Goal: Transaction & Acquisition: Purchase product/service

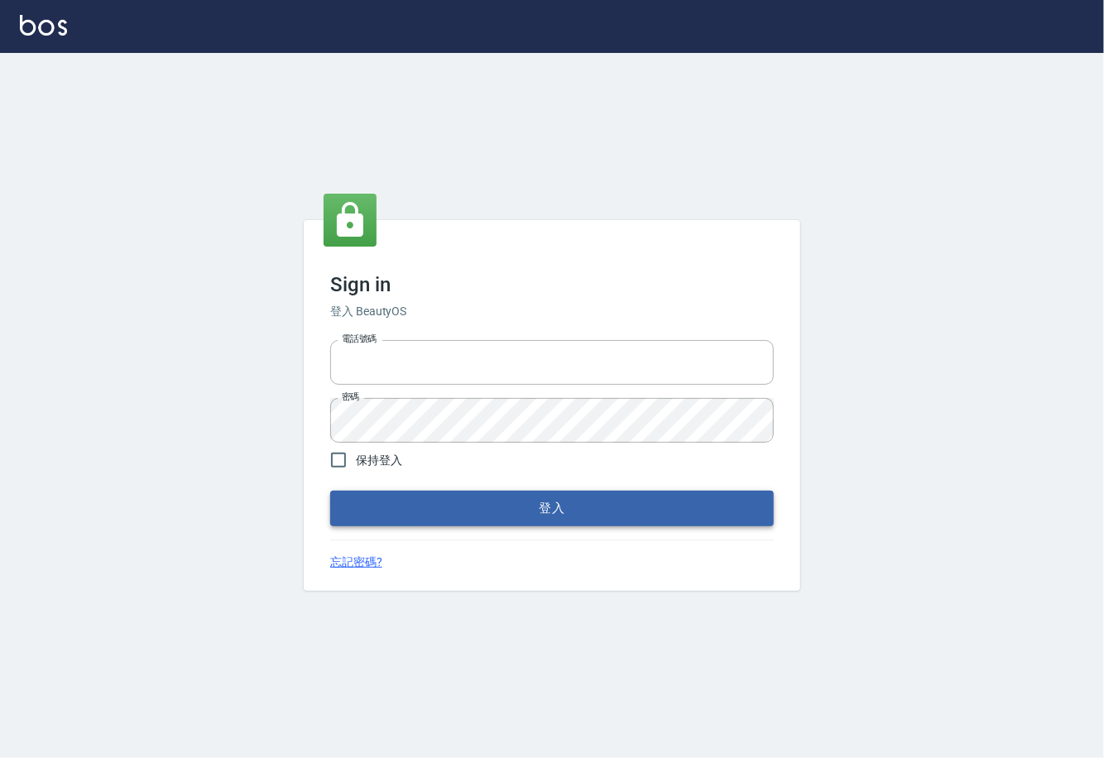
type input "0225929166"
click at [541, 512] on button "登入" at bounding box center [552, 508] width 444 height 35
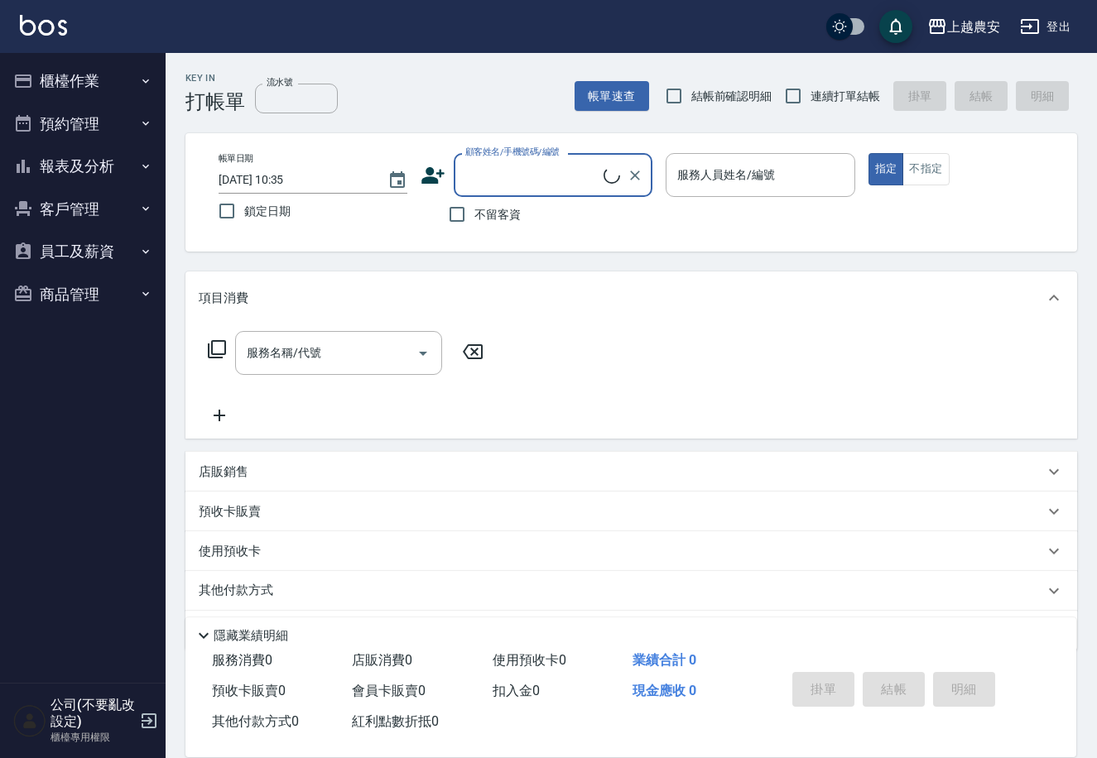
click at [85, 79] on button "櫃檯作業" at bounding box center [83, 81] width 152 height 43
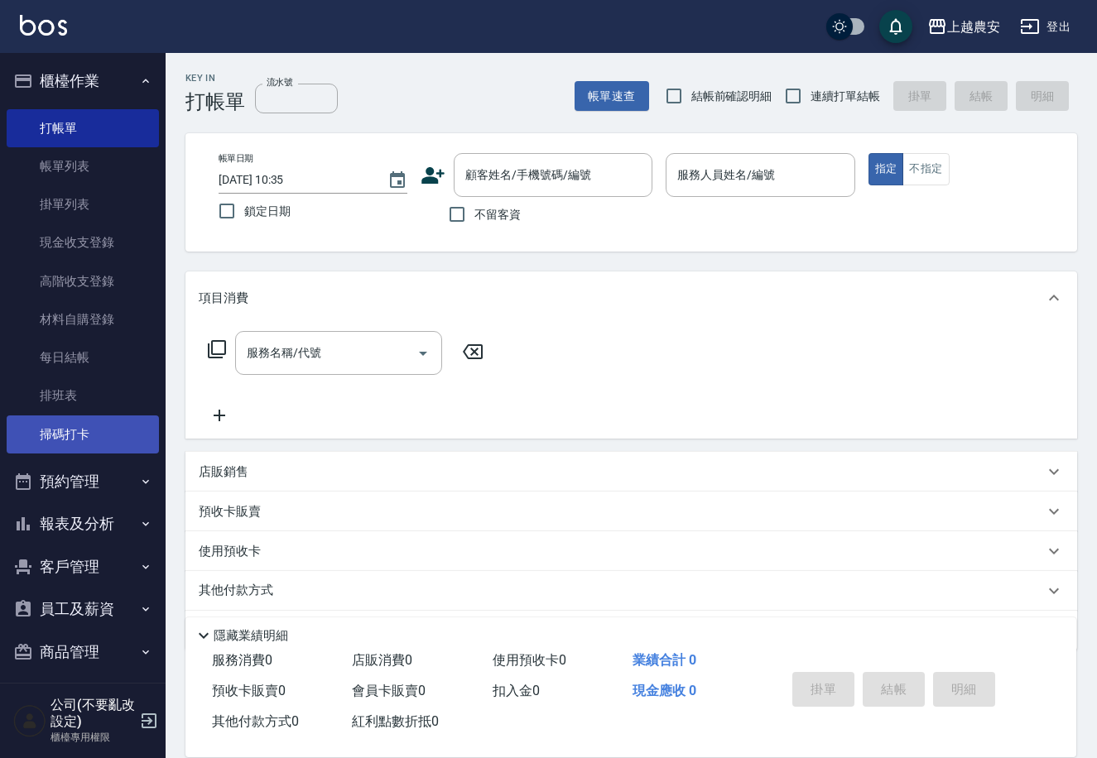
click at [93, 430] on link "掃碼打卡" at bounding box center [83, 435] width 152 height 38
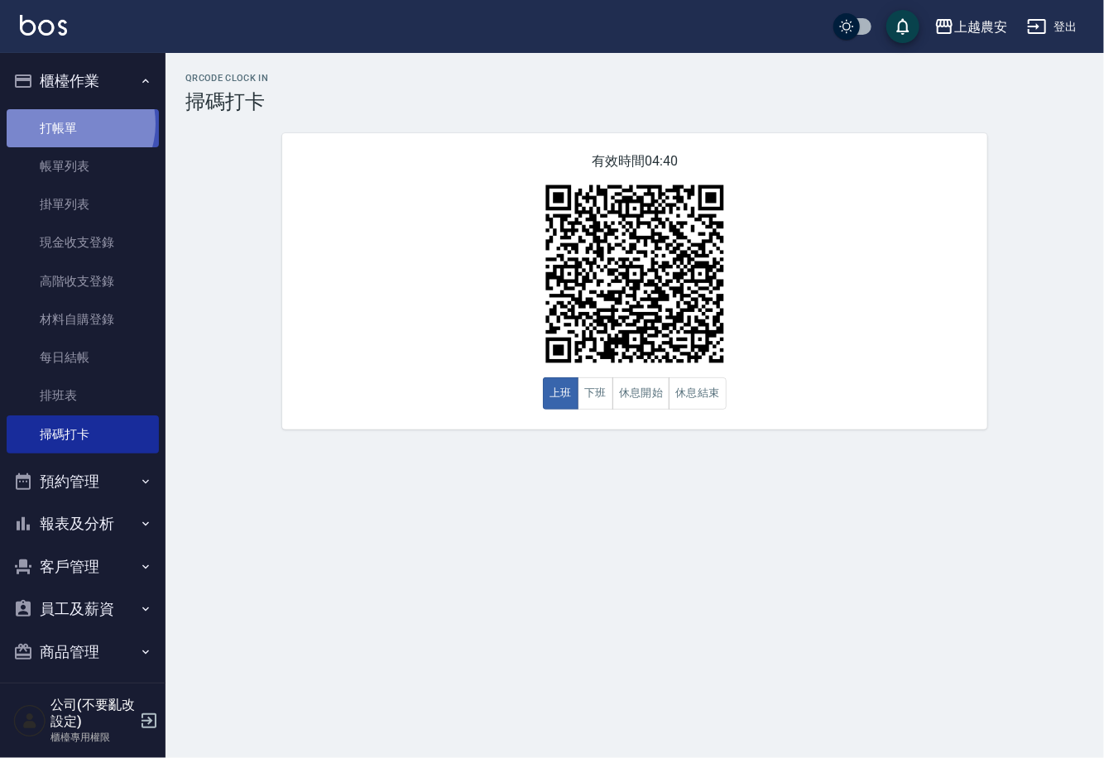
click at [70, 123] on link "打帳單" at bounding box center [83, 128] width 152 height 38
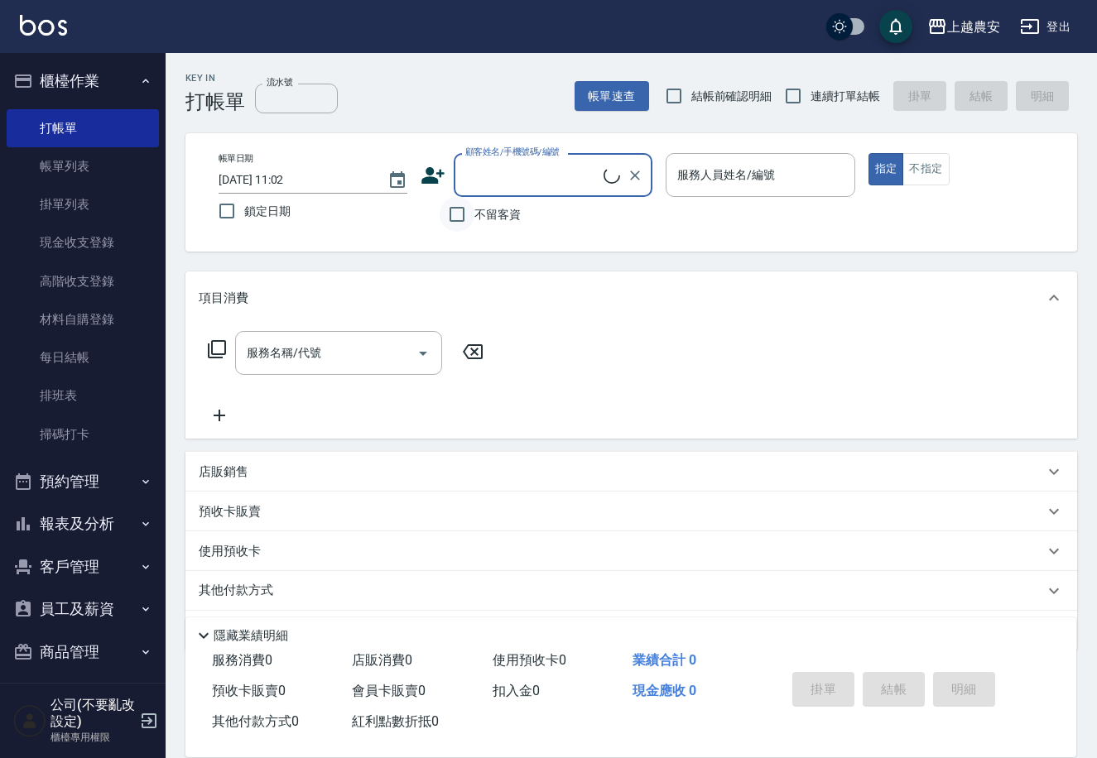
click at [455, 210] on input "不留客資" at bounding box center [457, 214] width 35 height 35
checkbox input "true"
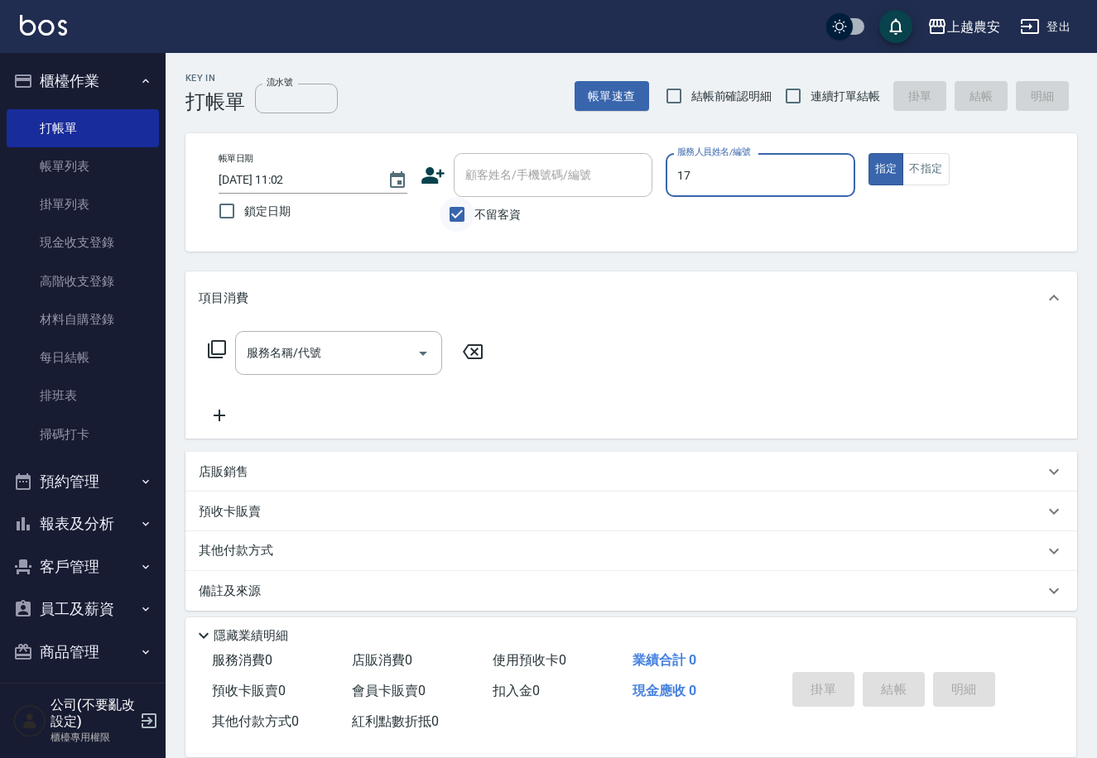
type input "17"
type button "true"
type input "[PERSON_NAME]-17"
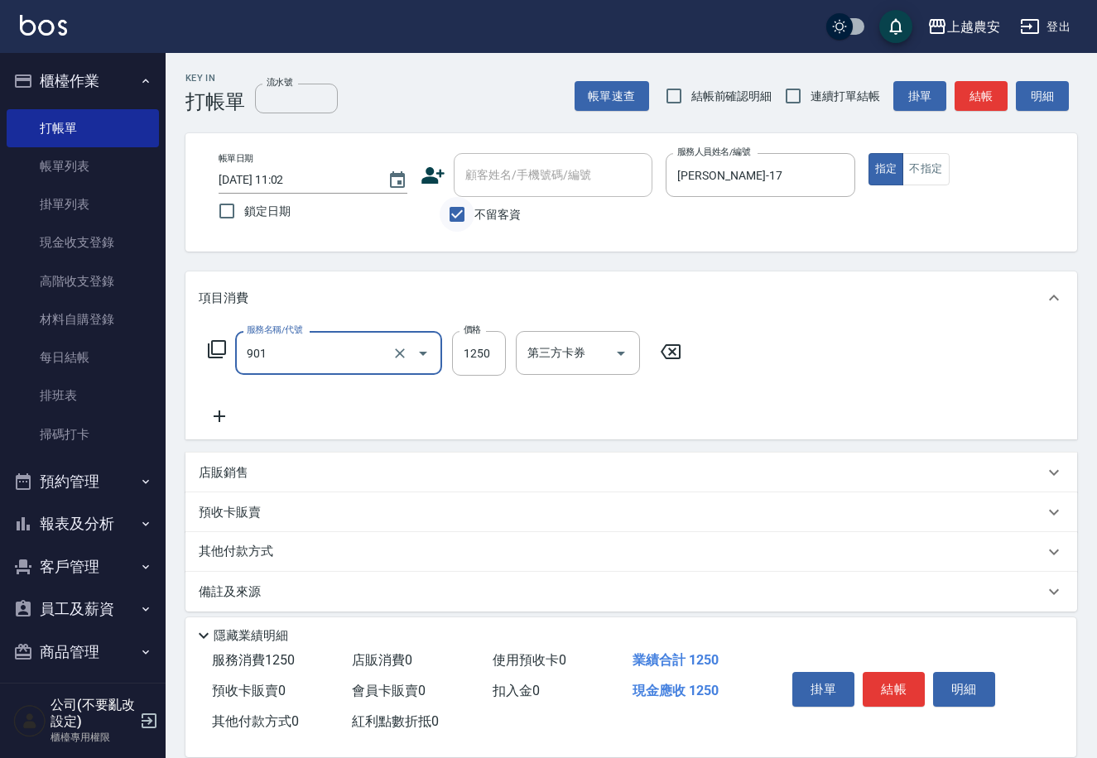
type input "修手指甲(901)"
type input "300"
click at [893, 685] on button "結帳" at bounding box center [894, 689] width 62 height 35
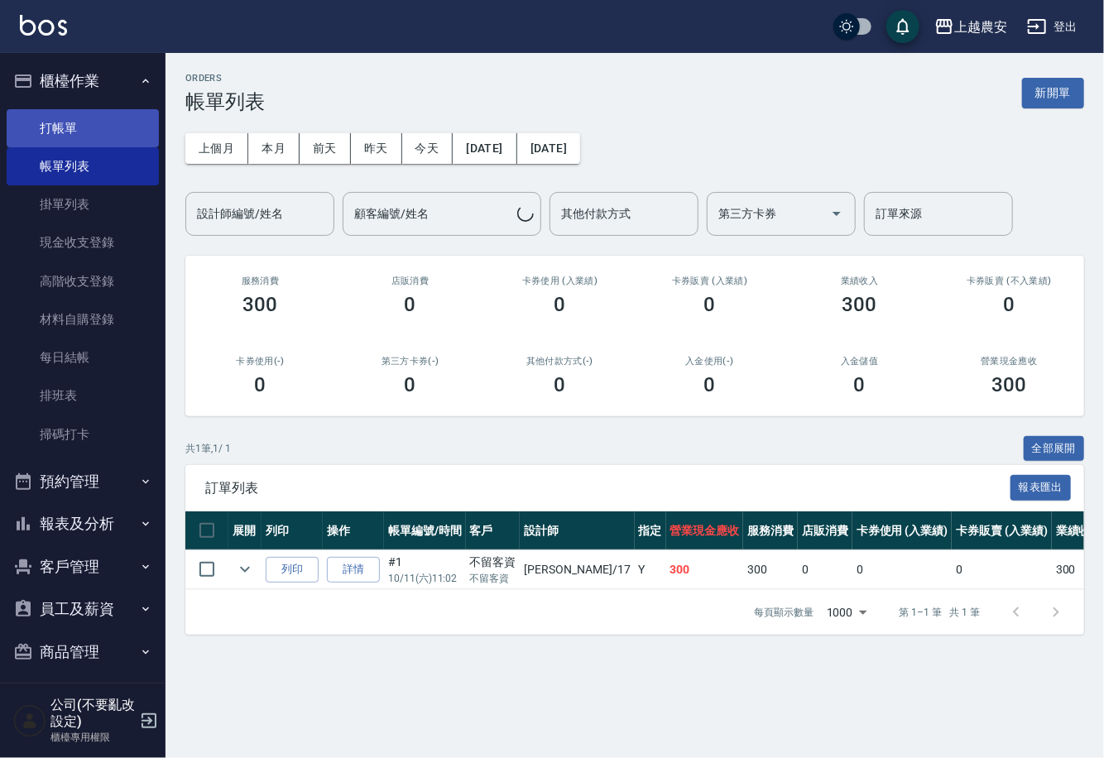
click at [65, 127] on link "打帳單" at bounding box center [83, 128] width 152 height 38
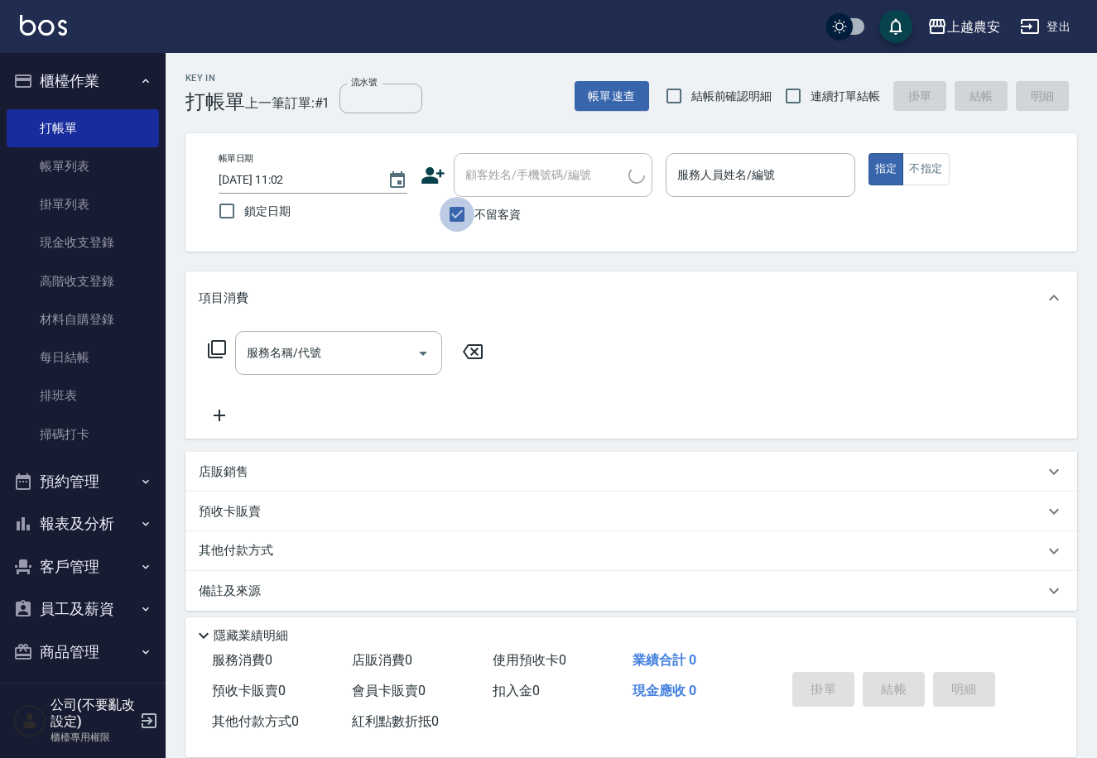
click at [462, 213] on input "不留客資" at bounding box center [457, 214] width 35 height 35
checkbox input "false"
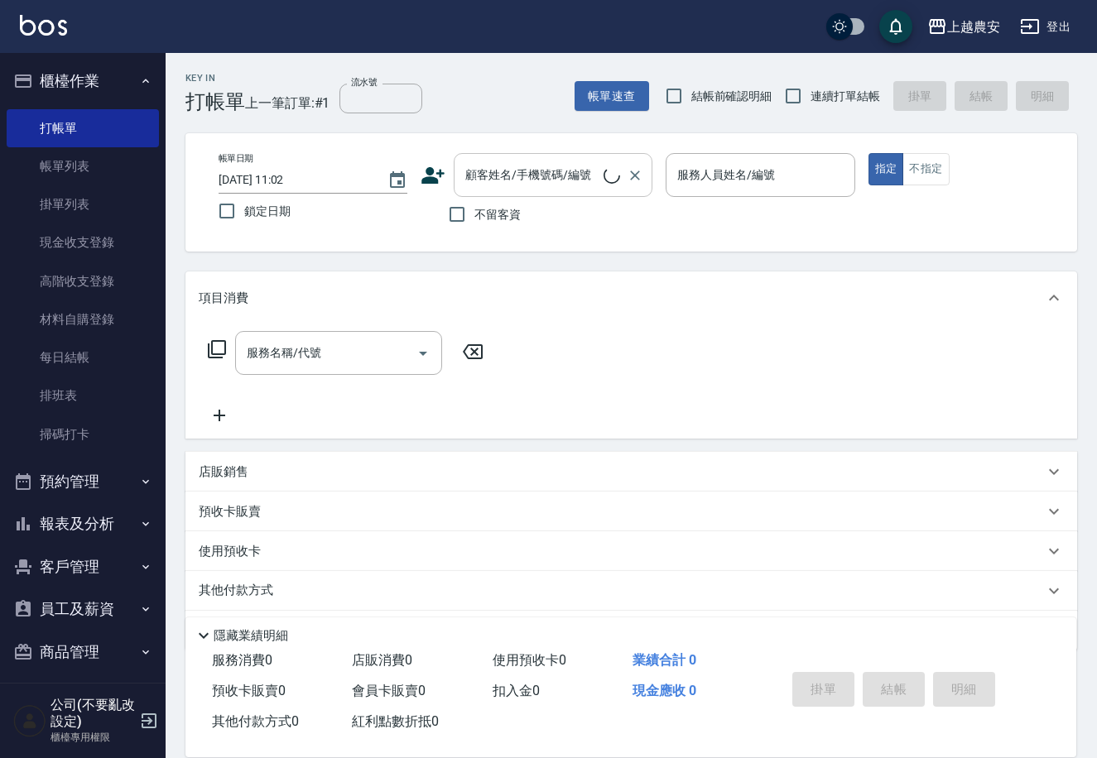
click at [484, 177] on input "顧客姓名/手機號碼/編號" at bounding box center [532, 175] width 142 height 29
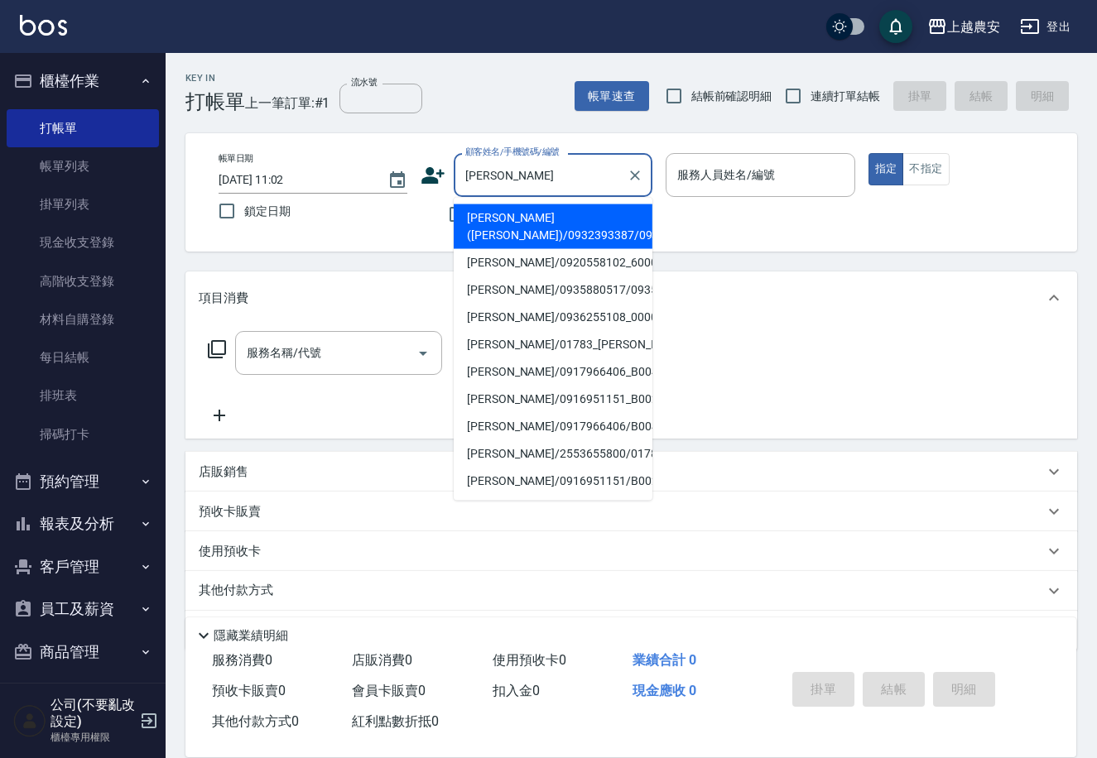
click at [509, 228] on li "[PERSON_NAME]([PERSON_NAME])/0932393387/0932393387" at bounding box center [553, 226] width 199 height 45
type input "[PERSON_NAME]([PERSON_NAME])/0932393387/0932393387"
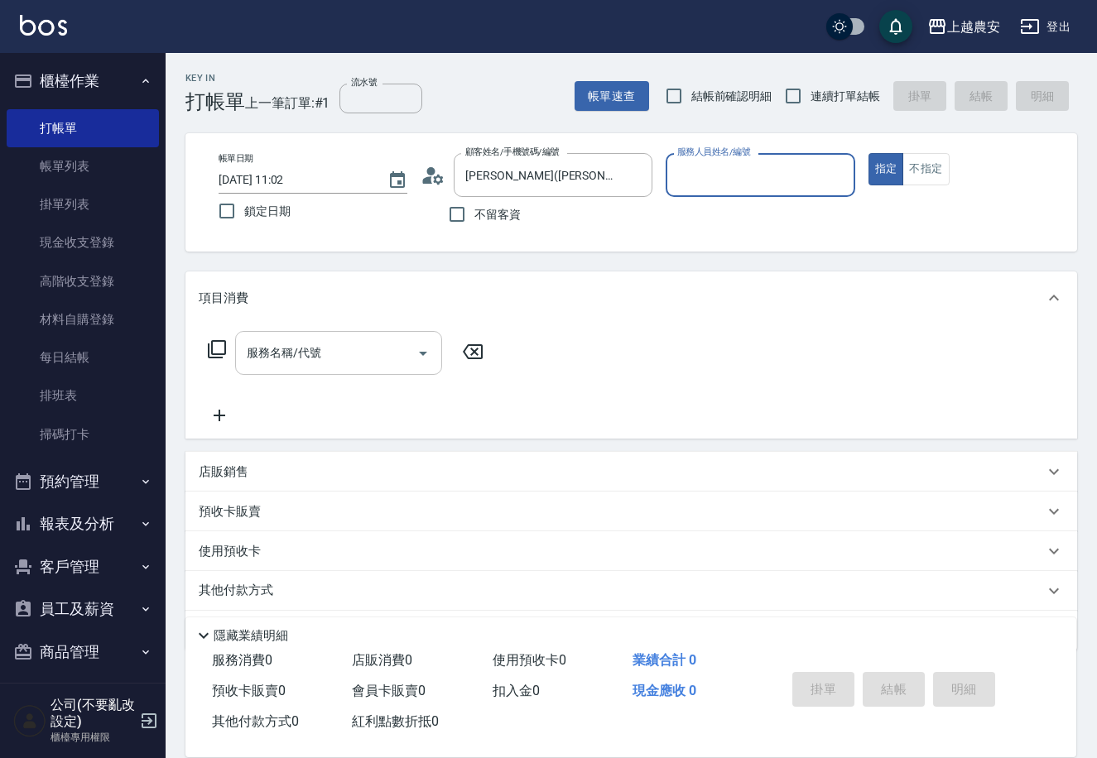
type input "Candy-7"
click at [344, 368] on div "服務名稱/代號" at bounding box center [338, 353] width 207 height 44
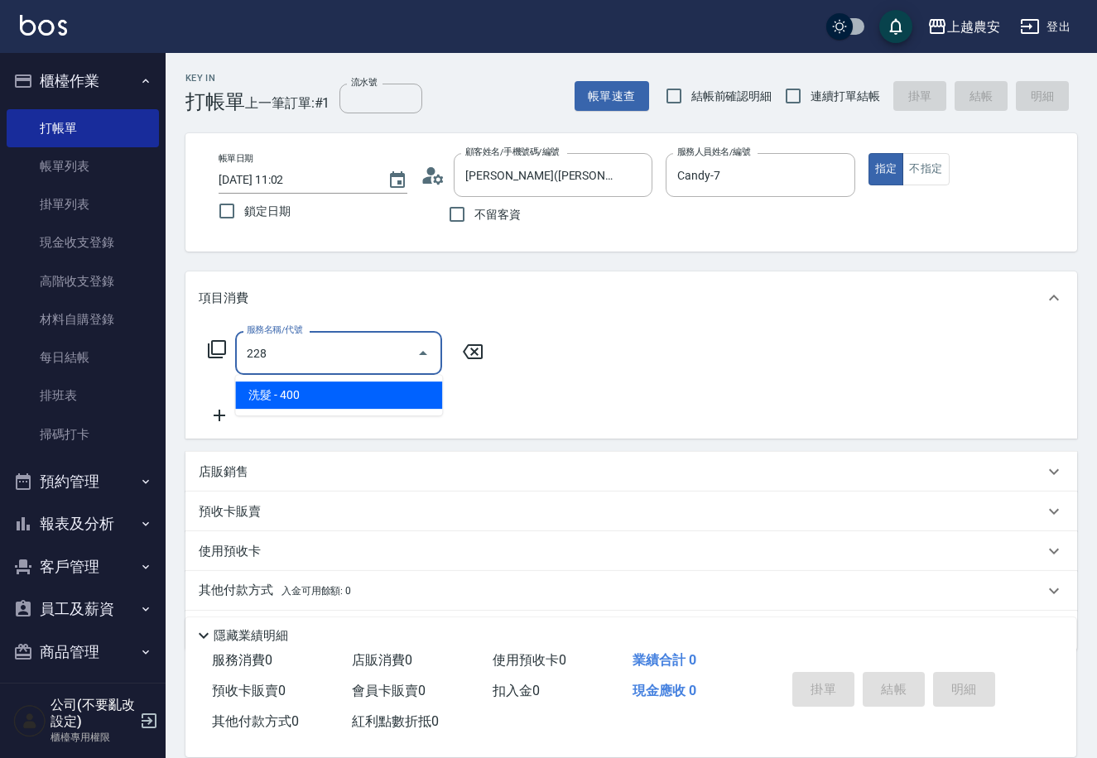
type input "洗髮(228)"
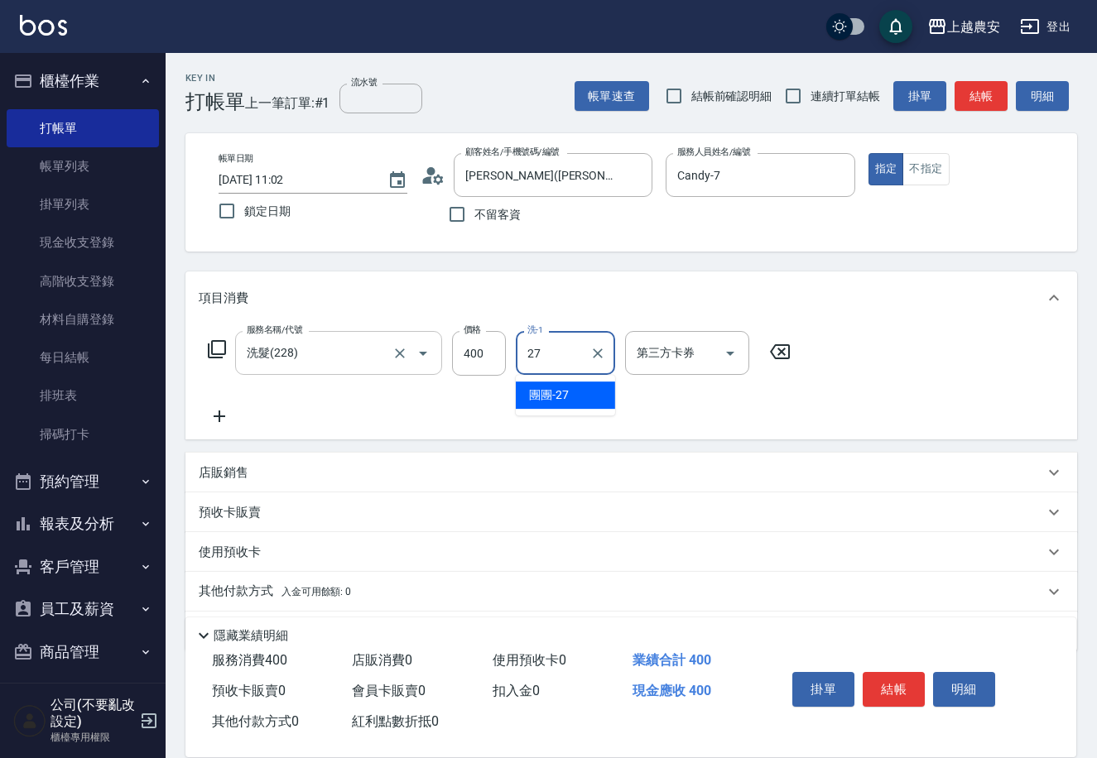
type input "團團-27"
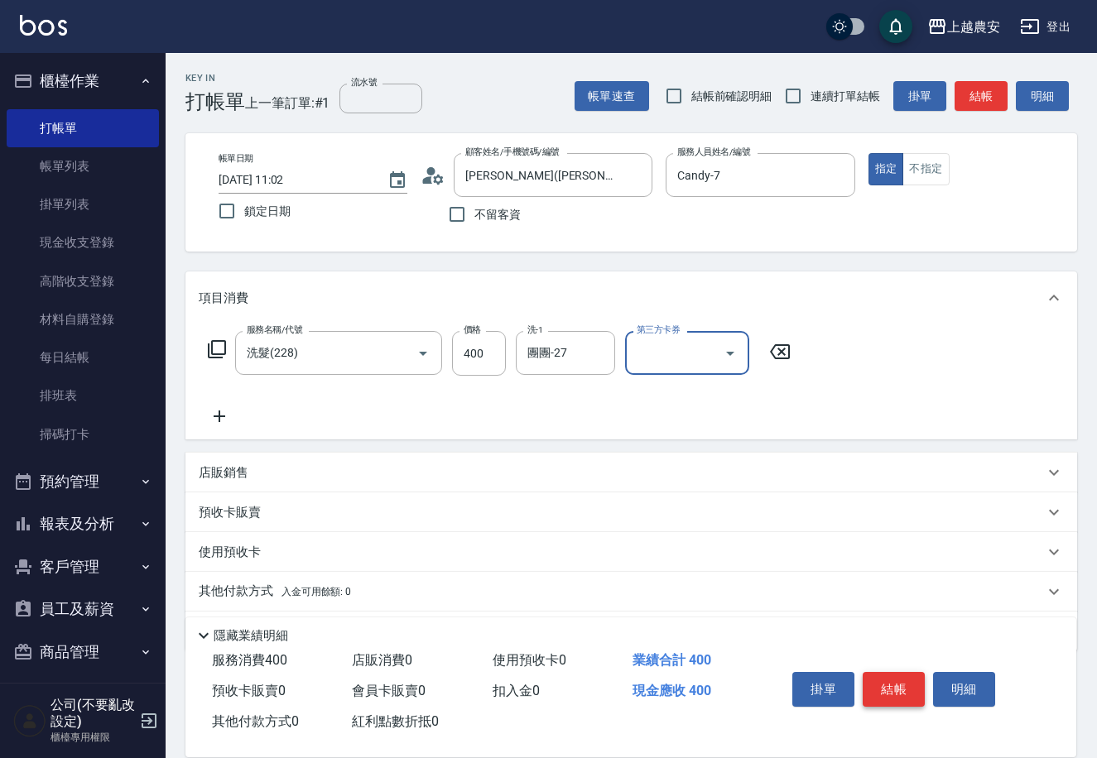
click at [900, 695] on button "結帳" at bounding box center [894, 689] width 62 height 35
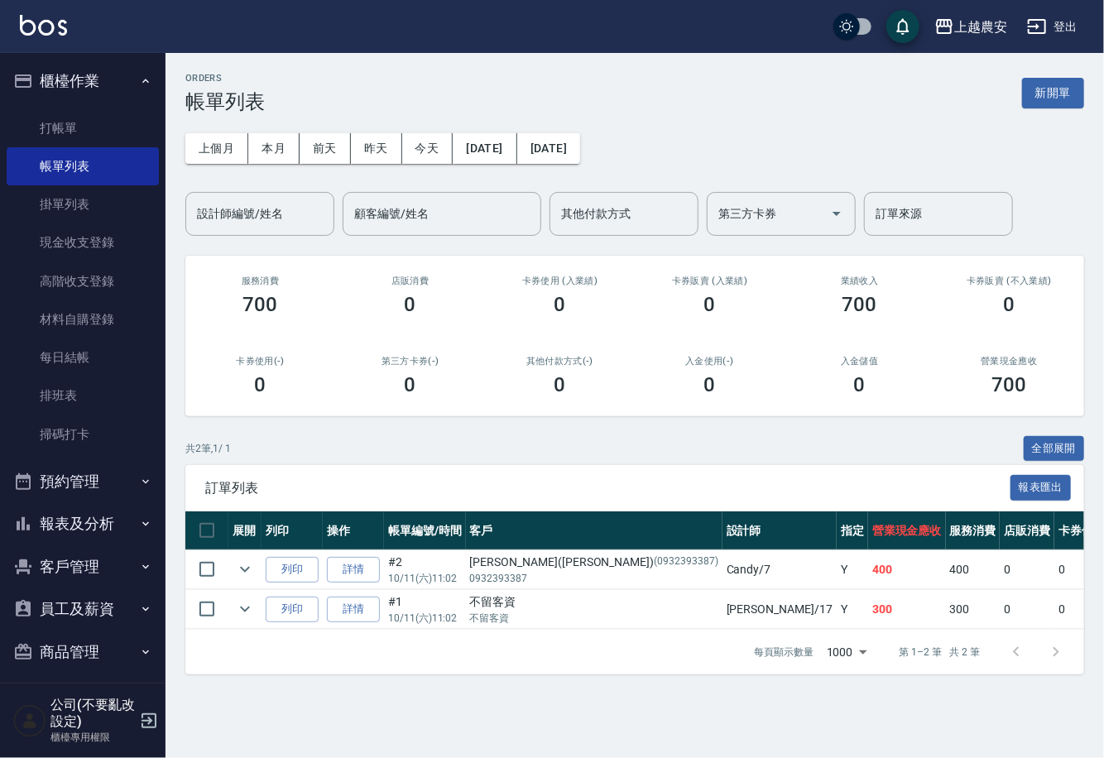
click at [85, 570] on button "客戶管理" at bounding box center [83, 567] width 152 height 43
drag, startPoint x: 69, startPoint y: 599, endPoint x: 139, endPoint y: 440, distance: 173.8
click at [67, 599] on link "客戶列表" at bounding box center [83, 613] width 152 height 38
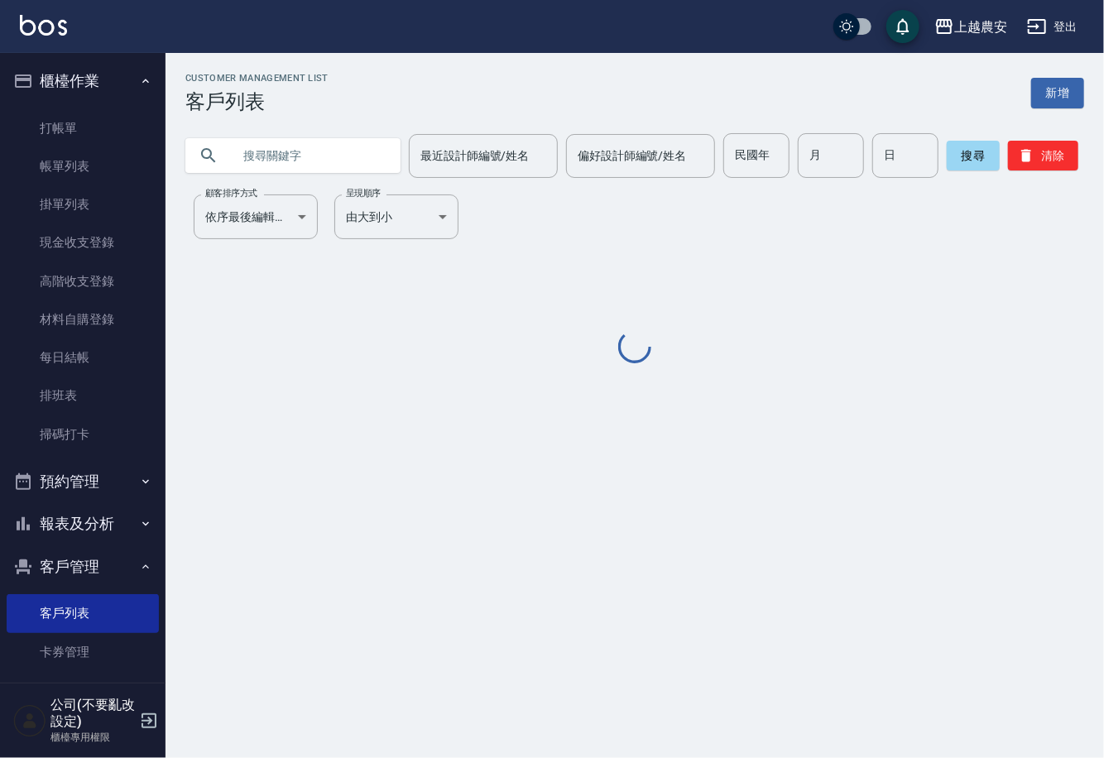
click at [280, 156] on input "text" at bounding box center [310, 155] width 156 height 45
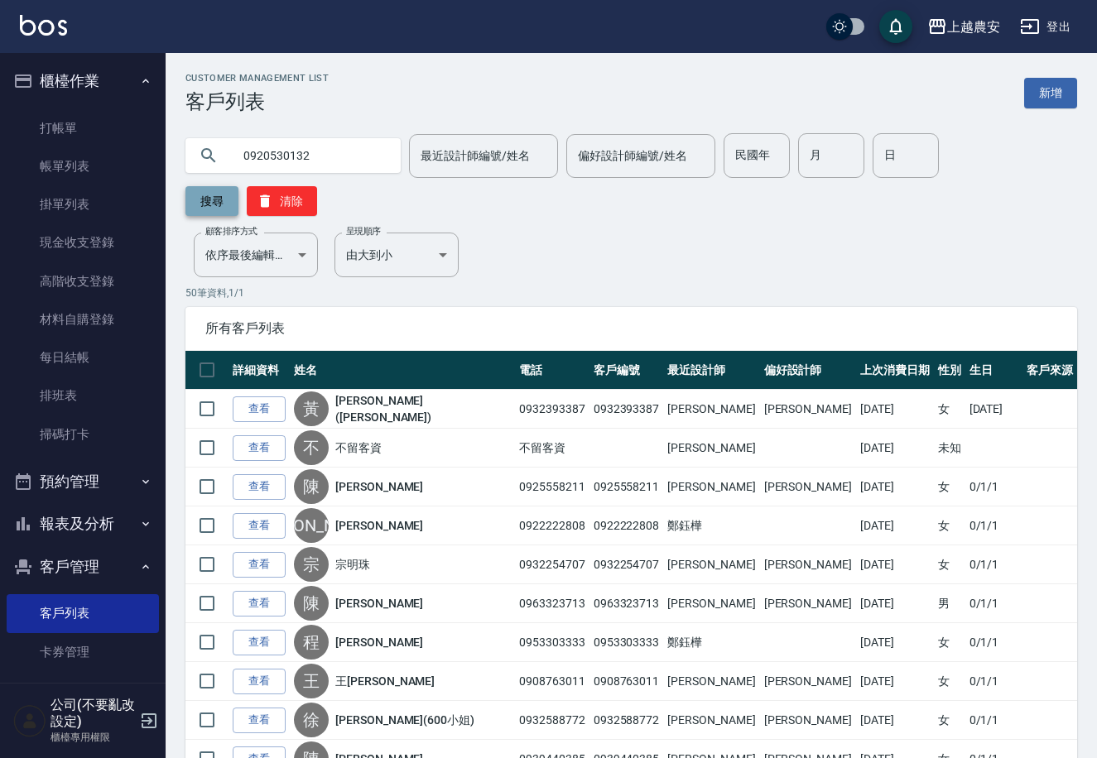
type input "0920530132"
click at [238, 186] on button "搜尋" at bounding box center [211, 201] width 53 height 30
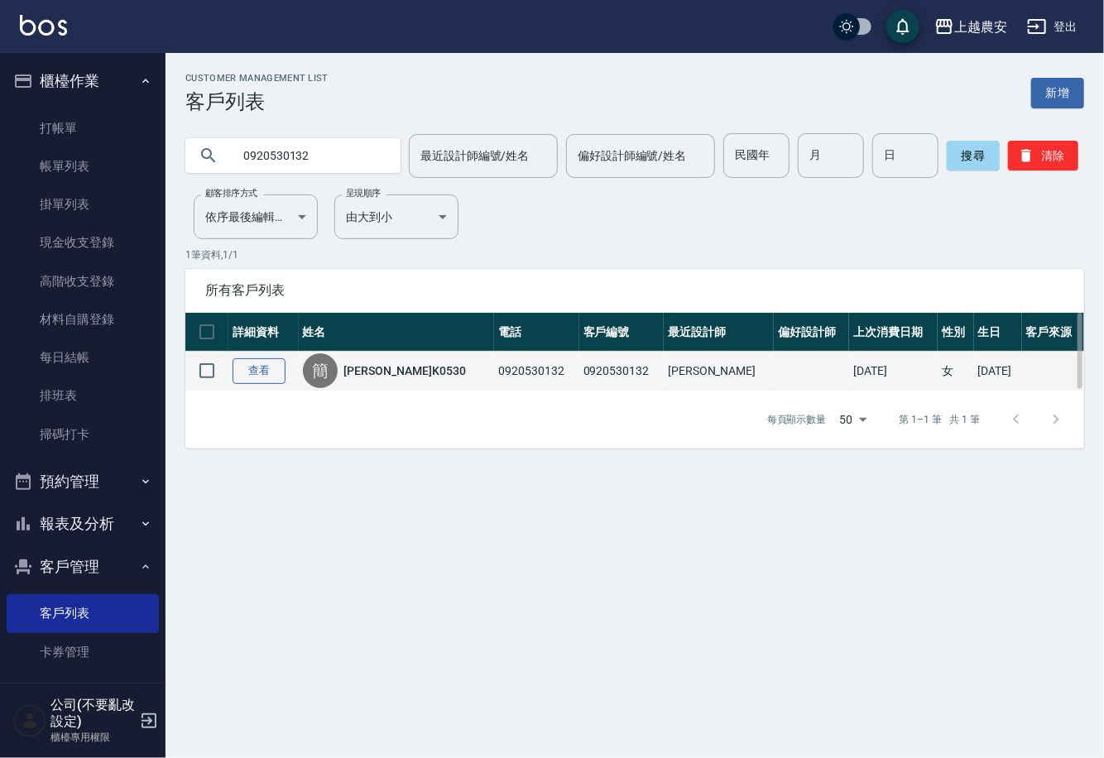
click at [267, 367] on link "查看" at bounding box center [259, 371] width 53 height 26
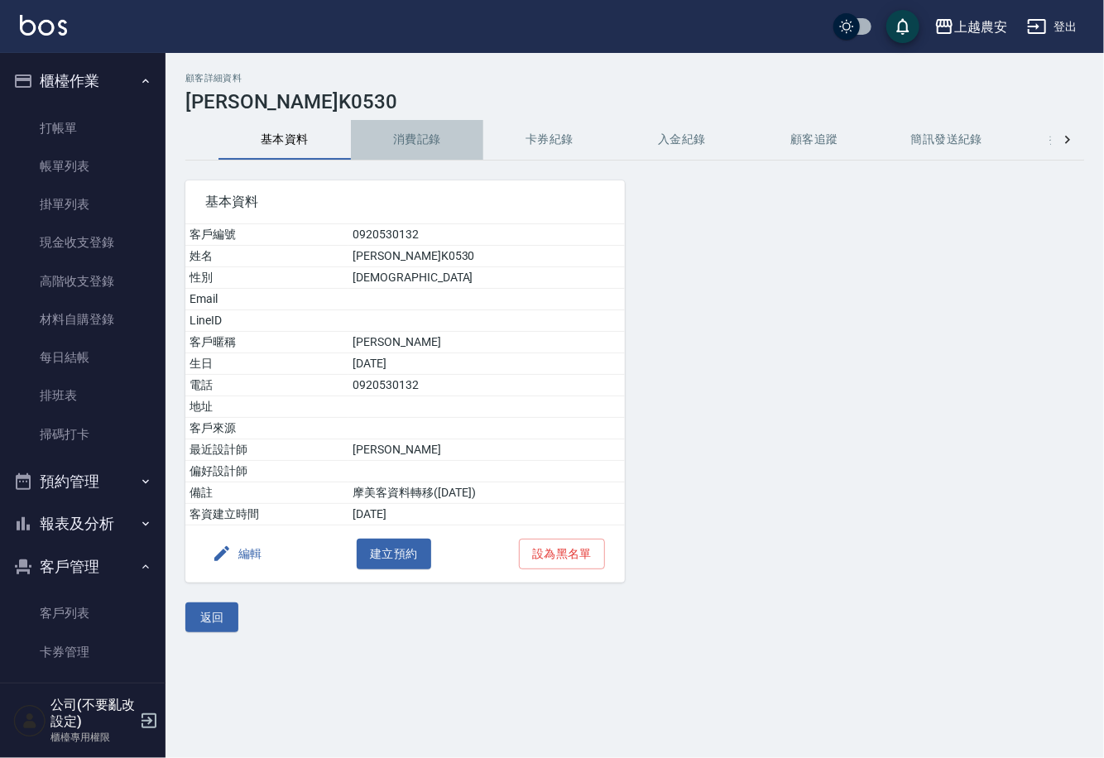
click at [408, 134] on button "消費記錄" at bounding box center [417, 140] width 132 height 40
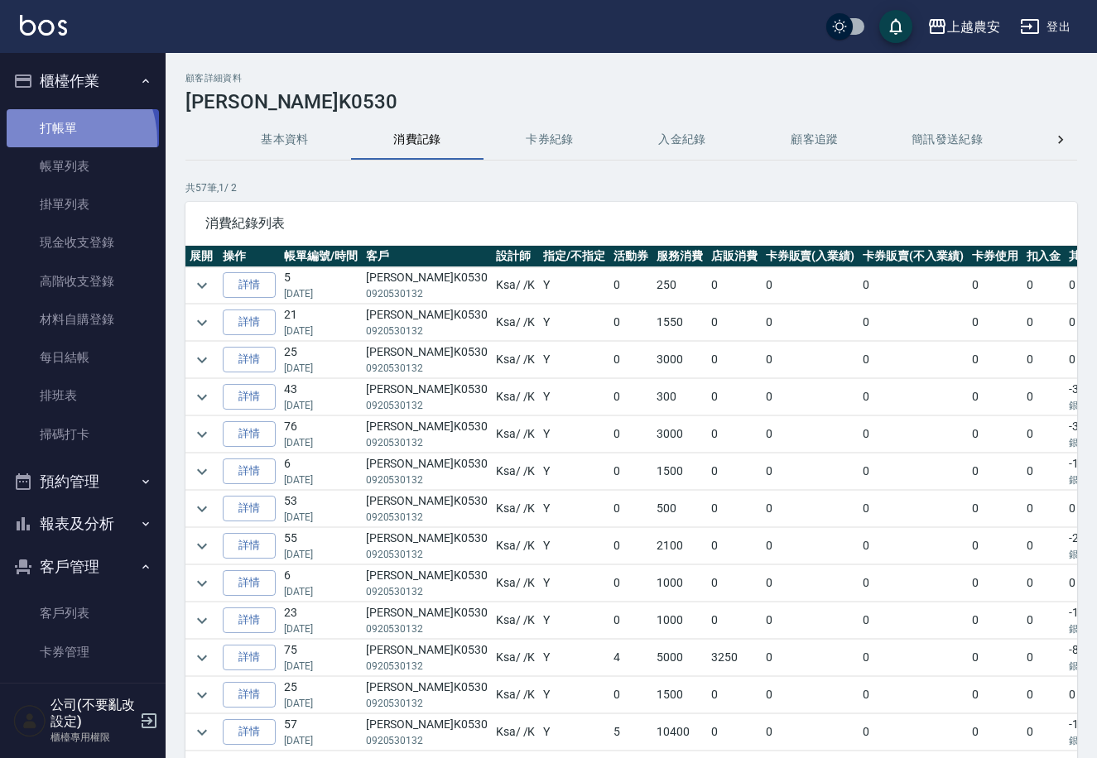
click at [52, 141] on link "打帳單" at bounding box center [83, 128] width 152 height 38
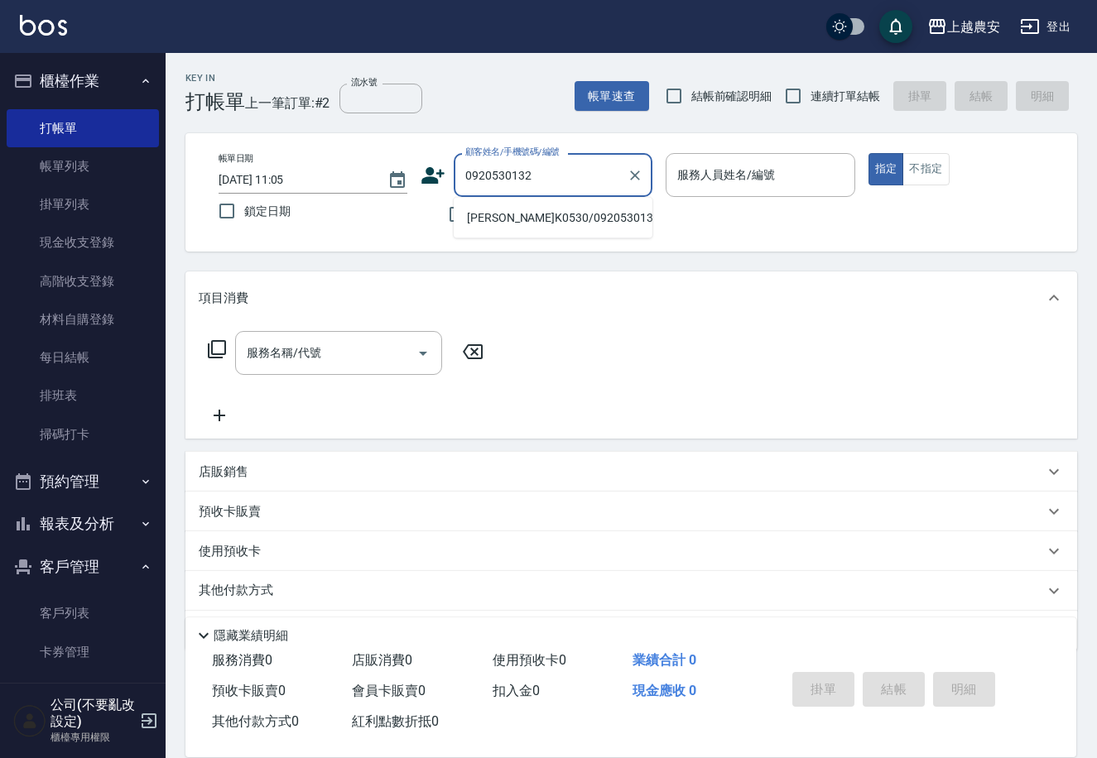
click at [528, 228] on li "[PERSON_NAME]K0530/0920530132/0920530132" at bounding box center [553, 217] width 199 height 27
type input "[PERSON_NAME]K0530/0920530132/0920530132"
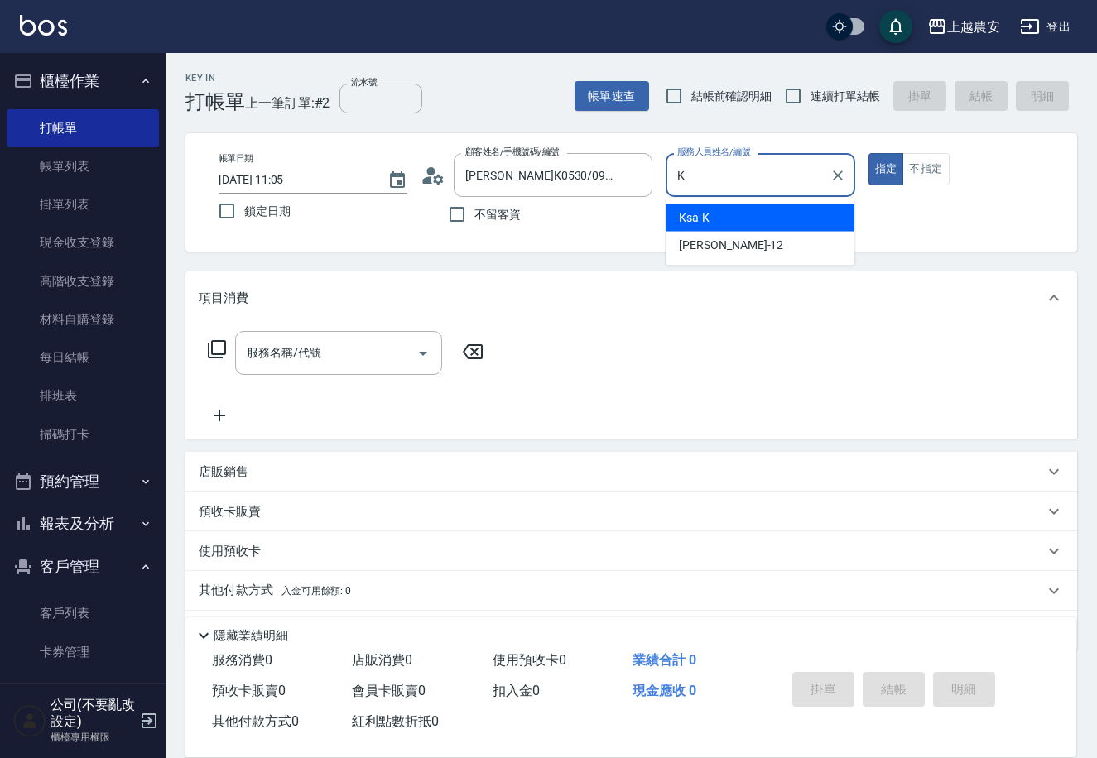
type input "Ksa-K"
type button "true"
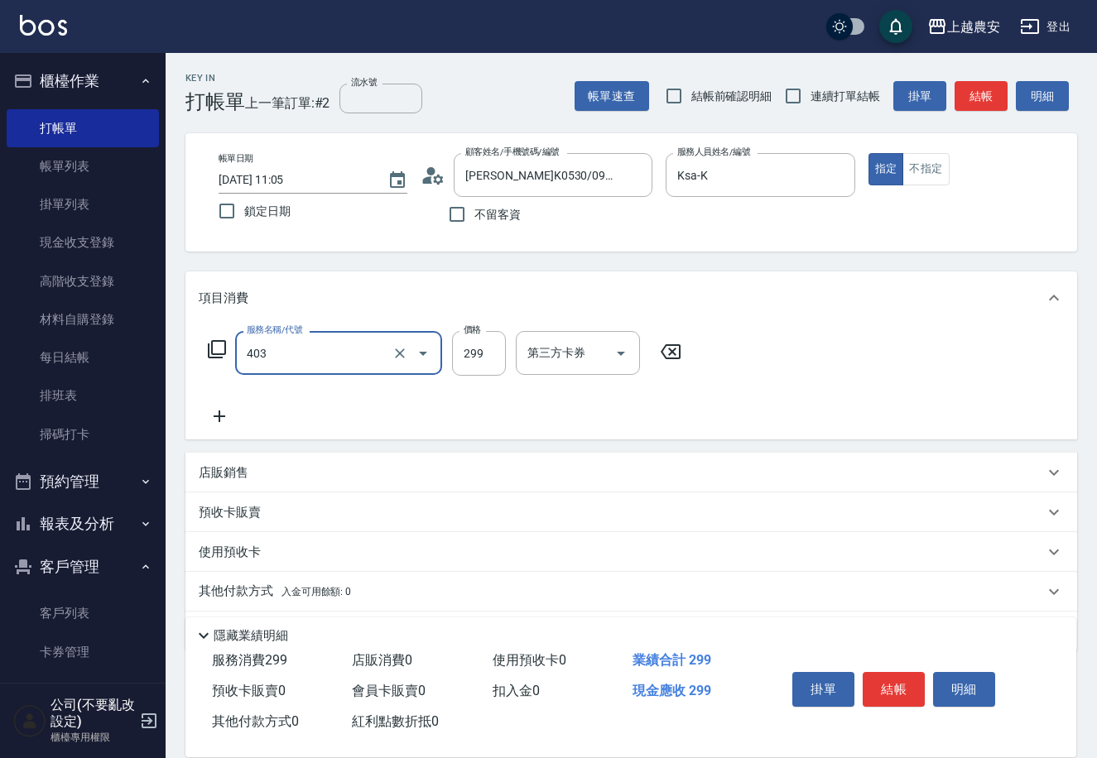
type input "剪髮(403)"
type input "250"
click at [877, 688] on button "結帳" at bounding box center [894, 689] width 62 height 35
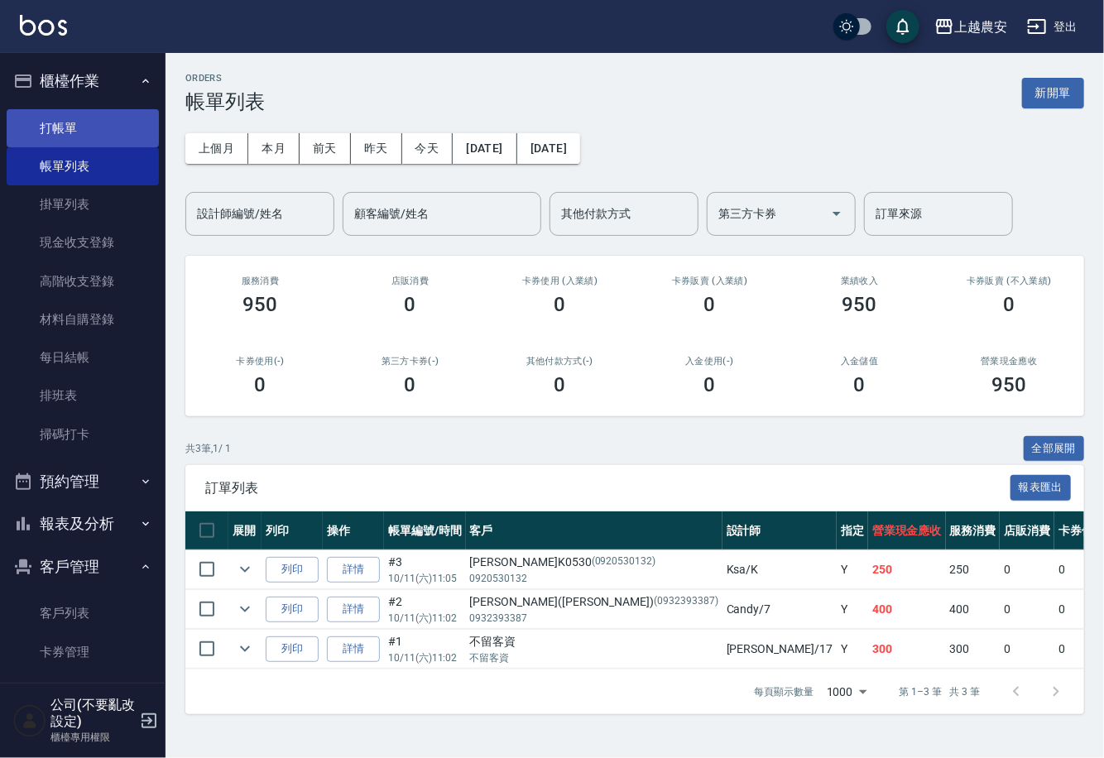
click at [40, 124] on link "打帳單" at bounding box center [83, 128] width 152 height 38
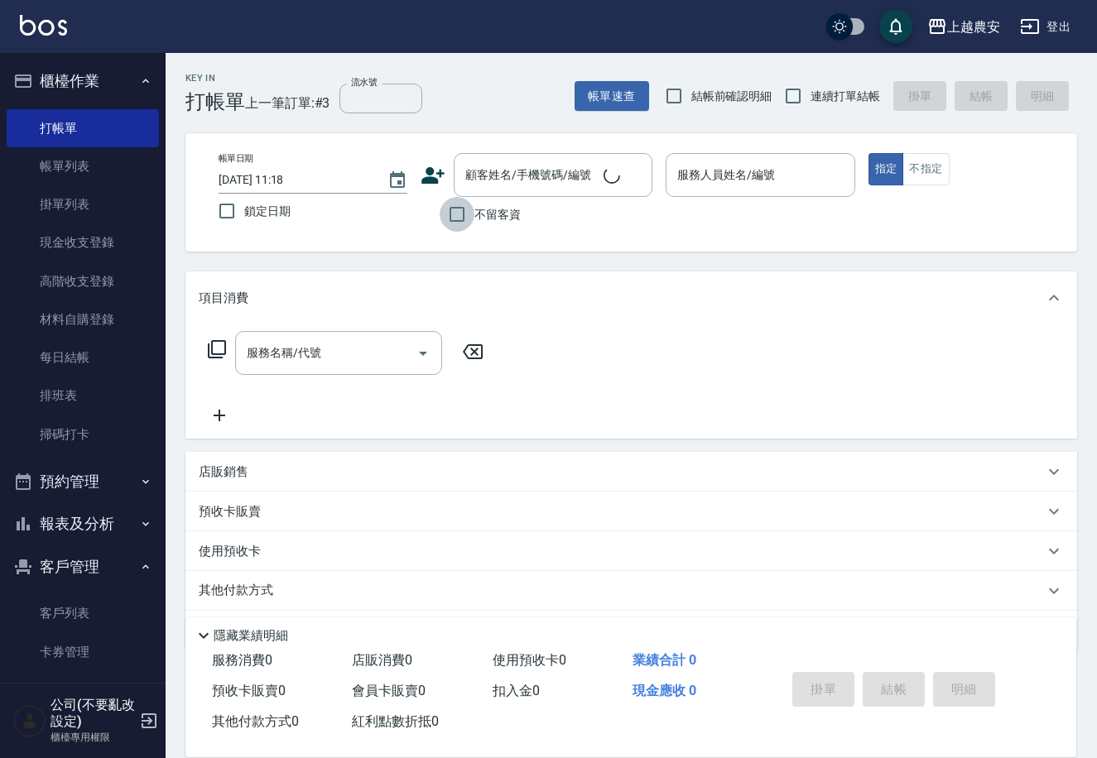
click at [454, 211] on input "不留客資" at bounding box center [457, 214] width 35 height 35
checkbox input "true"
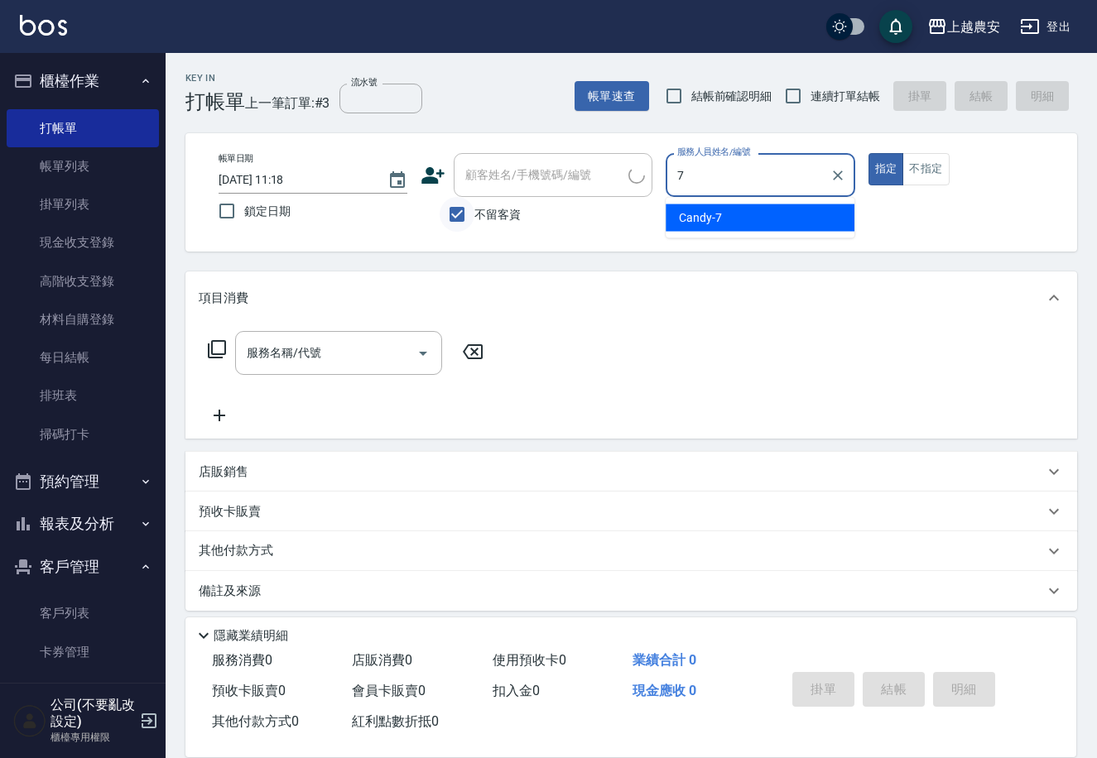
type input "Candy-7"
type button "true"
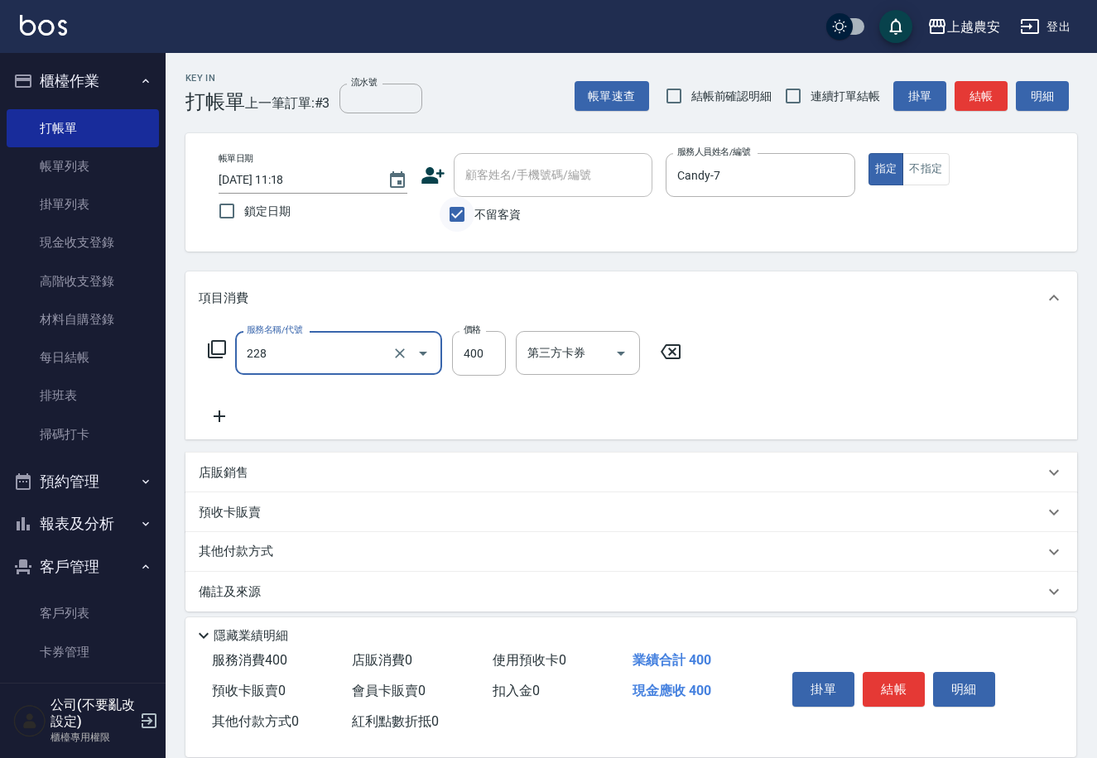
type input "洗髮(228)"
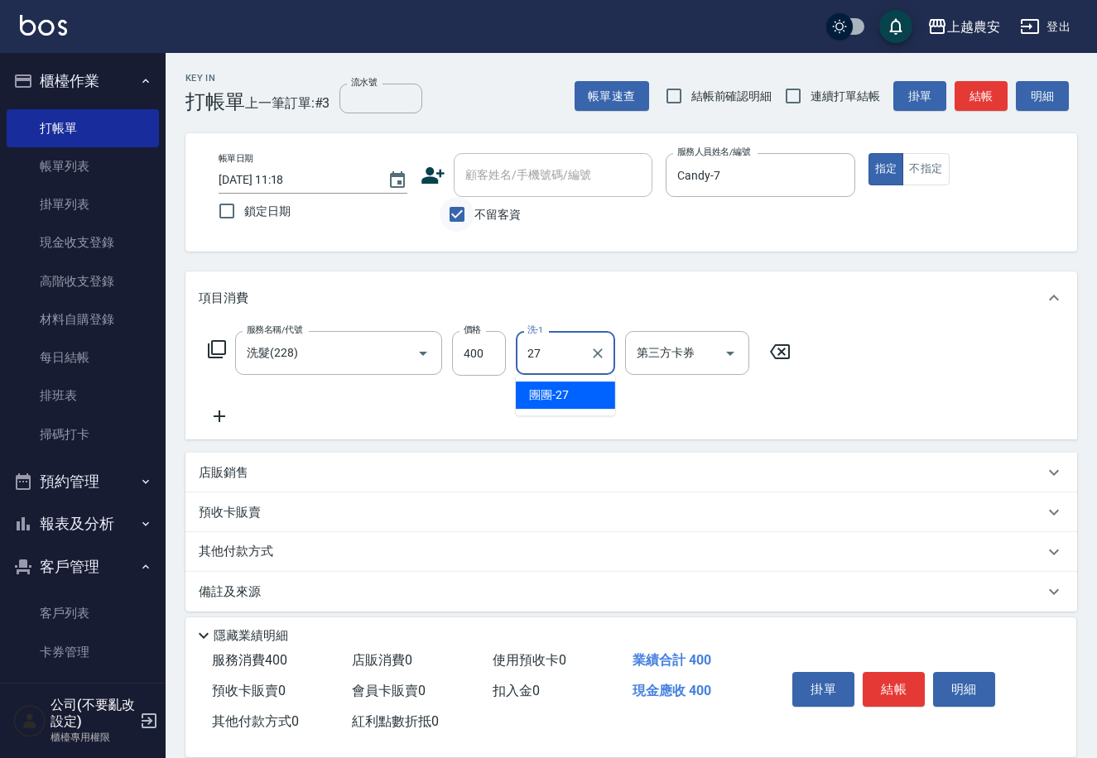
type input "團團-27"
click at [890, 683] on button "結帳" at bounding box center [894, 689] width 62 height 35
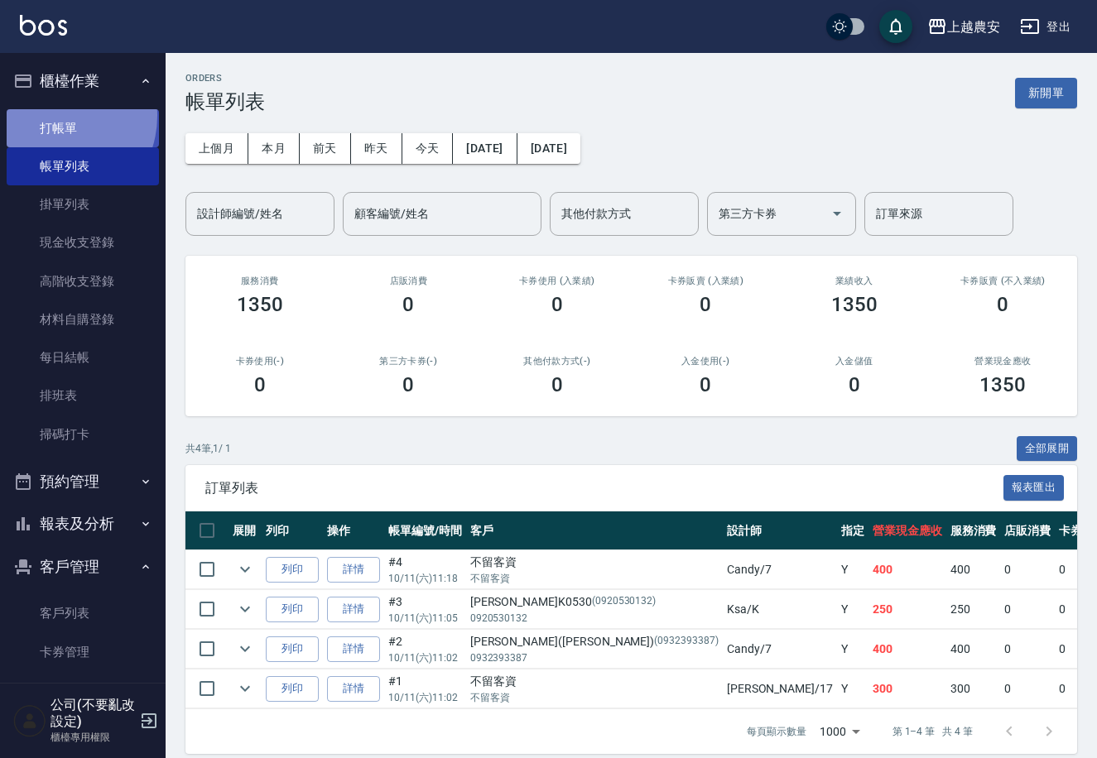
click at [51, 115] on link "打帳單" at bounding box center [83, 128] width 152 height 38
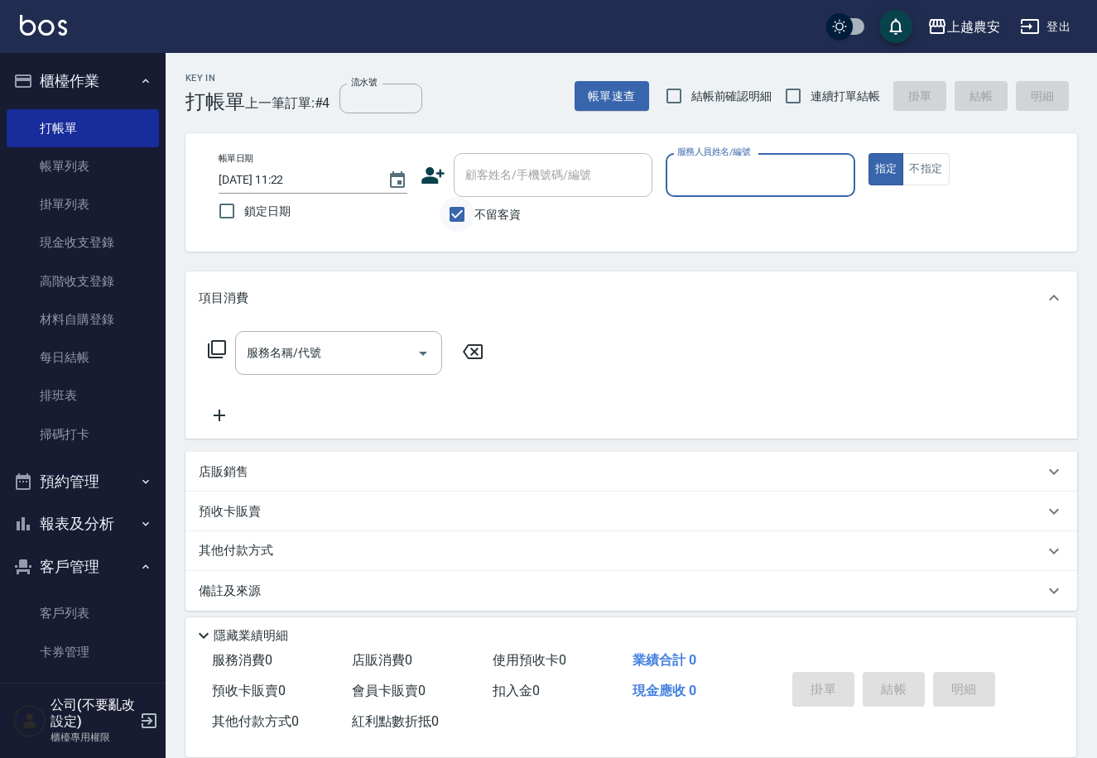
click at [454, 206] on input "不留客資" at bounding box center [457, 214] width 35 height 35
checkbox input "false"
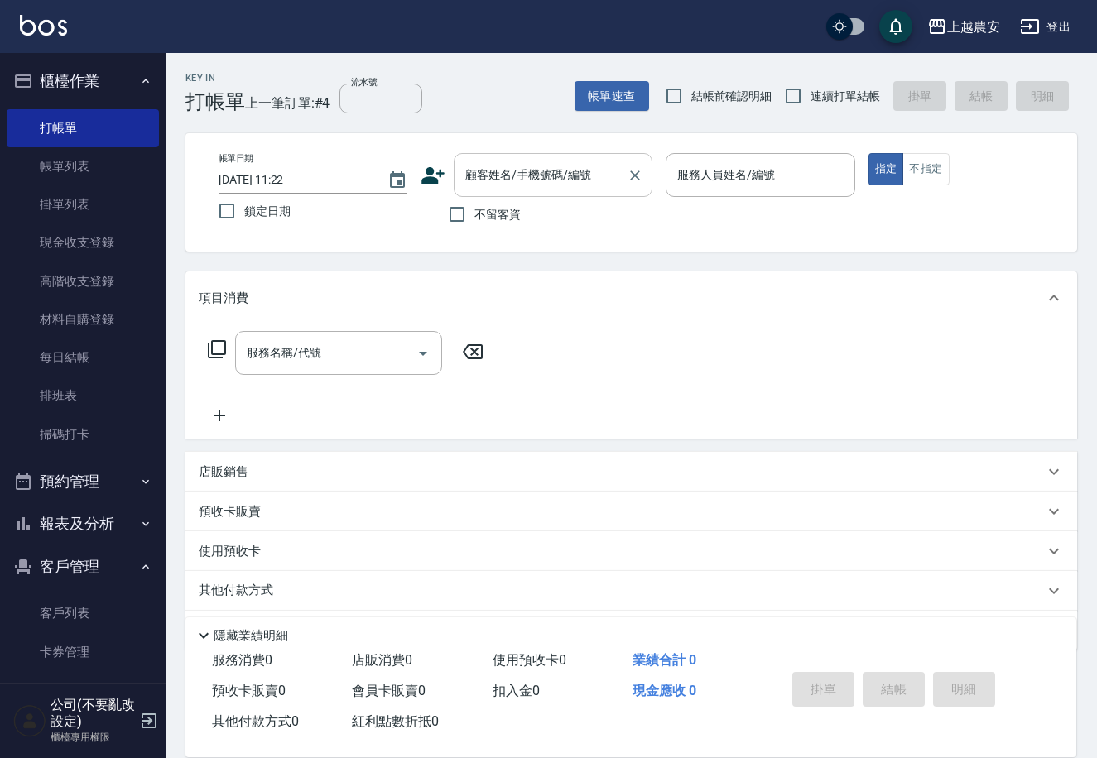
click at [469, 180] on div "顧客姓名/手機號碼/編號 顧客姓名/手機號碼/編號" at bounding box center [553, 175] width 199 height 44
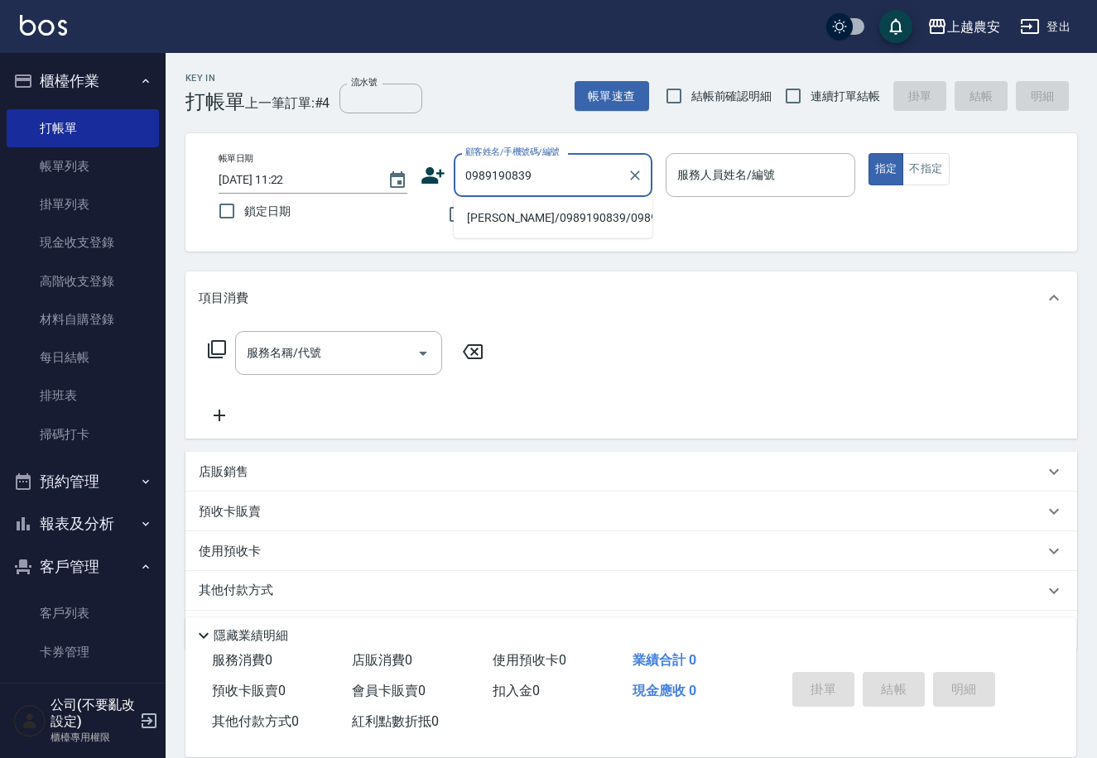
click at [511, 210] on li "[PERSON_NAME]/0989190839/0989190839" at bounding box center [553, 217] width 199 height 27
type input "[PERSON_NAME]/0989190839/0989190839"
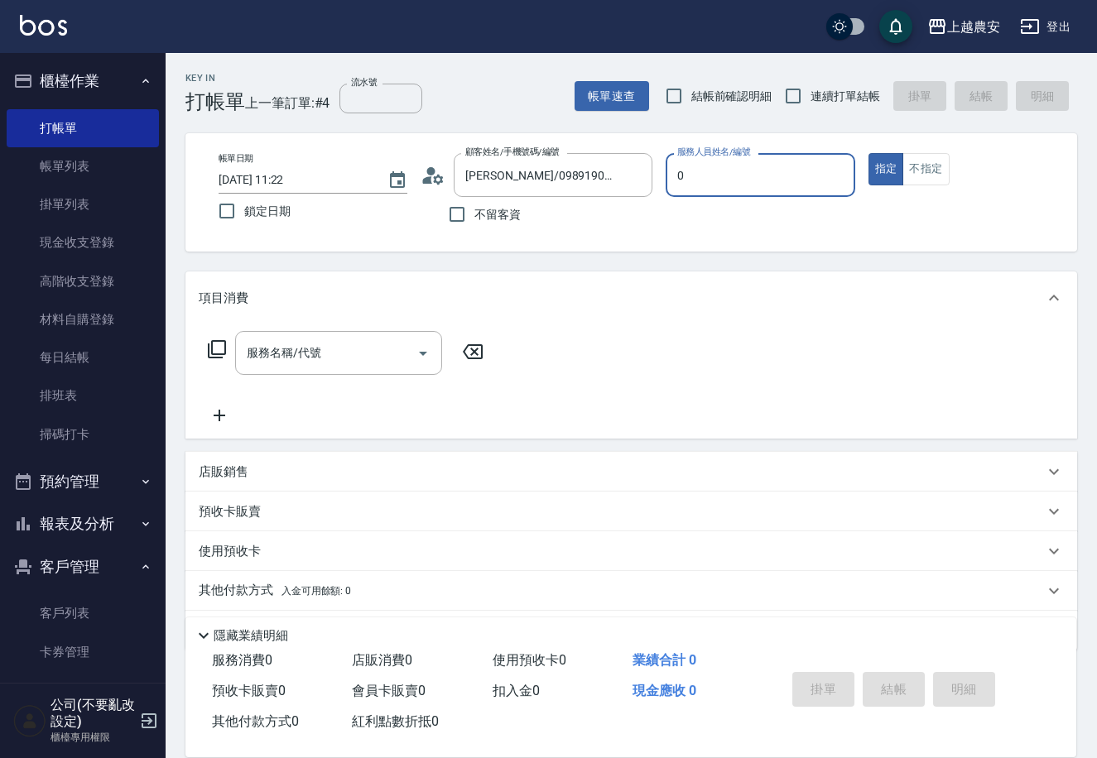
type input "0"
type button "true"
type input "Q比-0"
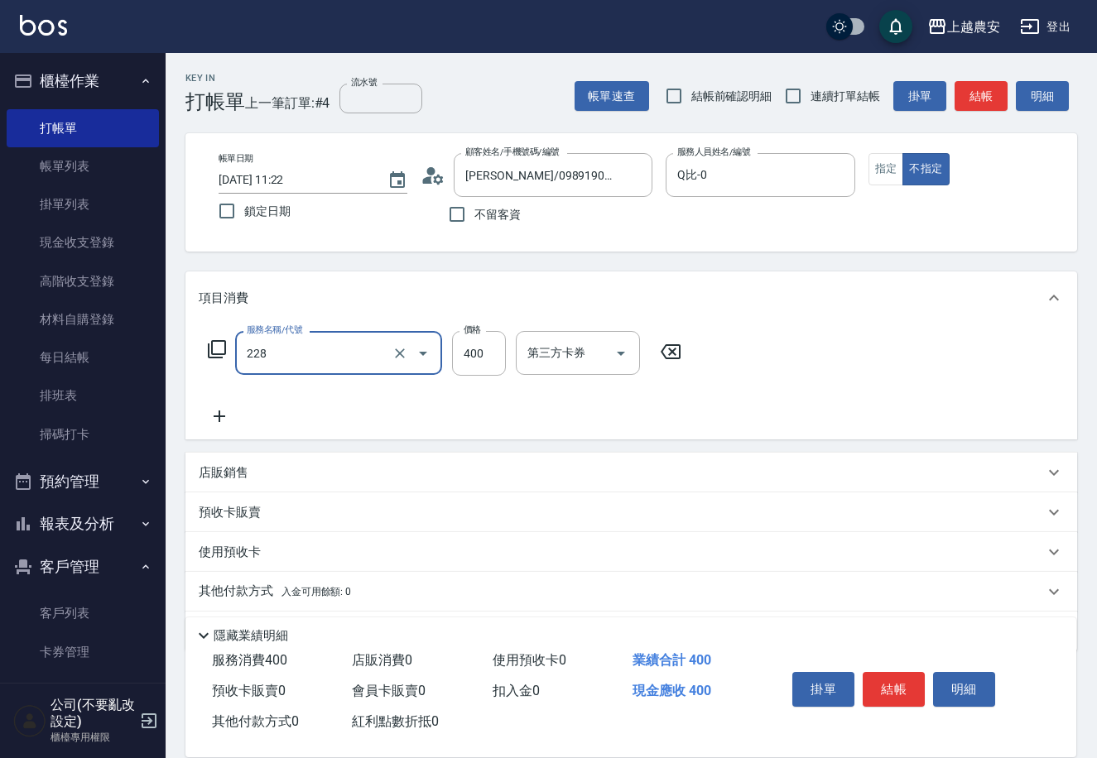
type input "洗髮(228)"
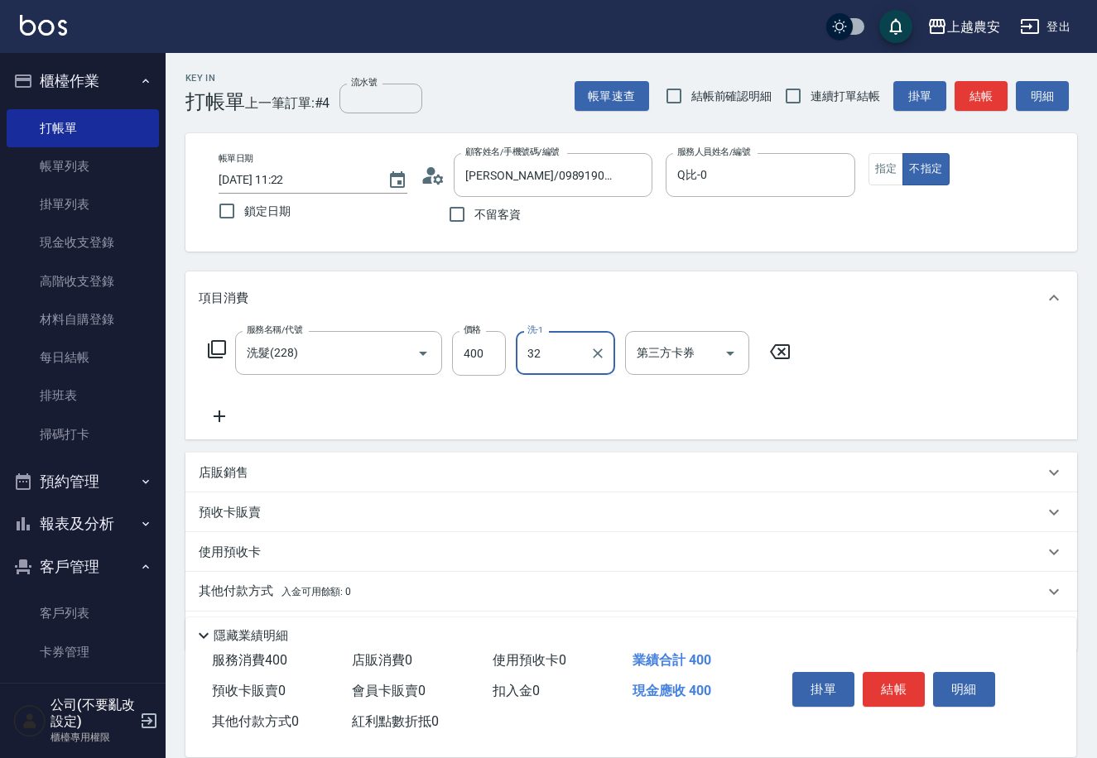
type input "[PERSON_NAME]-32"
click at [902, 687] on button "結帳" at bounding box center [894, 689] width 62 height 35
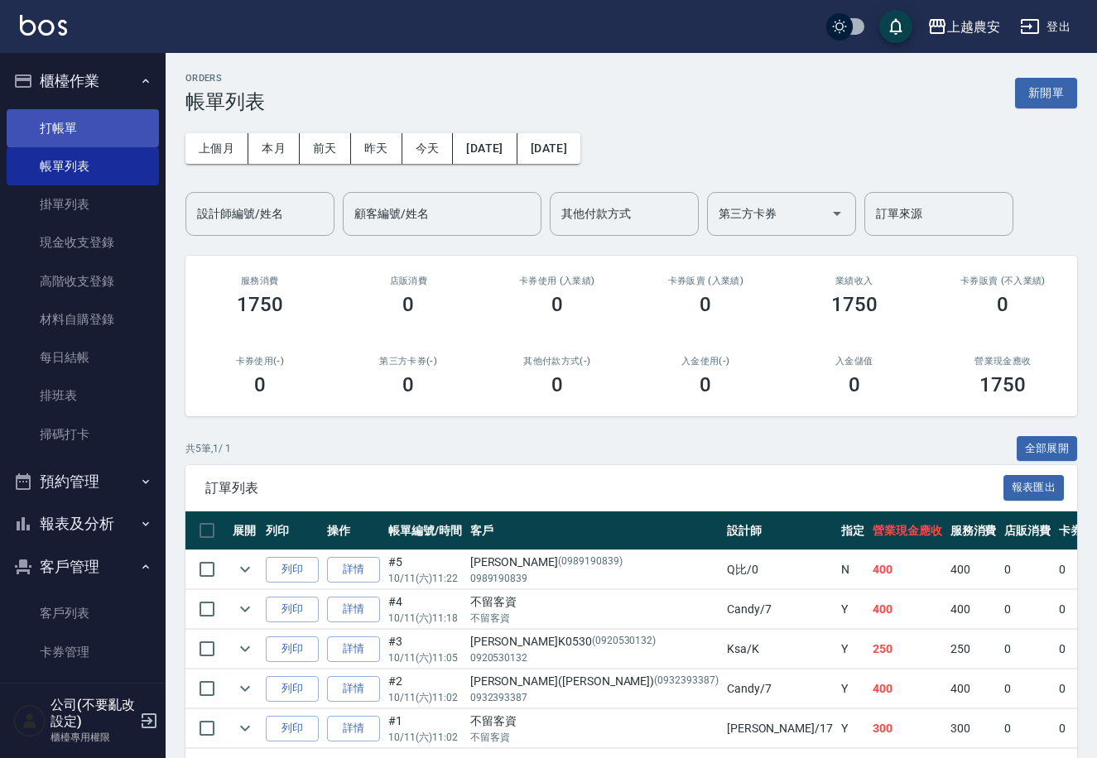
click at [57, 124] on link "打帳單" at bounding box center [83, 128] width 152 height 38
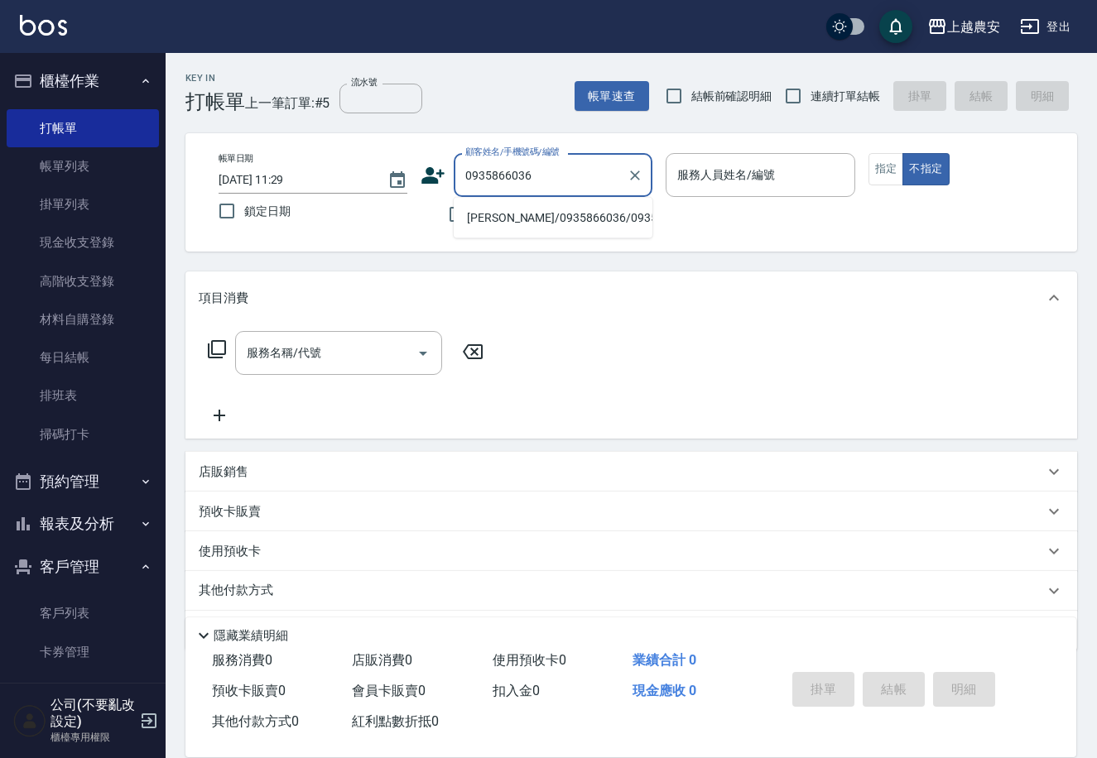
click at [523, 213] on li "[PERSON_NAME]/0935866036/0935866036" at bounding box center [553, 217] width 199 height 27
type input "[PERSON_NAME]/0935866036/0935866036"
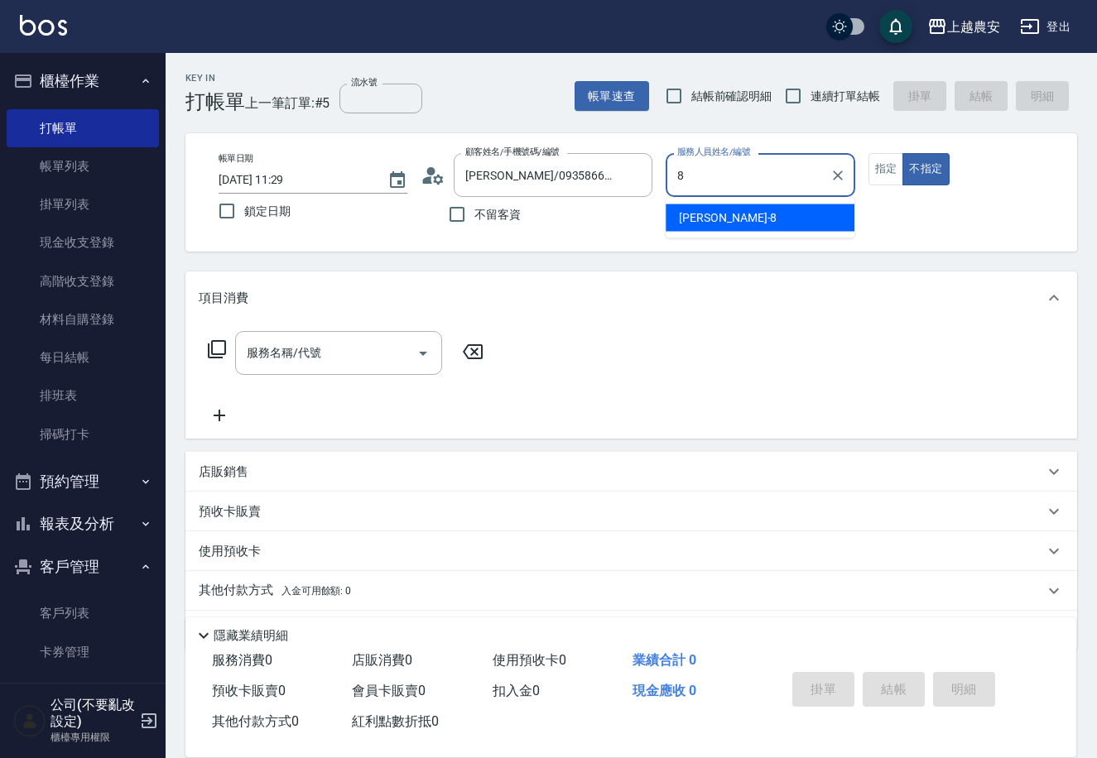
type input "[PERSON_NAME]-8"
type button "false"
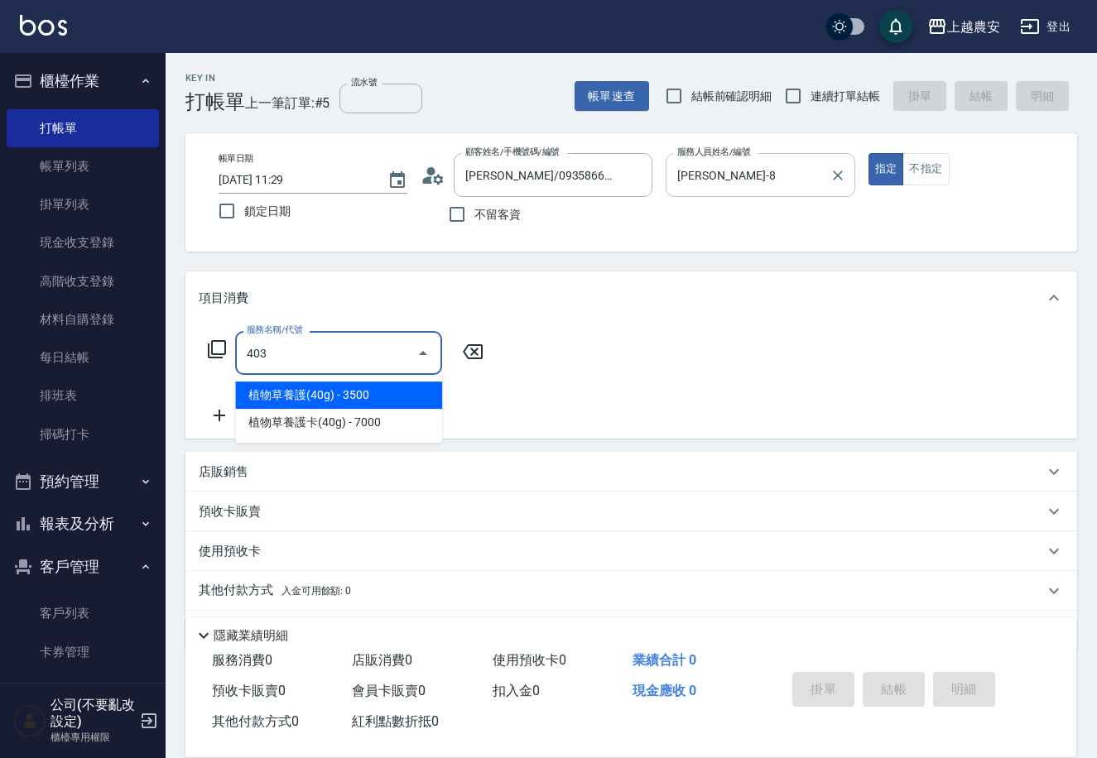
type input "剪髮(403)"
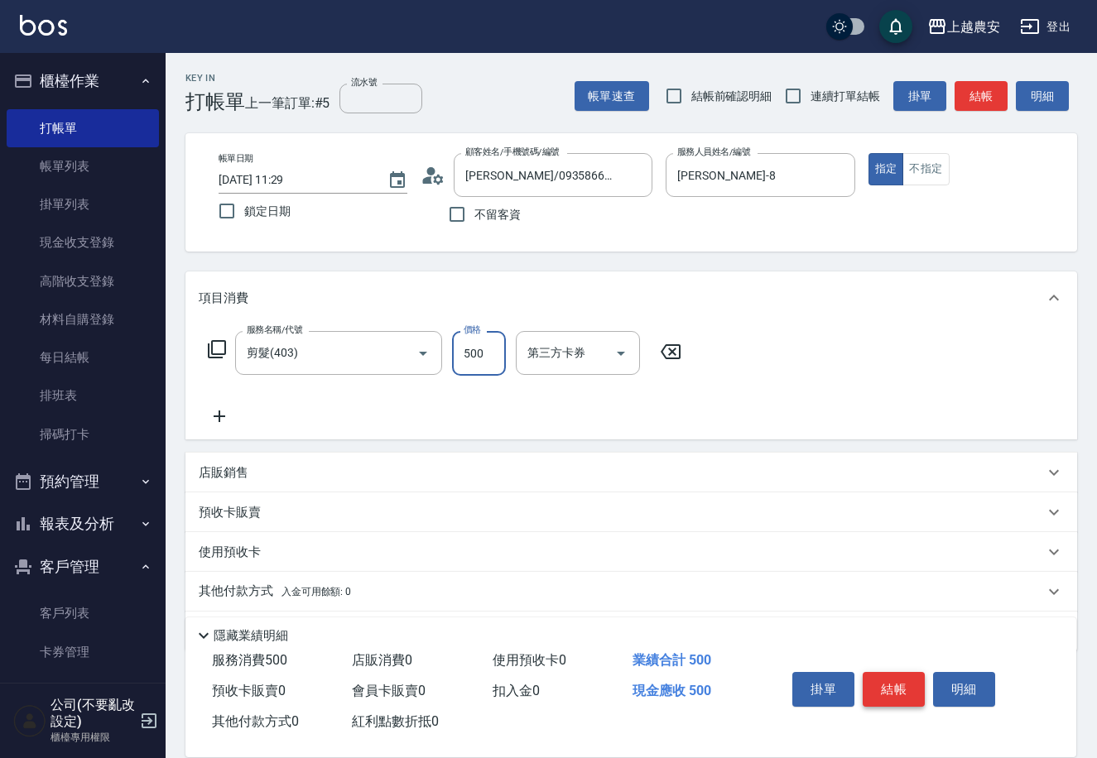
type input "500"
click at [875, 678] on button "結帳" at bounding box center [894, 689] width 62 height 35
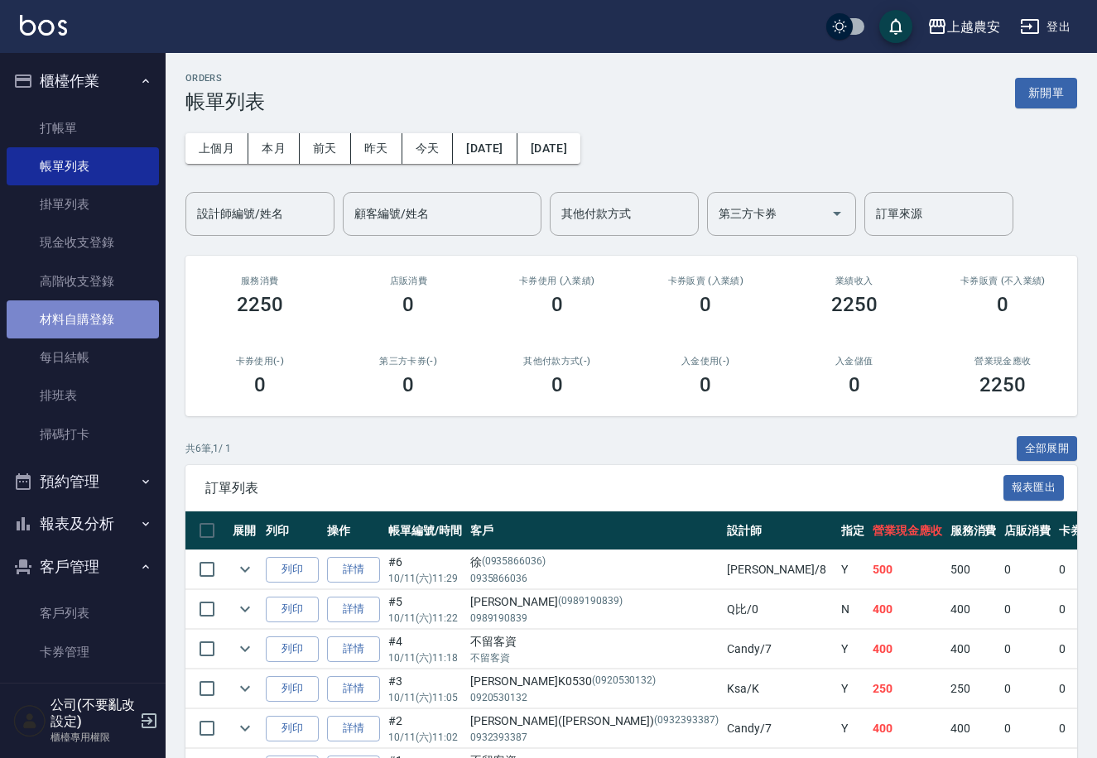
click at [104, 310] on link "材料自購登錄" at bounding box center [83, 319] width 152 height 38
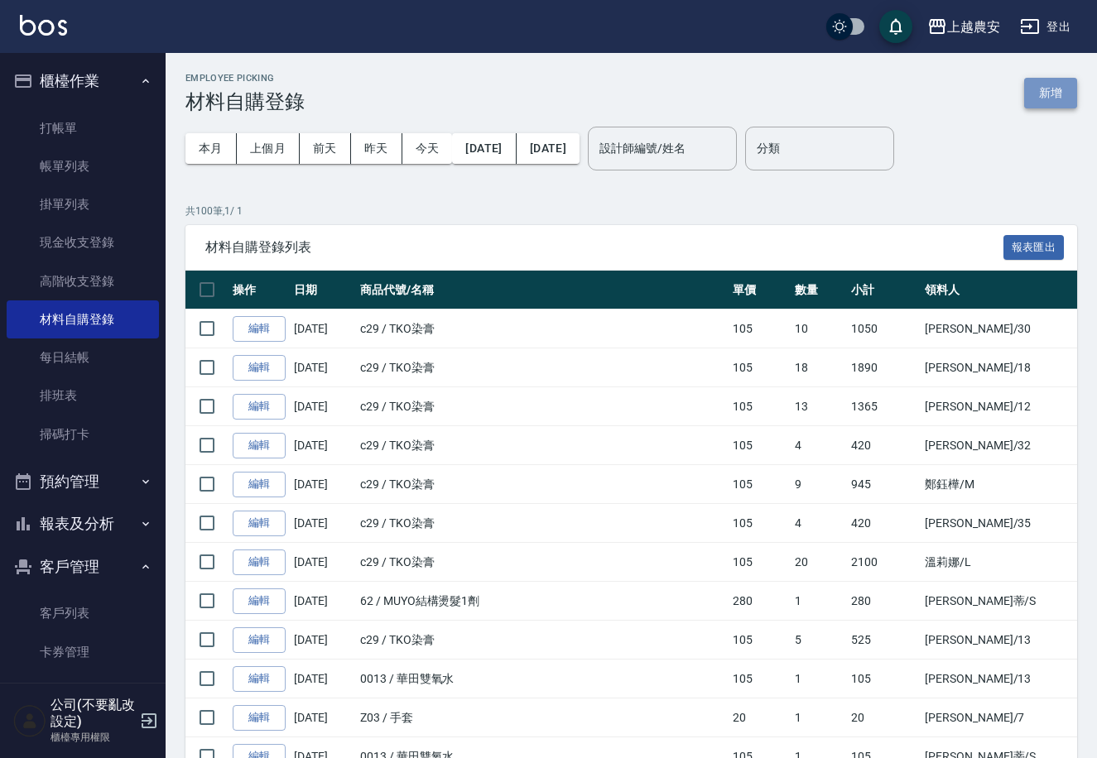
click at [1060, 95] on button "新增" at bounding box center [1050, 93] width 53 height 31
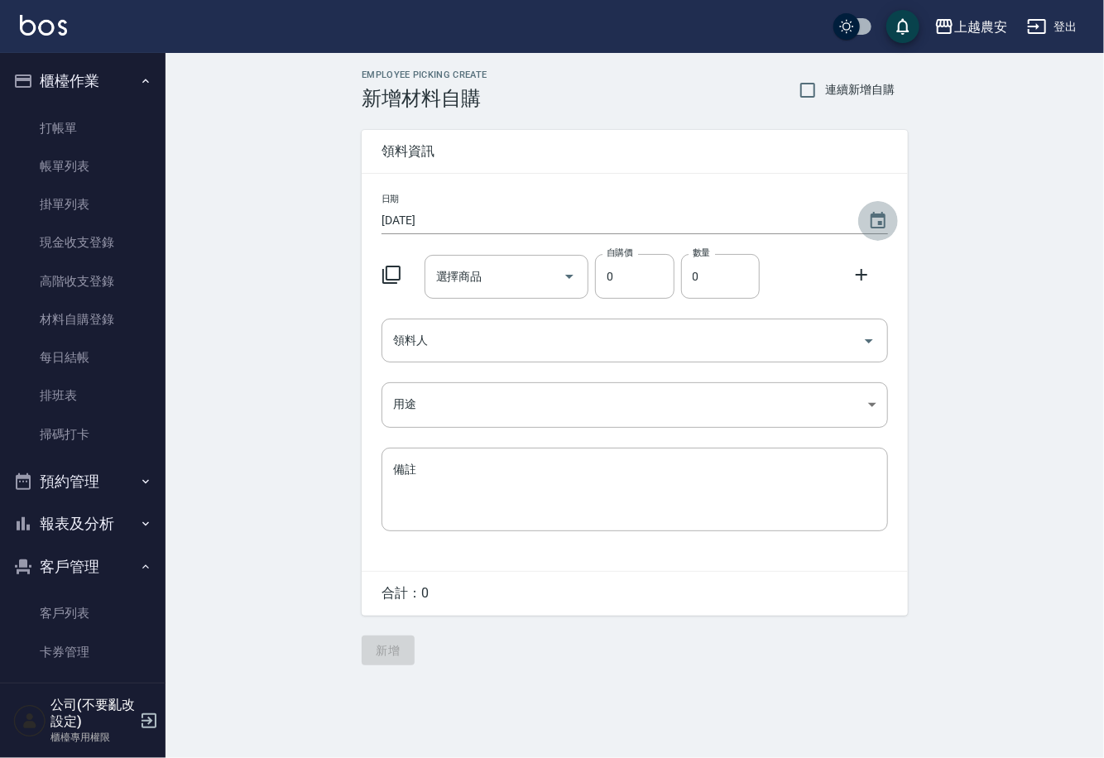
click at [878, 220] on icon "Choose date, selected date is 2025-10-11" at bounding box center [878, 221] width 20 height 20
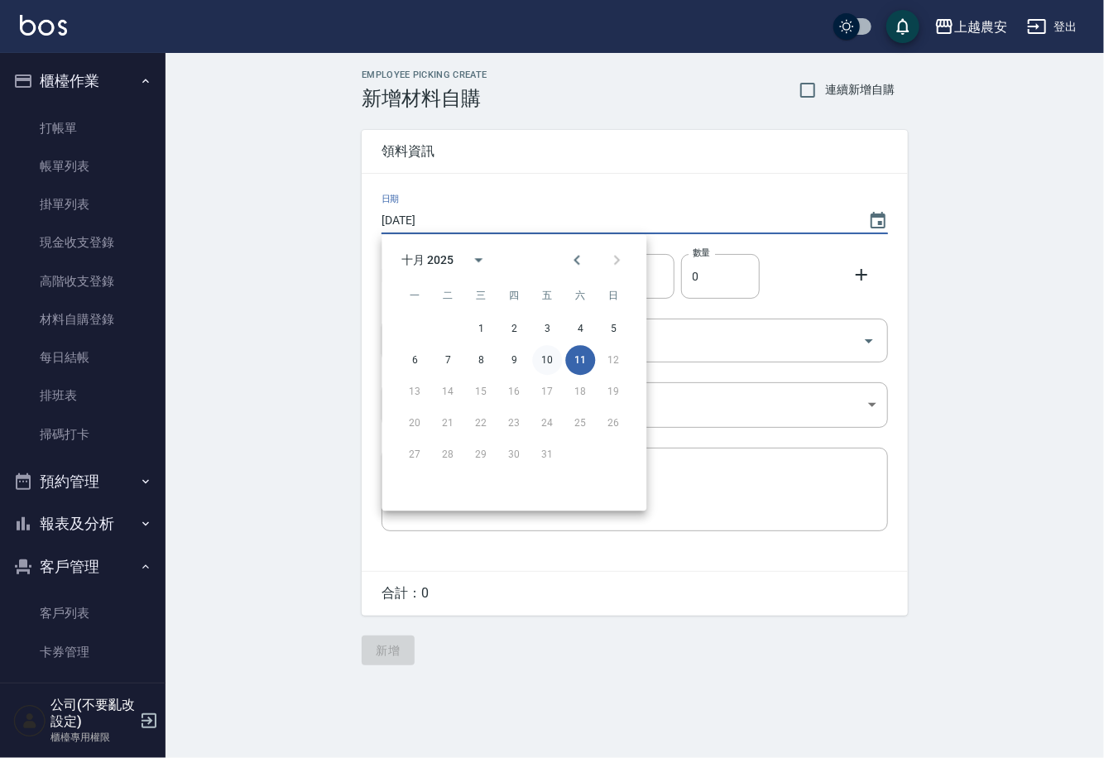
click at [549, 357] on button "10" at bounding box center [547, 360] width 30 height 30
type input "[DATE]"
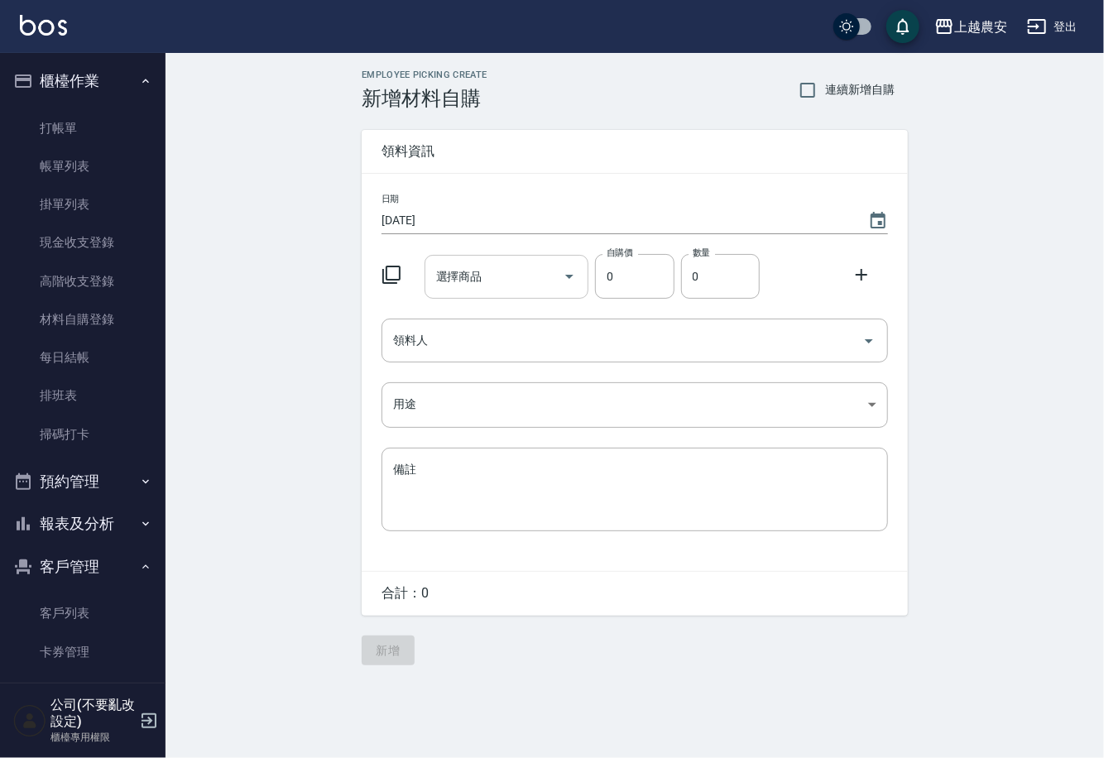
click at [501, 283] on input "選擇商品" at bounding box center [494, 276] width 125 height 29
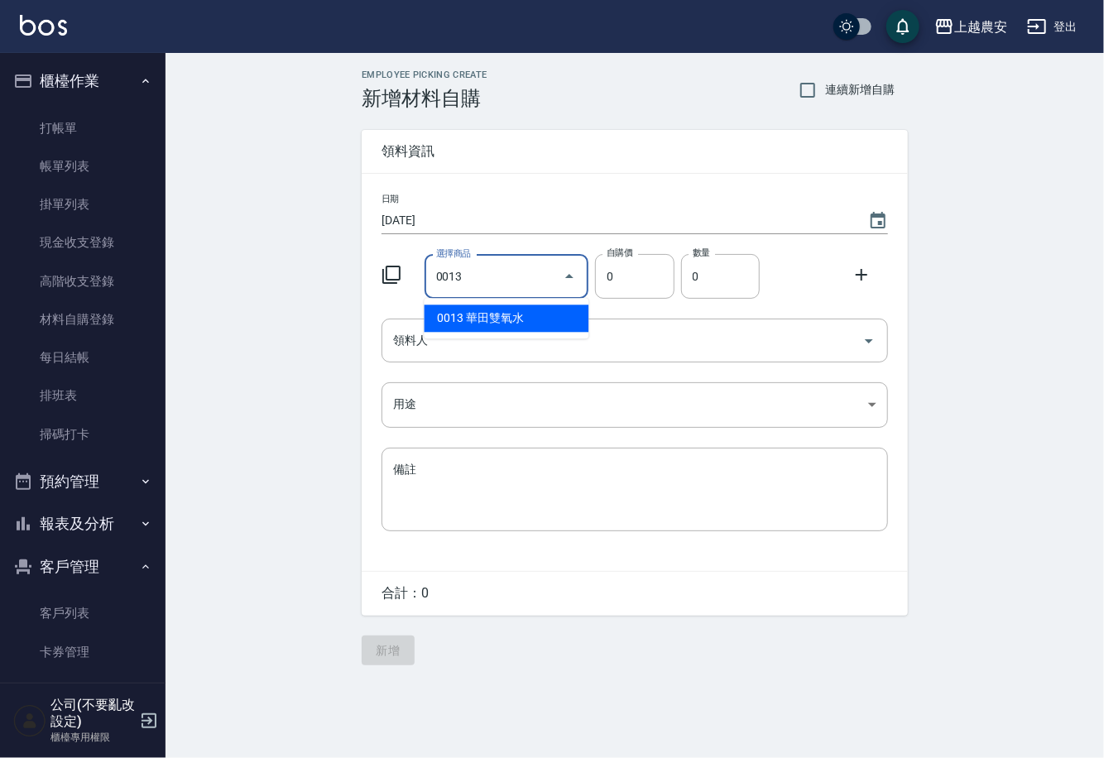
type input "華田雙氧水"
type input "105"
type input "1"
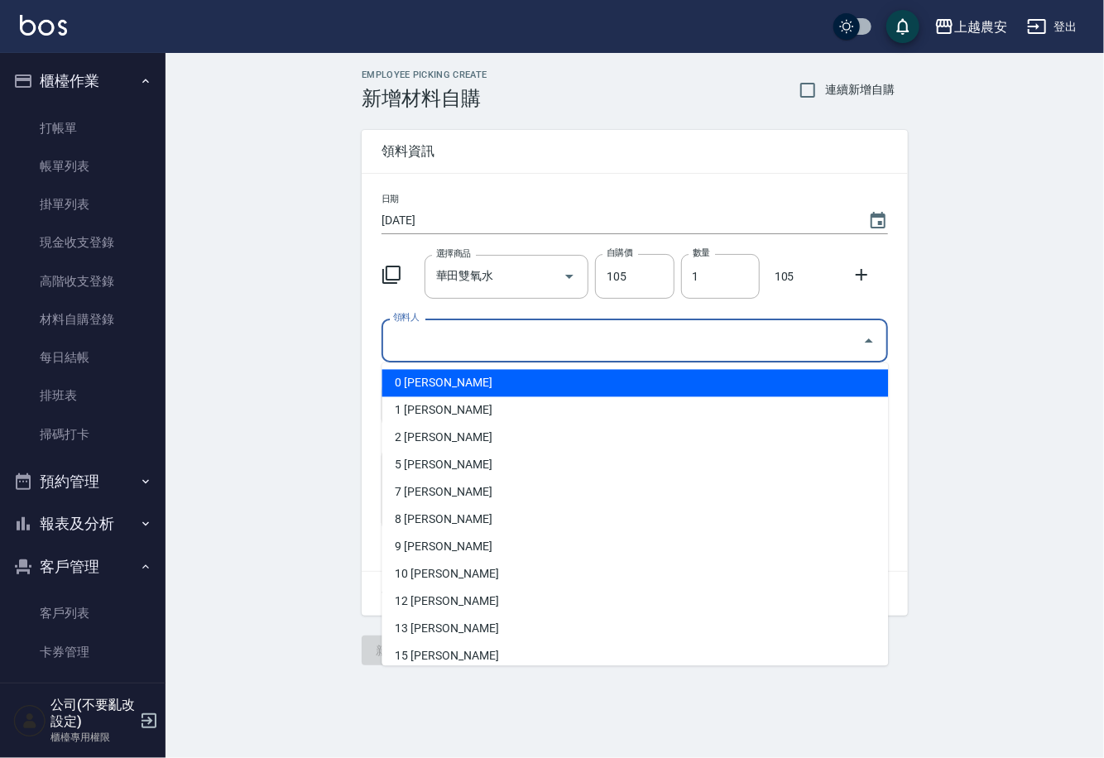
drag, startPoint x: 499, startPoint y: 348, endPoint x: 508, endPoint y: 351, distance: 9.7
click at [507, 351] on input "領料人" at bounding box center [622, 340] width 467 height 29
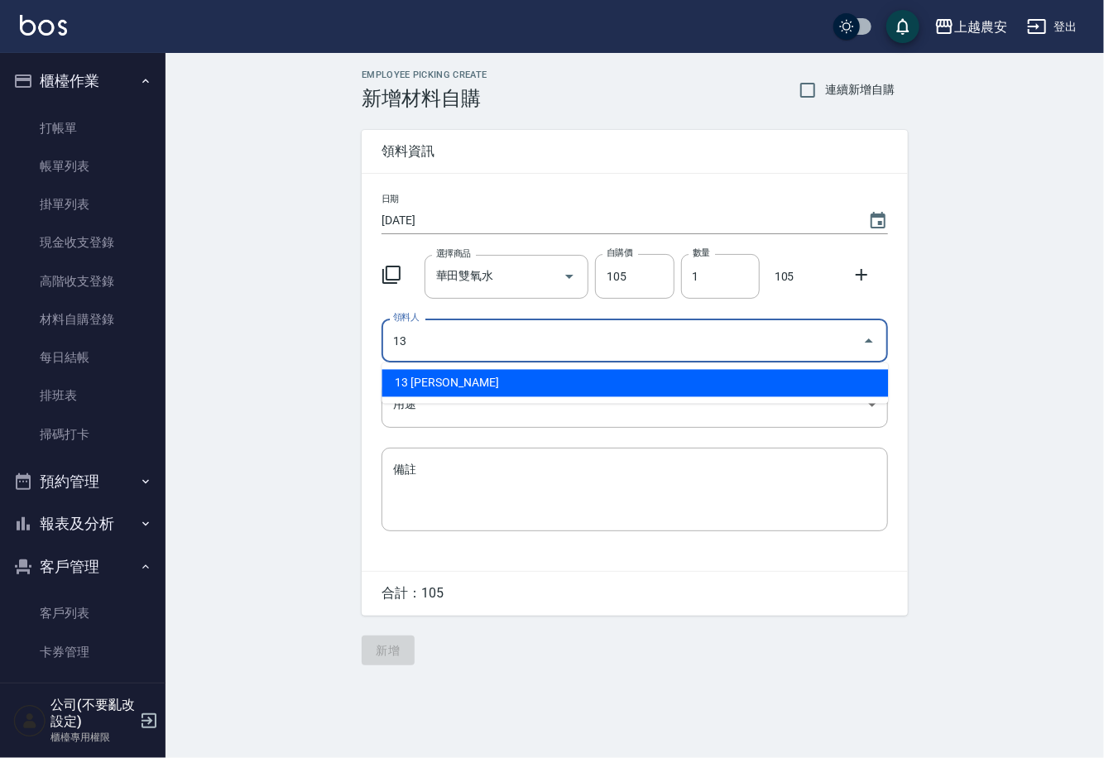
type input "13 [PERSON_NAME]"
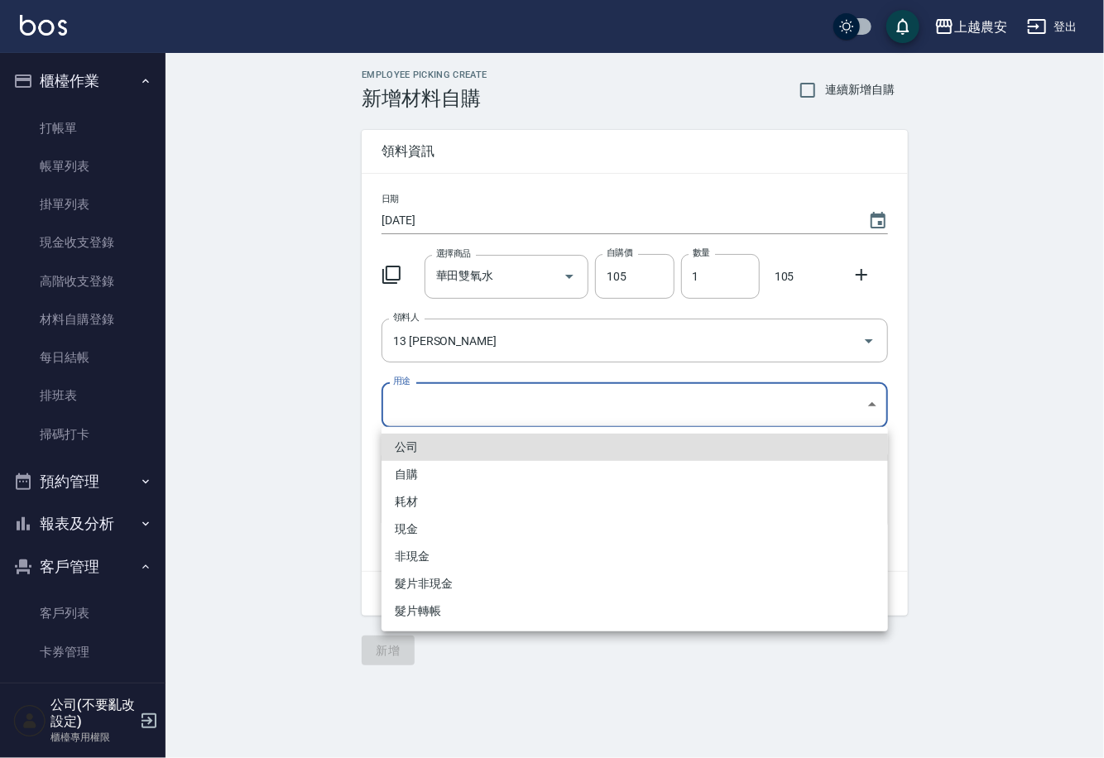
click at [439, 410] on body "上越農安 登出 櫃檯作業 打帳單 帳單列表 掛單列表 現金收支登錄 高階收支登錄 材料自購登錄 每日結帳 排班表 掃碼打卡 預約管理 預約管理 單日預約紀錄 …" at bounding box center [552, 379] width 1104 height 758
click at [415, 466] on li "自購" at bounding box center [635, 474] width 507 height 27
type input "自購"
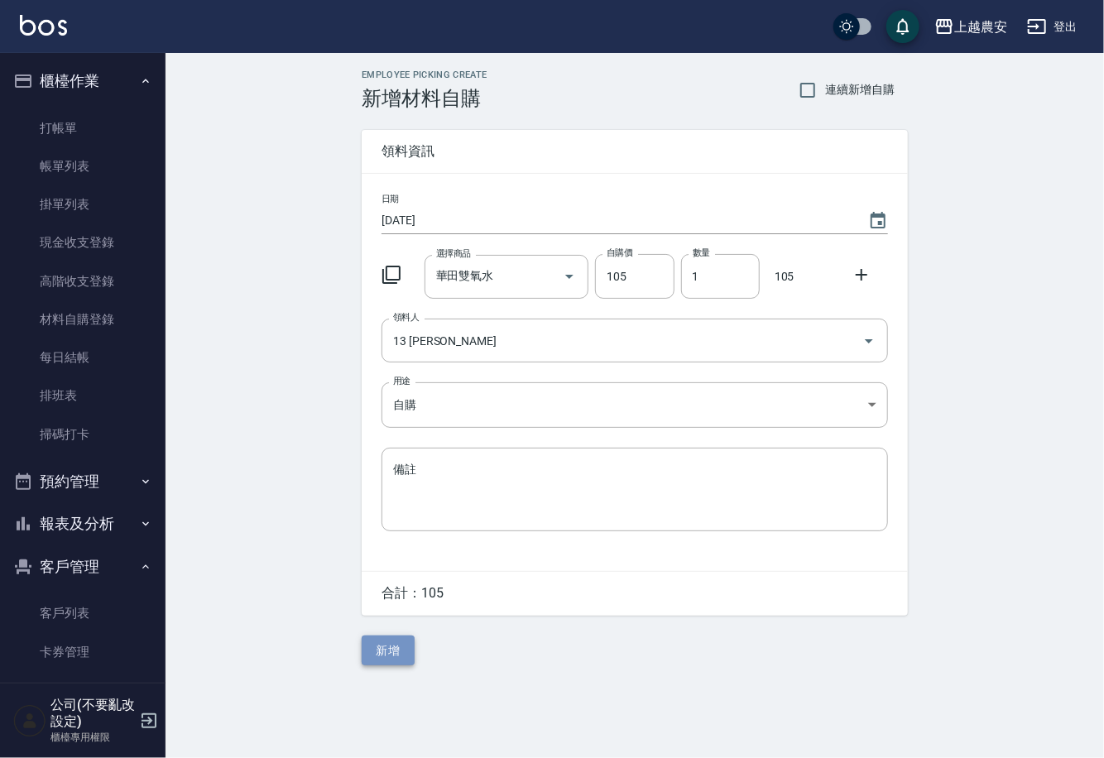
click at [396, 651] on button "新增" at bounding box center [388, 651] width 53 height 31
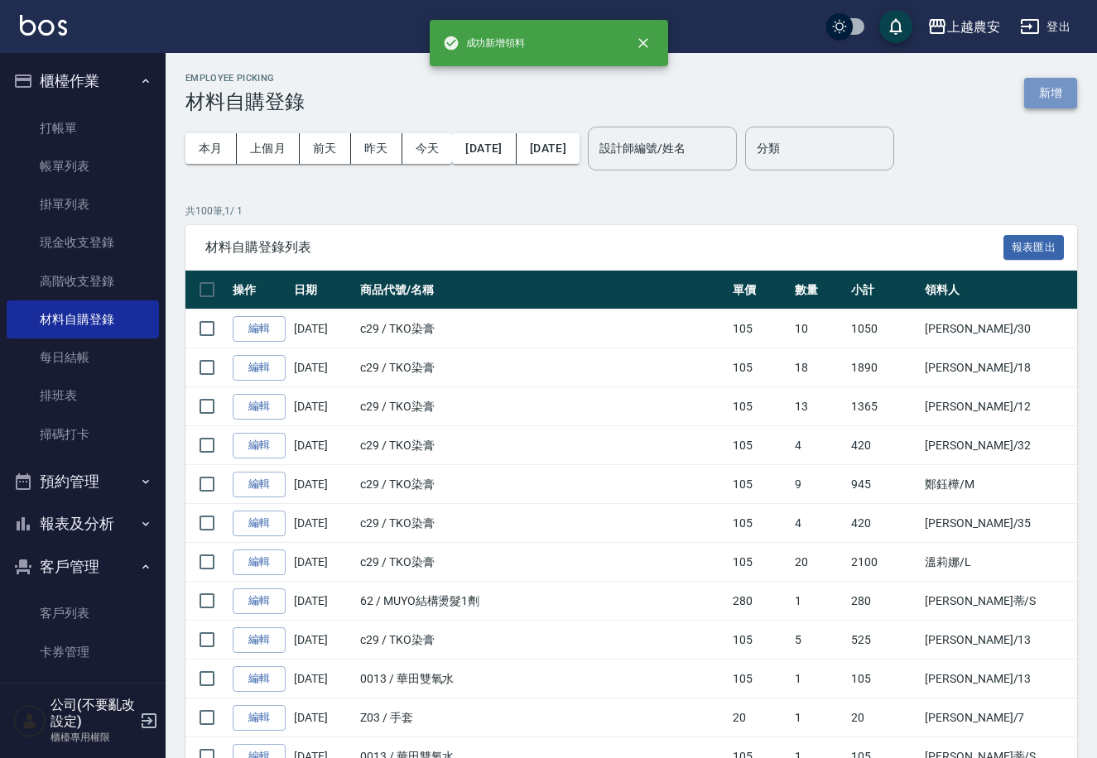
click at [1052, 93] on button "新增" at bounding box center [1050, 93] width 53 height 31
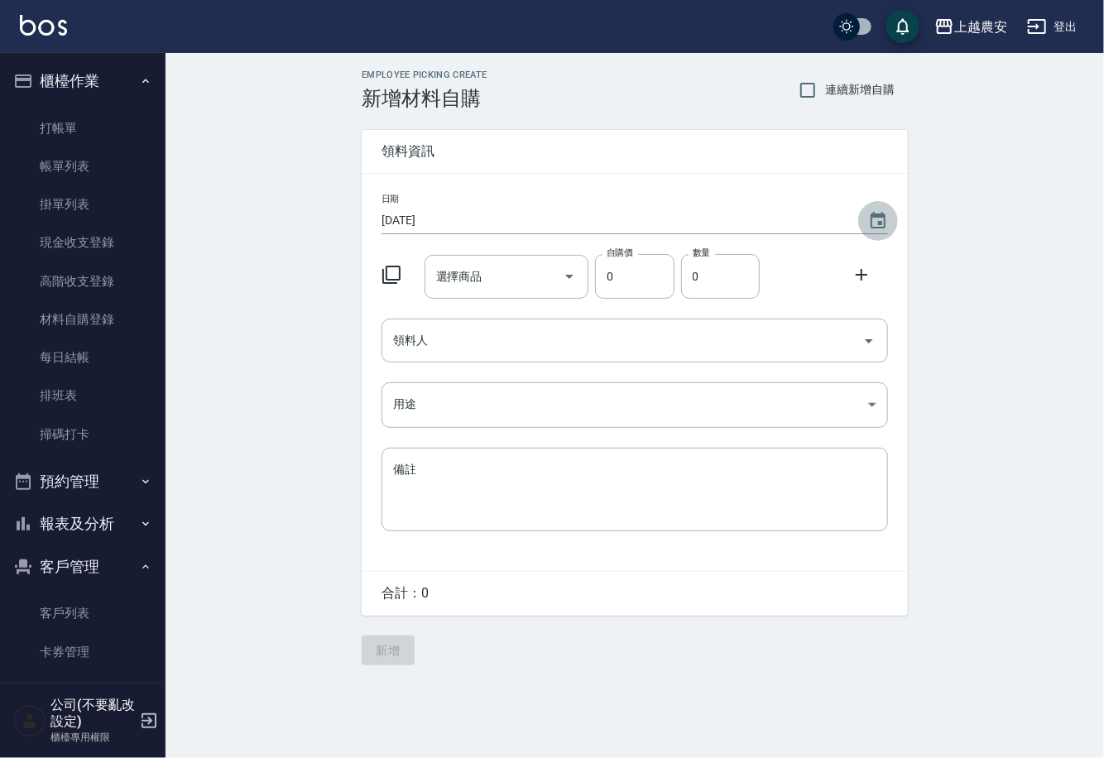
click at [876, 224] on icon "Choose date, selected date is 2025-10-11" at bounding box center [878, 221] width 20 height 20
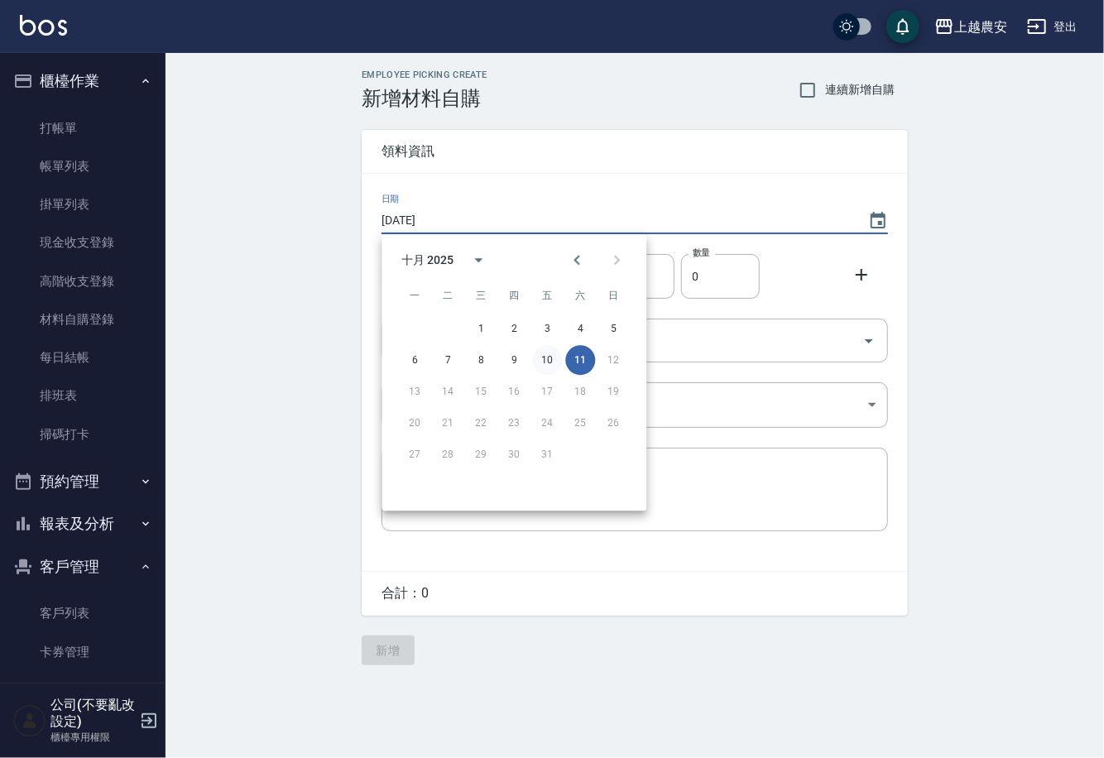
click at [550, 362] on button "10" at bounding box center [547, 360] width 30 height 30
type input "[DATE]"
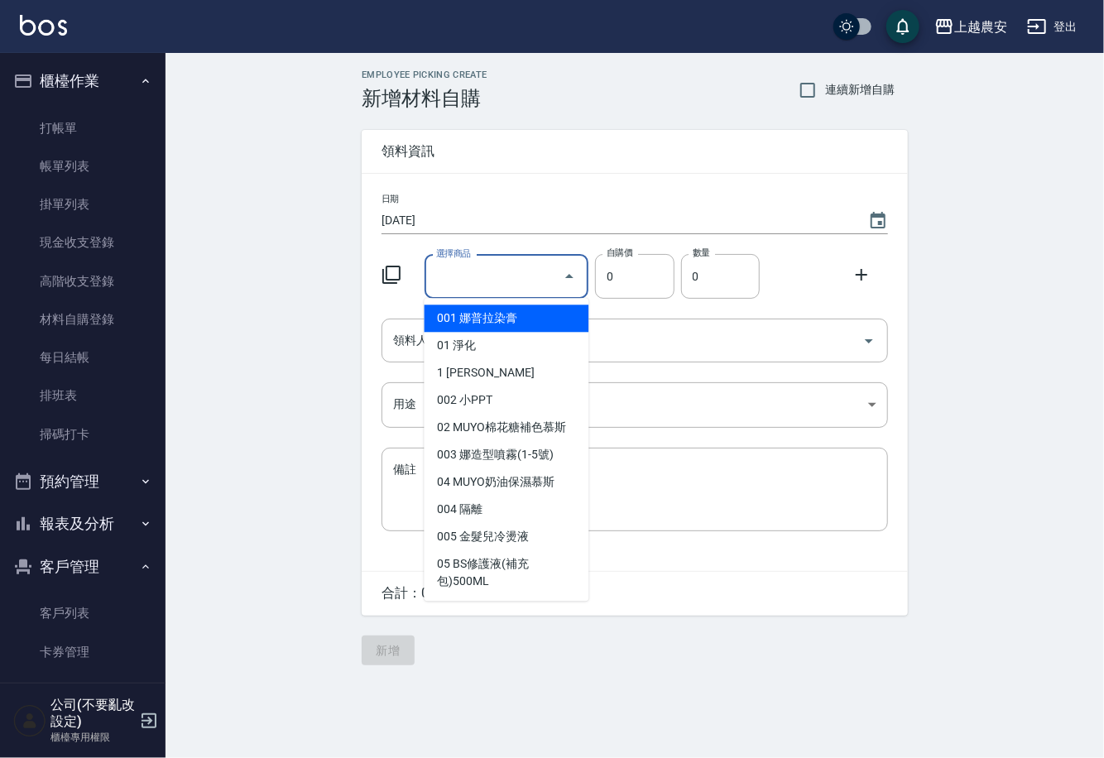
click at [497, 262] on input "選擇商品" at bounding box center [494, 276] width 125 height 29
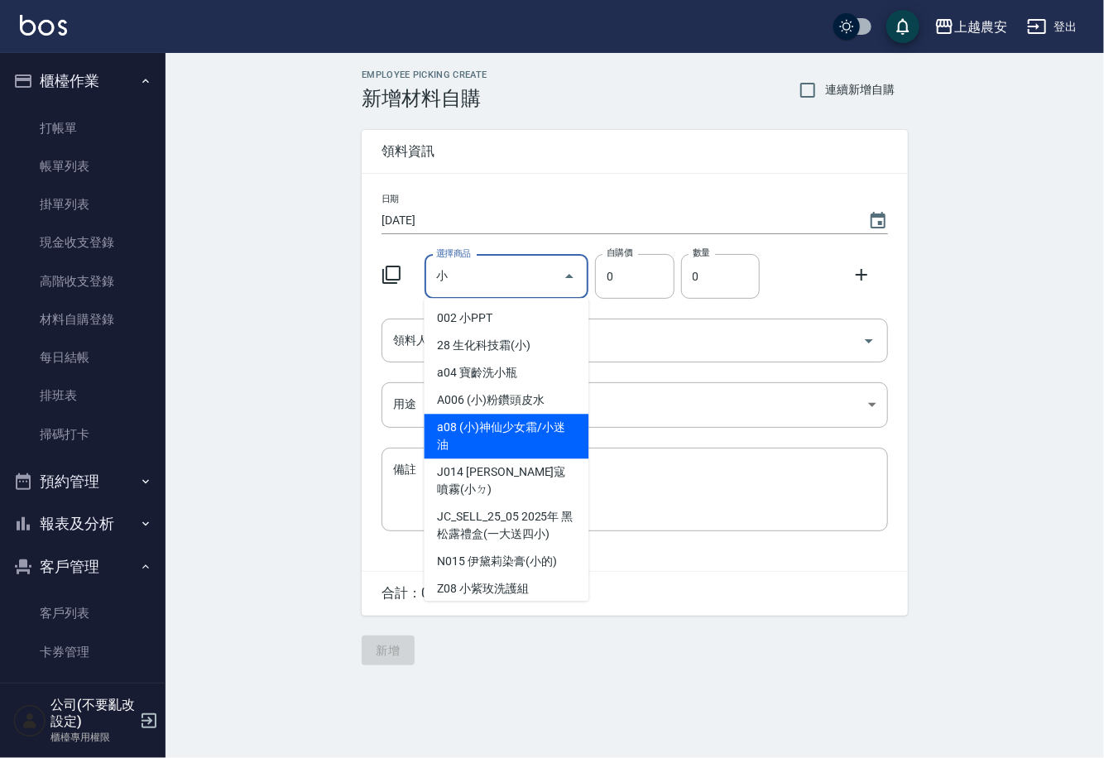
click at [508, 432] on li "a08 (小)神仙少女霜/小迷油" at bounding box center [507, 436] width 165 height 45
type input "(小)神仙少女霜/小迷油"
type input "30"
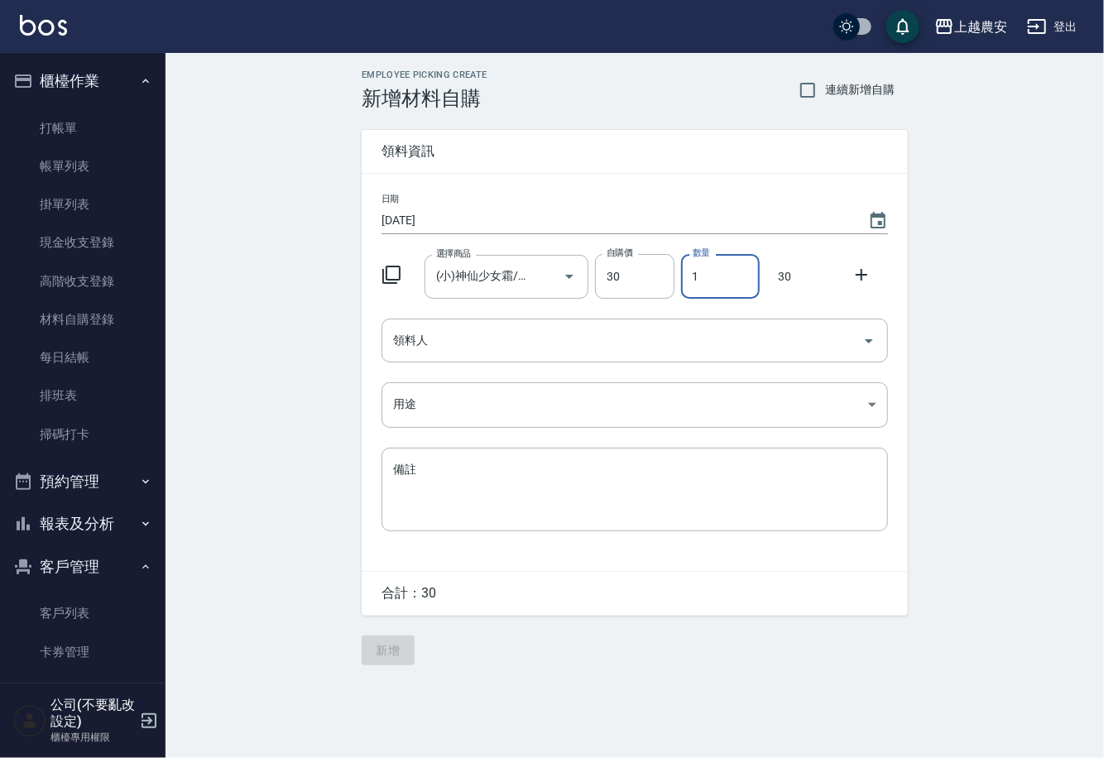
drag, startPoint x: 683, startPoint y: 274, endPoint x: 752, endPoint y: 291, distance: 71.5
click at [752, 291] on input "1" at bounding box center [720, 276] width 79 height 45
type input "2"
drag, startPoint x: 692, startPoint y: 348, endPoint x: 706, endPoint y: 347, distance: 14.1
click at [705, 348] on input "領料人" at bounding box center [622, 340] width 467 height 29
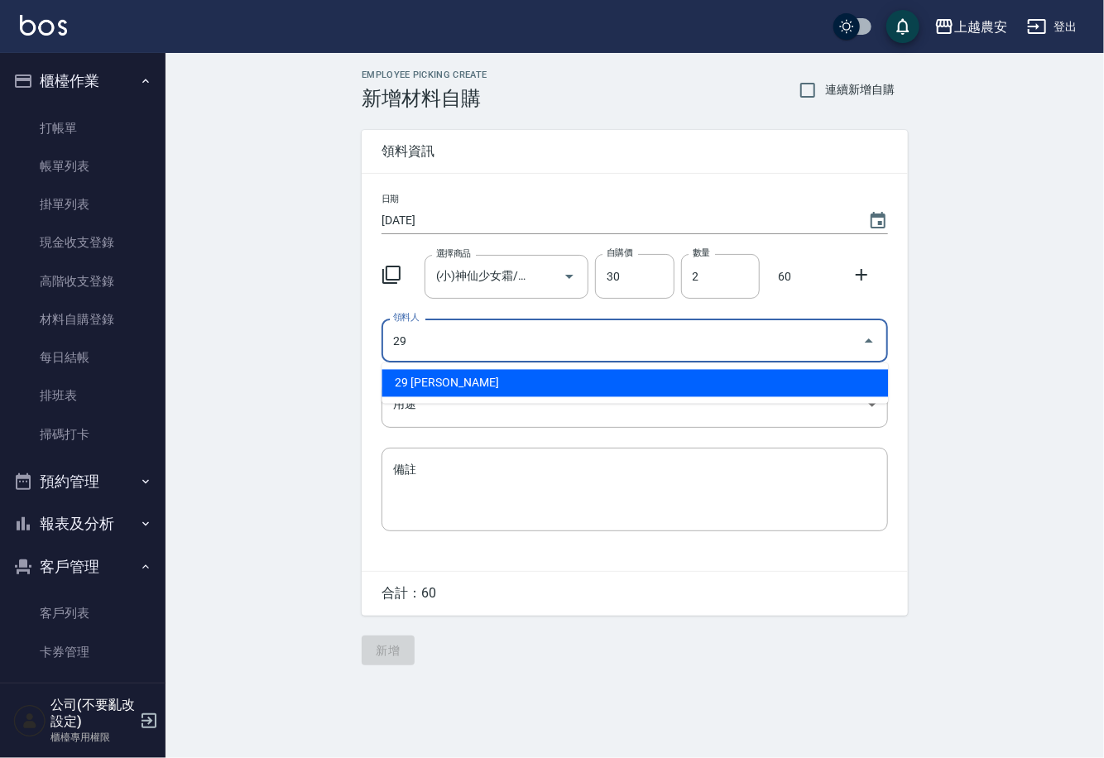
click at [403, 383] on li "29 [PERSON_NAME]" at bounding box center [635, 383] width 507 height 27
type input "29 [PERSON_NAME]"
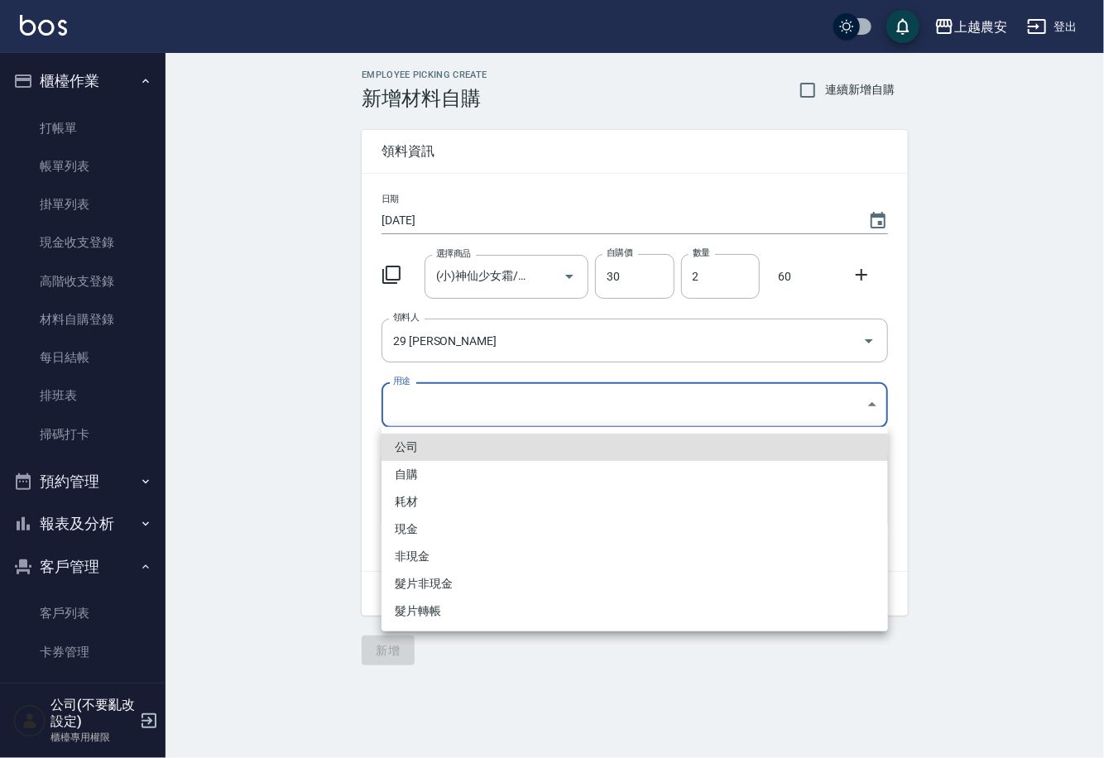
drag, startPoint x: 403, startPoint y: 404, endPoint x: 420, endPoint y: 459, distance: 57.9
click at [405, 406] on body "上越農安 登出 櫃檯作業 打帳單 帳單列表 掛單列表 現金收支登錄 高階收支登錄 材料自購登錄 每日結帳 排班表 掃碼打卡 預約管理 預約管理 單日預約紀錄 …" at bounding box center [552, 379] width 1104 height 758
click at [419, 469] on li "自購" at bounding box center [635, 474] width 507 height 27
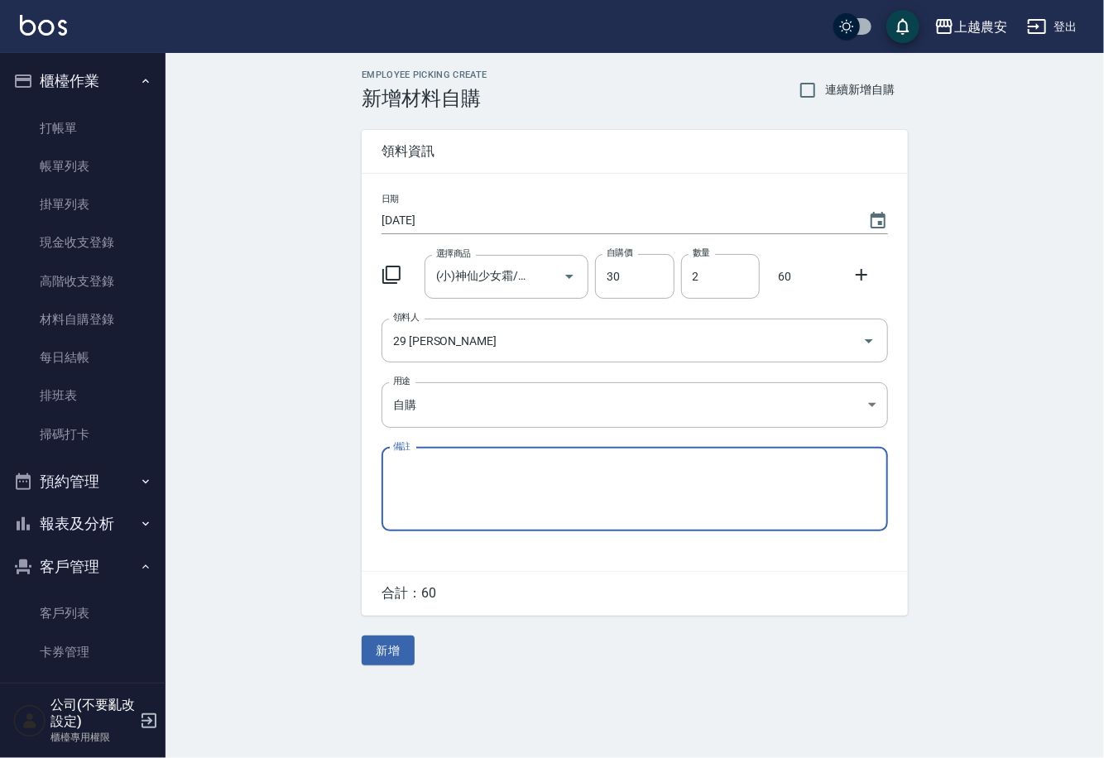
type input "自購"
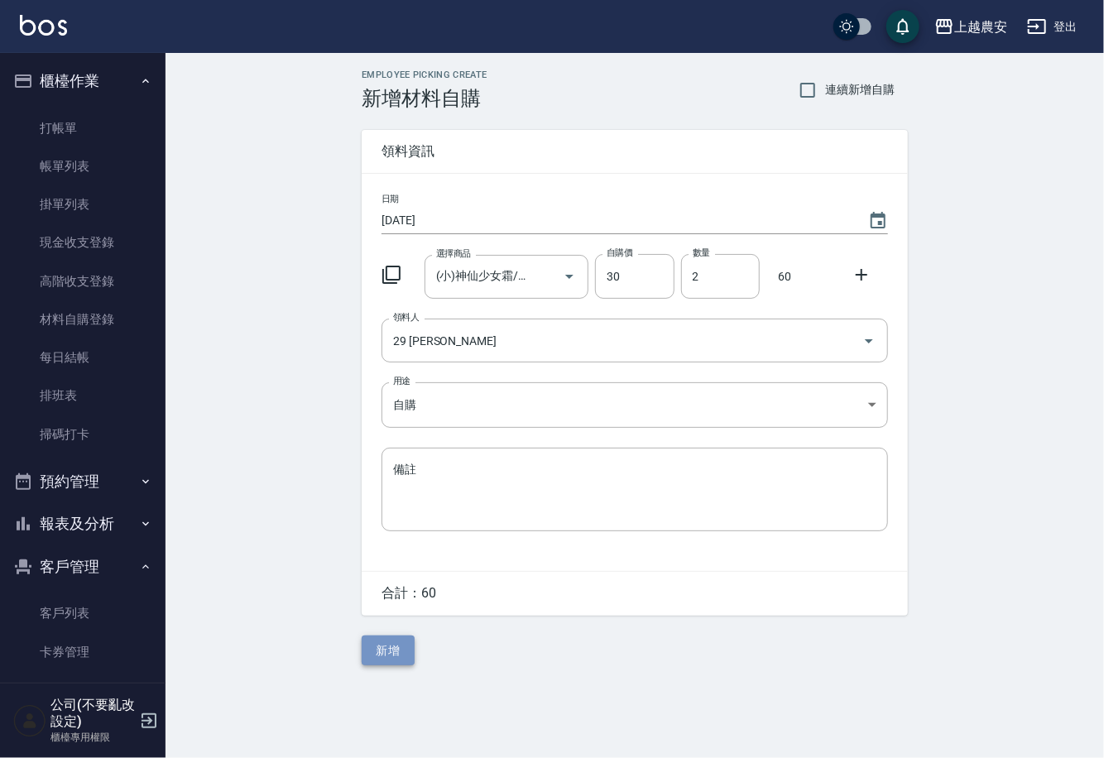
click at [382, 652] on button "新增" at bounding box center [388, 651] width 53 height 31
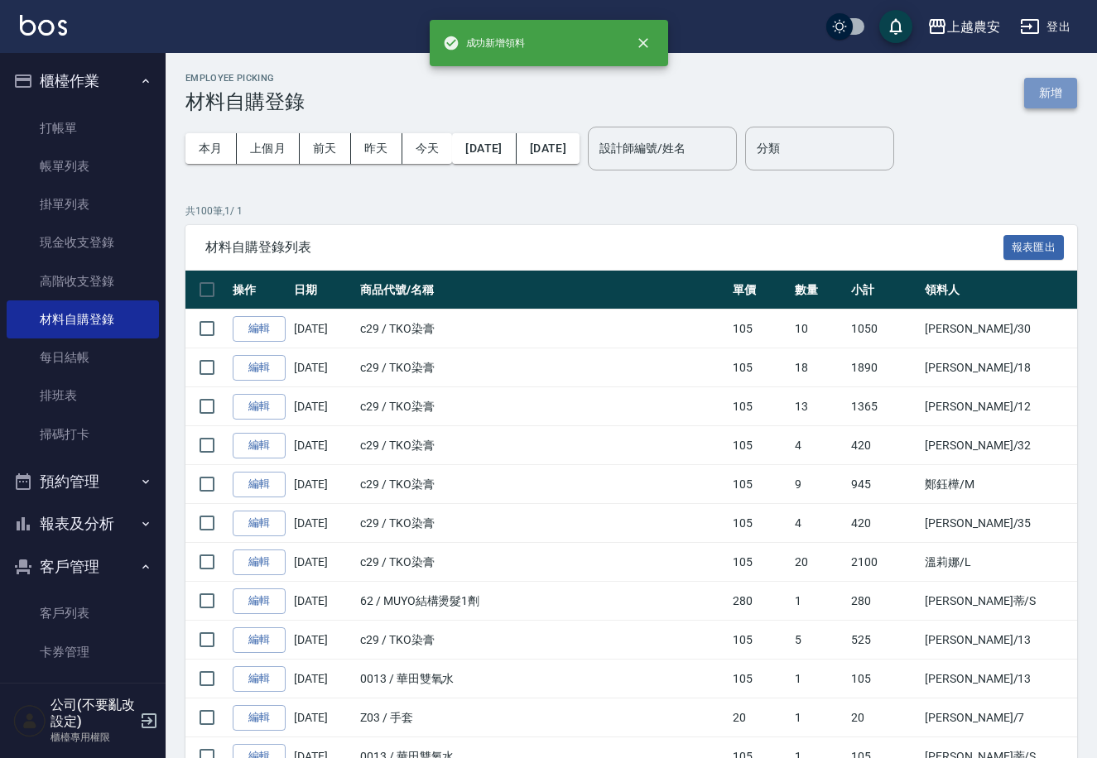
click at [1050, 89] on button "新增" at bounding box center [1050, 93] width 53 height 31
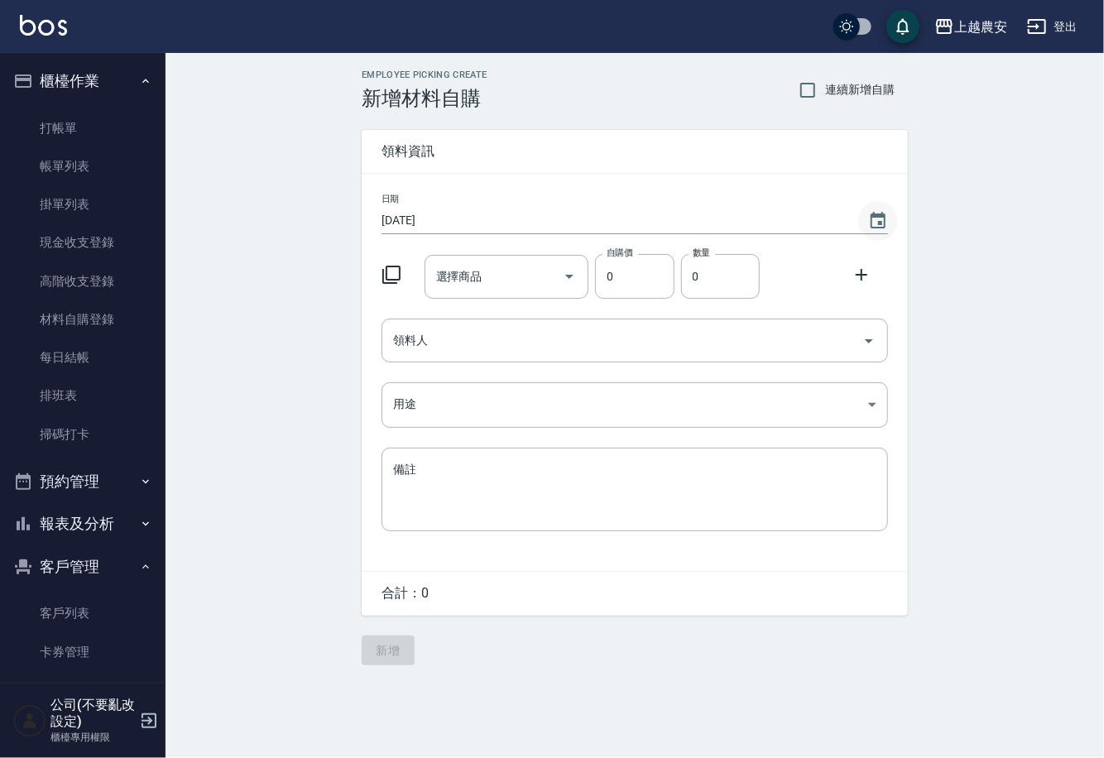
click at [877, 220] on icon "Choose date, selected date is 2025-10-11" at bounding box center [878, 221] width 20 height 20
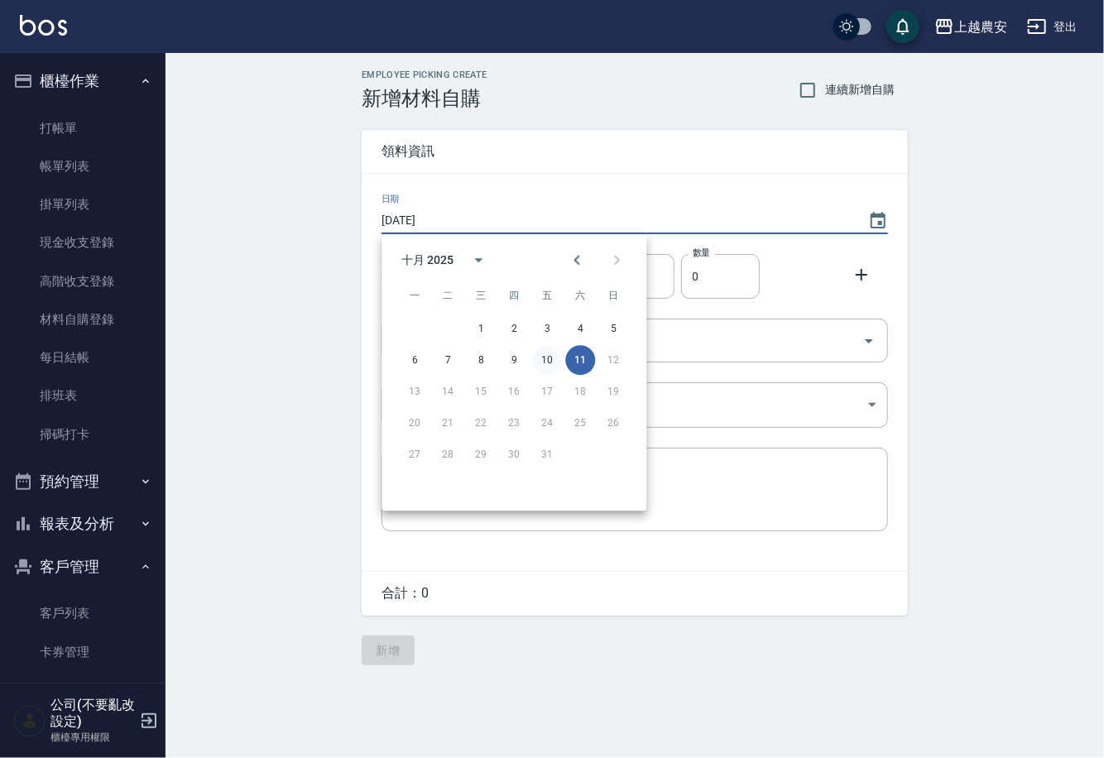
click at [541, 354] on button "10" at bounding box center [547, 360] width 30 height 30
type input "[DATE]"
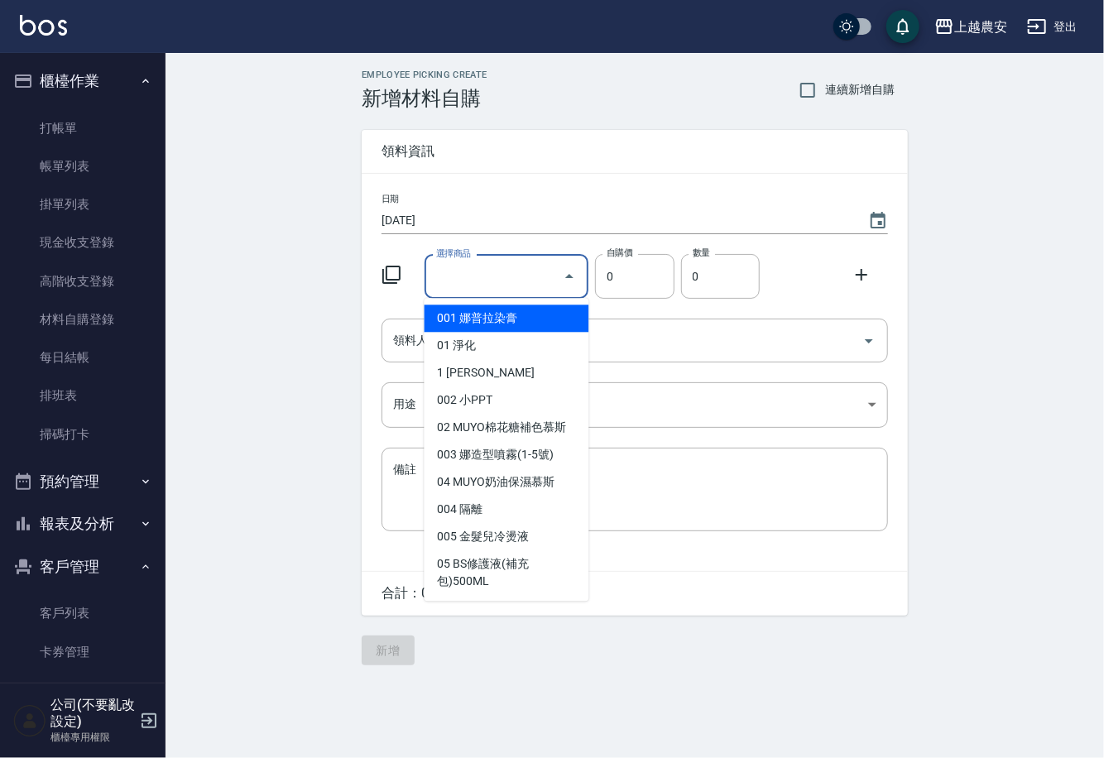
click at [538, 267] on input "選擇商品" at bounding box center [494, 276] width 125 height 29
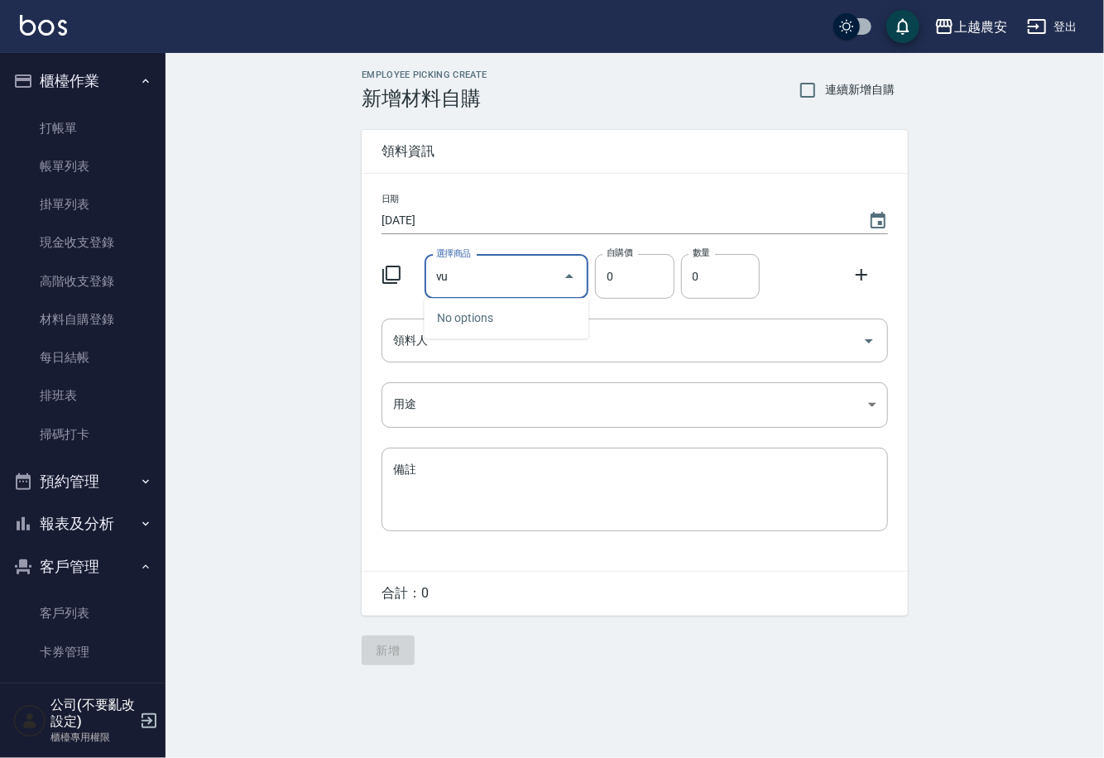
type input "v"
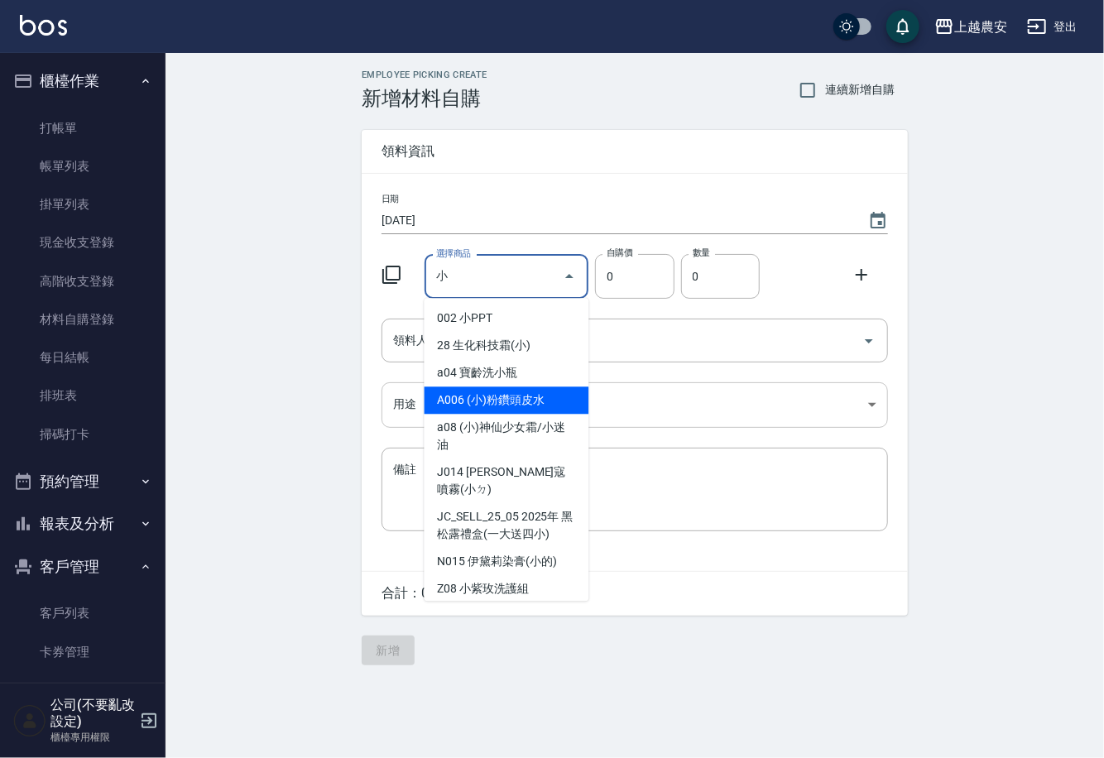
click at [484, 388] on li "A006 (小)粉鑽頭皮水" at bounding box center [507, 400] width 165 height 27
type input "(小)粉鑽頭皮水"
type input "50"
type input "1"
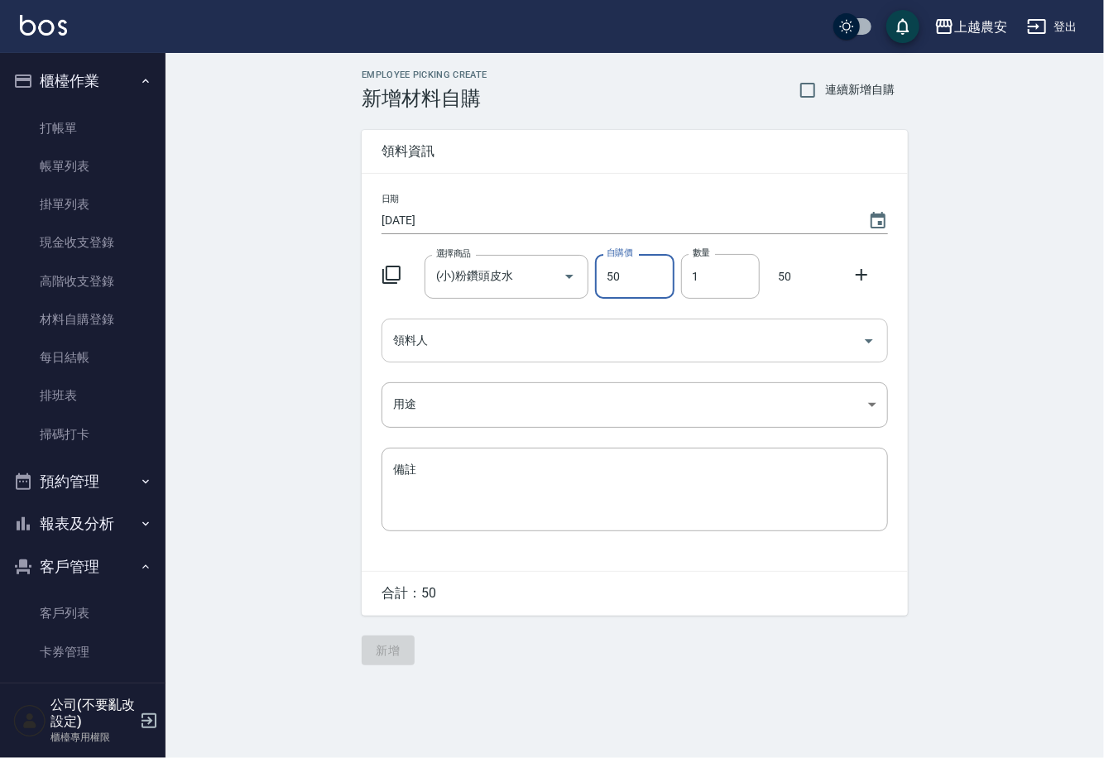
click at [486, 339] on input "領料人" at bounding box center [622, 340] width 467 height 29
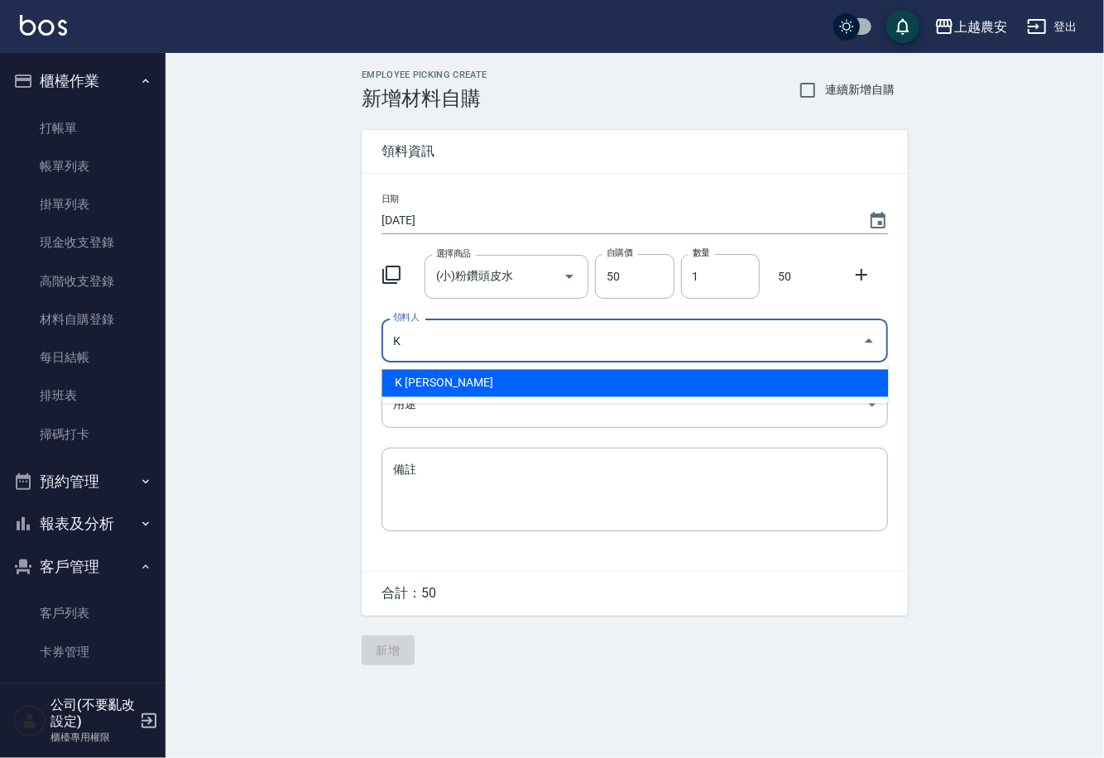
drag, startPoint x: 459, startPoint y: 377, endPoint x: 455, endPoint y: 388, distance: 11.3
click at [459, 379] on li "K [PERSON_NAME]" at bounding box center [635, 383] width 507 height 27
type input "K [PERSON_NAME]"
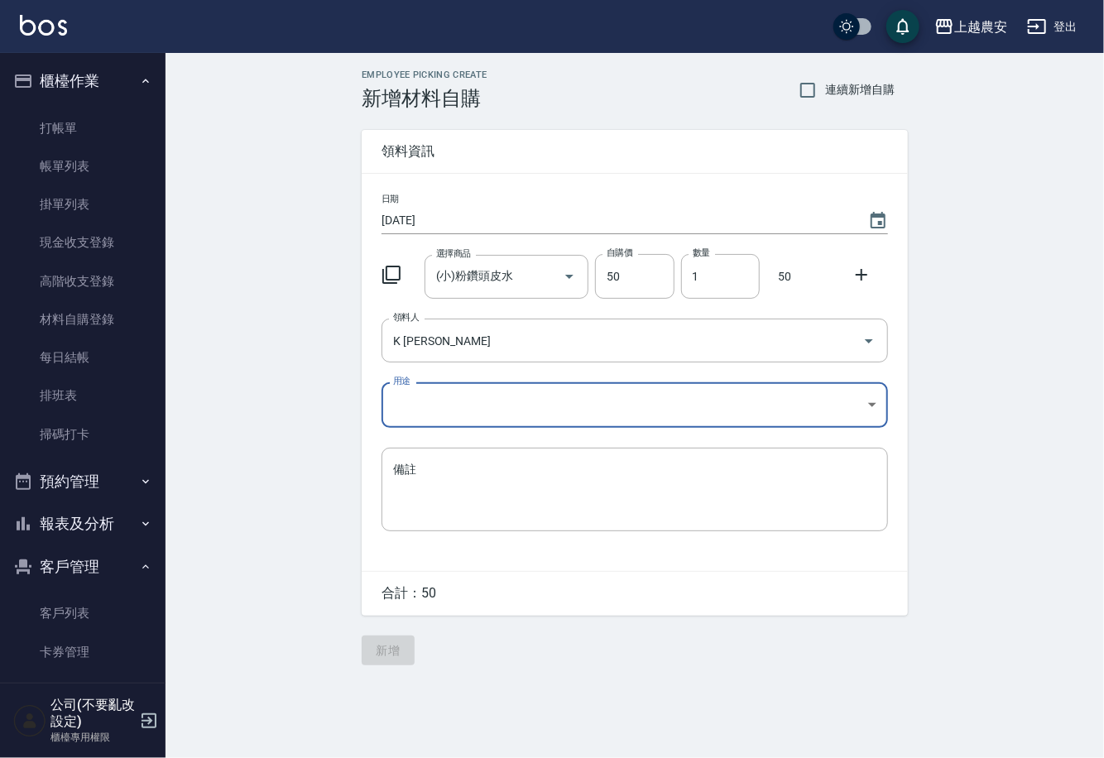
click at [432, 414] on body "上越農安 登出 櫃檯作業 打帳單 帳單列表 掛單列表 現金收支登錄 高階收支登錄 材料自購登錄 每日結帳 排班表 掃碼打卡 預約管理 預約管理 單日預約紀錄 …" at bounding box center [552, 379] width 1104 height 758
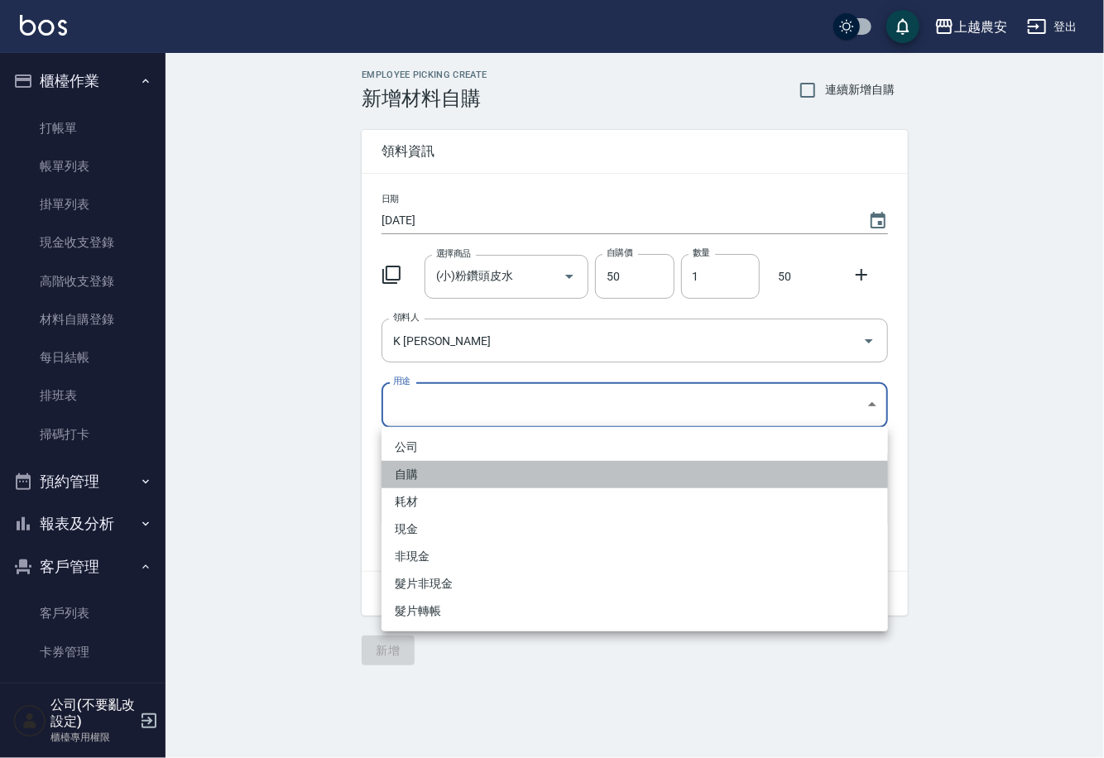
click at [415, 467] on li "自購" at bounding box center [635, 474] width 507 height 27
type input "自購"
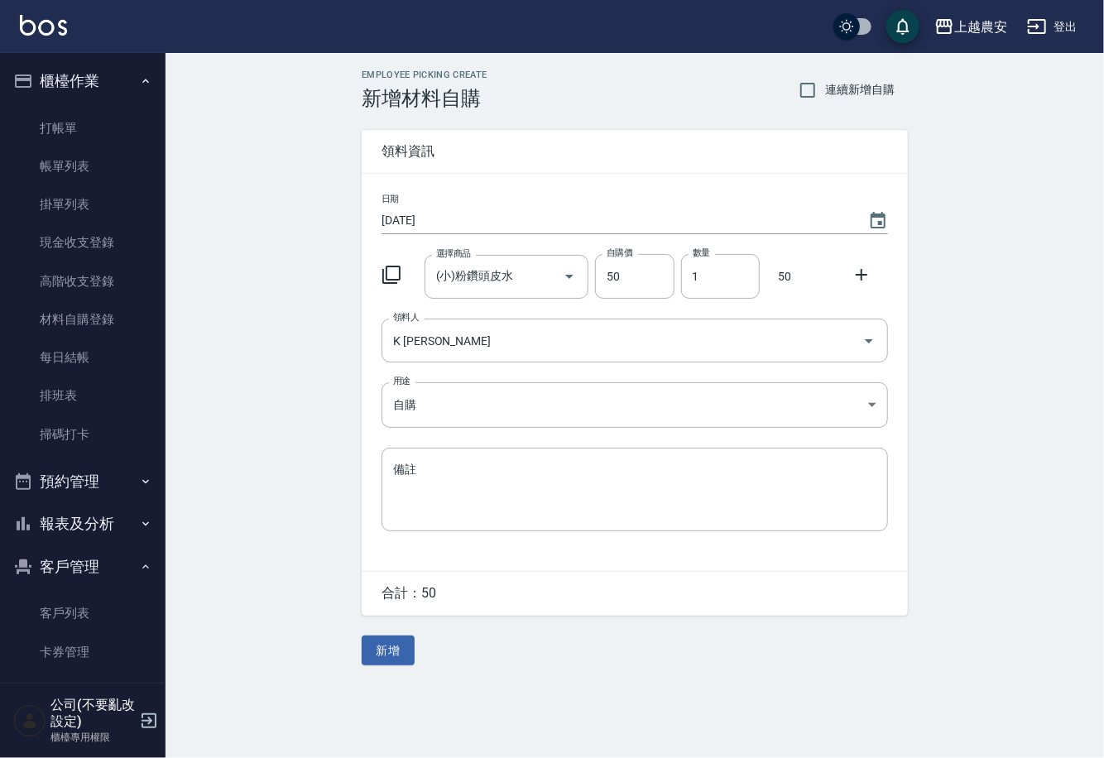
click at [858, 277] on icon at bounding box center [862, 275] width 20 height 20
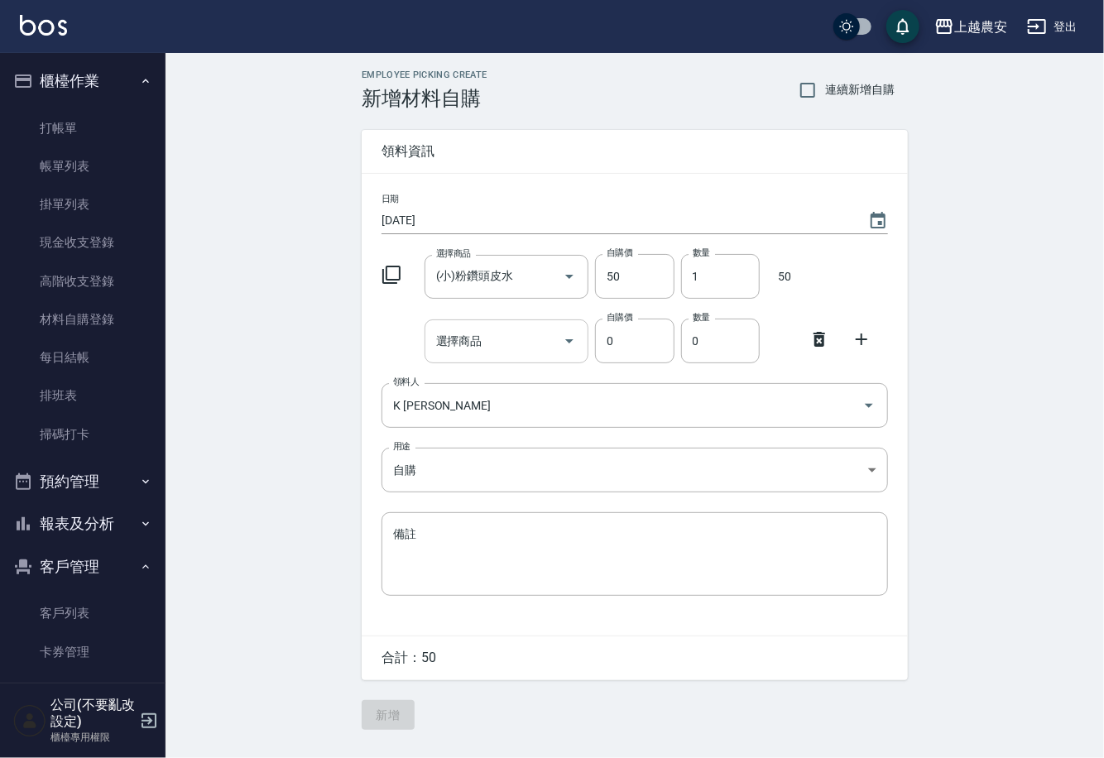
click at [474, 355] on div "選擇商品" at bounding box center [507, 342] width 165 height 44
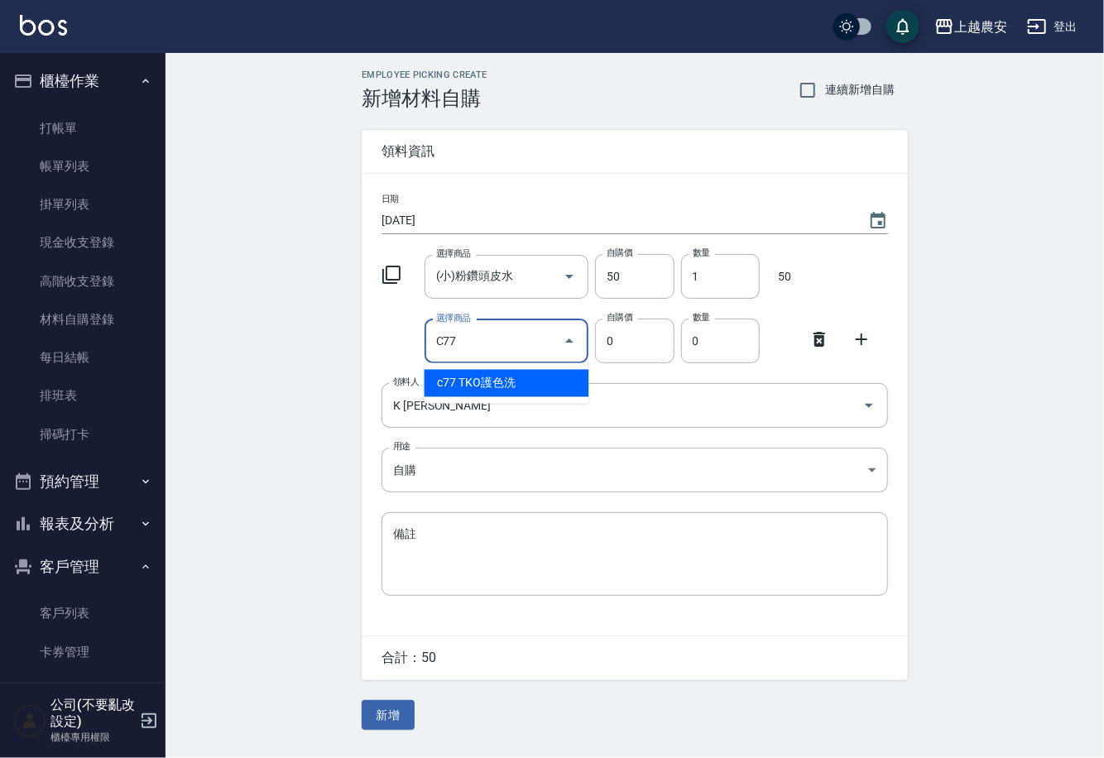
type input "TKO護色洗"
type input "200"
type input "1"
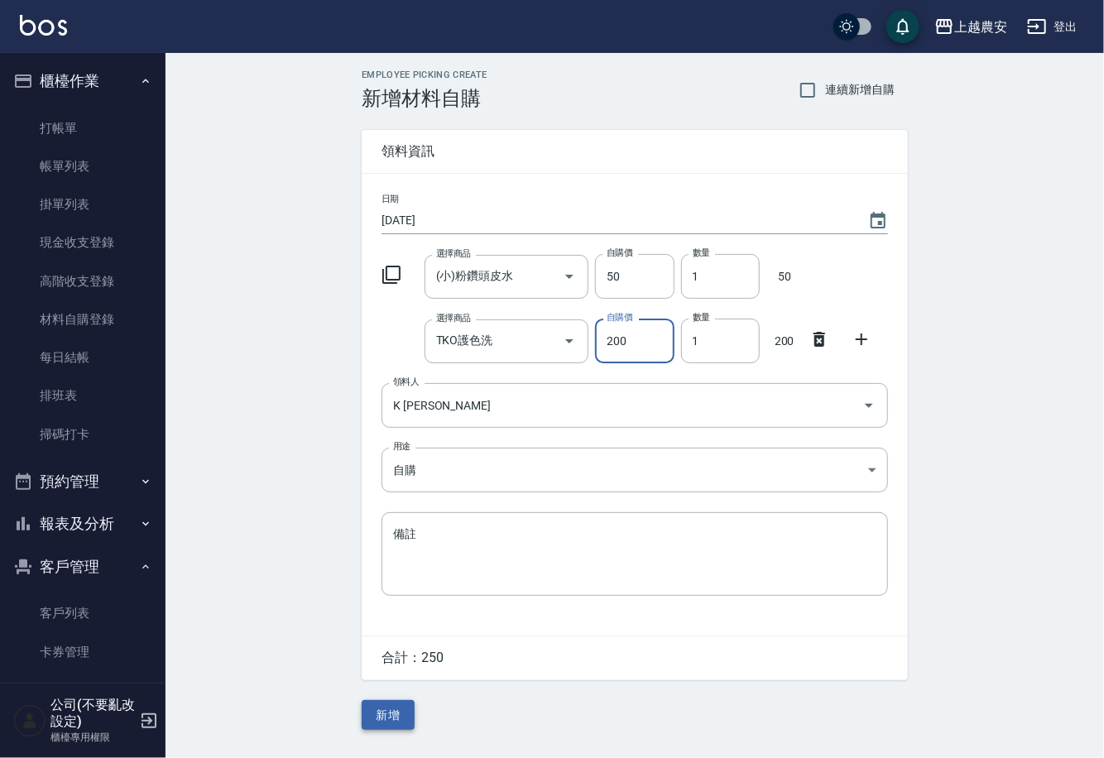
click at [398, 710] on button "新增" at bounding box center [388, 715] width 53 height 31
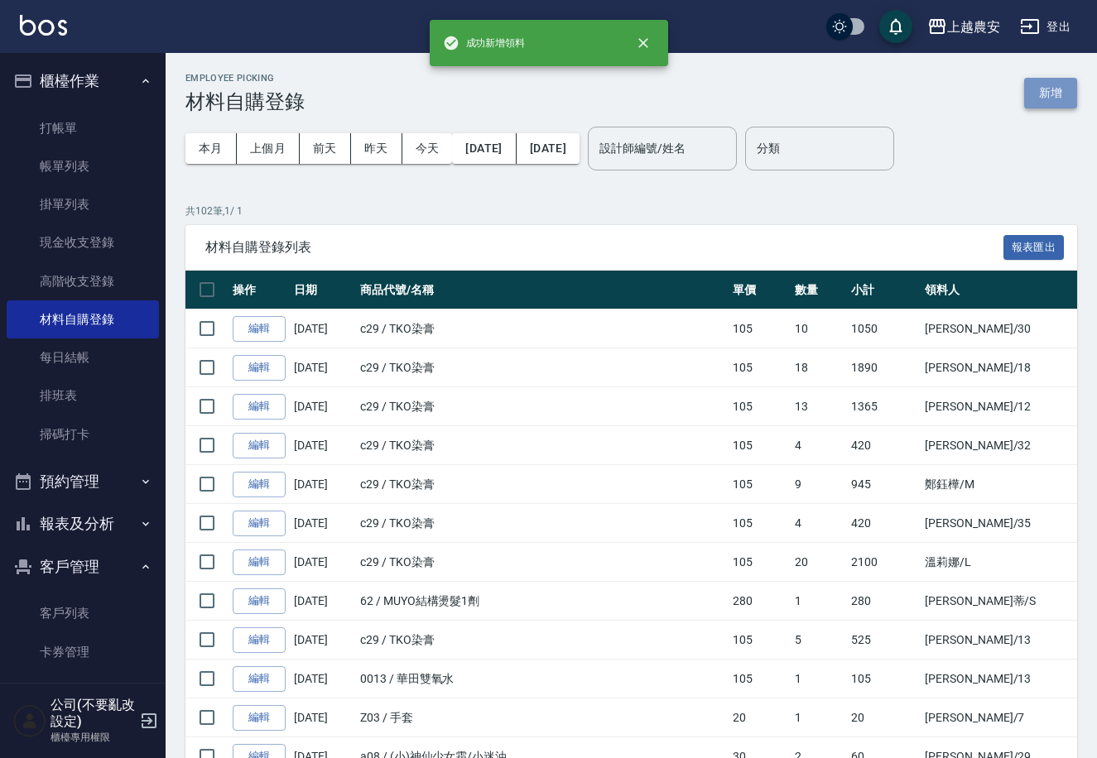
click at [1054, 92] on button "新增" at bounding box center [1050, 93] width 53 height 31
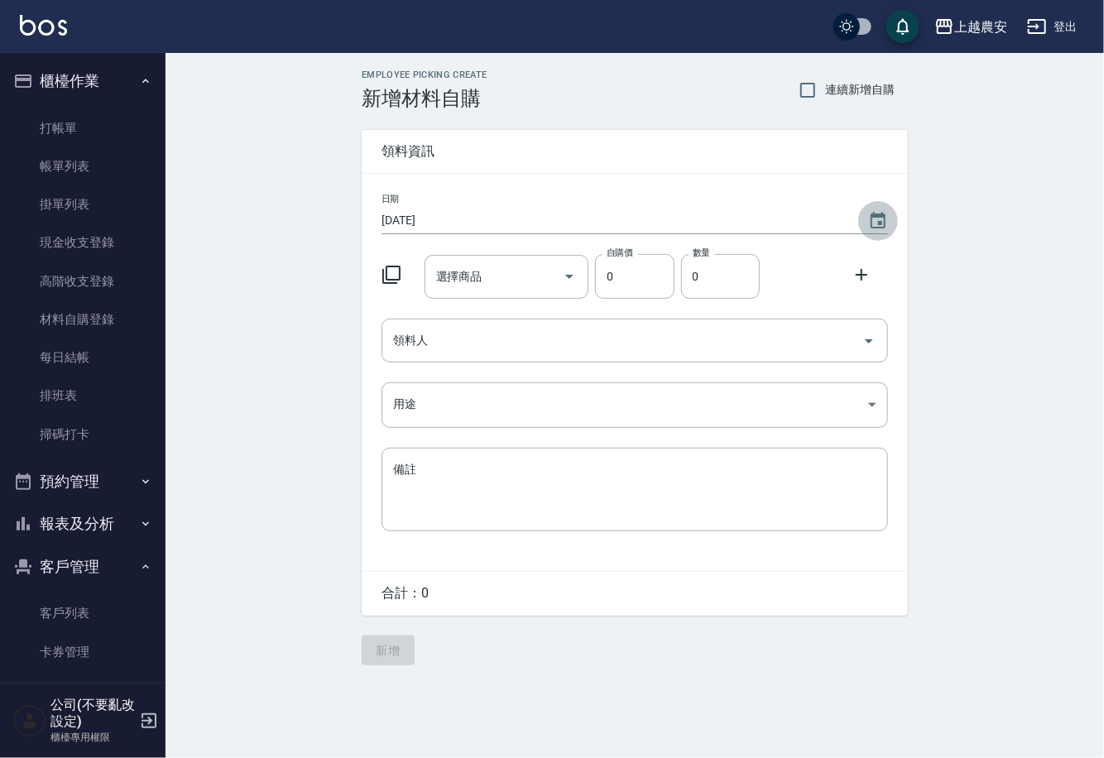
click at [869, 220] on icon "Choose date, selected date is 2025-10-11" at bounding box center [878, 221] width 20 height 20
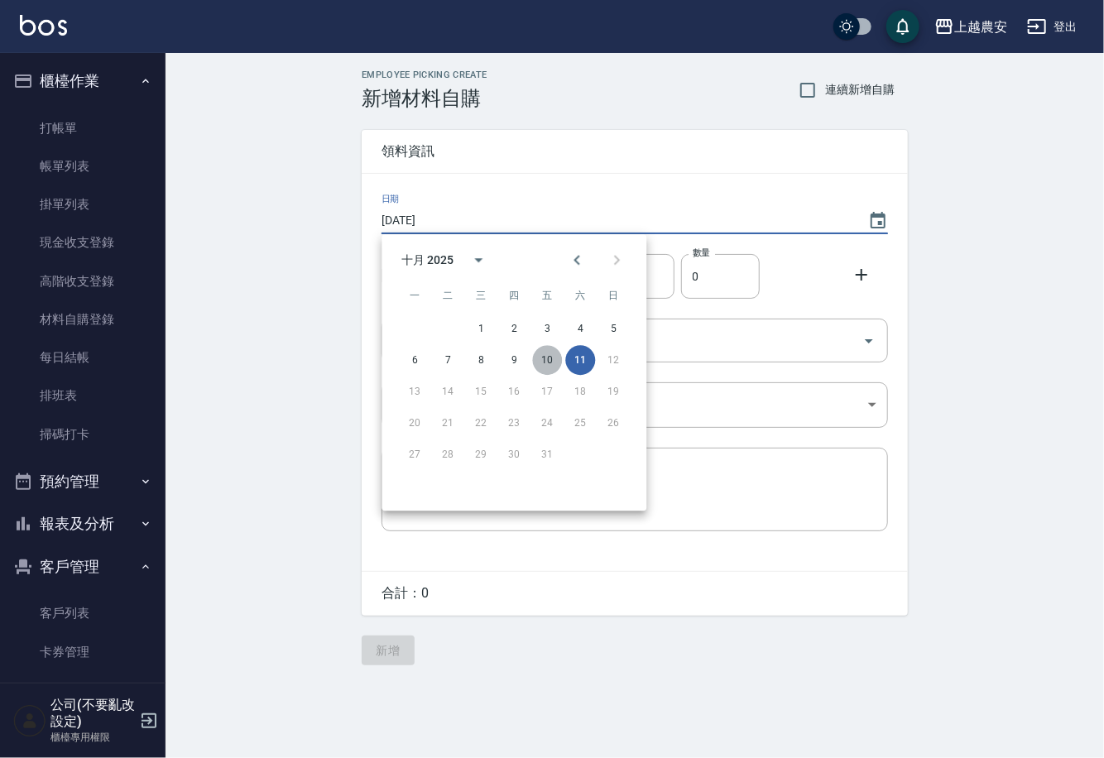
click at [554, 361] on button "10" at bounding box center [547, 360] width 30 height 30
type input "[DATE]"
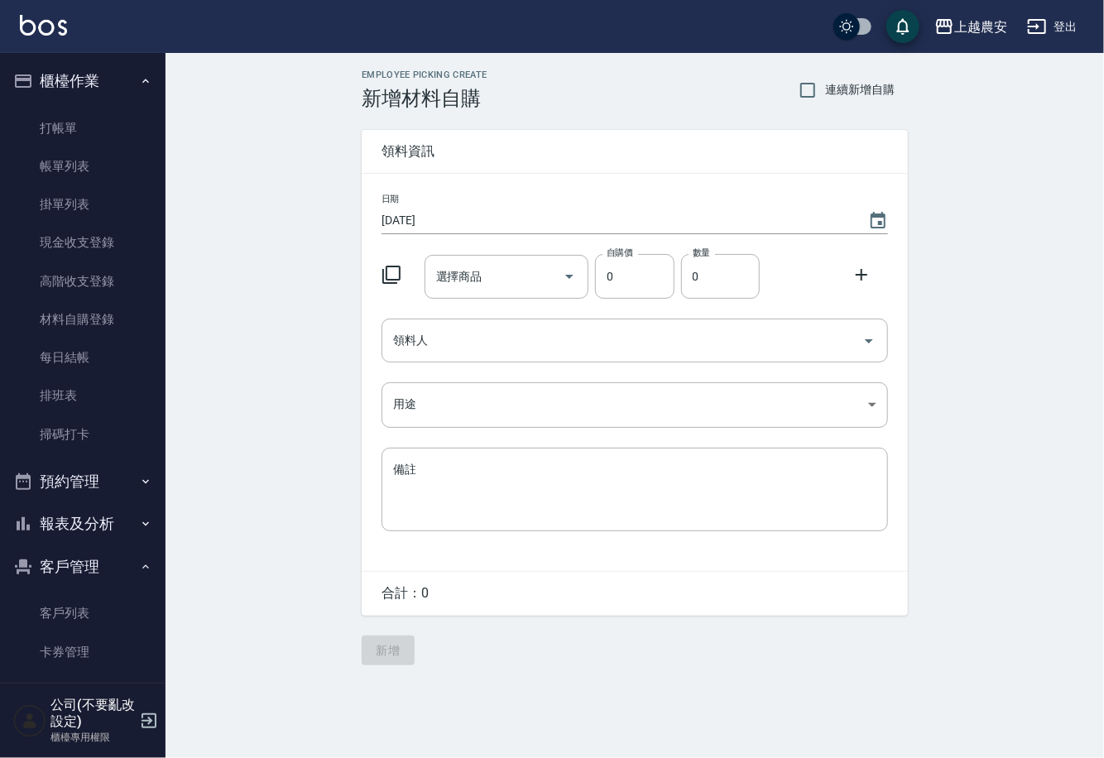
click at [511, 300] on div "日期 [DATE] 選擇商品 選擇商品 自購價 0 自購價 數量 0 數量 領料人 領料人 用途 ​ 用途 備註 x 備註" at bounding box center [635, 372] width 546 height 397
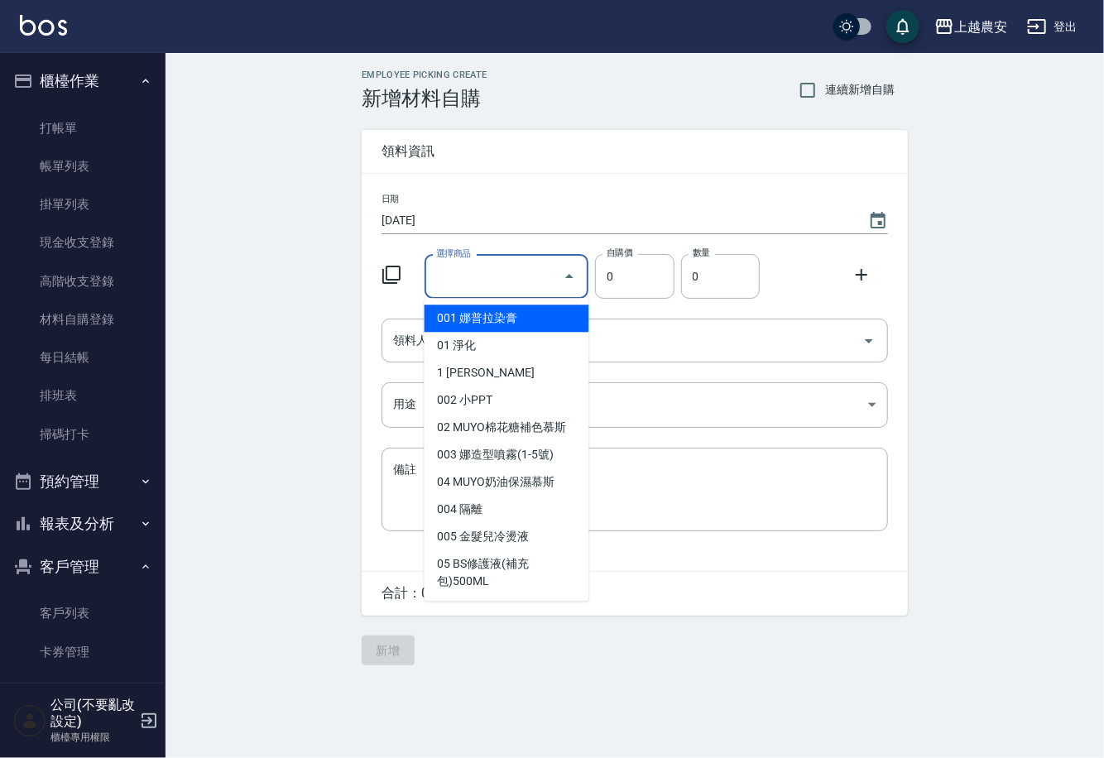
click at [511, 276] on input "選擇商品" at bounding box center [494, 276] width 125 height 29
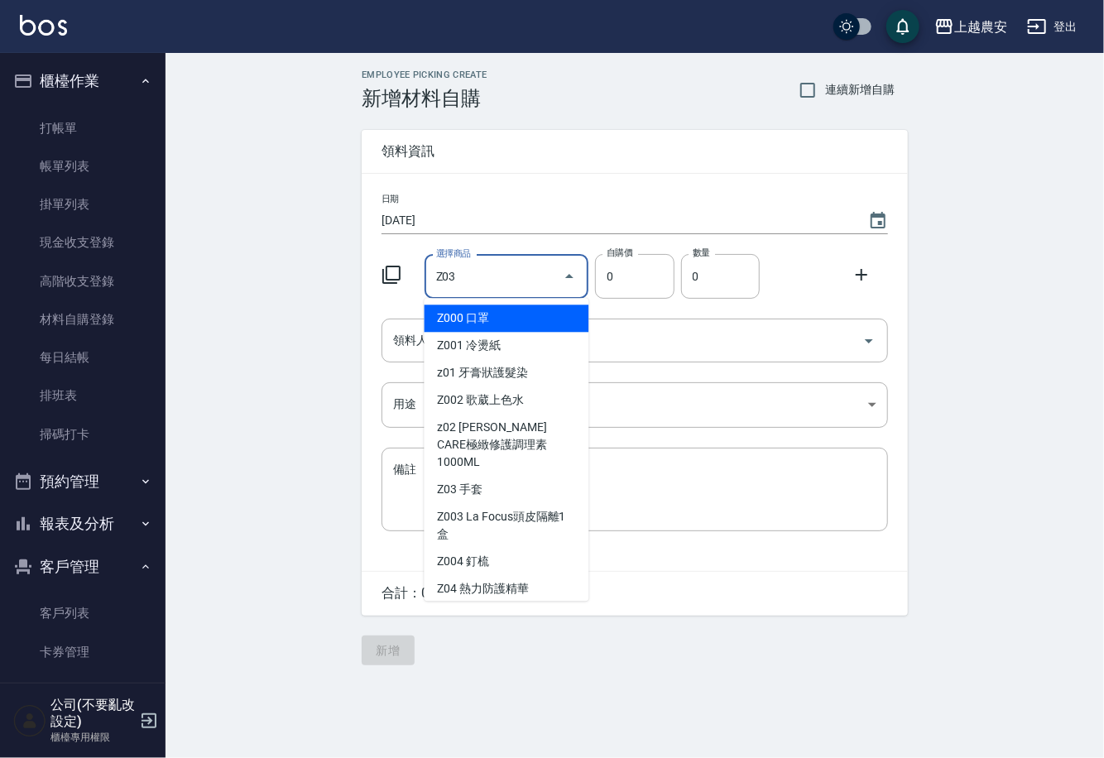
type input "手套"
type input "20"
type input "1"
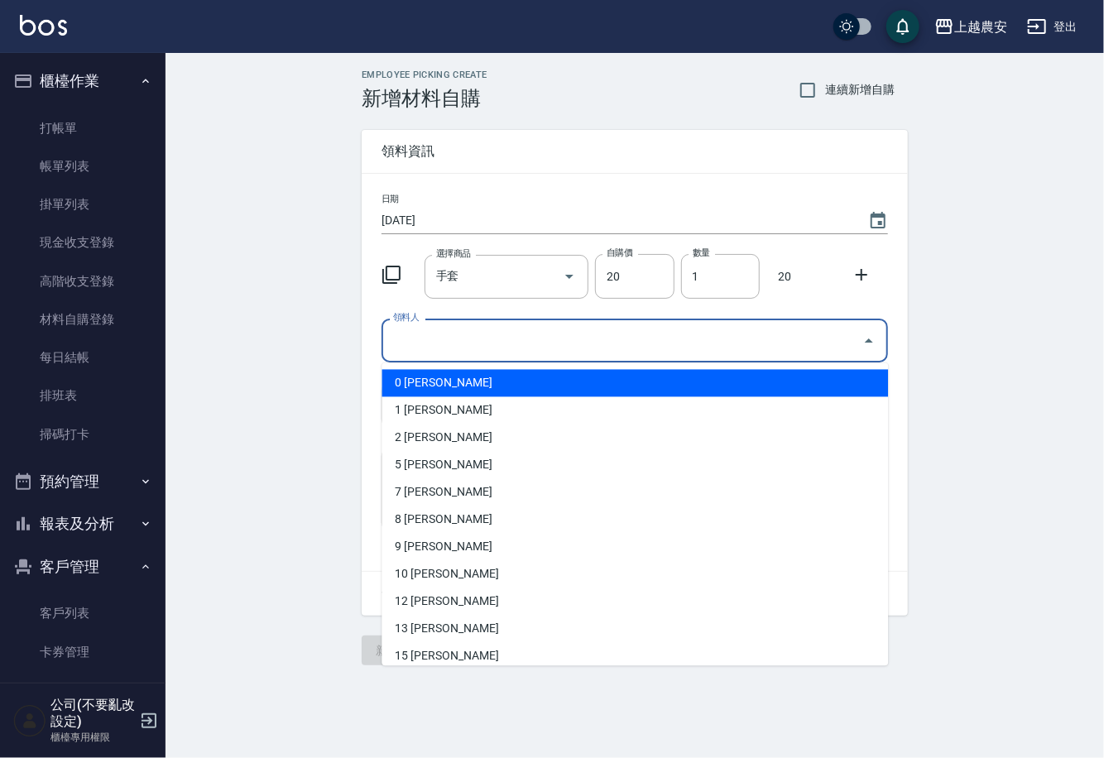
click at [527, 338] on input "領料人" at bounding box center [622, 340] width 467 height 29
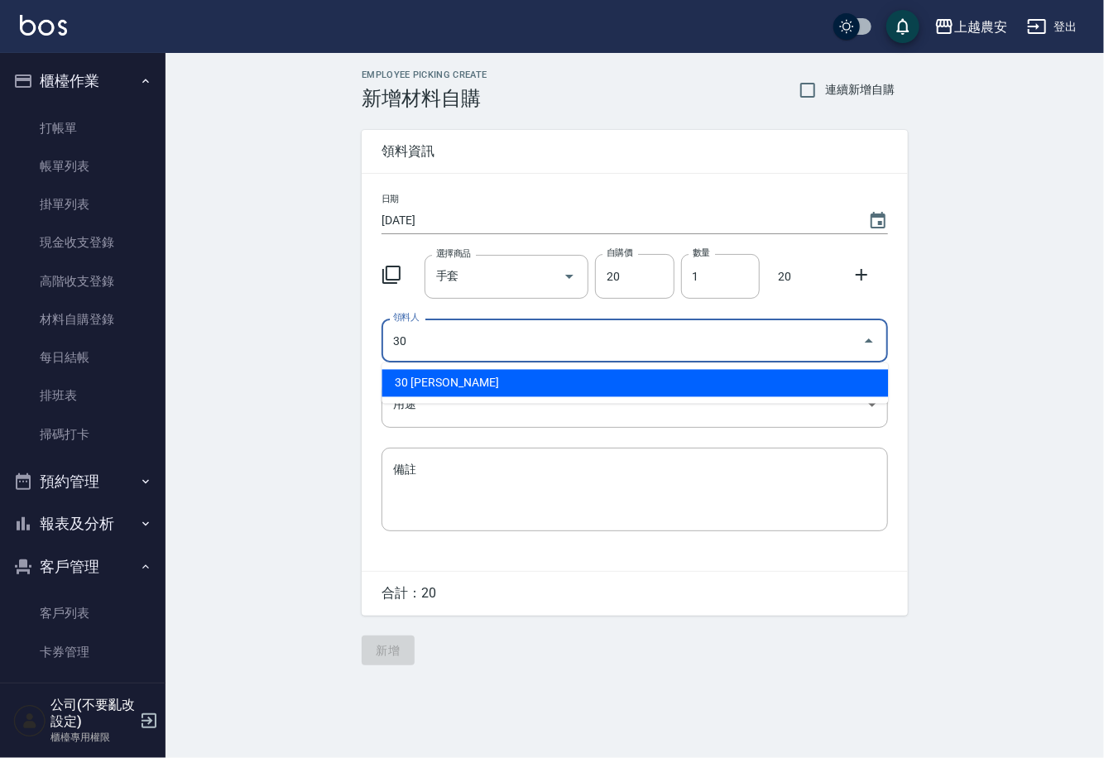
click at [440, 373] on li "30 [PERSON_NAME]" at bounding box center [635, 383] width 507 height 27
type input "30 [PERSON_NAME]"
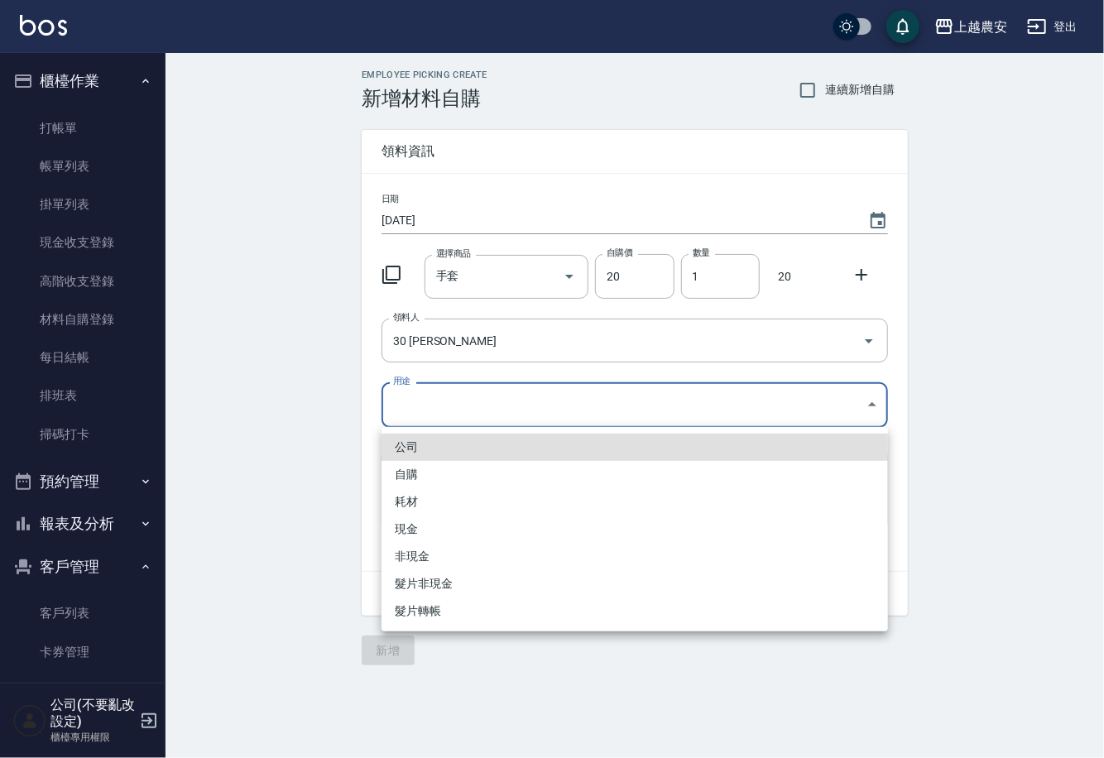
drag, startPoint x: 432, startPoint y: 391, endPoint x: 431, endPoint y: 402, distance: 11.6
click at [432, 401] on body "上越農安 登出 櫃檯作業 打帳單 帳單列表 掛單列表 現金收支登錄 高階收支登錄 材料自購登錄 每日結帳 排班表 掃碼打卡 預約管理 預約管理 單日預約紀錄 …" at bounding box center [552, 379] width 1104 height 758
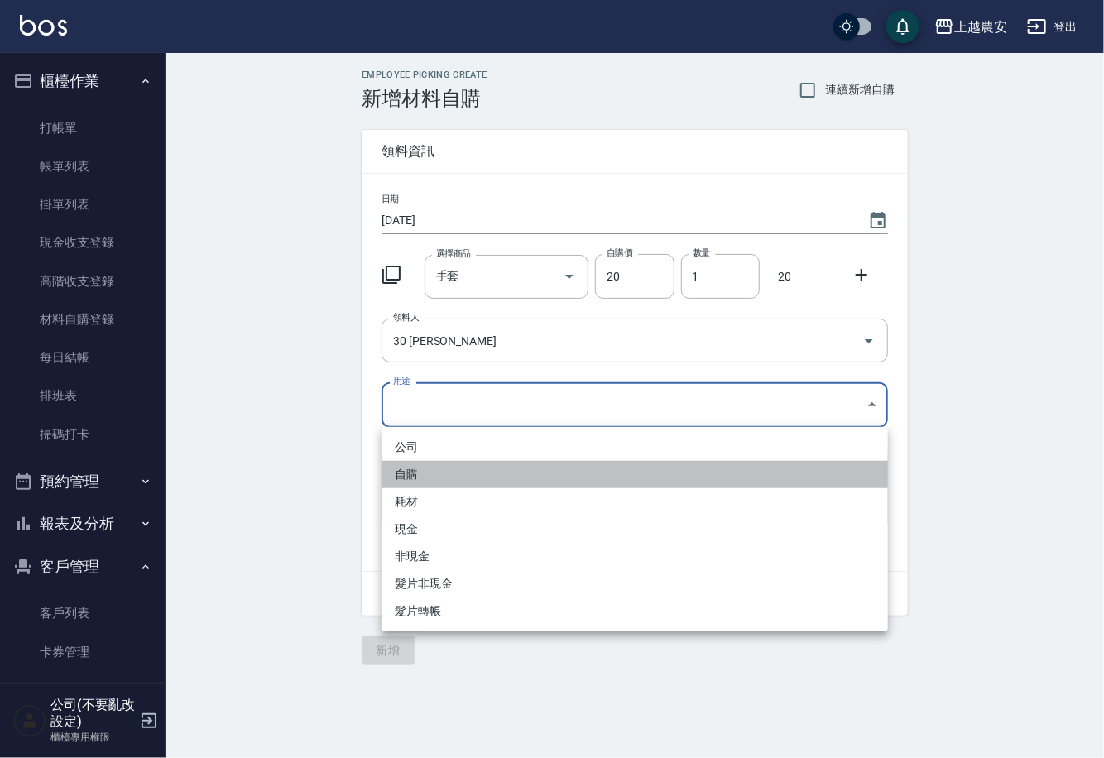
click at [407, 472] on li "自購" at bounding box center [635, 474] width 507 height 27
type input "自購"
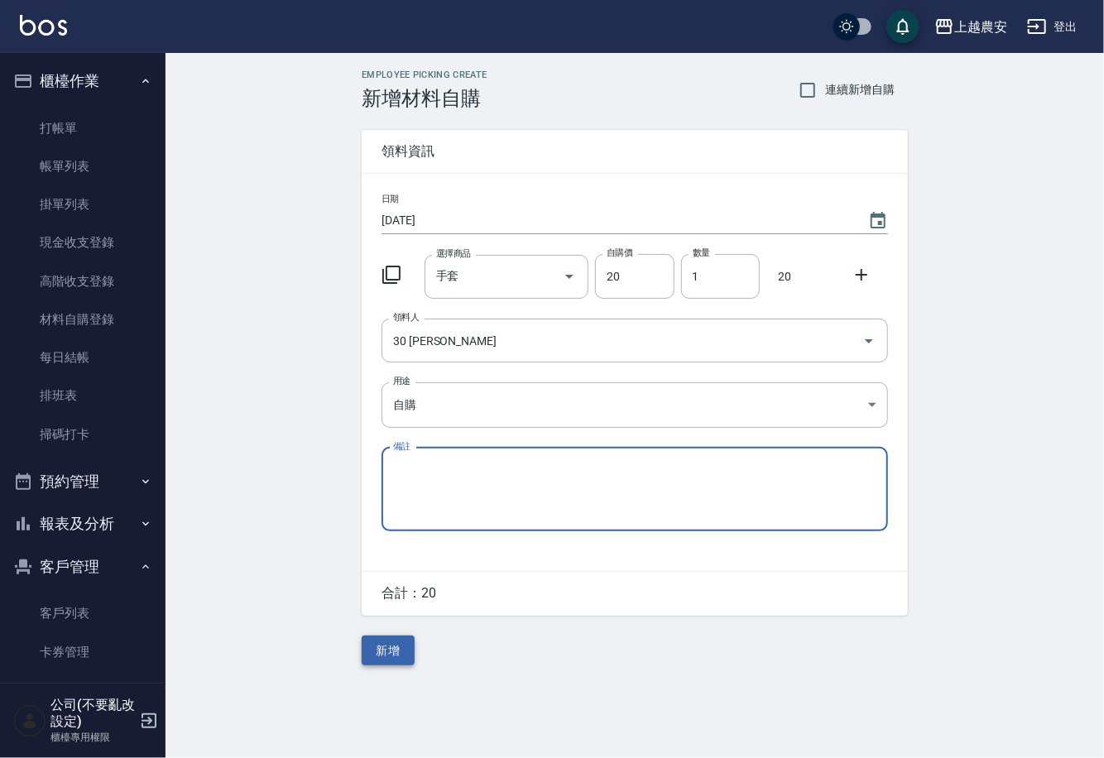
click at [403, 644] on button "新增" at bounding box center [388, 651] width 53 height 31
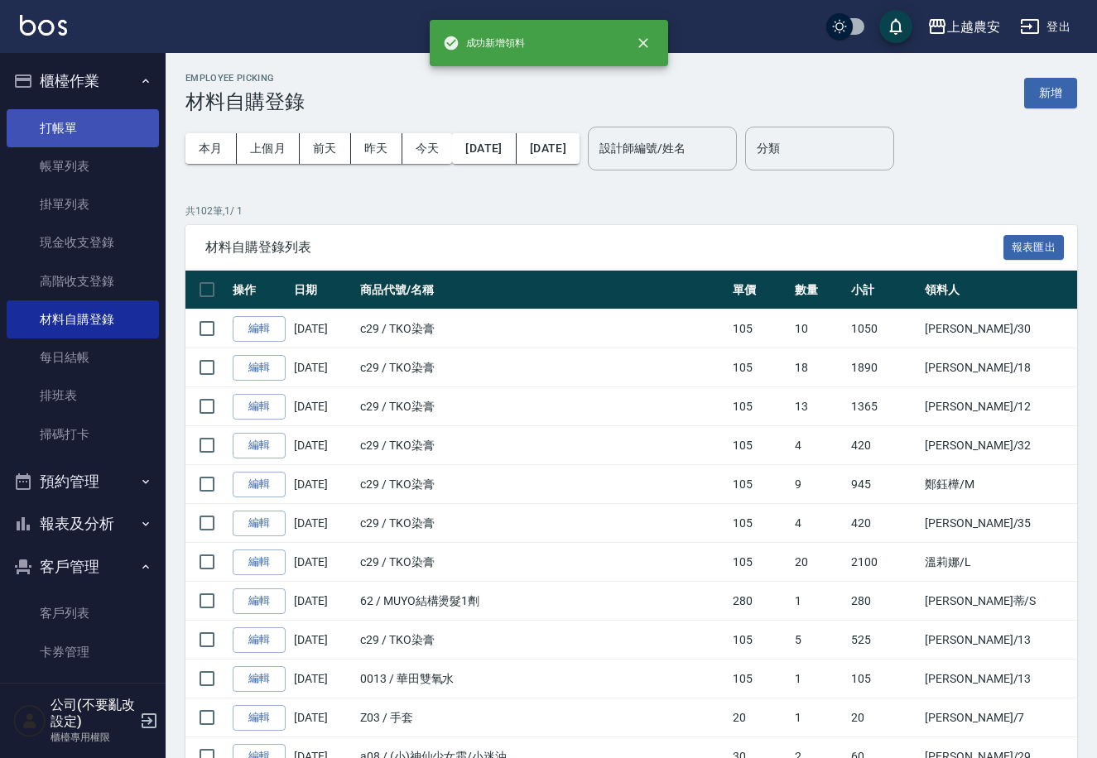
click at [70, 133] on link "打帳單" at bounding box center [83, 128] width 152 height 38
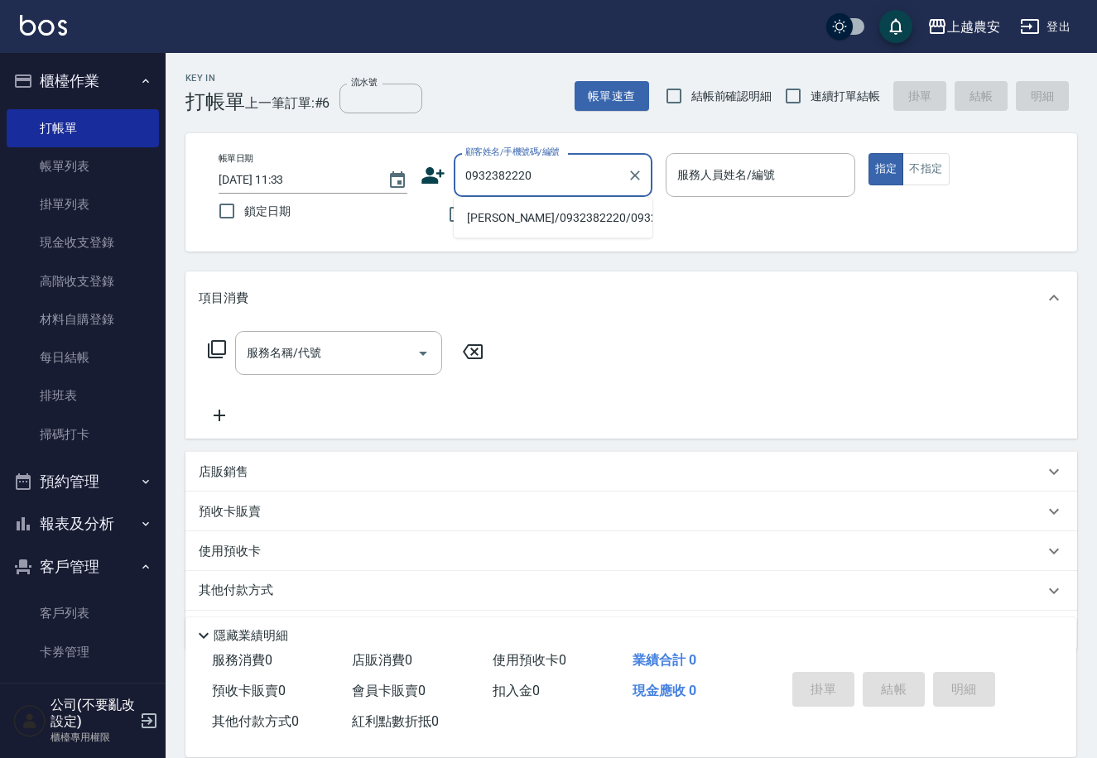
click at [584, 223] on li "[PERSON_NAME]/0932382220/0932382220" at bounding box center [553, 217] width 199 height 27
type input "[PERSON_NAME]/0932382220/0932382220"
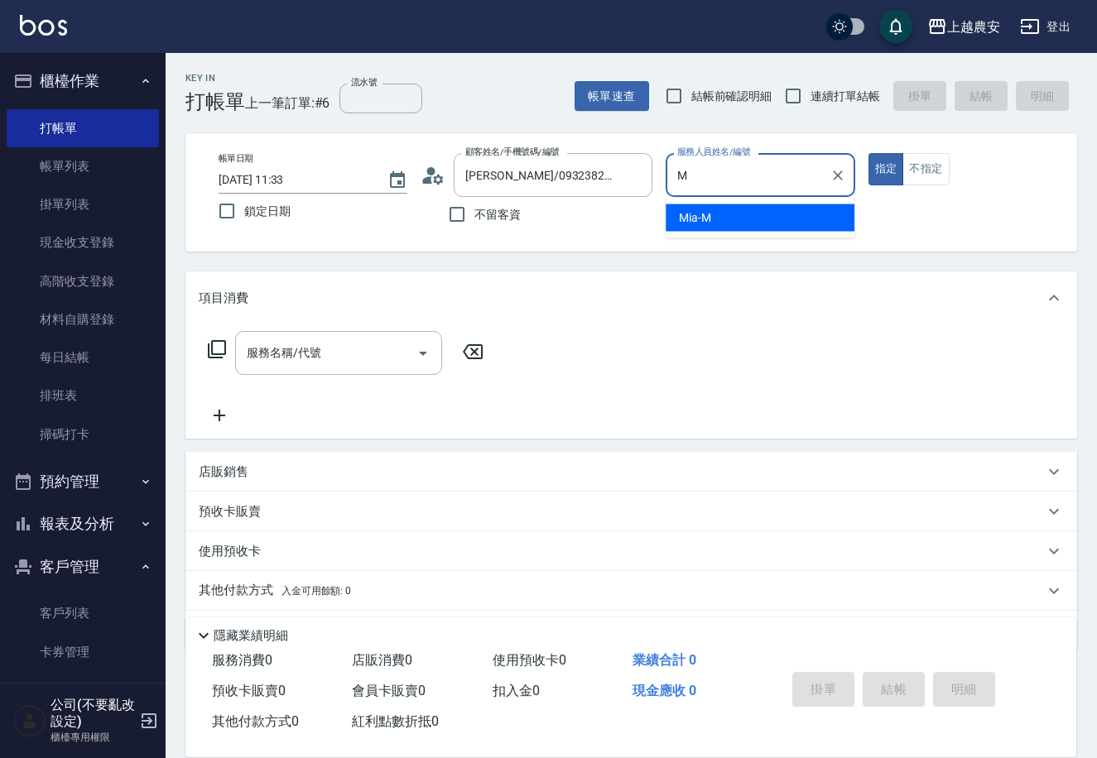
type input "Mia-M"
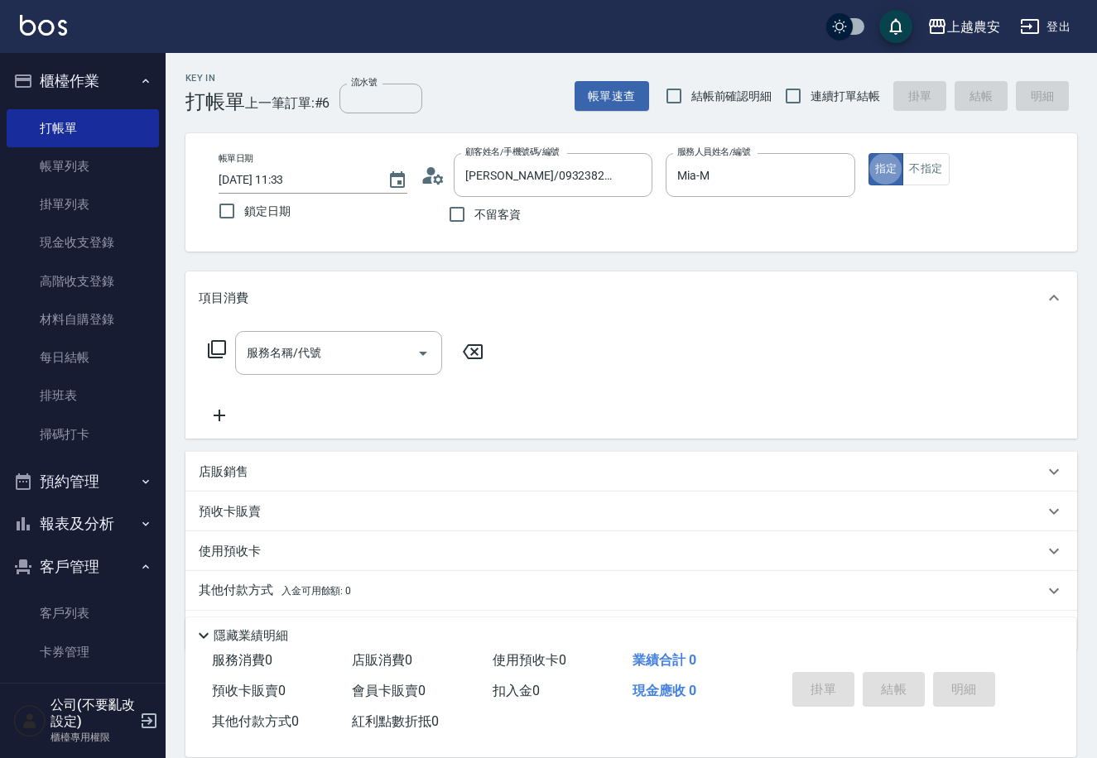
type button "true"
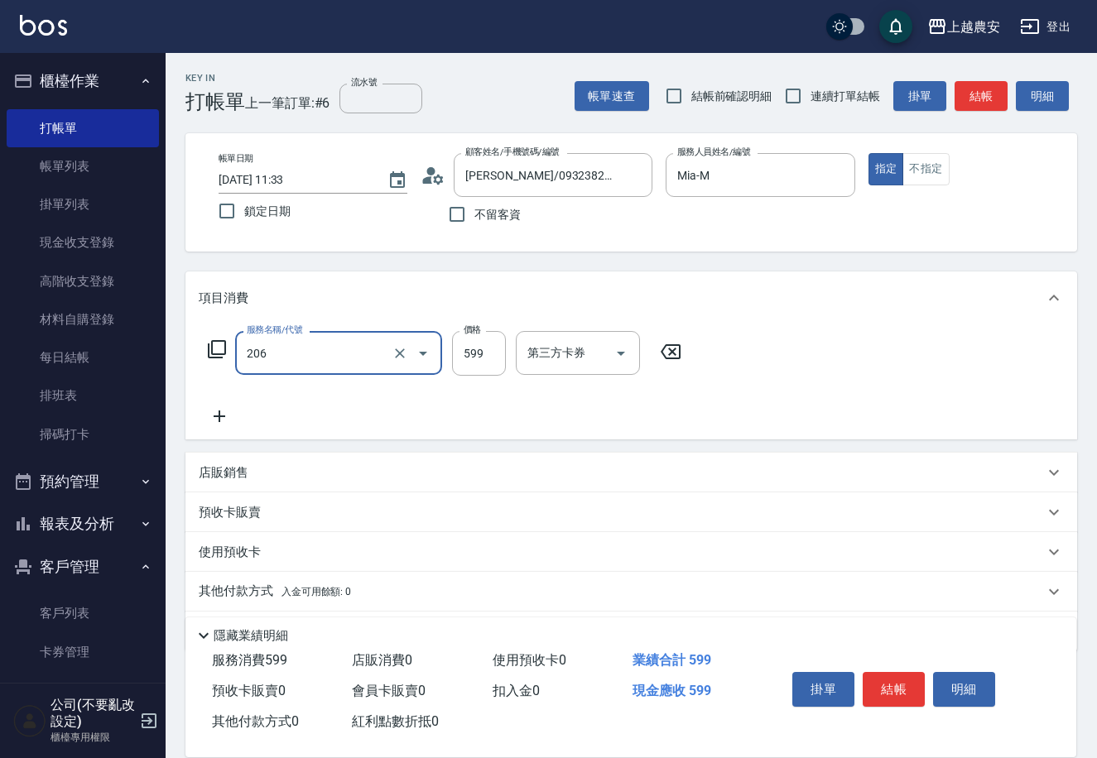
type input "洗+剪(206)"
type input "700"
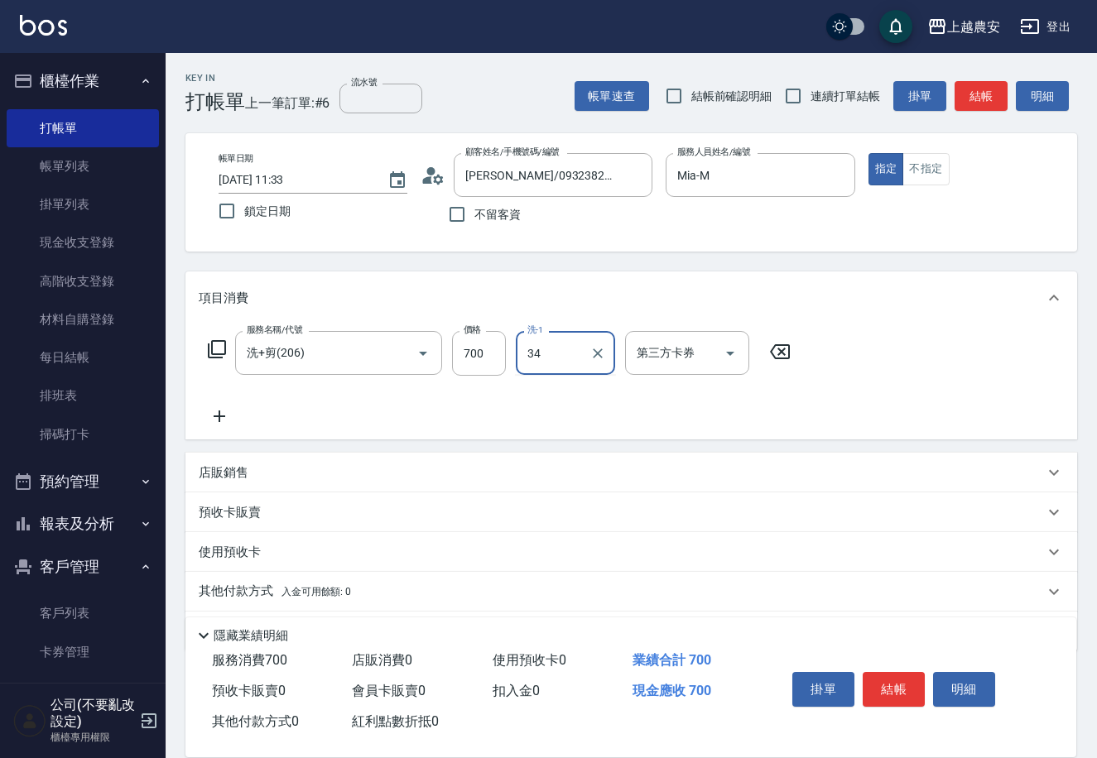
type input "酪梨-34"
click at [888, 689] on button "結帳" at bounding box center [894, 689] width 62 height 35
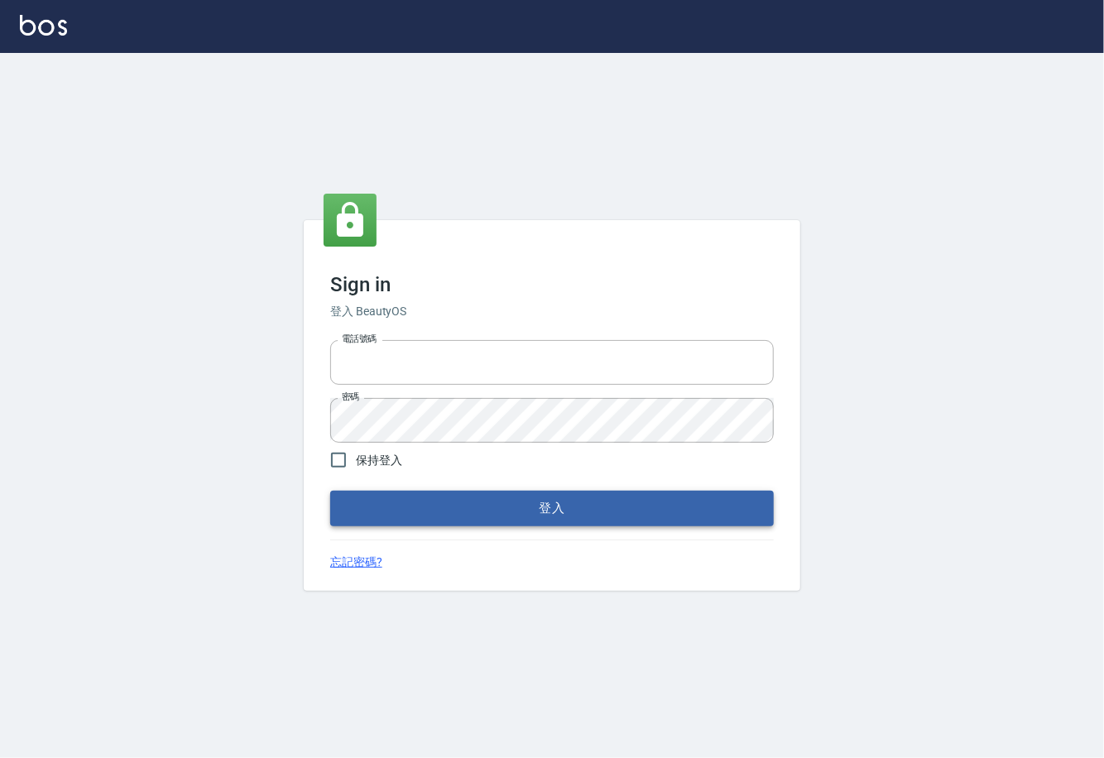
type input "0225929166"
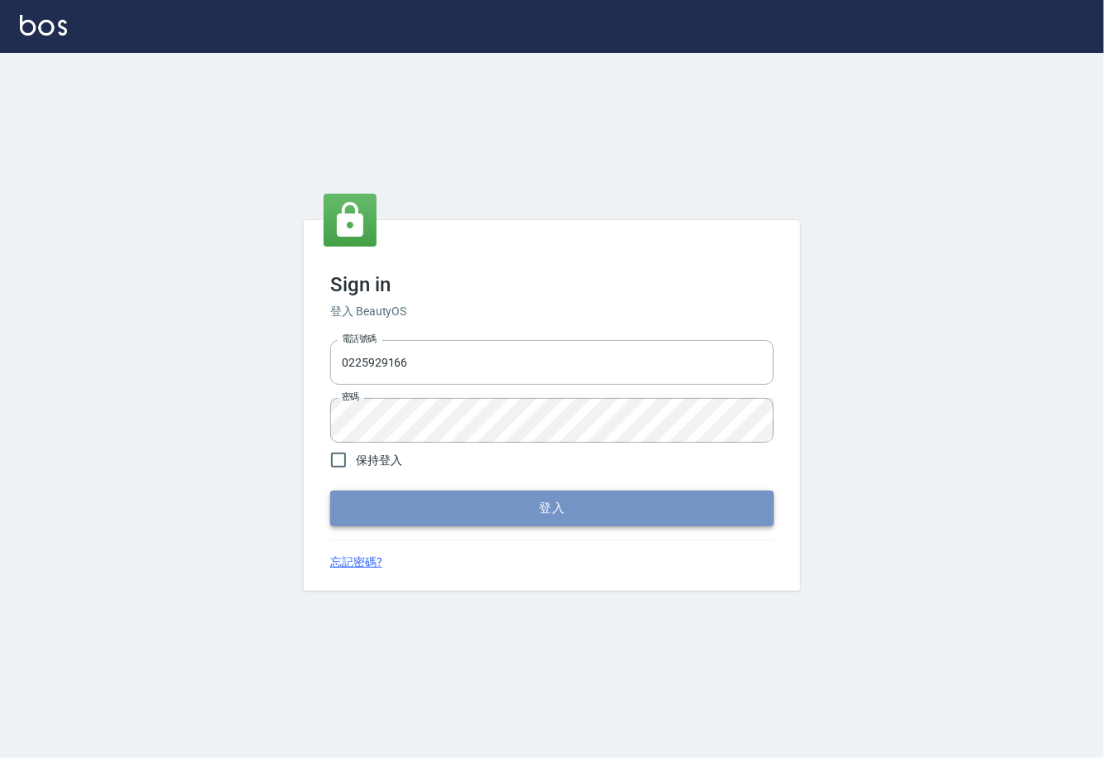
click at [562, 503] on button "登入" at bounding box center [552, 508] width 444 height 35
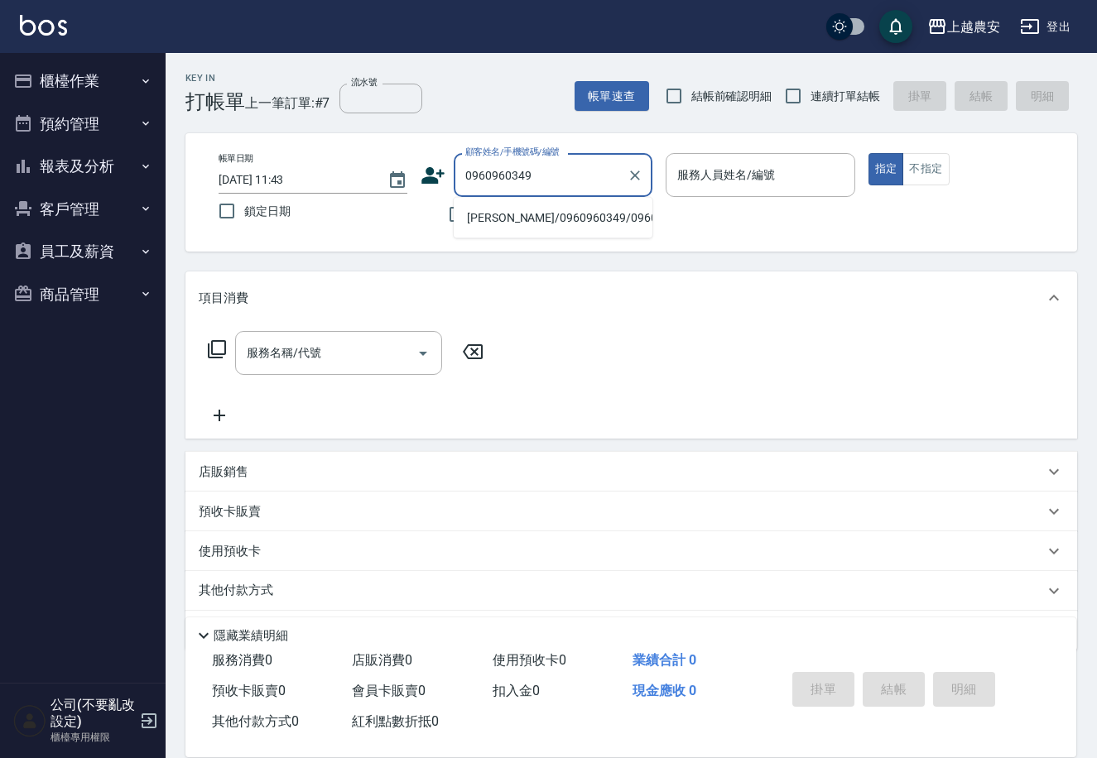
type input "0960960349"
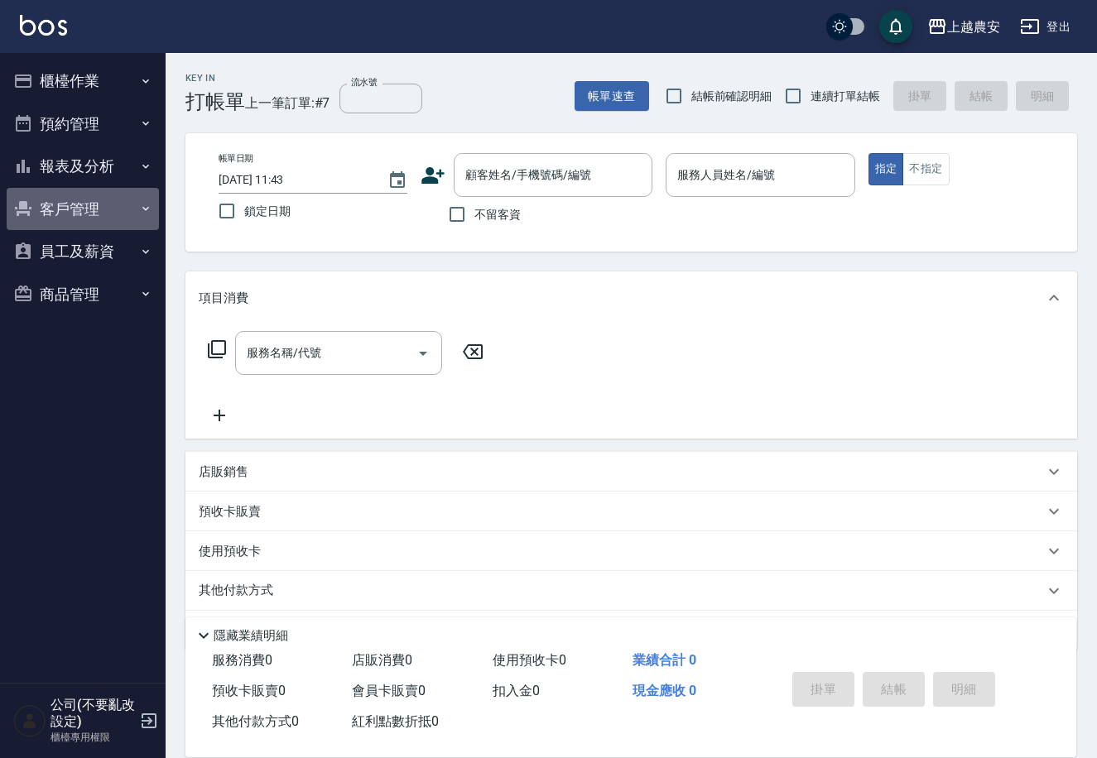
click at [81, 209] on button "客戶管理" at bounding box center [83, 209] width 152 height 43
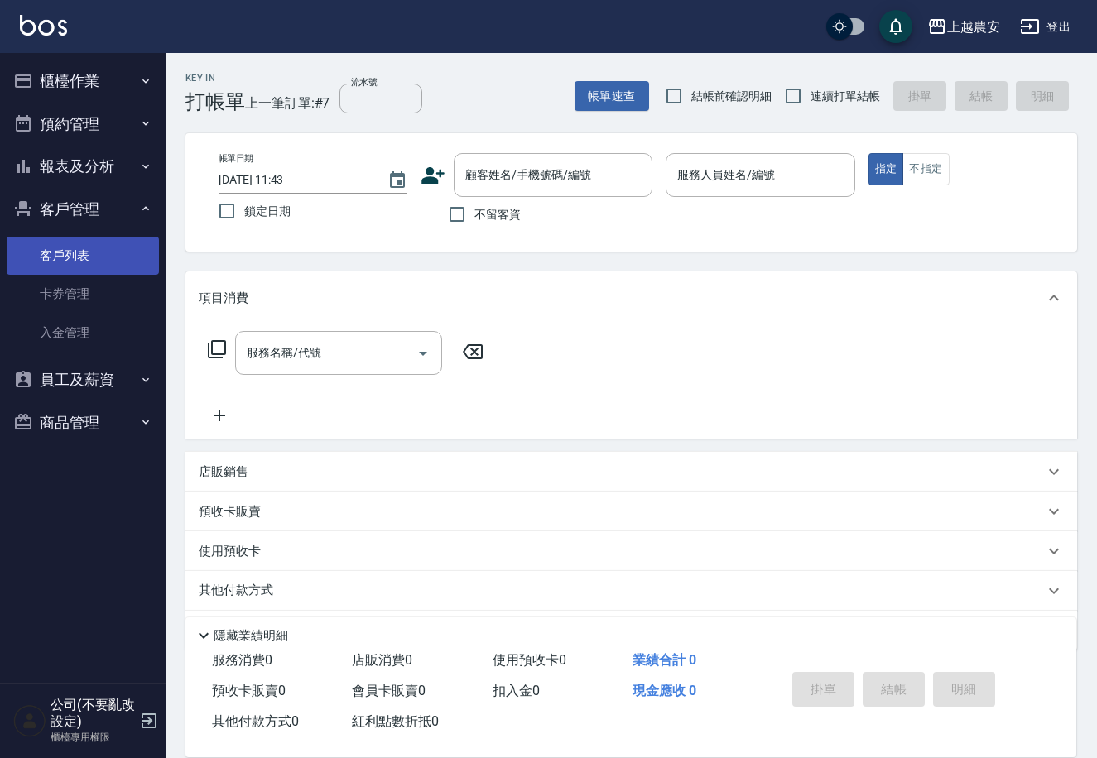
click at [80, 273] on link "客戶列表" at bounding box center [83, 256] width 152 height 38
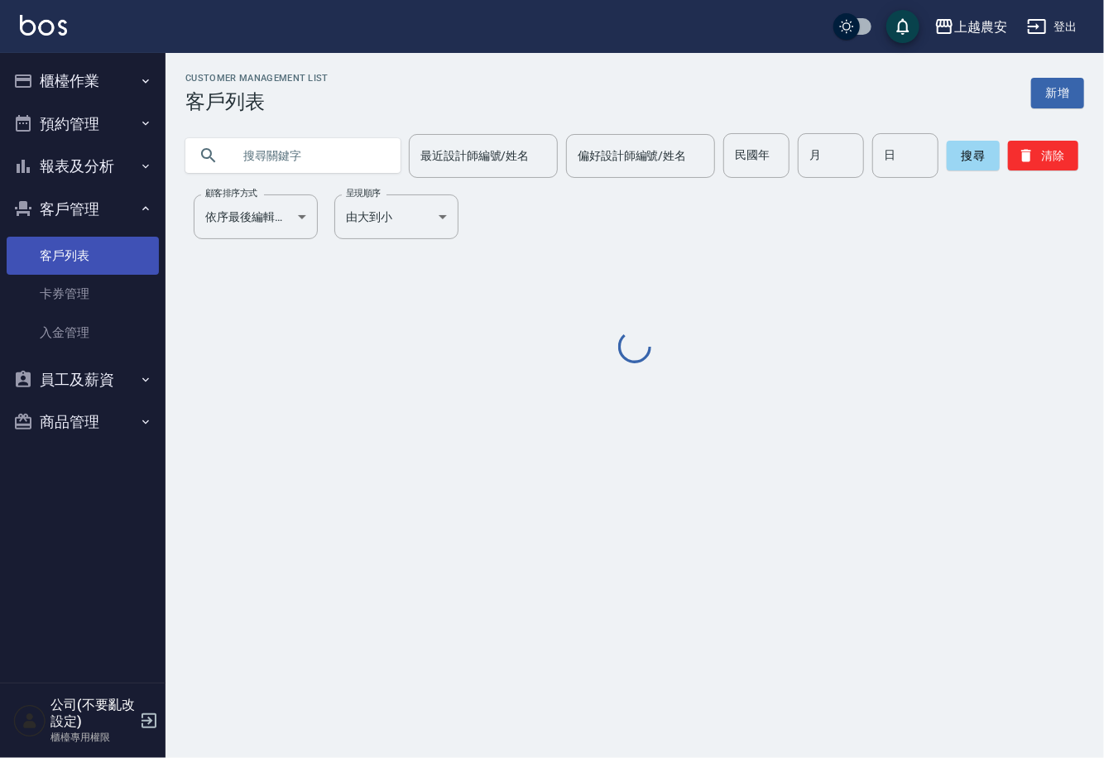
drag, startPoint x: 73, startPoint y: 245, endPoint x: 184, endPoint y: 175, distance: 131.4
click at [75, 246] on link "客戶列表" at bounding box center [83, 256] width 152 height 38
click at [296, 146] on input "text" at bounding box center [310, 155] width 156 height 45
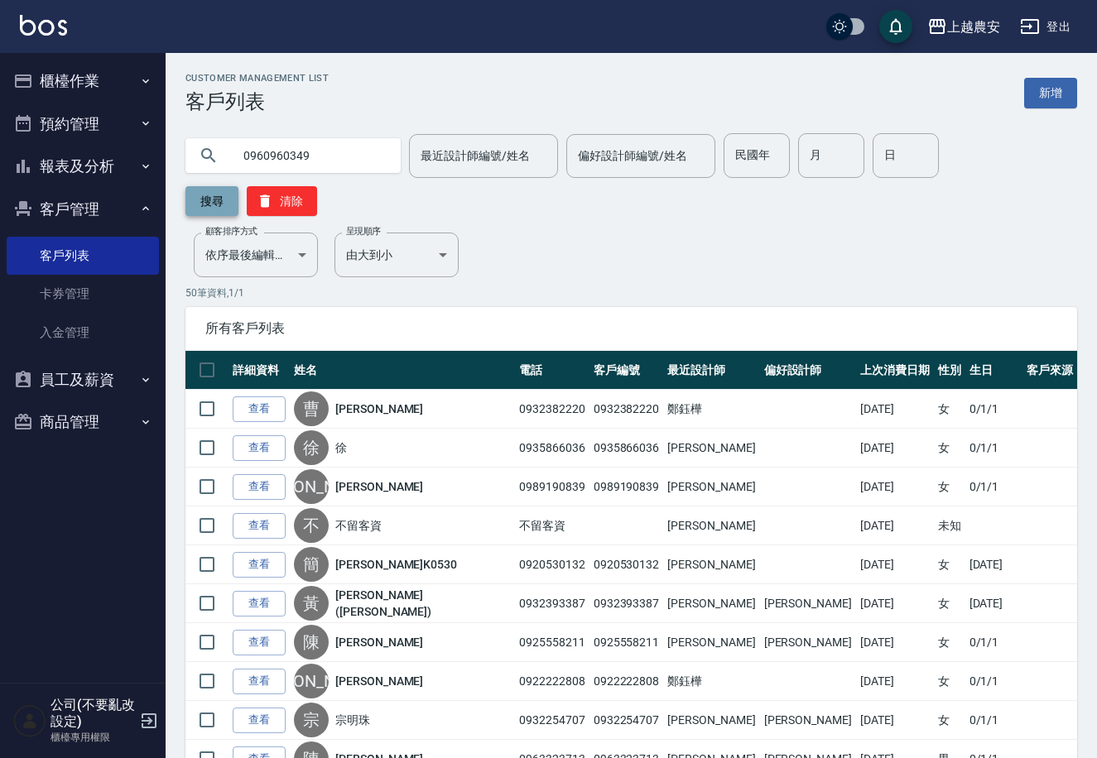
type input "0960960349"
drag, startPoint x: 963, startPoint y: 156, endPoint x: 936, endPoint y: 177, distance: 34.1
click at [238, 186] on button "搜尋" at bounding box center [211, 201] width 53 height 30
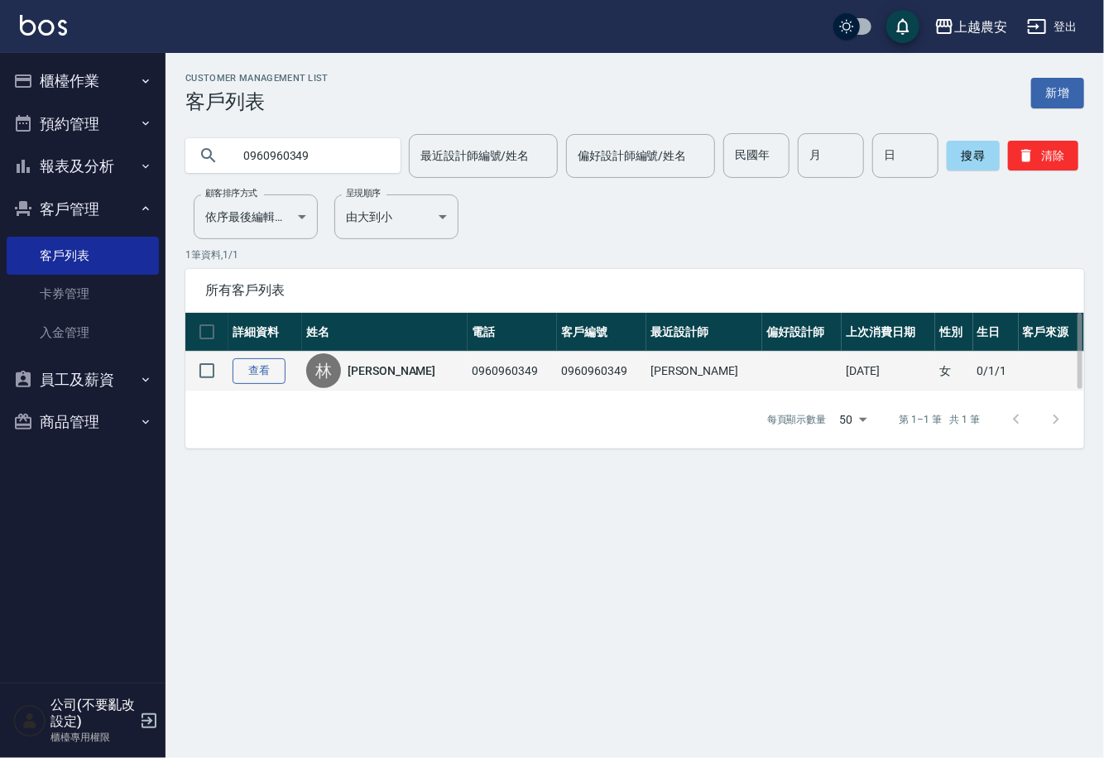
click at [257, 379] on link "查看" at bounding box center [259, 371] width 53 height 26
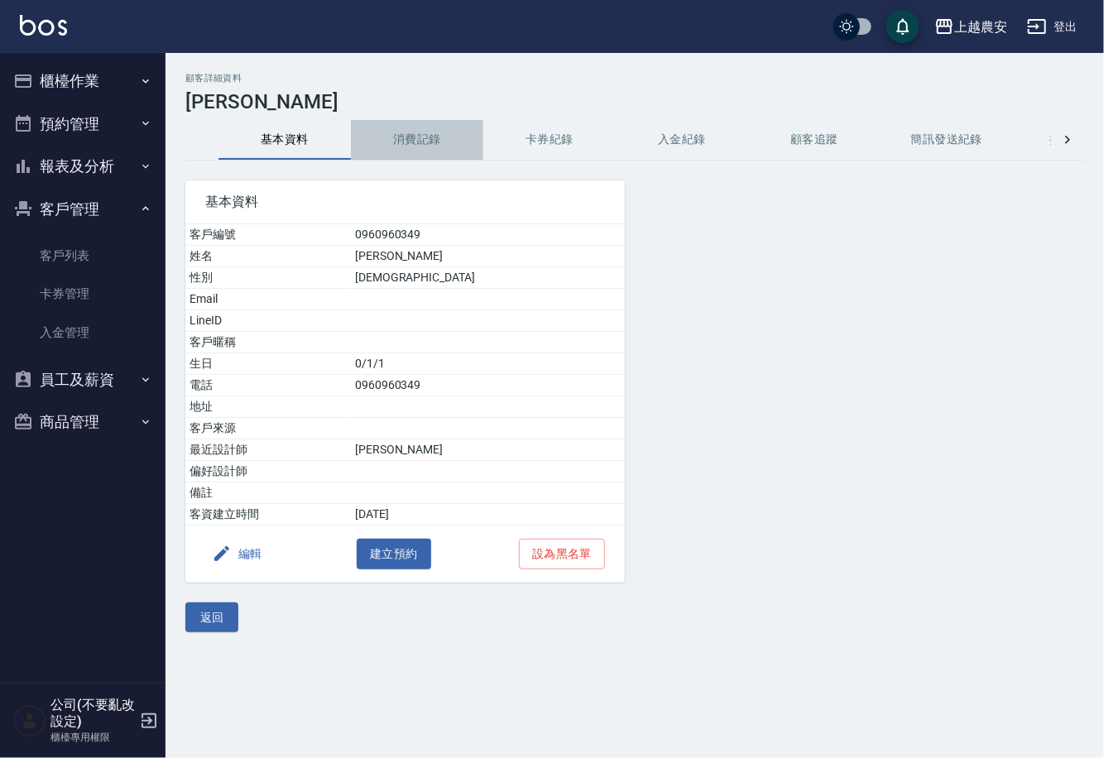
click at [435, 134] on button "消費記錄" at bounding box center [417, 140] width 132 height 40
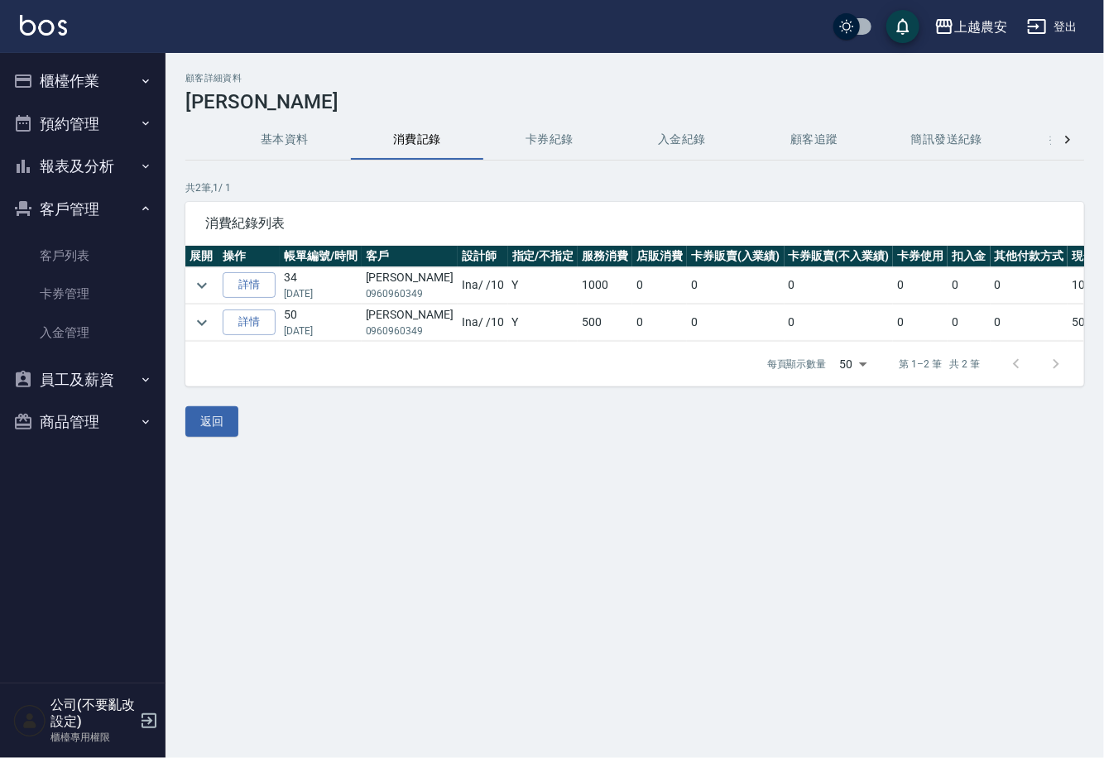
click at [108, 81] on button "櫃檯作業" at bounding box center [83, 81] width 152 height 43
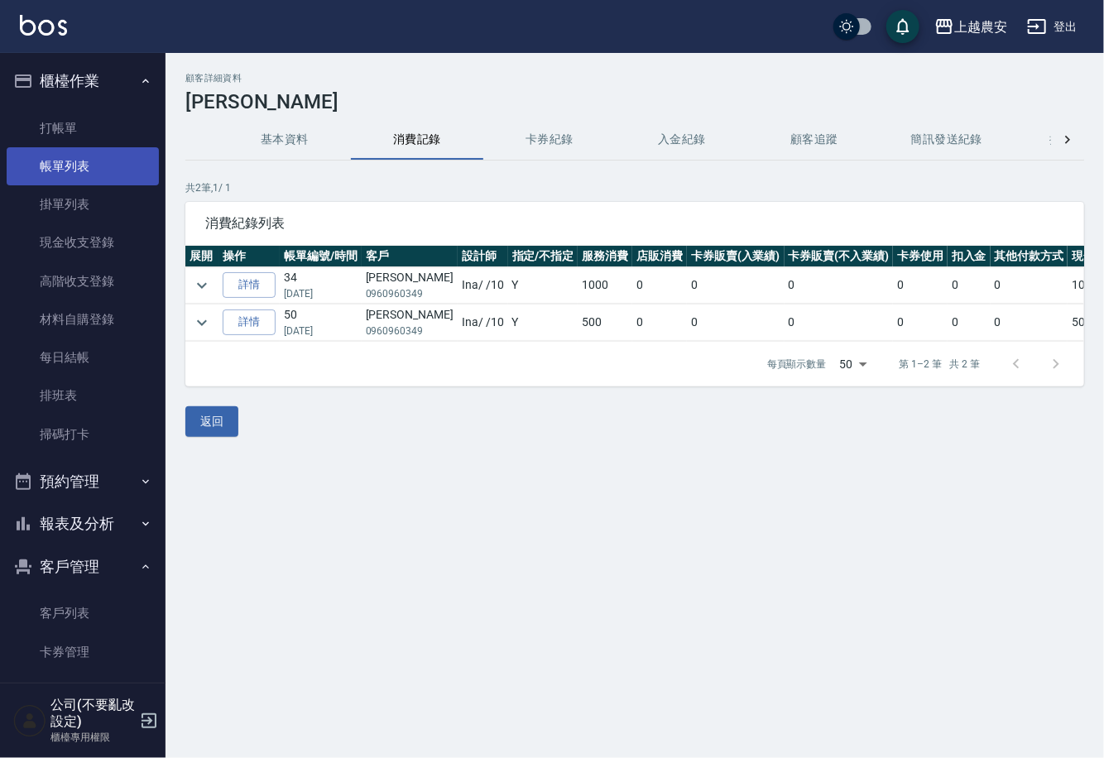
click at [83, 160] on link "帳單列表" at bounding box center [83, 166] width 152 height 38
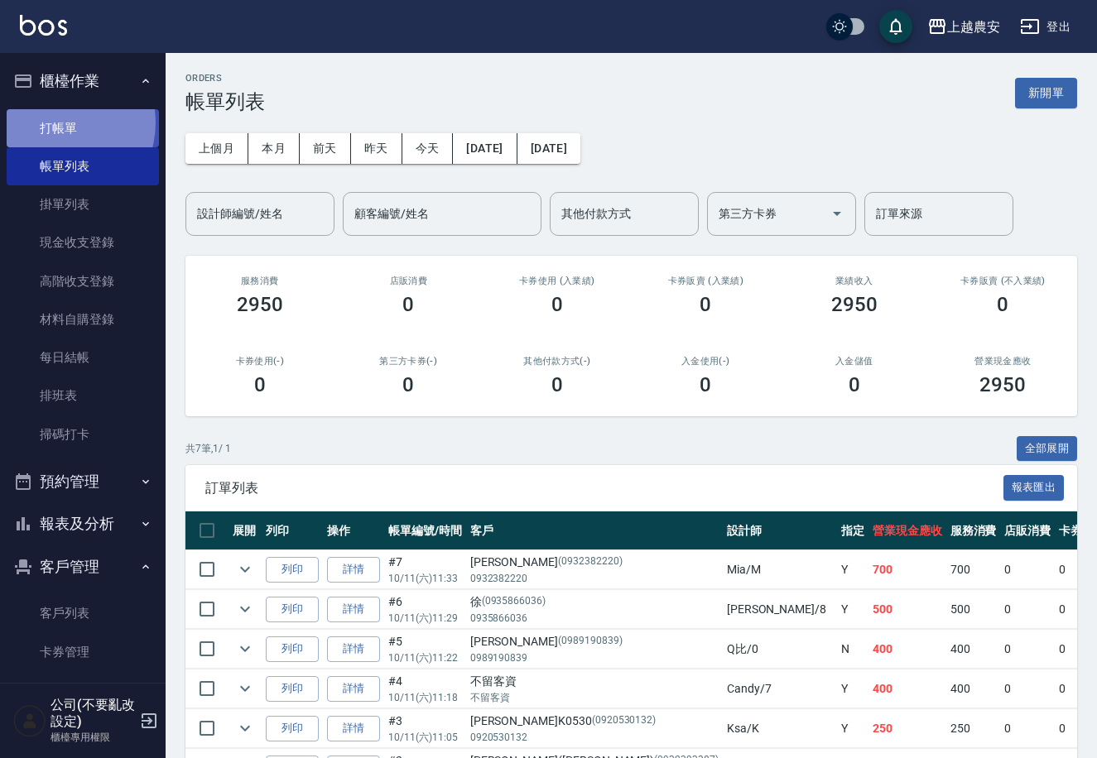
click at [58, 123] on link "打帳單" at bounding box center [83, 128] width 152 height 38
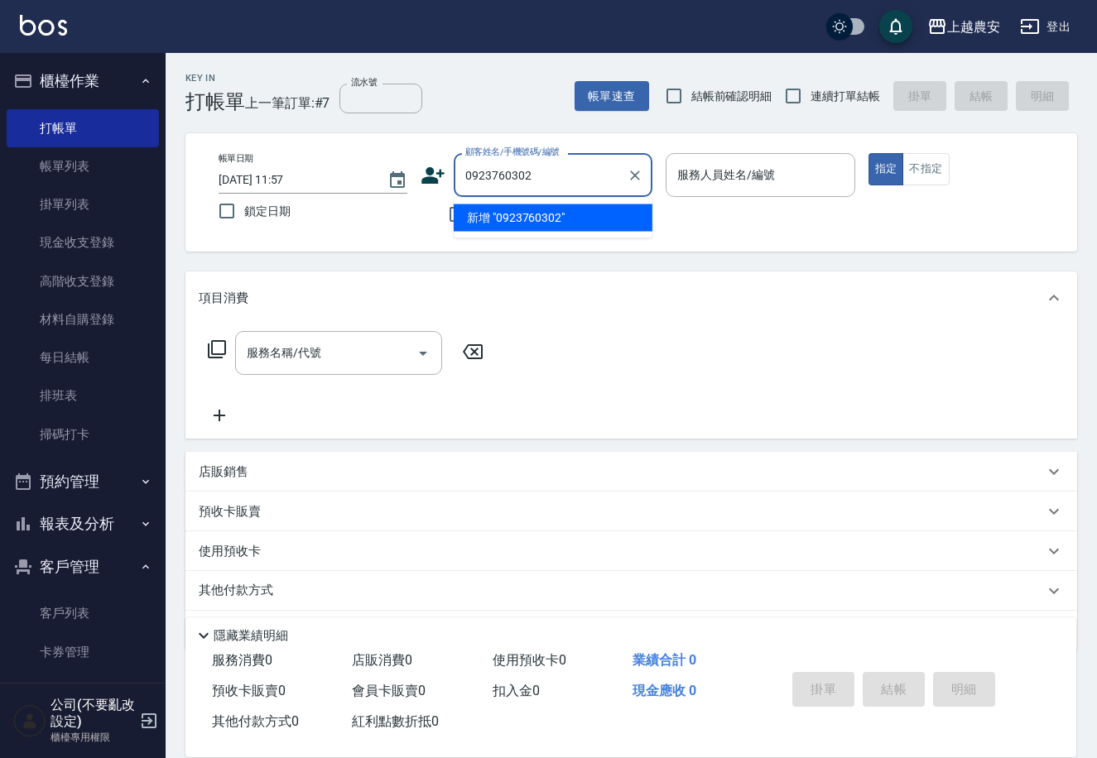
click at [539, 219] on li "新增 "0923760302"" at bounding box center [553, 217] width 199 height 27
type input "0923760302"
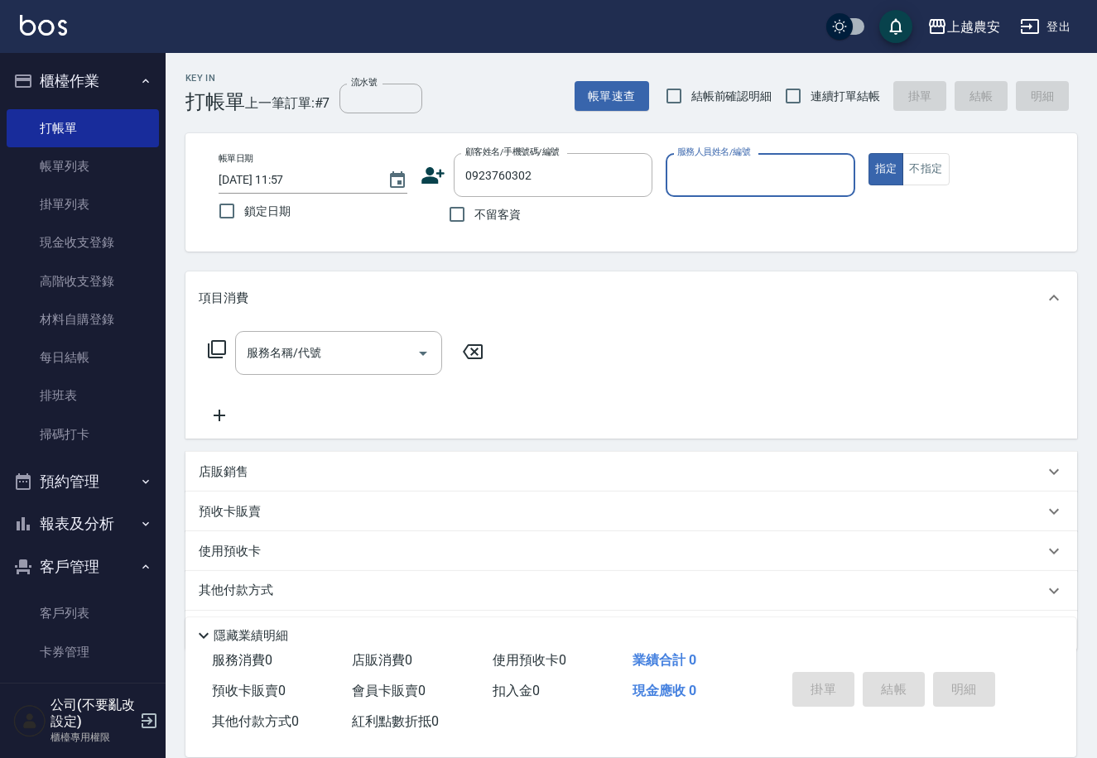
click at [431, 175] on icon at bounding box center [433, 175] width 25 height 25
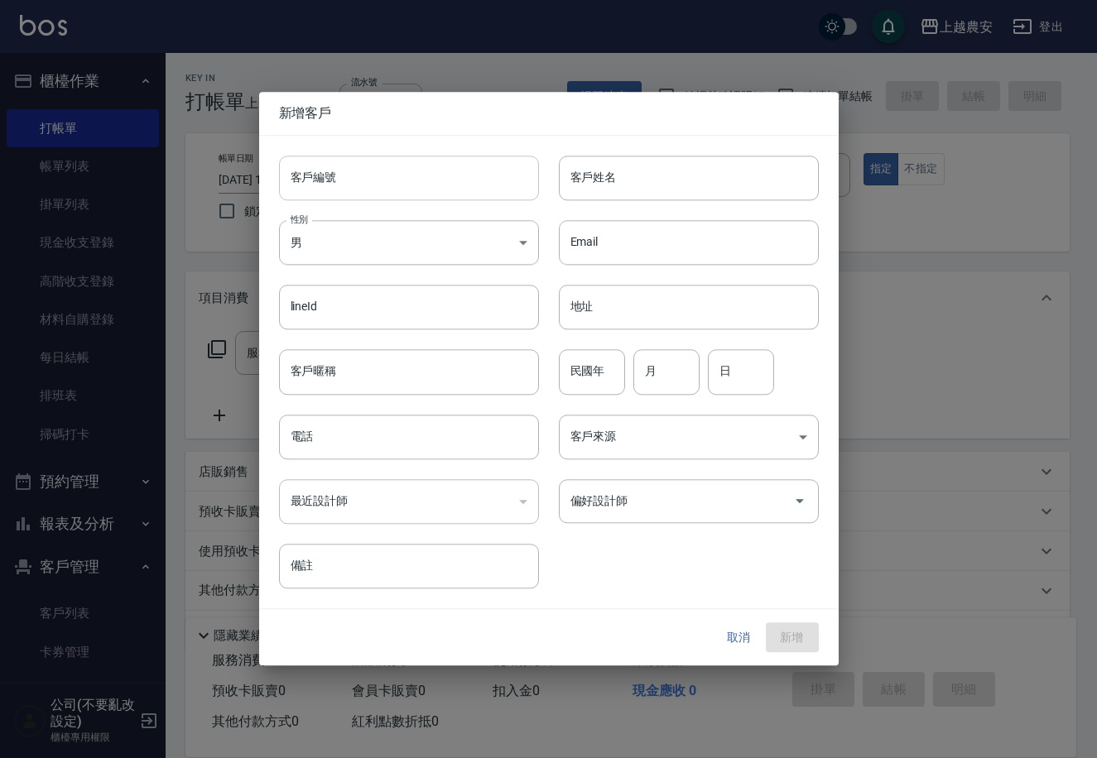
click at [430, 177] on input "客戶編號" at bounding box center [409, 178] width 260 height 45
type input "0923760302"
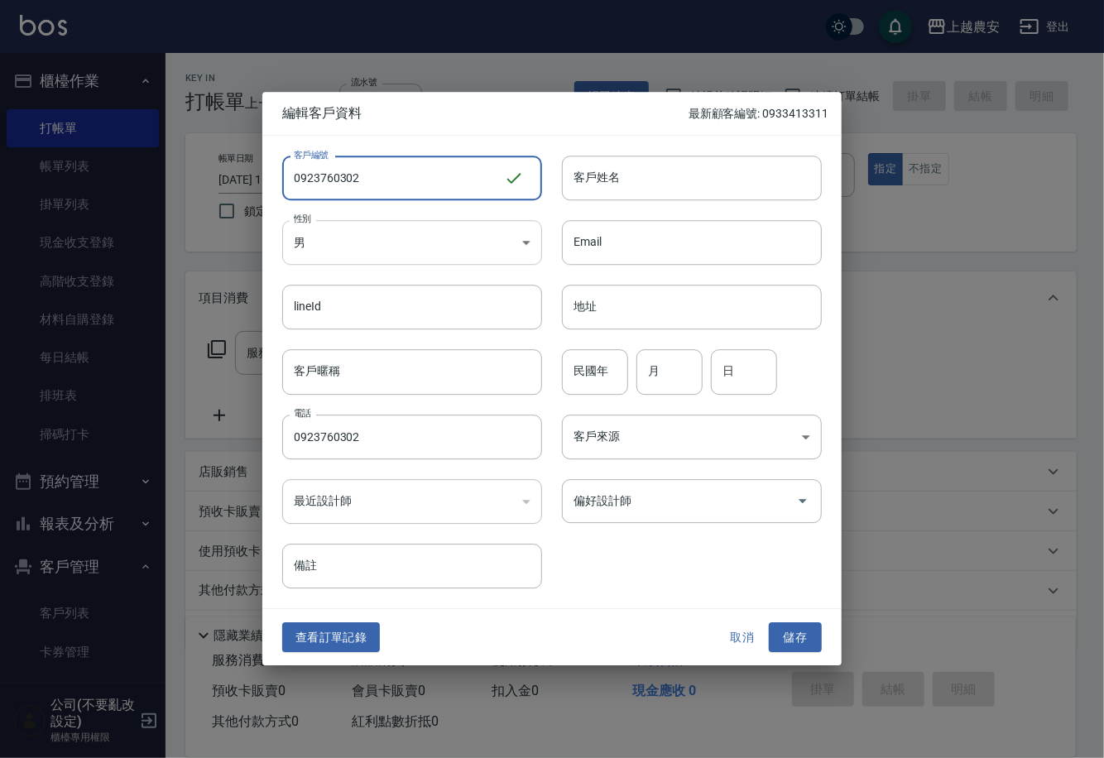
type input "0923760302"
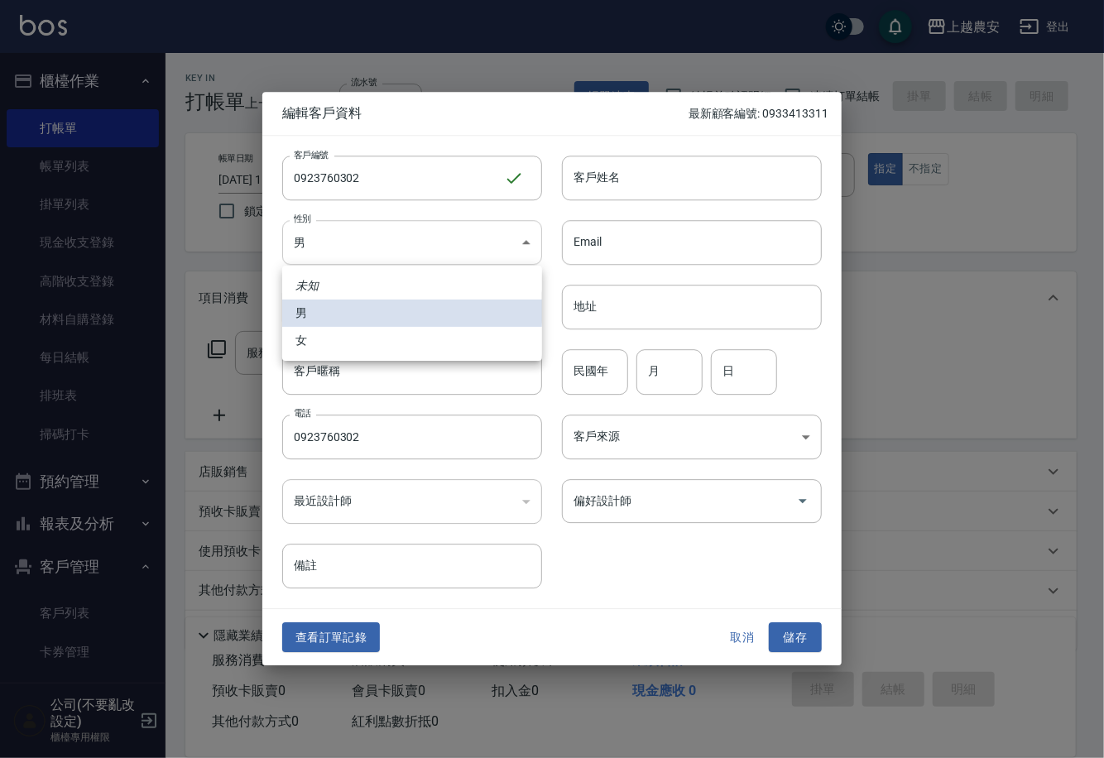
drag, startPoint x: 346, startPoint y: 252, endPoint x: 397, endPoint y: 337, distance: 99.5
click at [347, 251] on body "上越農安 登出 櫃檯作業 打帳單 帳單列表 掛單列表 現金收支登錄 高階收支登錄 材料自購登錄 每日結帳 排班表 掃碼打卡 預約管理 預約管理 單日預約紀錄 …" at bounding box center [552, 403] width 1104 height 807
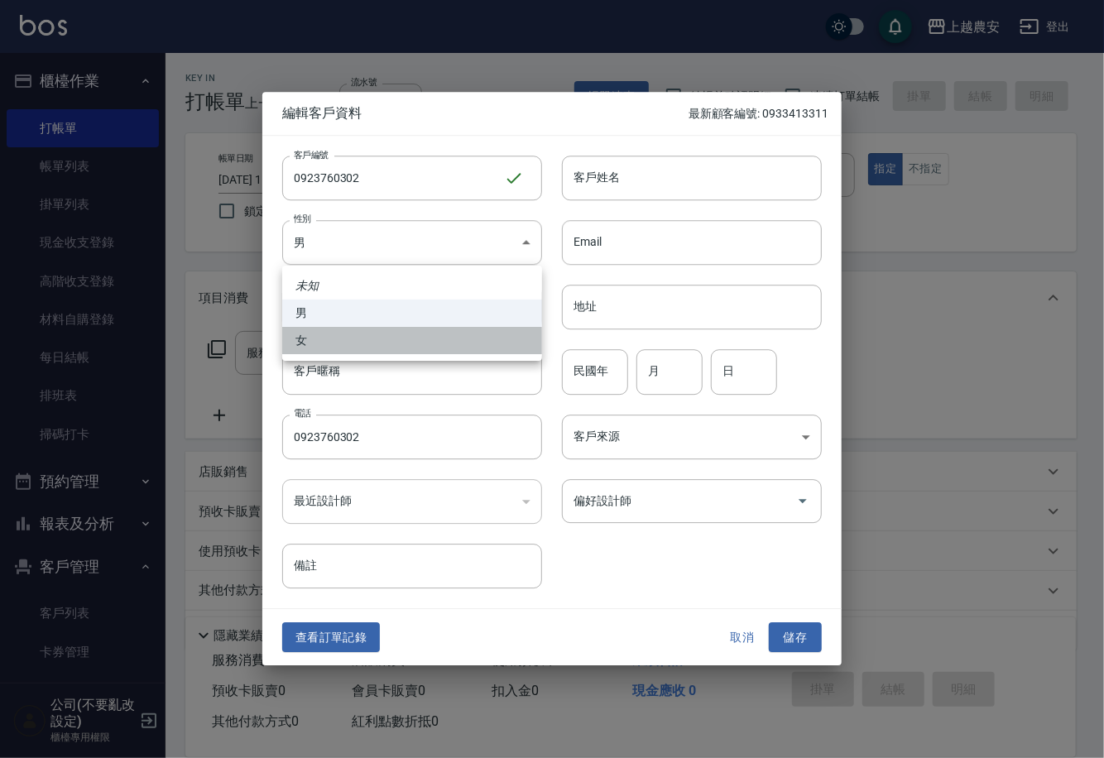
click at [380, 341] on li "女" at bounding box center [412, 340] width 260 height 27
type input "[DEMOGRAPHIC_DATA]"
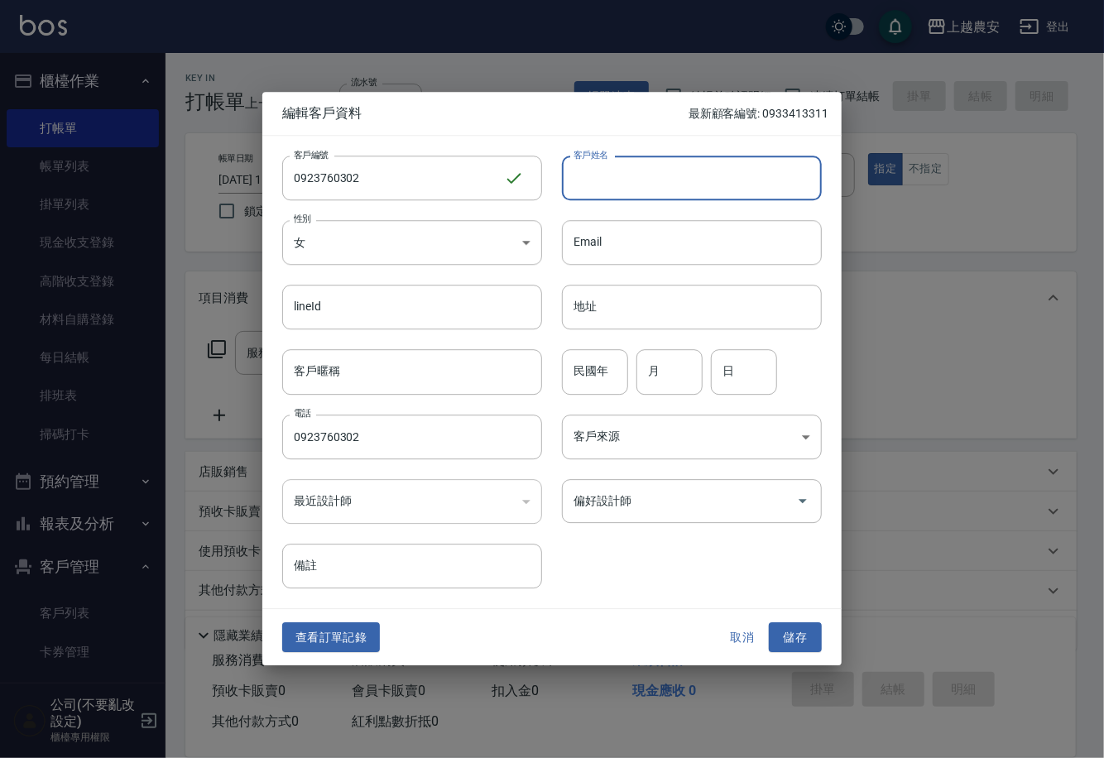
drag, startPoint x: 604, startPoint y: 172, endPoint x: 624, endPoint y: 189, distance: 25.9
click at [604, 172] on input "客戶姓名" at bounding box center [692, 178] width 260 height 45
type input "周"
type input "鄒"
click at [783, 641] on button "儲存" at bounding box center [795, 638] width 53 height 31
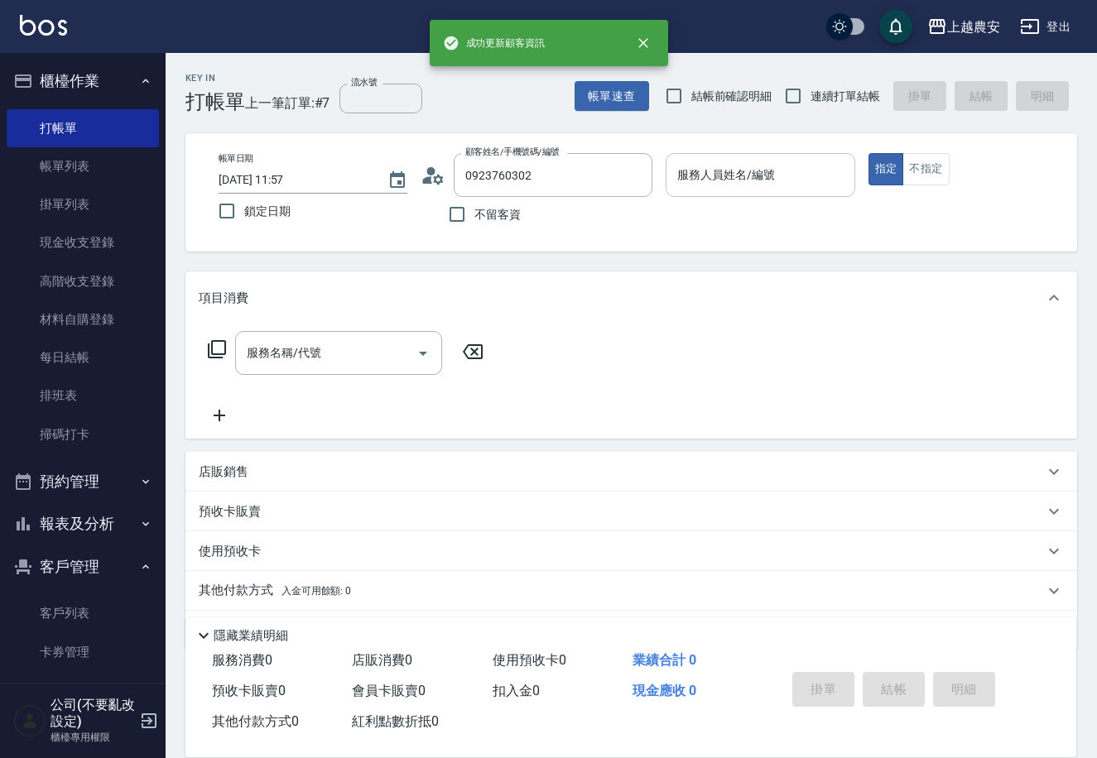
click at [775, 193] on div "服務人員姓名/編號" at bounding box center [760, 175] width 189 height 44
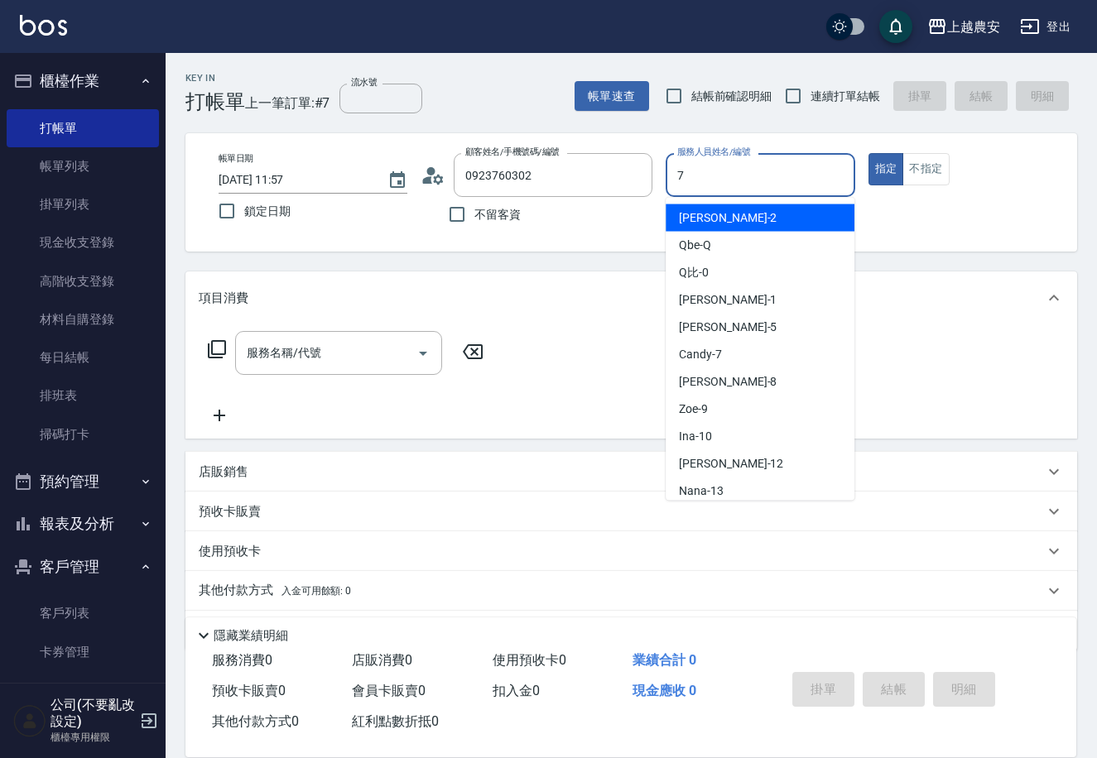
type input "Candy-7"
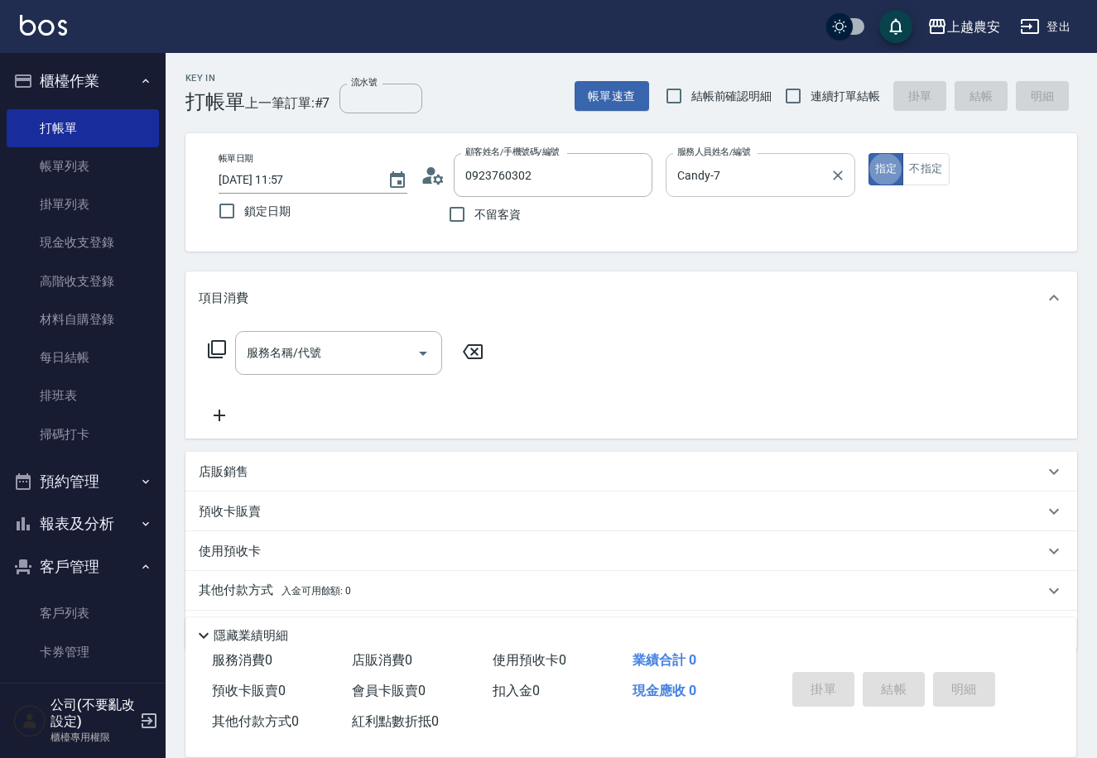
type button "true"
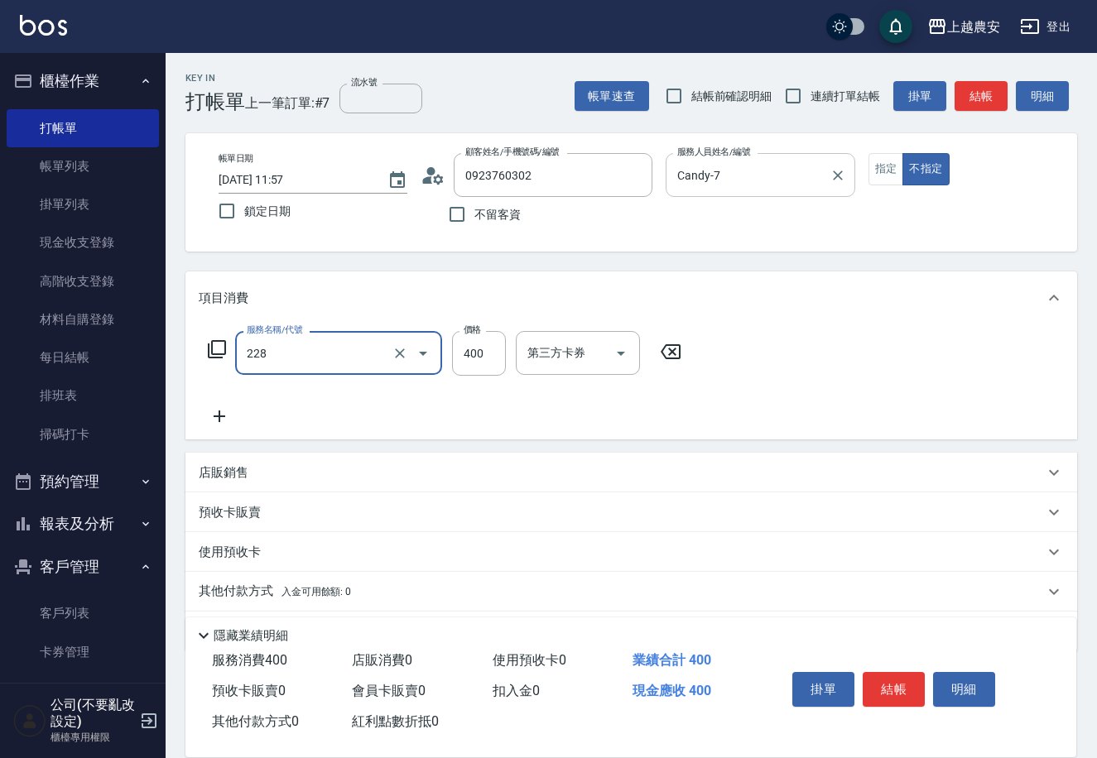
type input "洗髮(228)"
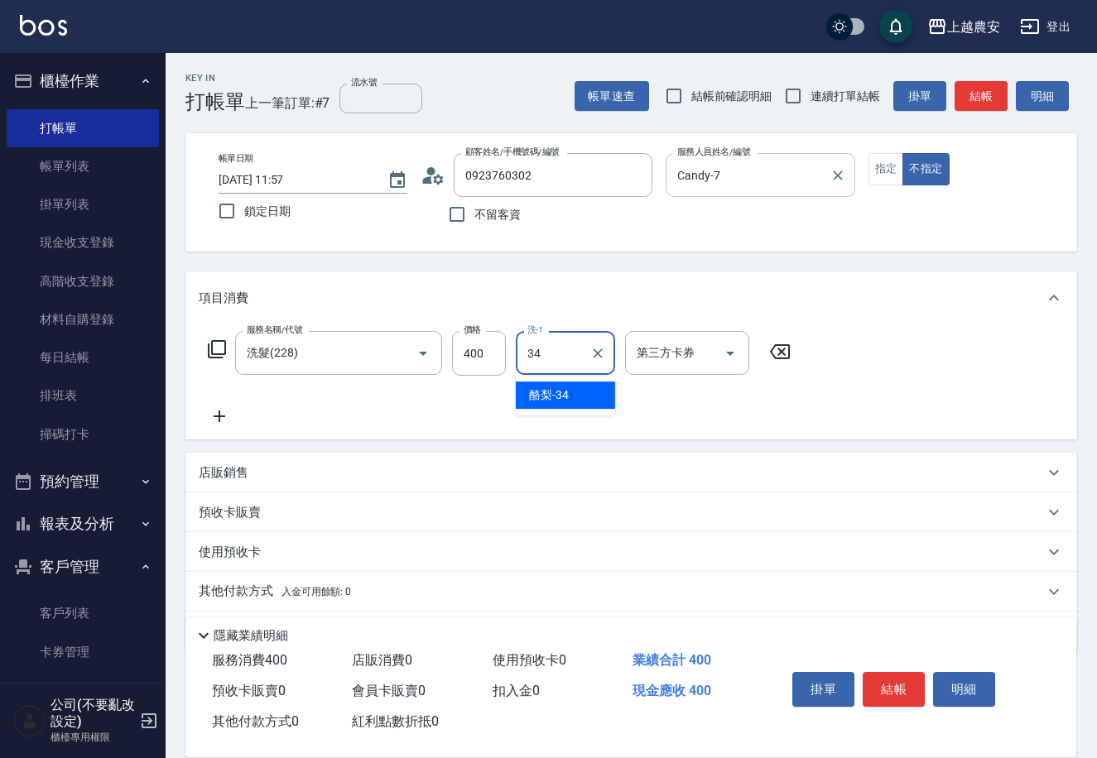
type input "酪梨-34"
click at [901, 688] on button "結帳" at bounding box center [894, 689] width 62 height 35
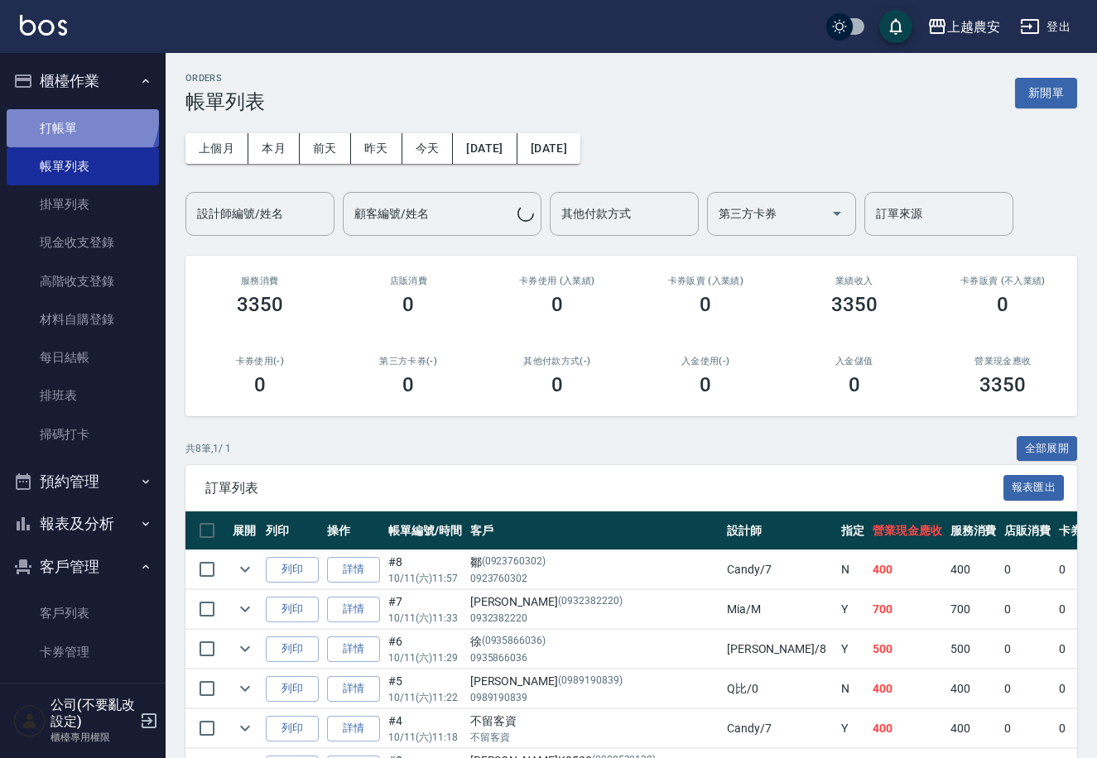
click at [66, 112] on link "打帳單" at bounding box center [83, 128] width 152 height 38
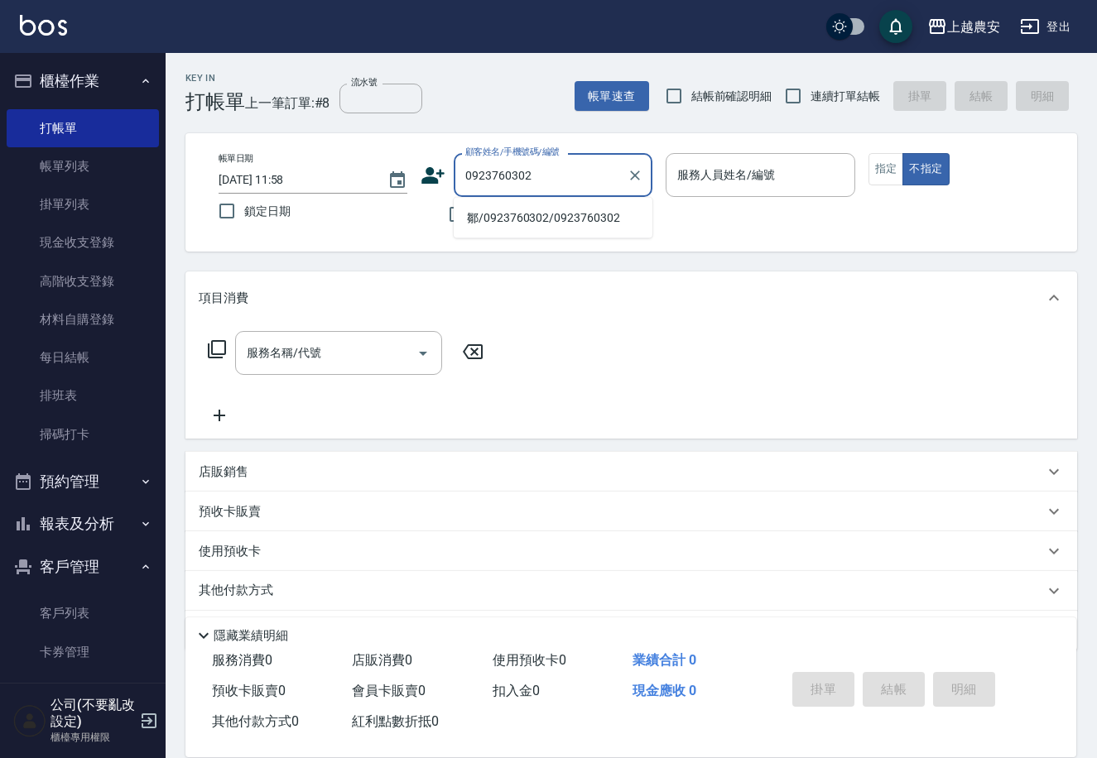
click at [505, 224] on li "鄒/0923760302/0923760302" at bounding box center [553, 217] width 199 height 27
type input "鄒/0923760302/0923760302"
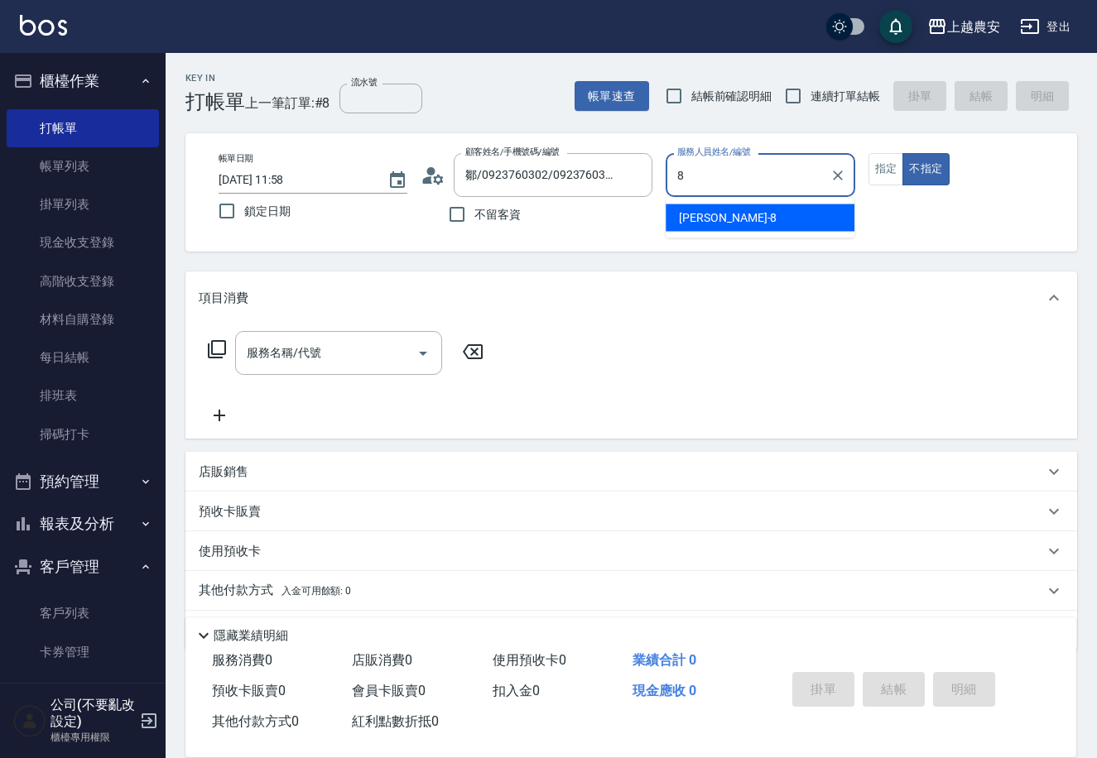
type input "[PERSON_NAME]-8"
type button "false"
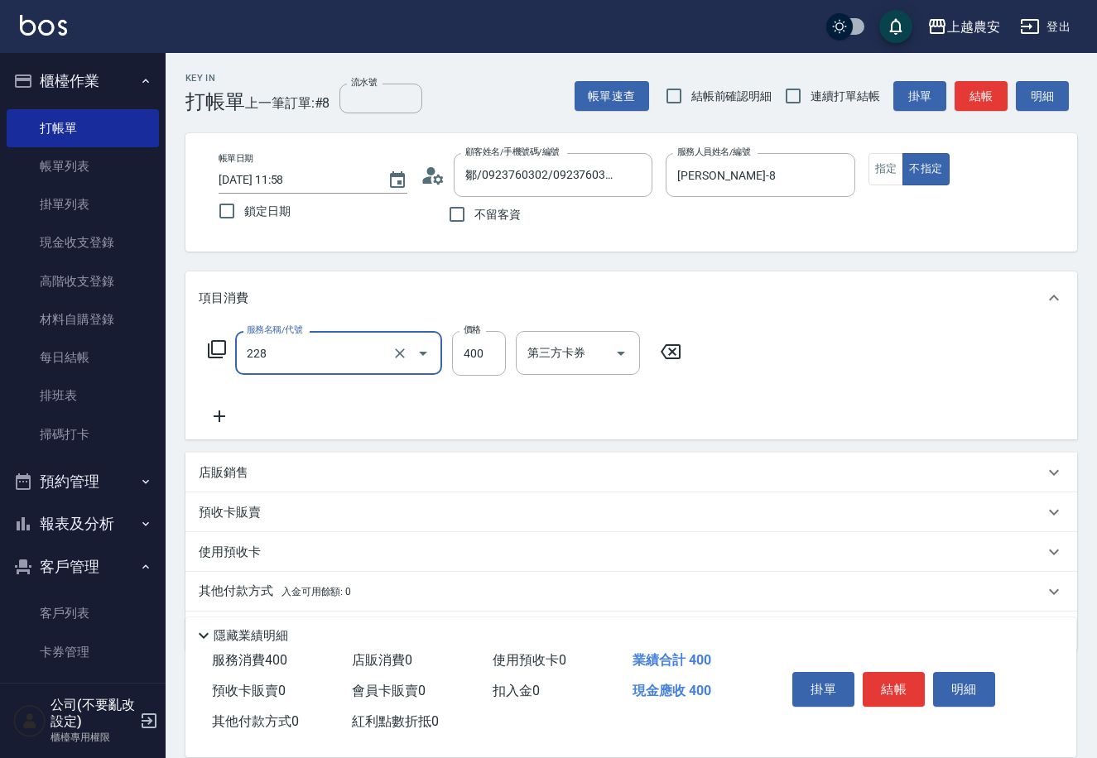
type input "洗髮(228)"
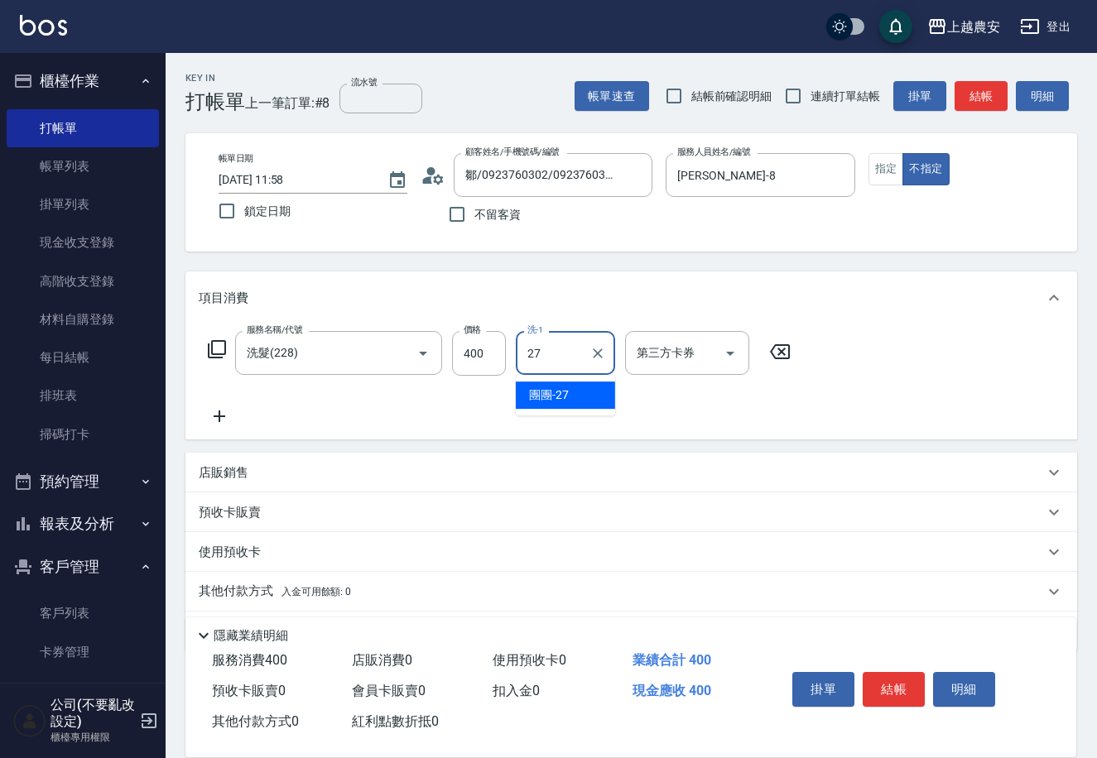
type input "團團-27"
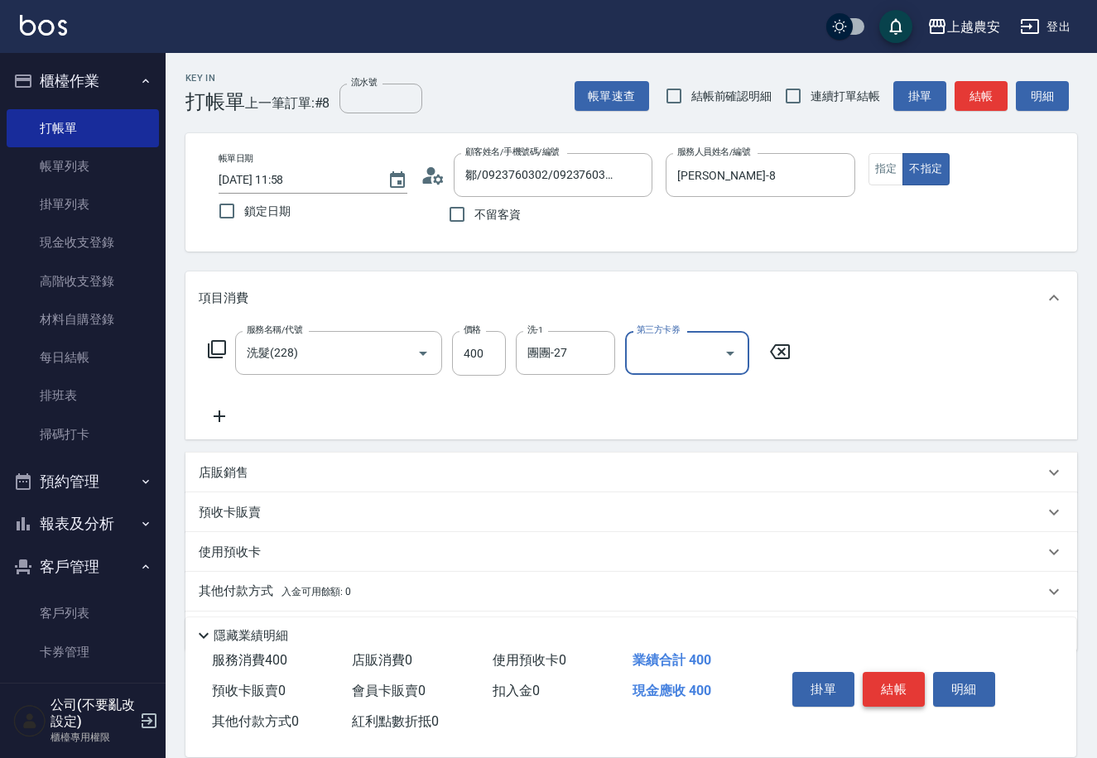
click at [878, 680] on button "結帳" at bounding box center [894, 689] width 62 height 35
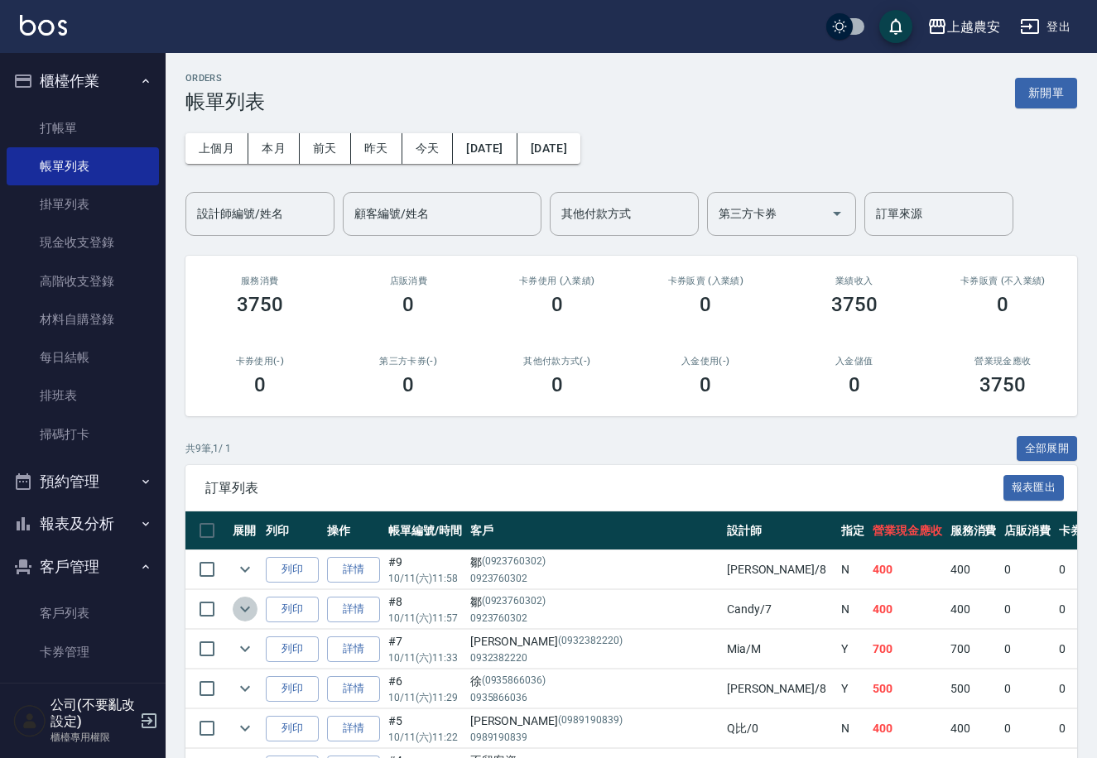
click at [245, 613] on icon "expand row" at bounding box center [245, 609] width 20 height 20
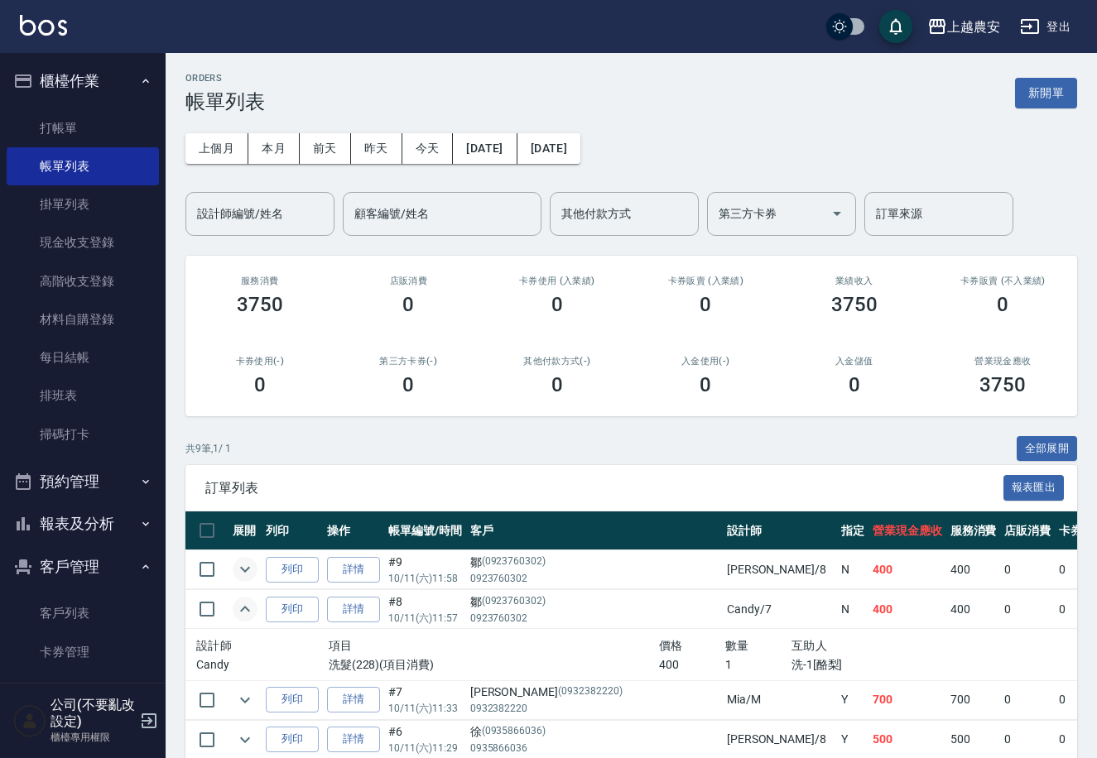
click at [245, 567] on icon "expand row" at bounding box center [245, 570] width 20 height 20
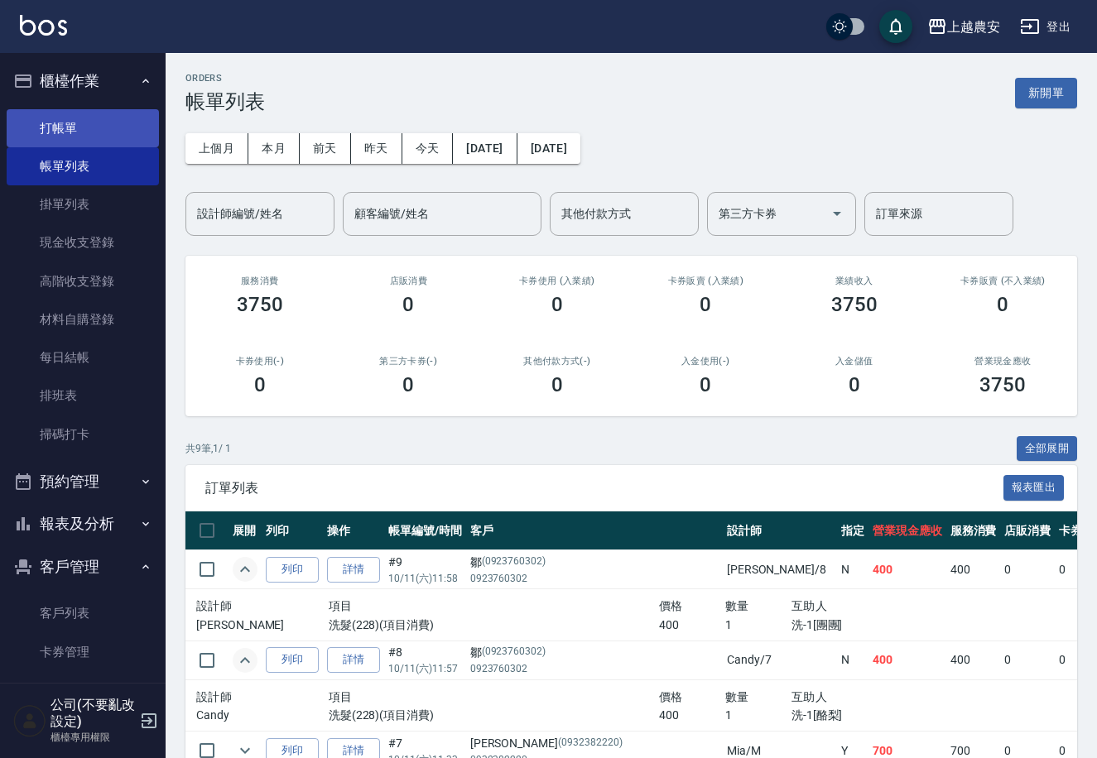
click at [65, 124] on link "打帳單" at bounding box center [83, 128] width 152 height 38
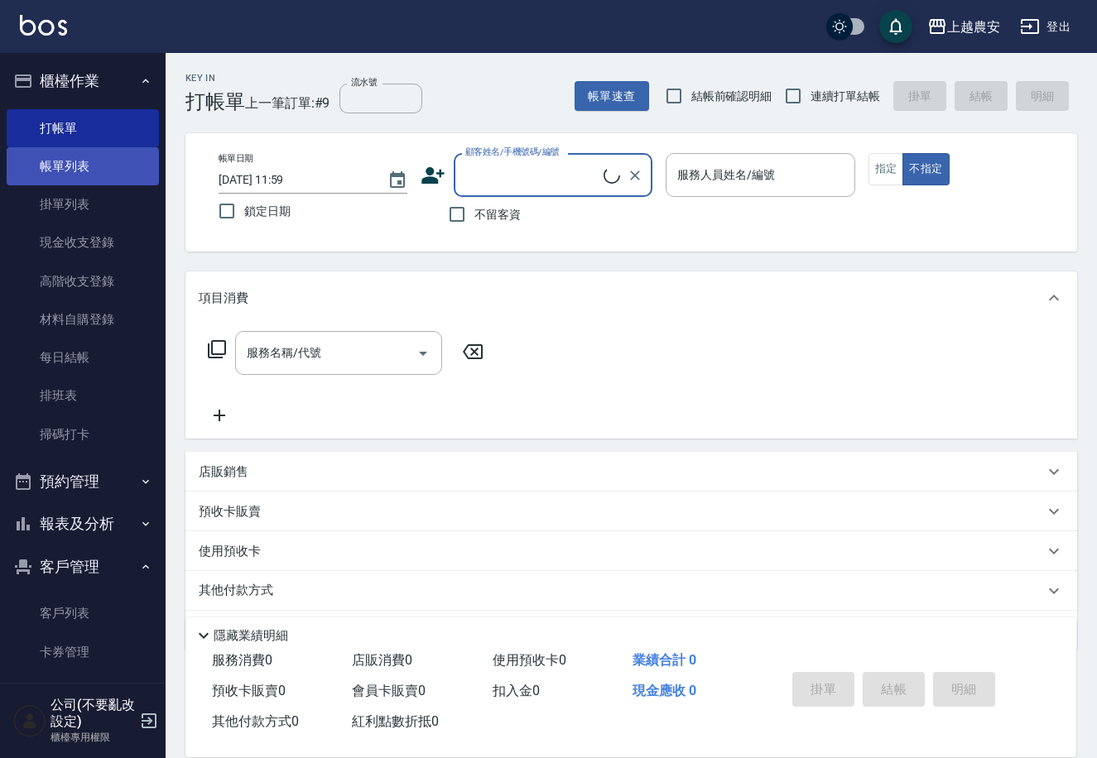
click at [67, 167] on link "帳單列表" at bounding box center [83, 166] width 152 height 38
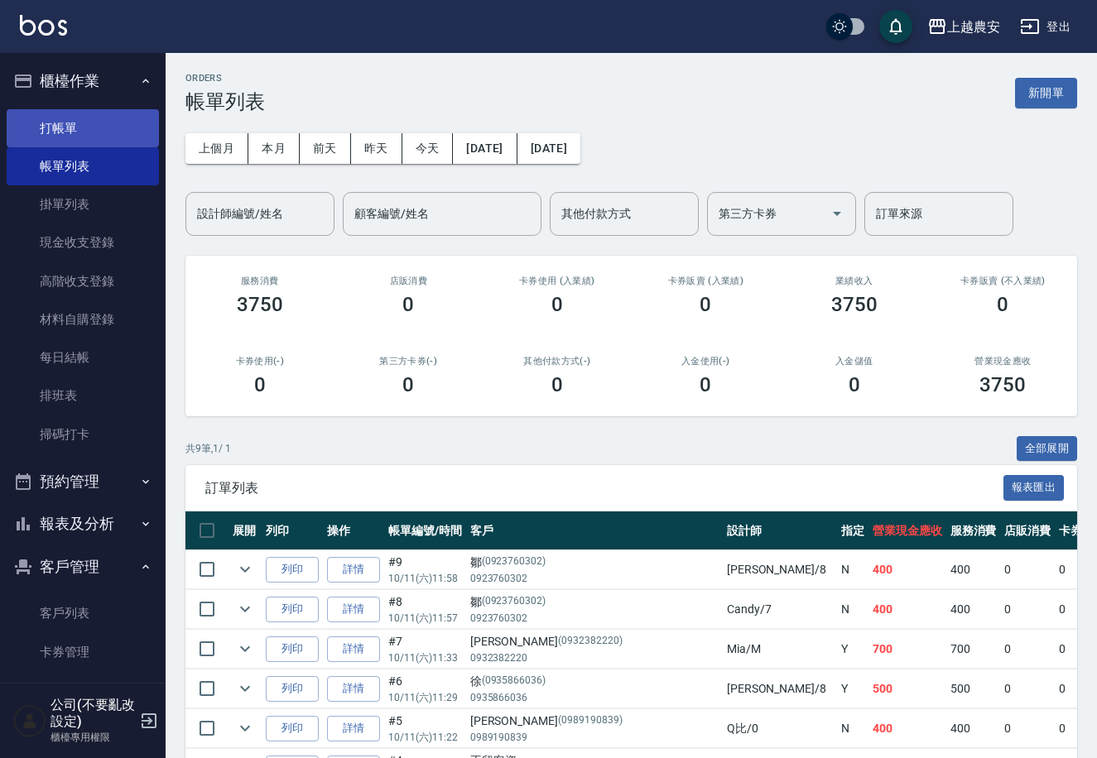
click at [77, 131] on link "打帳單" at bounding box center [83, 128] width 152 height 38
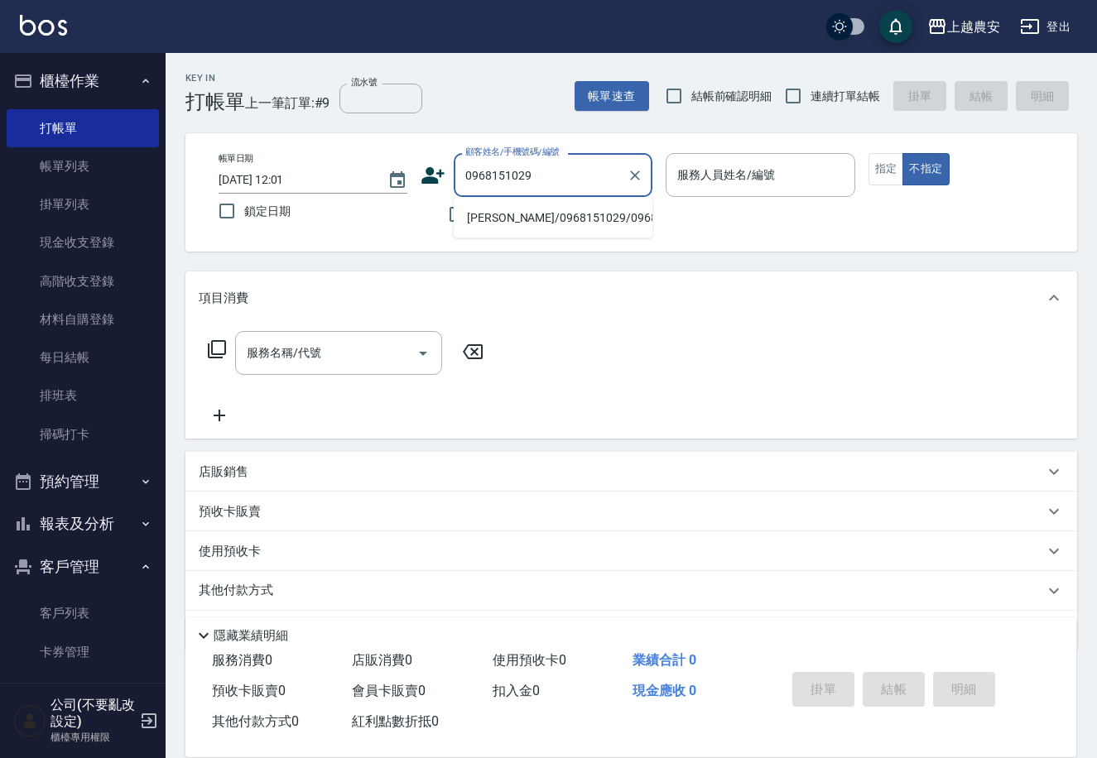
click at [541, 207] on li "陳紹麒/0968151029/0968151029" at bounding box center [553, 217] width 199 height 27
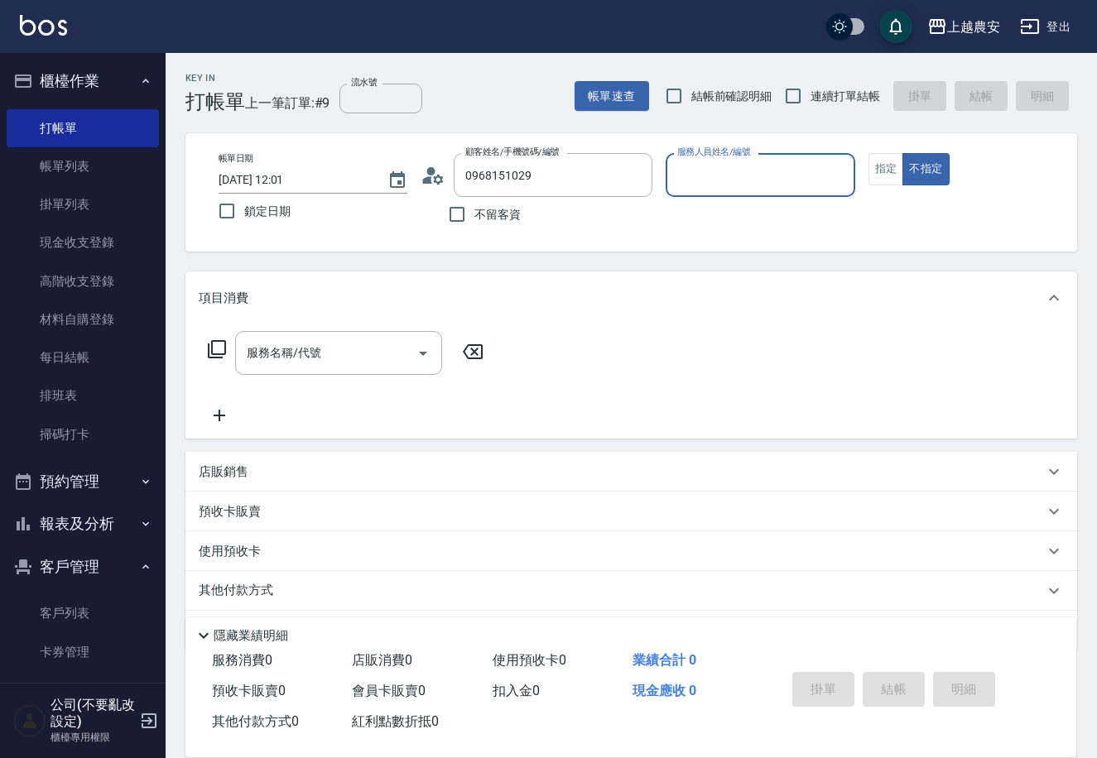
type input "陳紹麒/0968151029/0968151029"
type input "Mia-M"
click at [887, 179] on button "指定" at bounding box center [886, 169] width 36 height 32
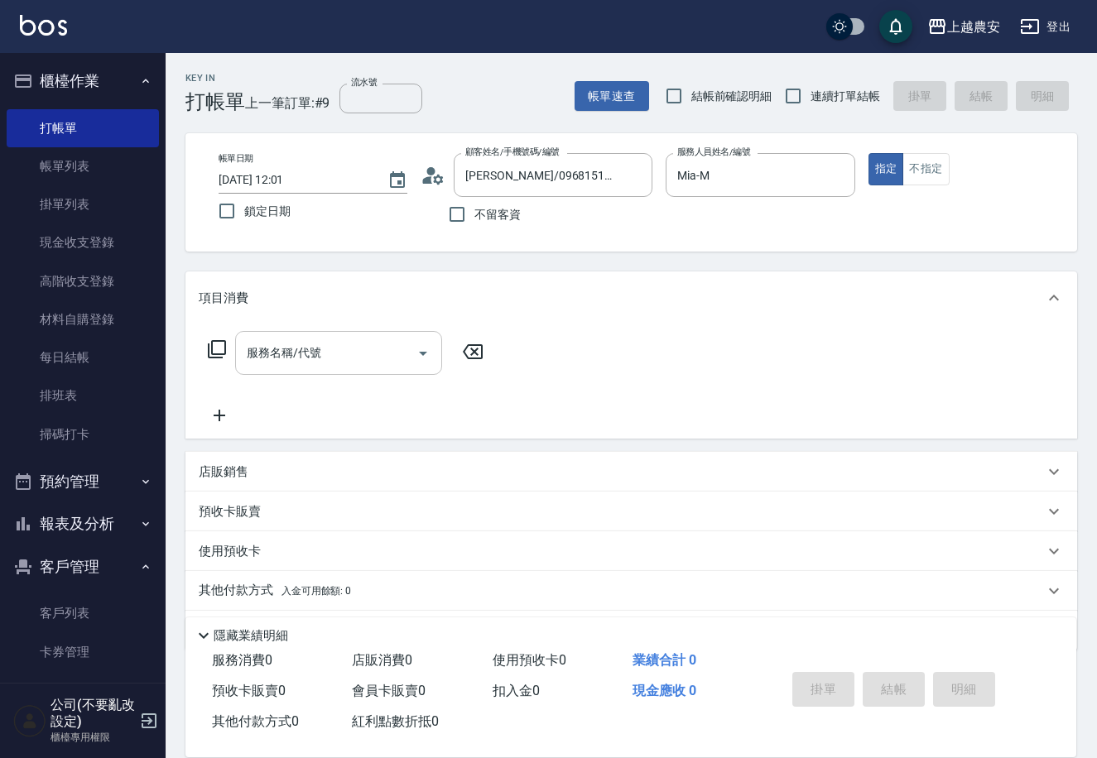
click at [338, 358] on input "服務名稱/代號" at bounding box center [326, 353] width 167 height 29
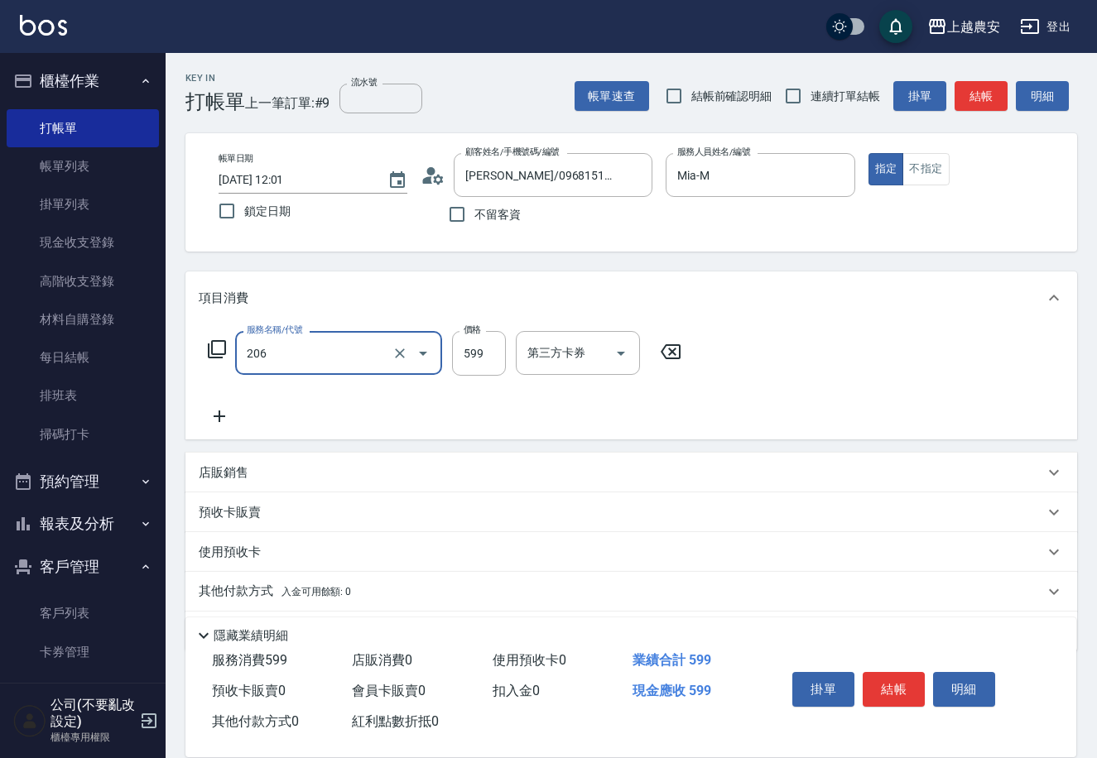
type input "洗+剪(206)"
type input "600"
type input "[PERSON_NAME]-32"
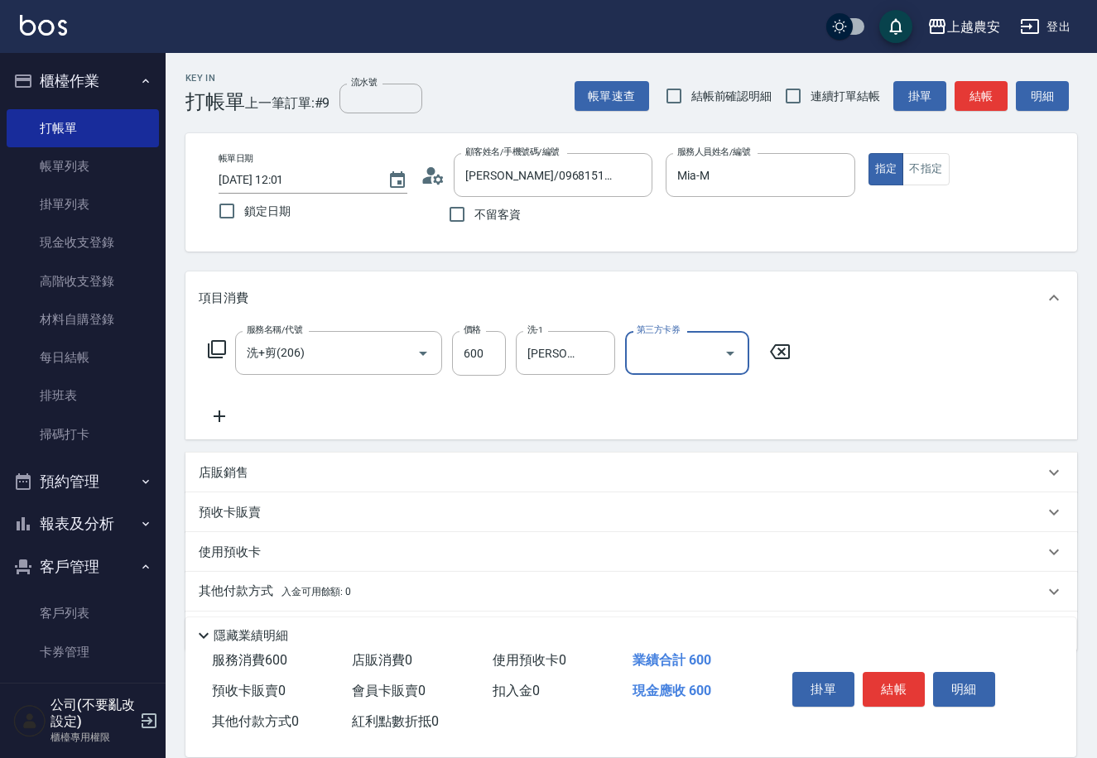
drag, startPoint x: 879, startPoint y: 697, endPoint x: 851, endPoint y: 681, distance: 32.2
click at [880, 691] on button "結帳" at bounding box center [894, 689] width 62 height 35
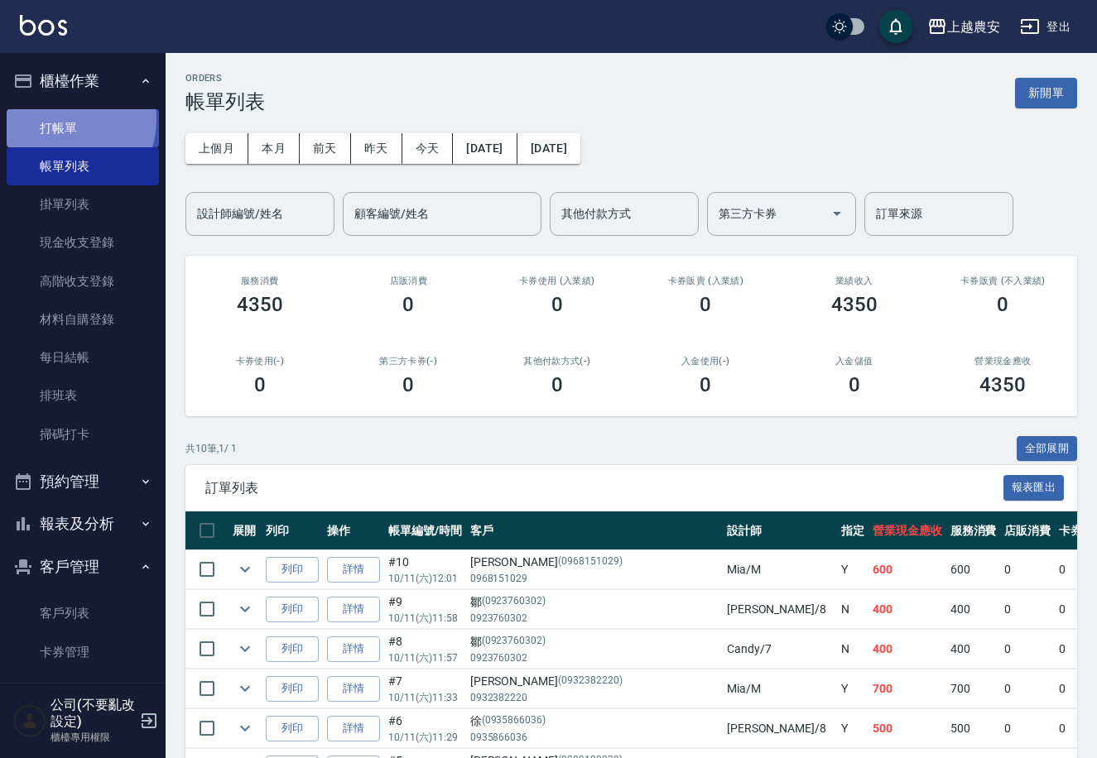
click at [56, 118] on link "打帳單" at bounding box center [83, 128] width 152 height 38
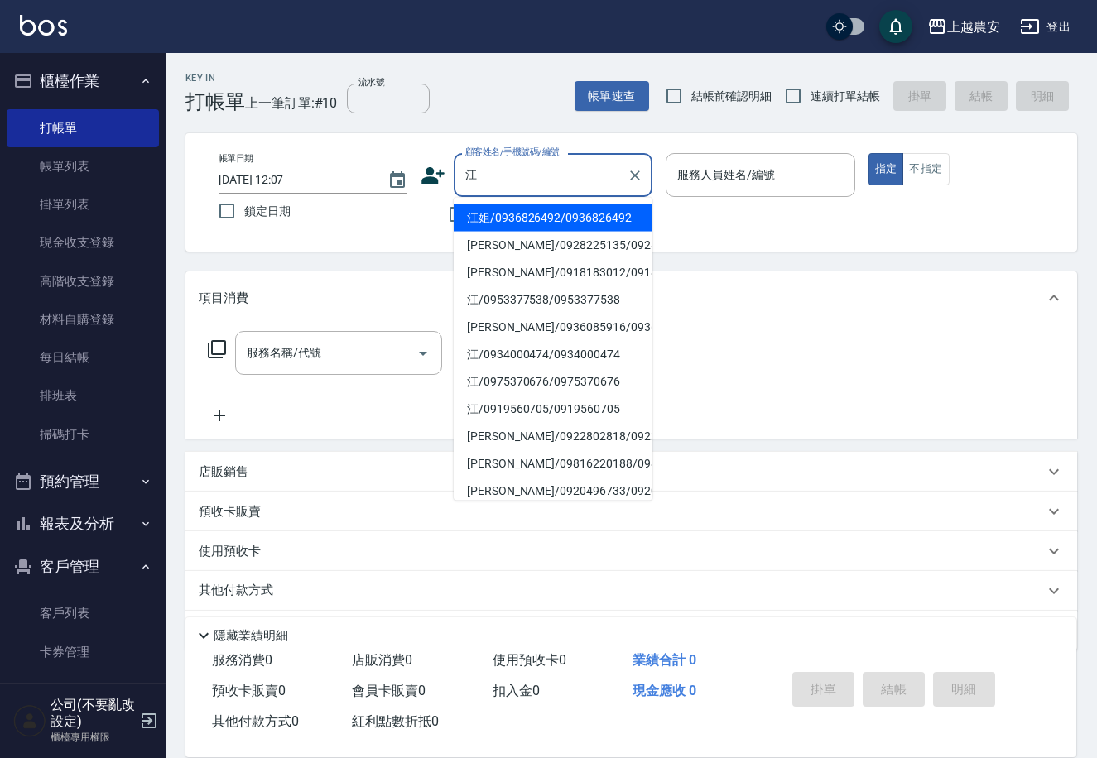
click at [474, 213] on li "江姐/0936826492/0936826492" at bounding box center [553, 217] width 199 height 27
type input "江姐/0936826492/0936826492"
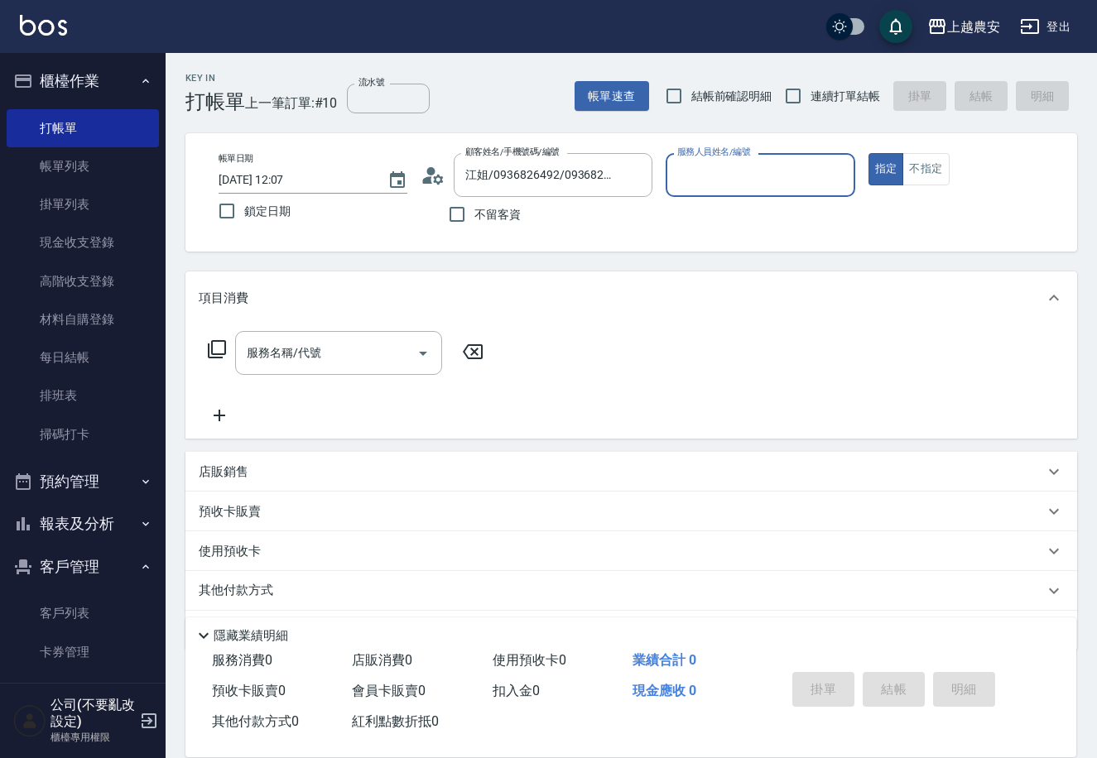
type input "Candy-7"
click at [332, 360] on input "服務名稱/代號" at bounding box center [326, 353] width 167 height 29
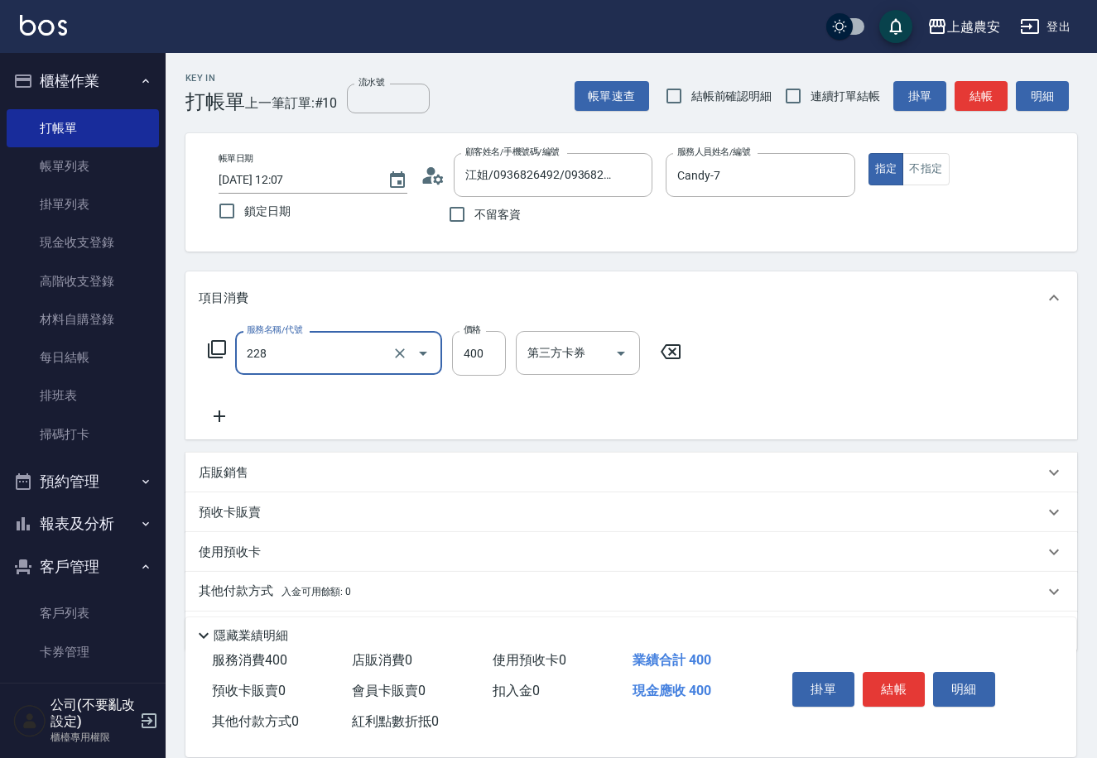
type input "洗髮(228)"
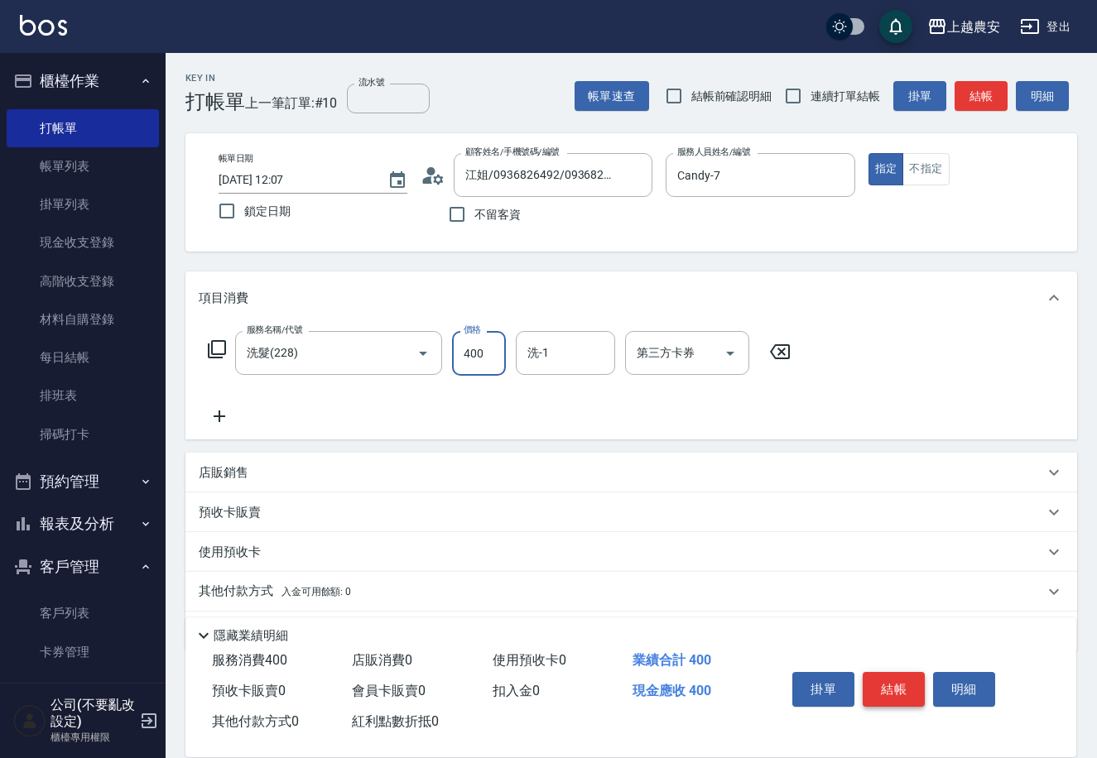
click at [891, 682] on button "結帳" at bounding box center [894, 689] width 62 height 35
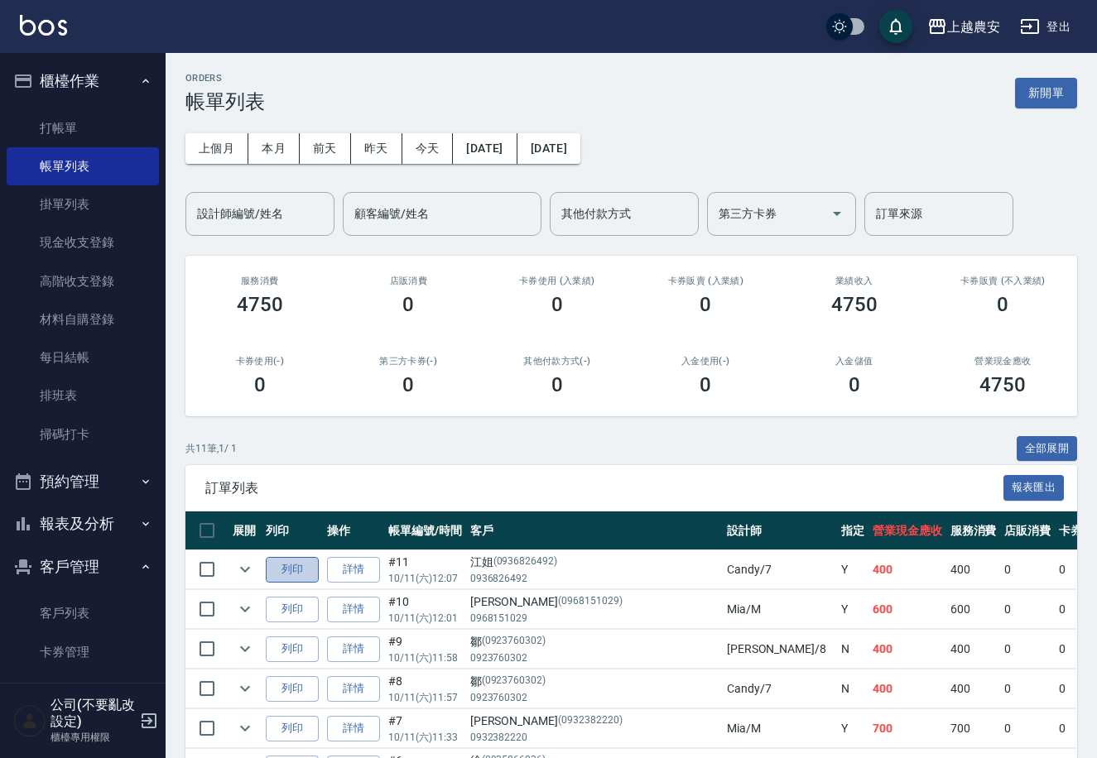
click at [281, 568] on button "列印" at bounding box center [292, 570] width 53 height 26
click at [73, 119] on link "打帳單" at bounding box center [83, 128] width 152 height 38
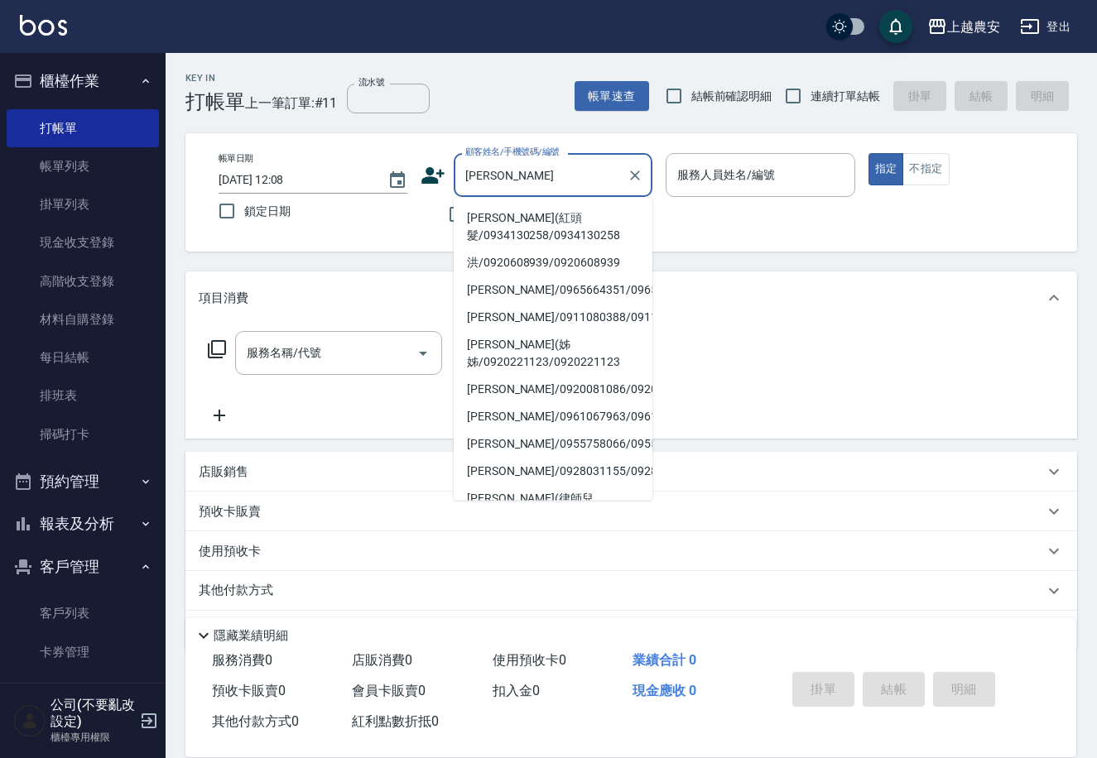
type input "紅"
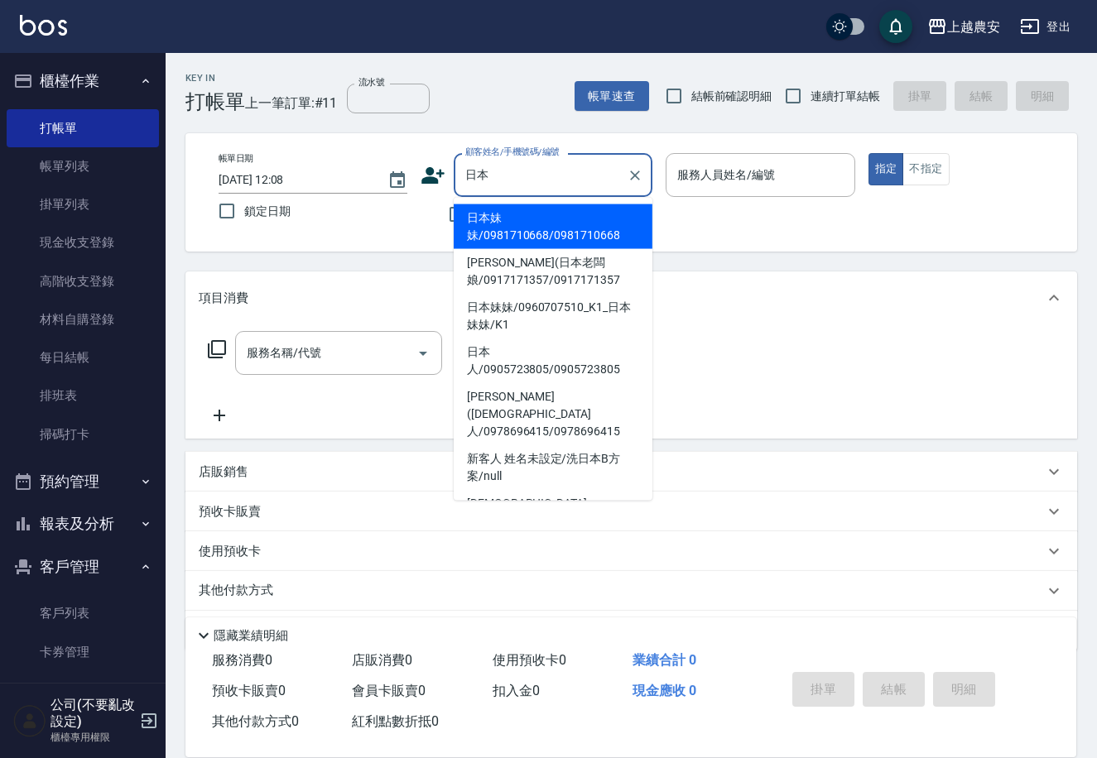
click at [524, 241] on li "日本妹妹/0981710668/0981710668" at bounding box center [553, 226] width 199 height 45
type input "日本妹妹/0981710668/0981710668"
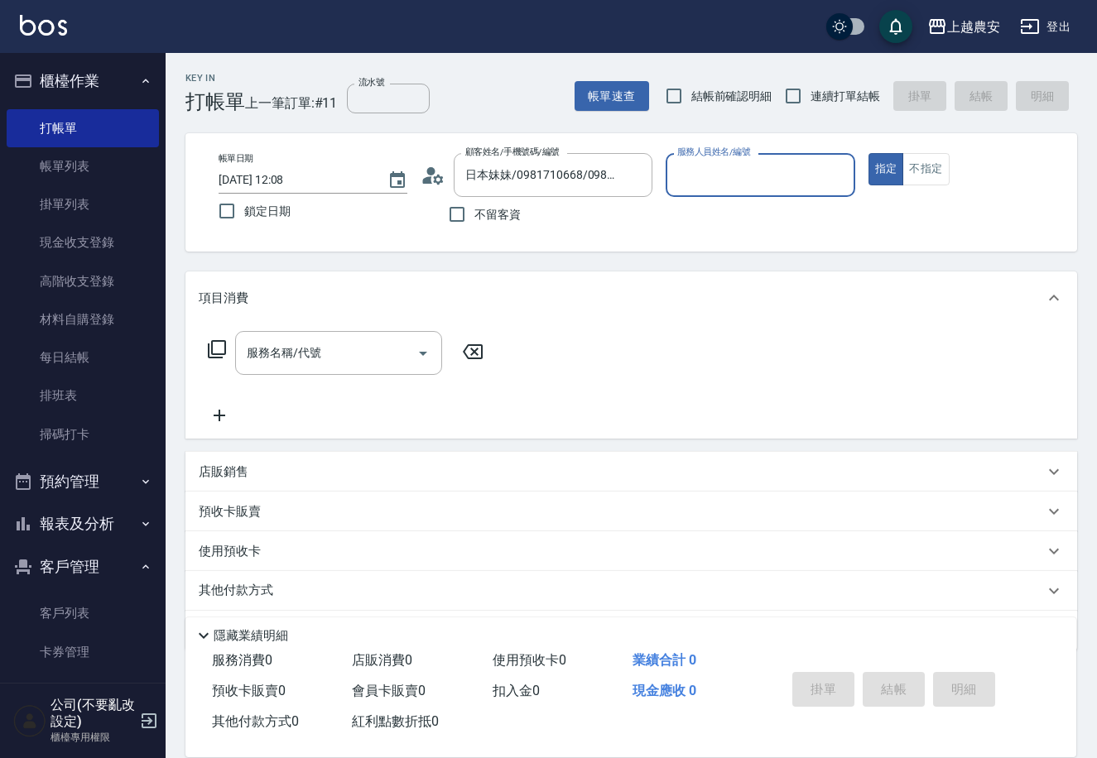
type input "Ksa-K"
click at [336, 349] on input "服務名稱/代號" at bounding box center [326, 353] width 167 height 29
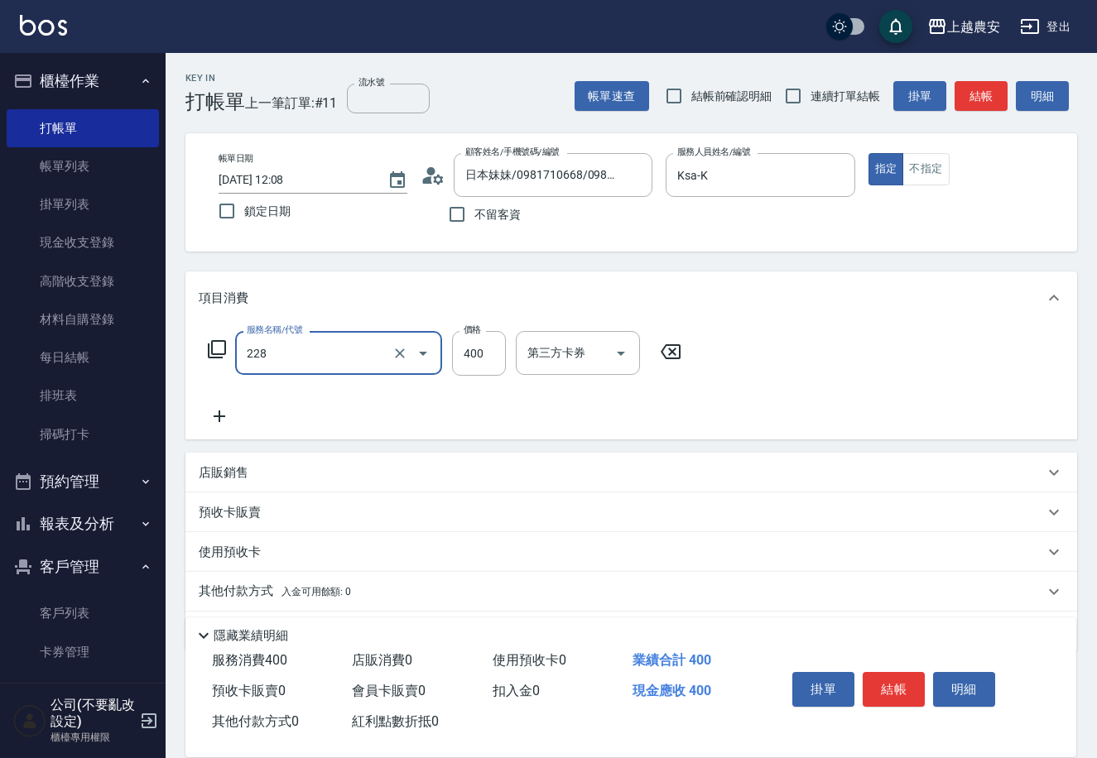
type input "洗髮(228)"
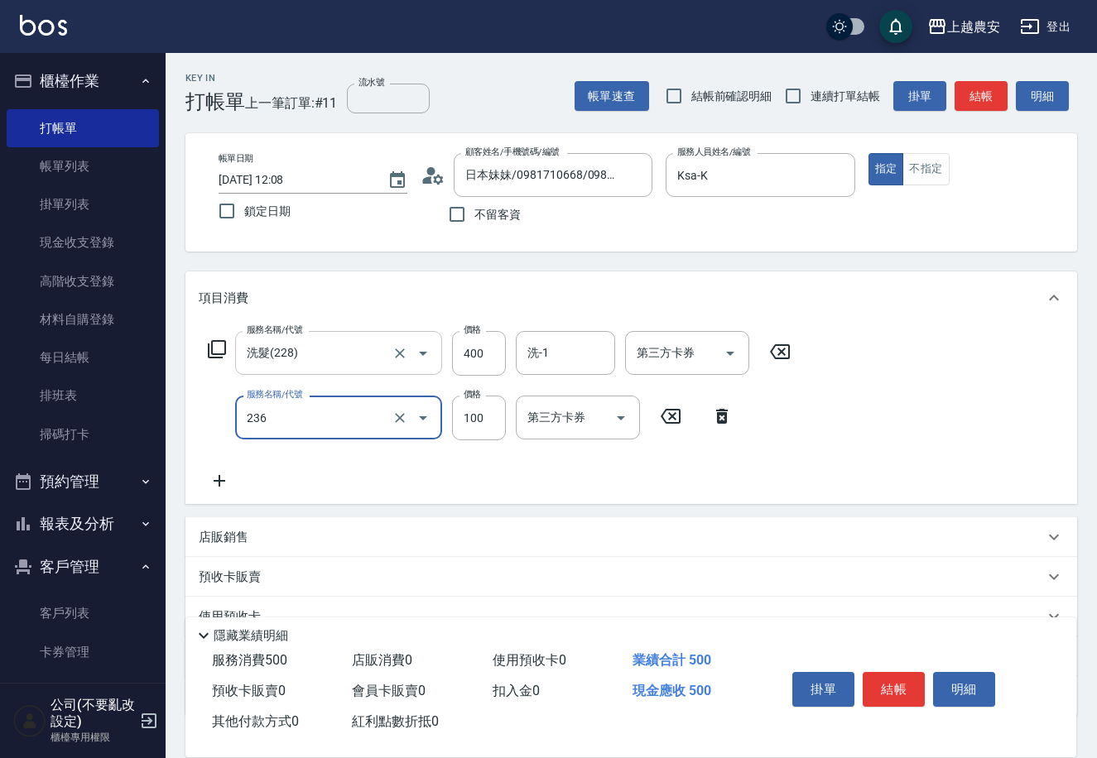
type input "手棒(236)"
click at [903, 694] on button "結帳" at bounding box center [894, 689] width 62 height 35
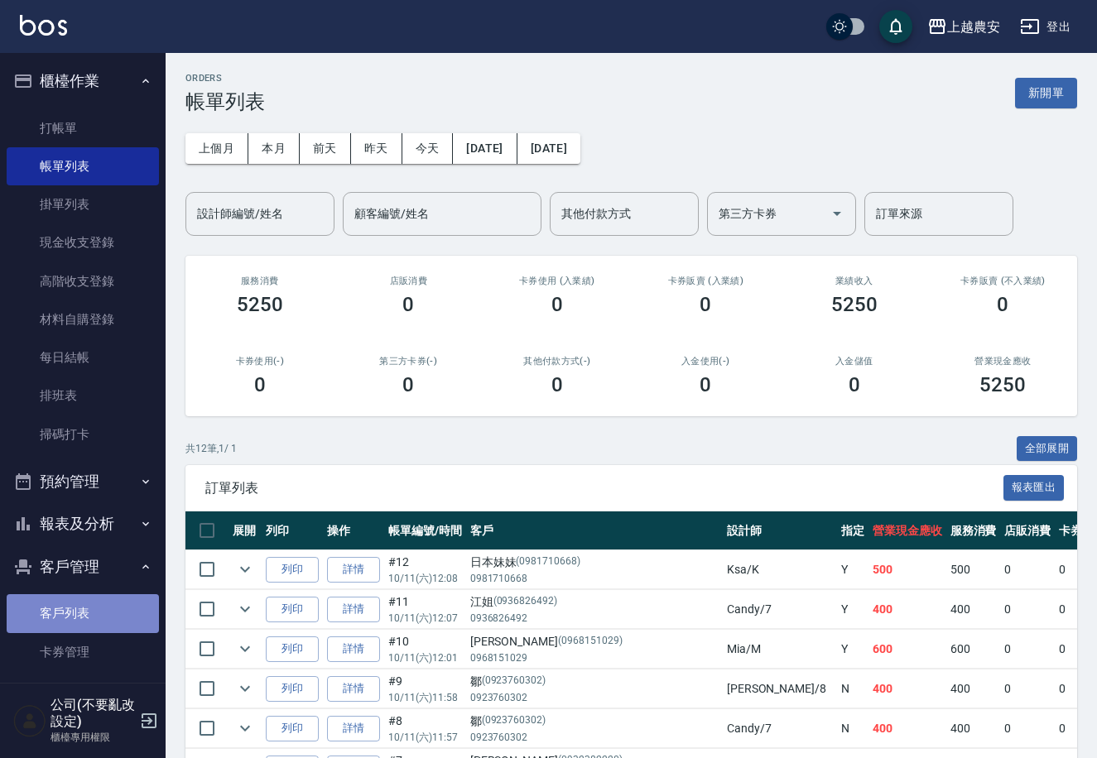
click at [92, 604] on link "客戶列表" at bounding box center [83, 613] width 152 height 38
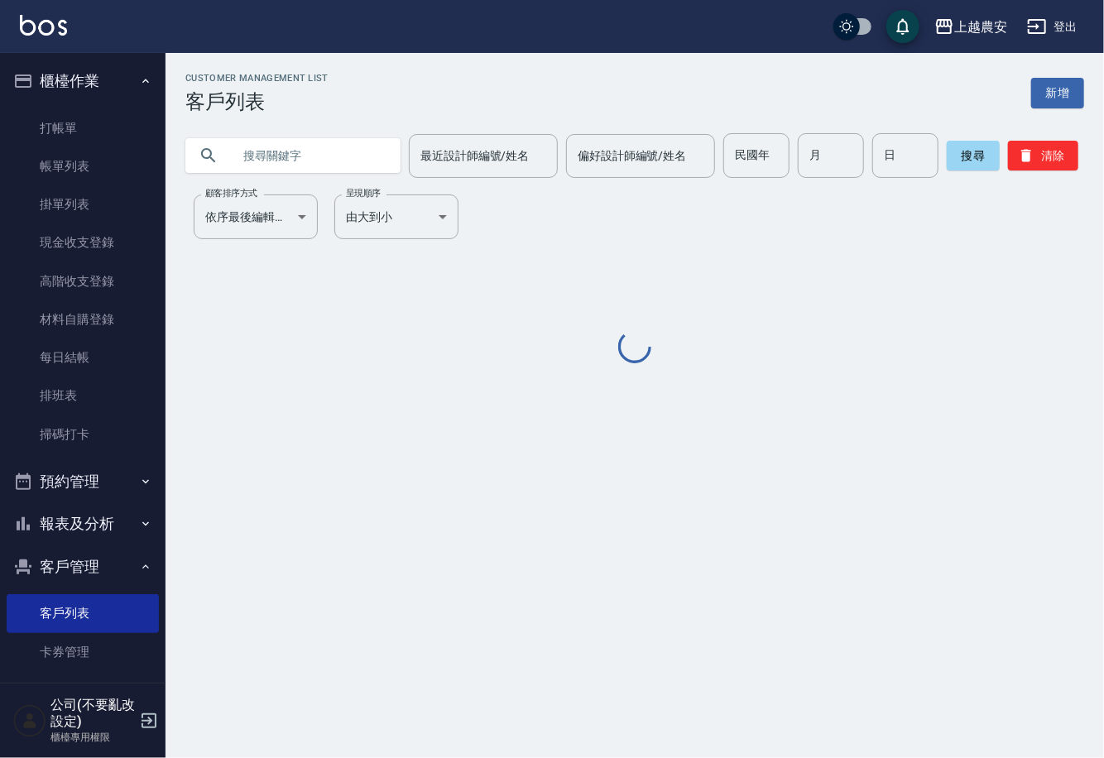
click at [296, 156] on input "text" at bounding box center [310, 155] width 156 height 45
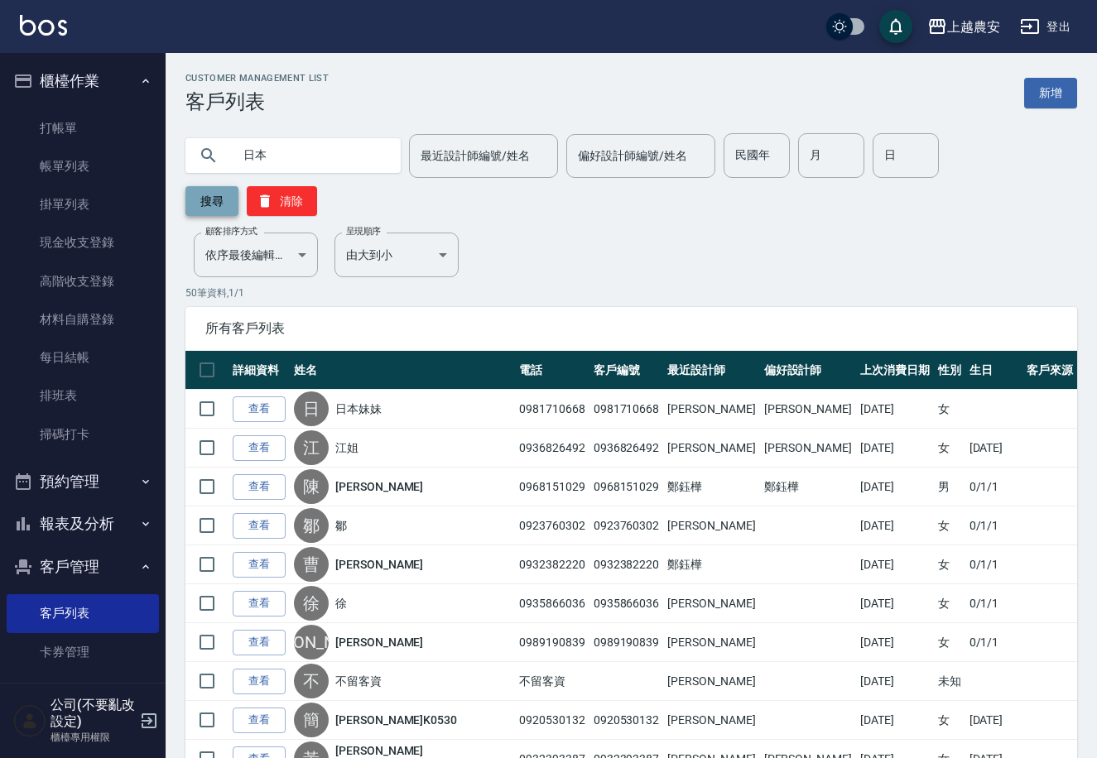
type input "日本"
click at [238, 186] on button "搜尋" at bounding box center [211, 201] width 53 height 30
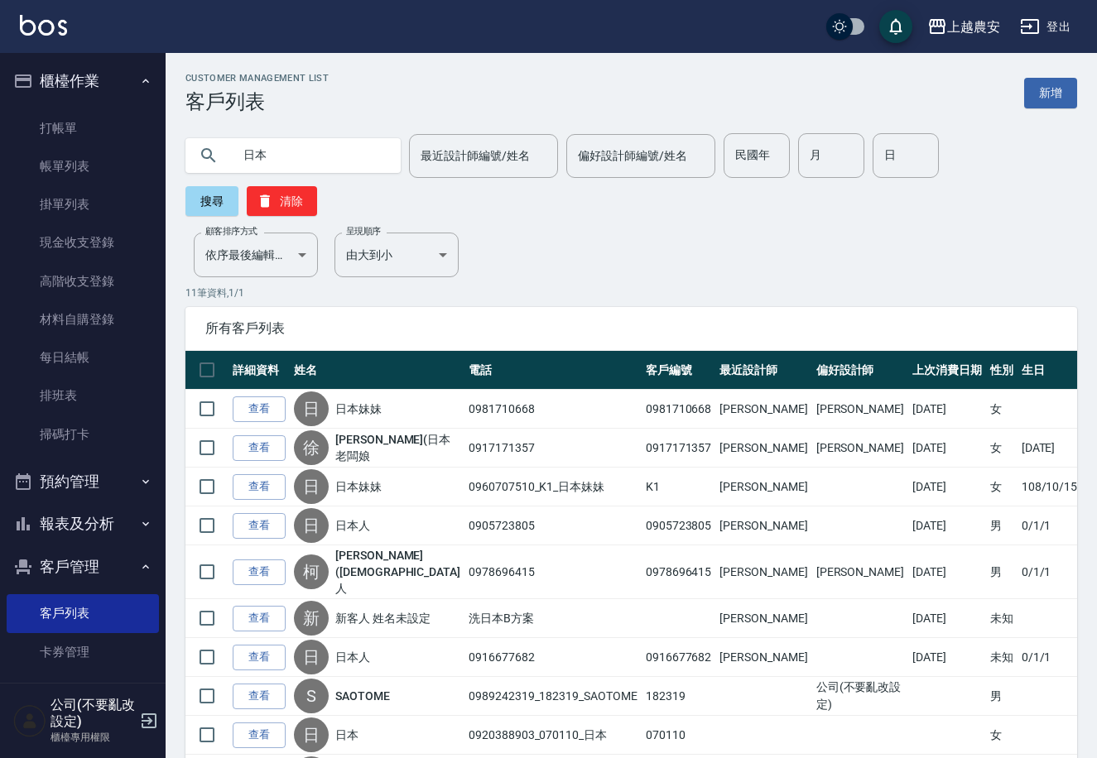
drag, startPoint x: 261, startPoint y: 570, endPoint x: 281, endPoint y: 534, distance: 41.9
click at [262, 606] on link "查看" at bounding box center [259, 619] width 53 height 26
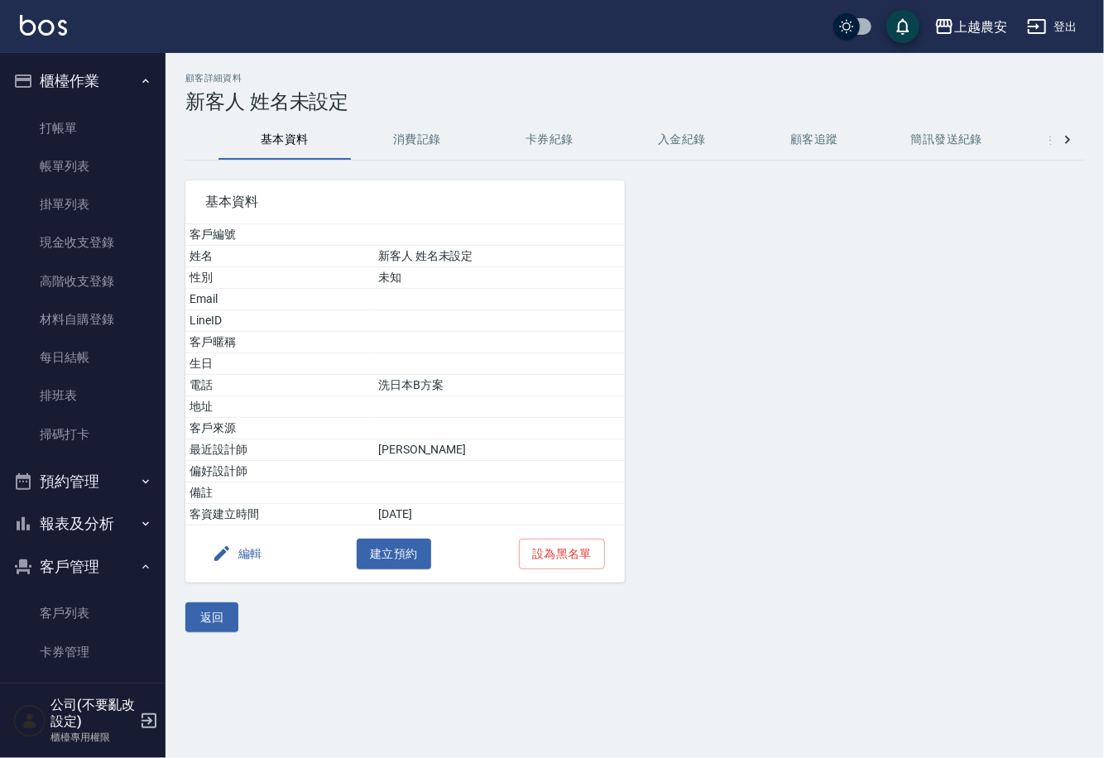
click at [416, 128] on button "消費記錄" at bounding box center [417, 140] width 132 height 40
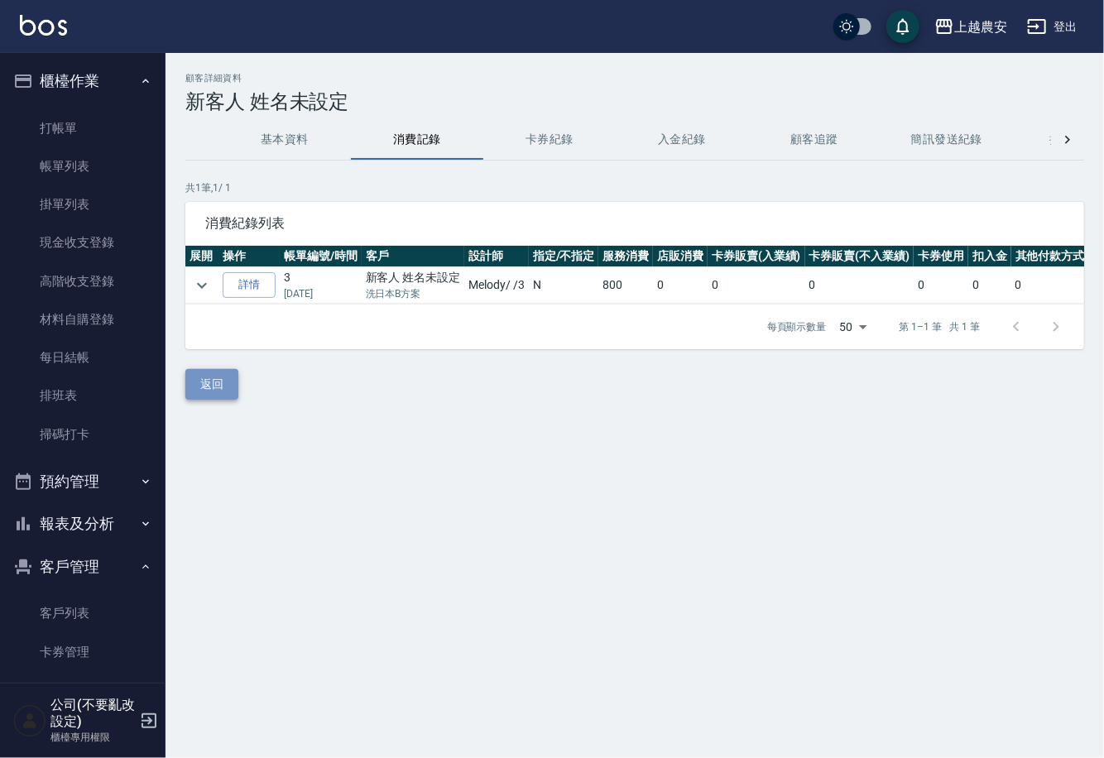
click at [207, 400] on button "返回" at bounding box center [211, 384] width 53 height 31
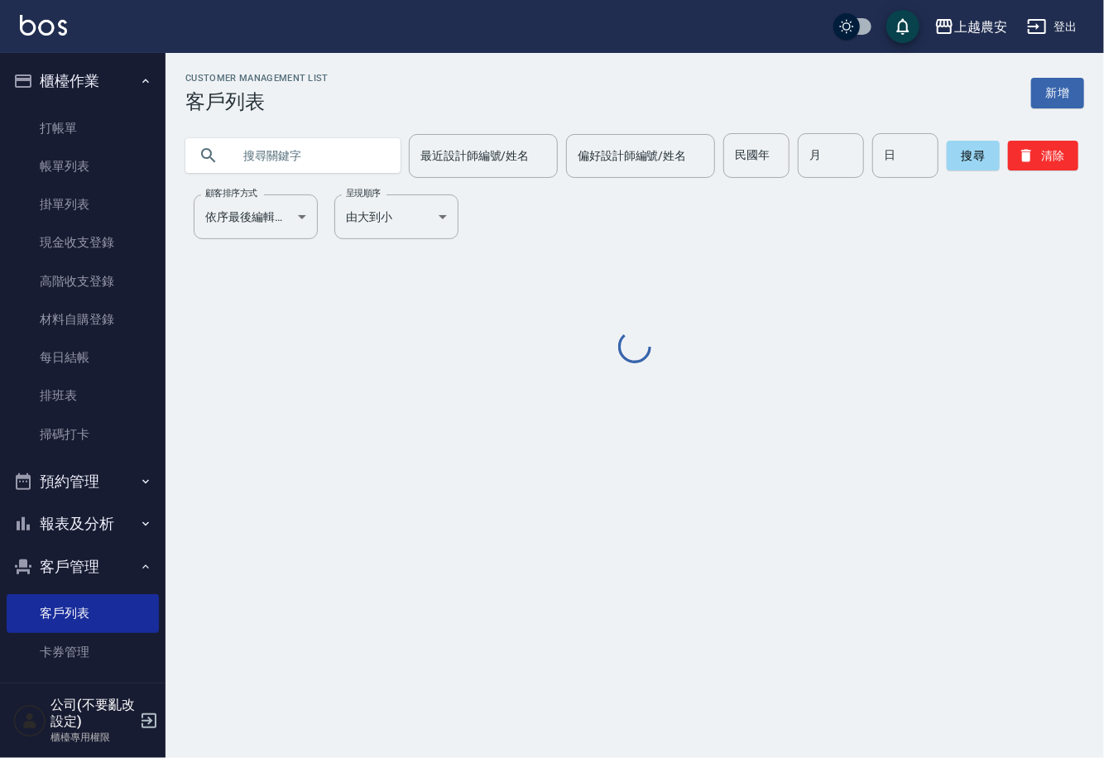
click at [303, 156] on input "text" at bounding box center [310, 155] width 156 height 45
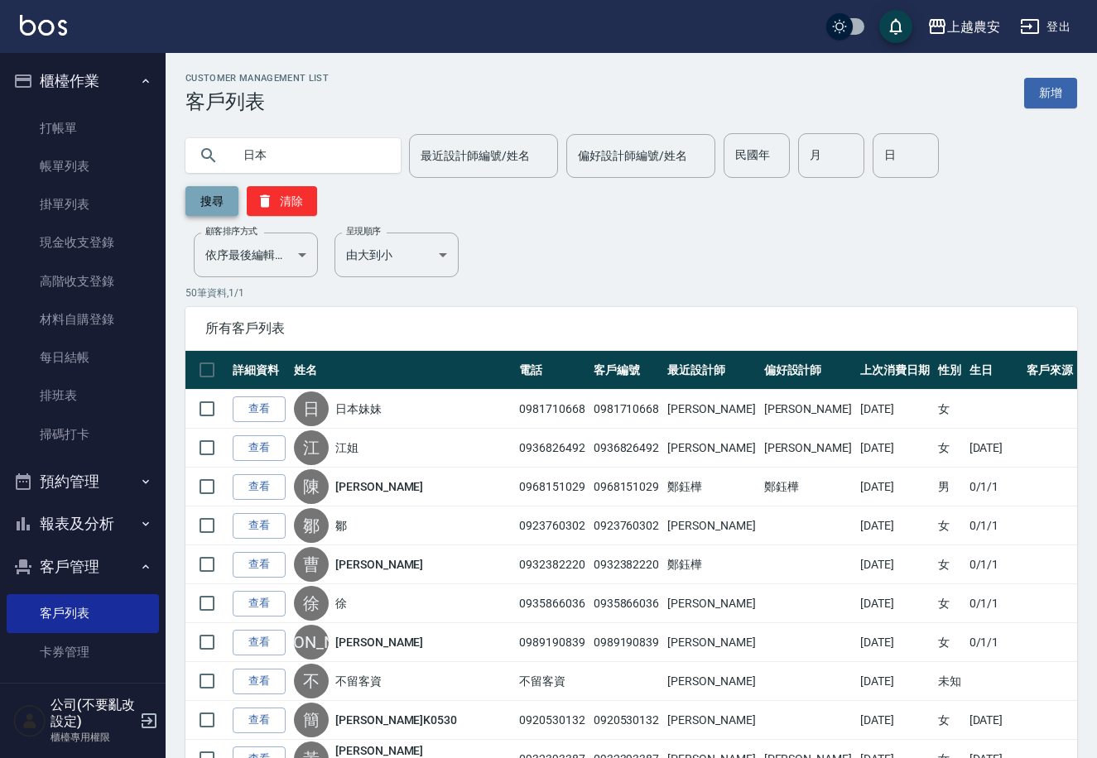
type input "日本"
click at [238, 186] on button "搜尋" at bounding box center [211, 201] width 53 height 30
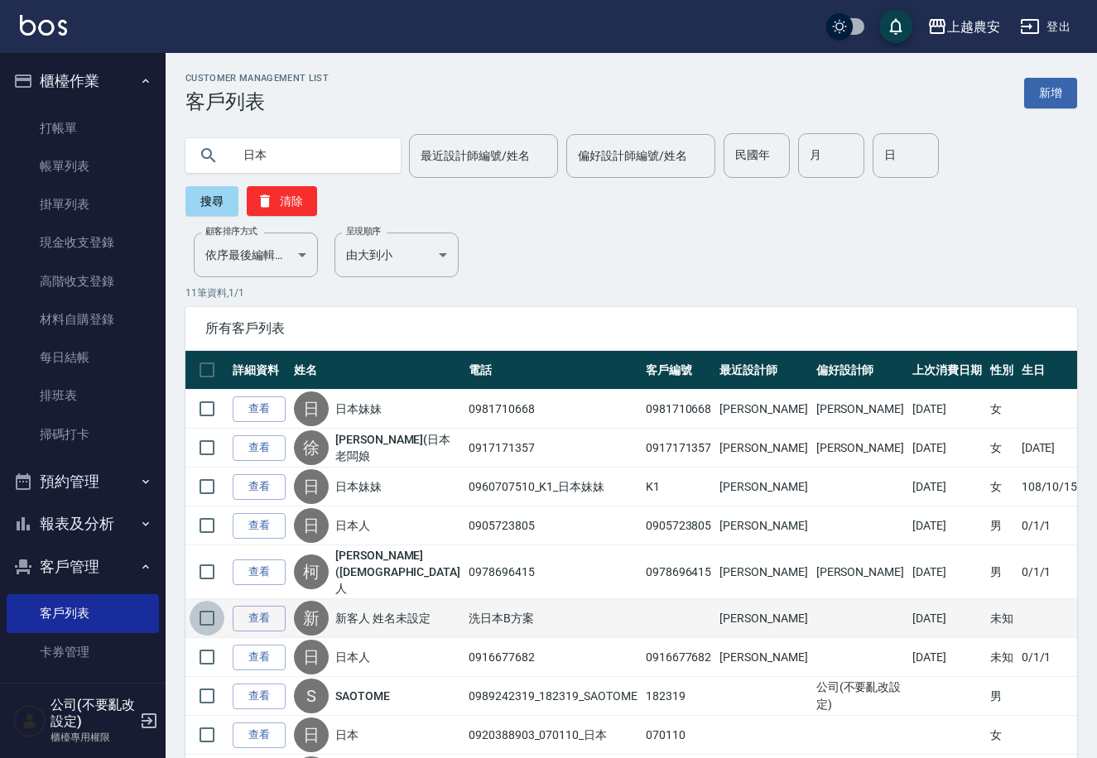
drag, startPoint x: 198, startPoint y: 562, endPoint x: 210, endPoint y: 562, distance: 12.4
click at [199, 601] on input "checkbox" at bounding box center [207, 618] width 35 height 35
checkbox input "true"
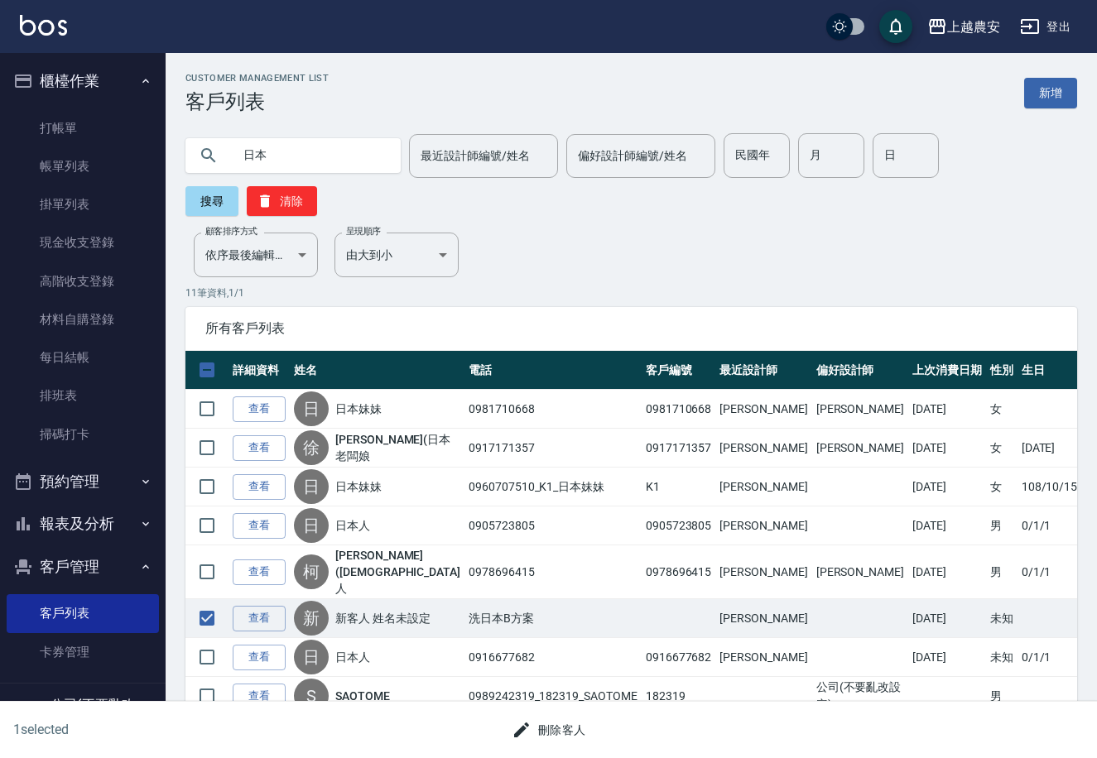
click at [566, 728] on button "刪除客人" at bounding box center [549, 730] width 88 height 31
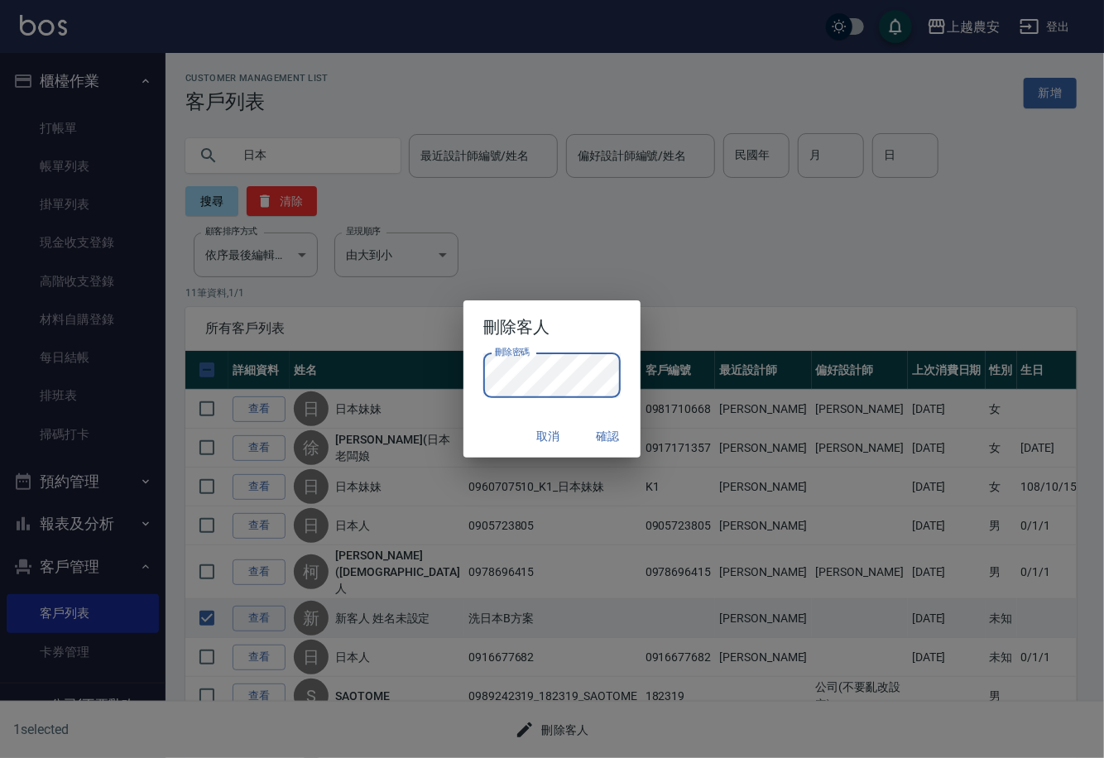
click at [608, 435] on button "確認" at bounding box center [607, 436] width 53 height 31
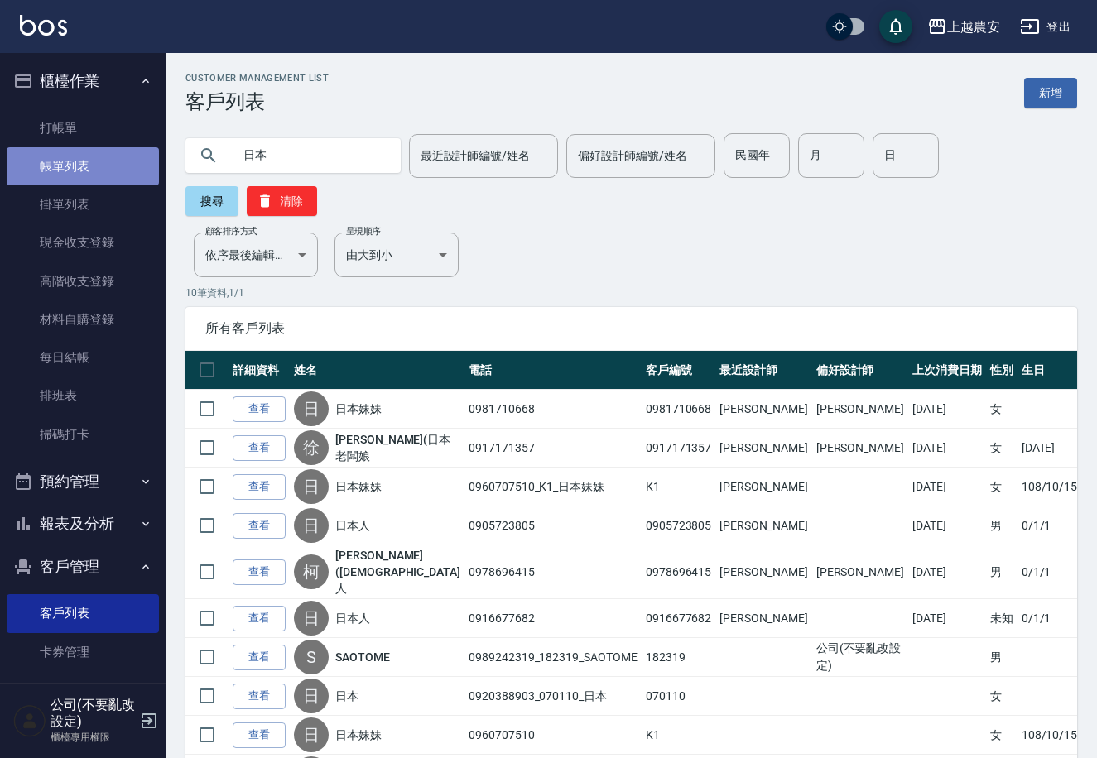
click at [88, 151] on link "帳單列表" at bounding box center [83, 166] width 152 height 38
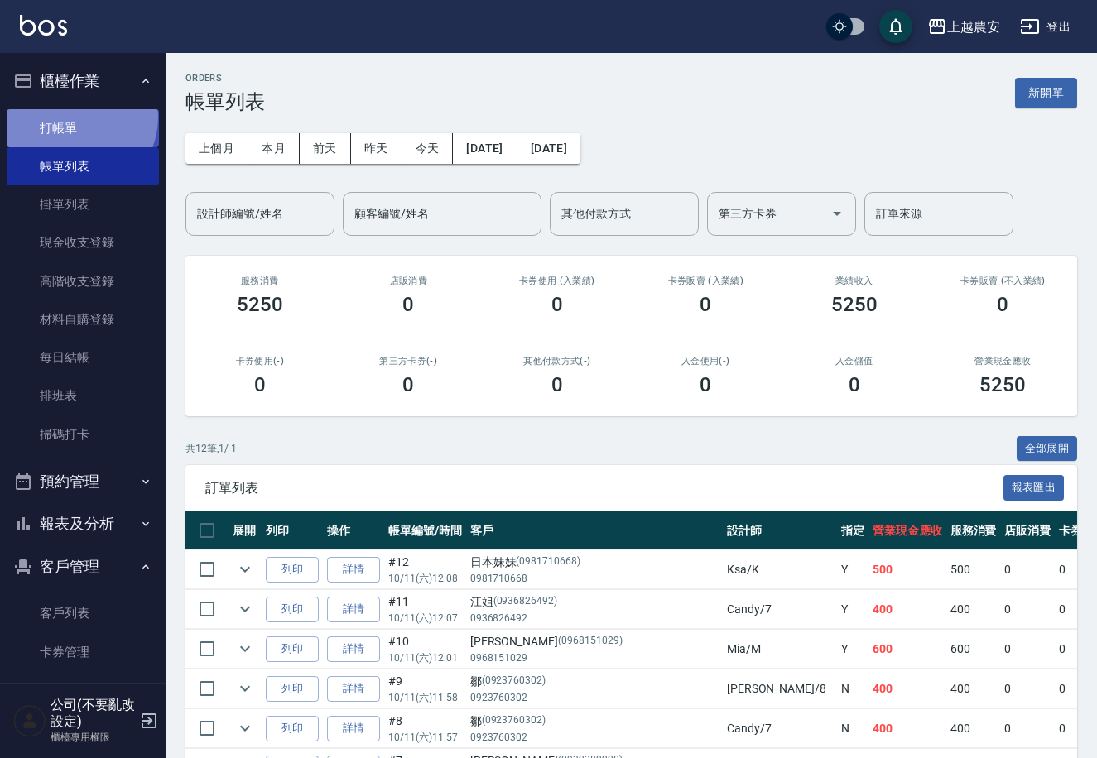
click at [73, 117] on link "打帳單" at bounding box center [83, 128] width 152 height 38
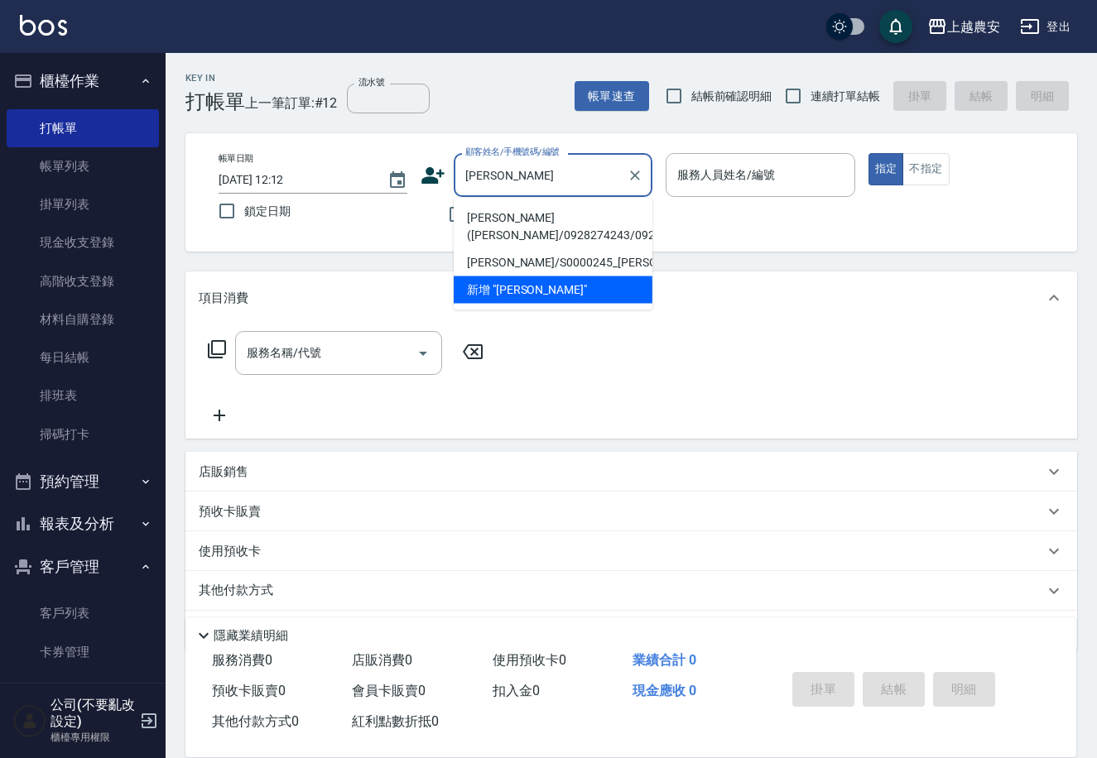
click at [503, 225] on li "林秀斌(吳太/0928274243/0928274243" at bounding box center [553, 226] width 199 height 45
type input "林秀斌(吳太/0928274243/0928274243"
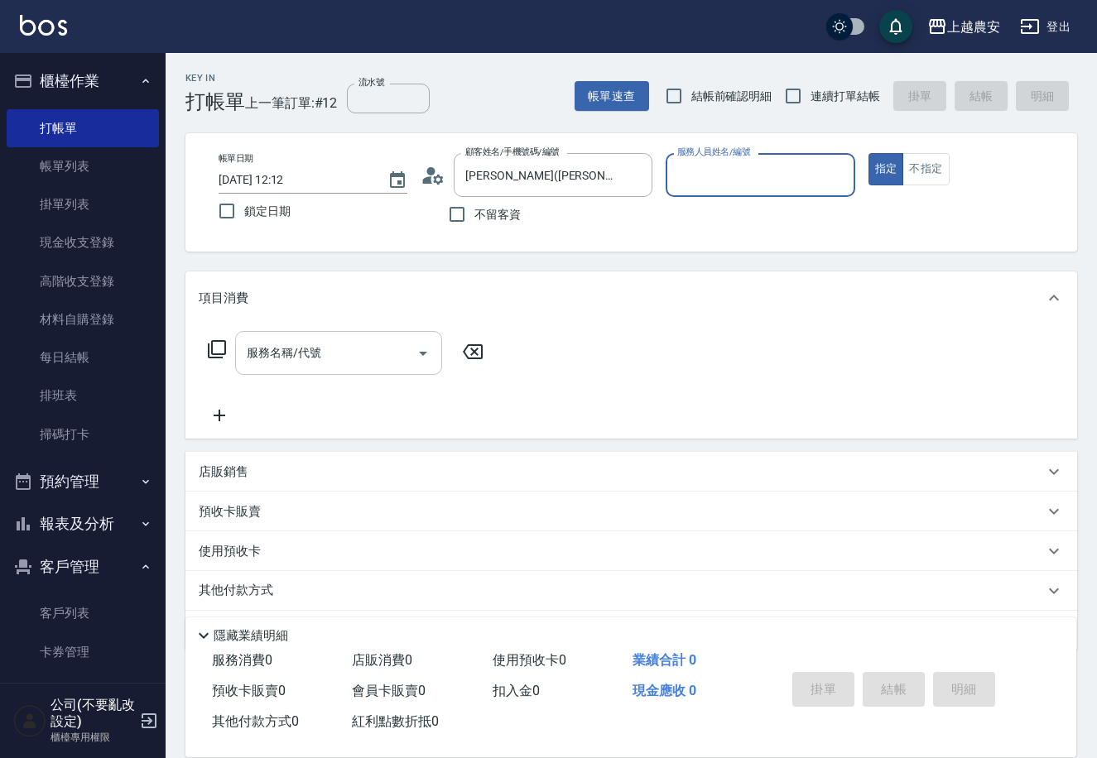
type input "美雅-B"
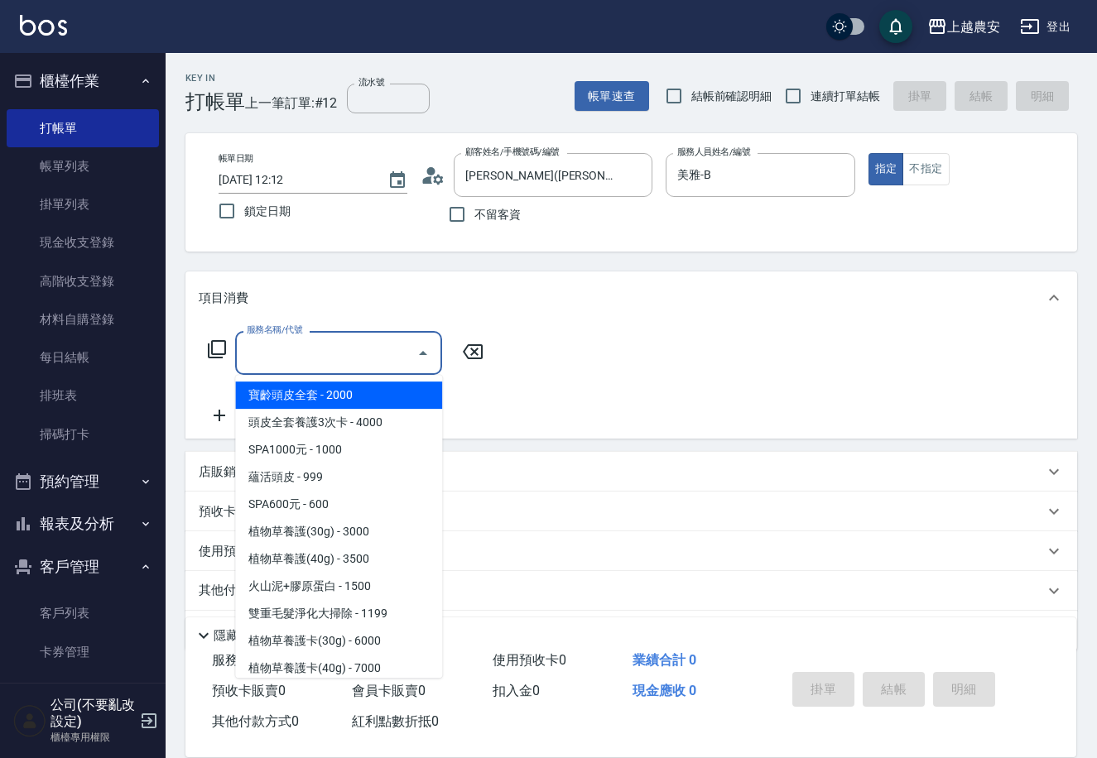
click at [349, 349] on input "服務名稱/代號" at bounding box center [326, 353] width 167 height 29
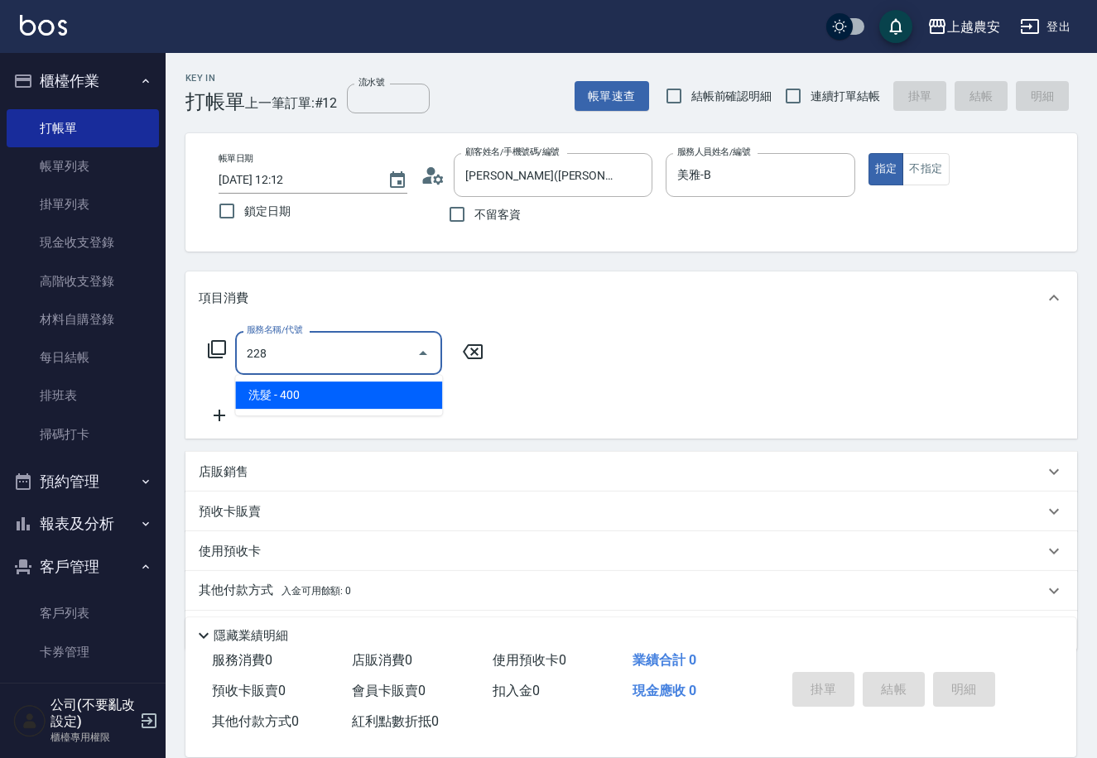
type input "洗髮(228)"
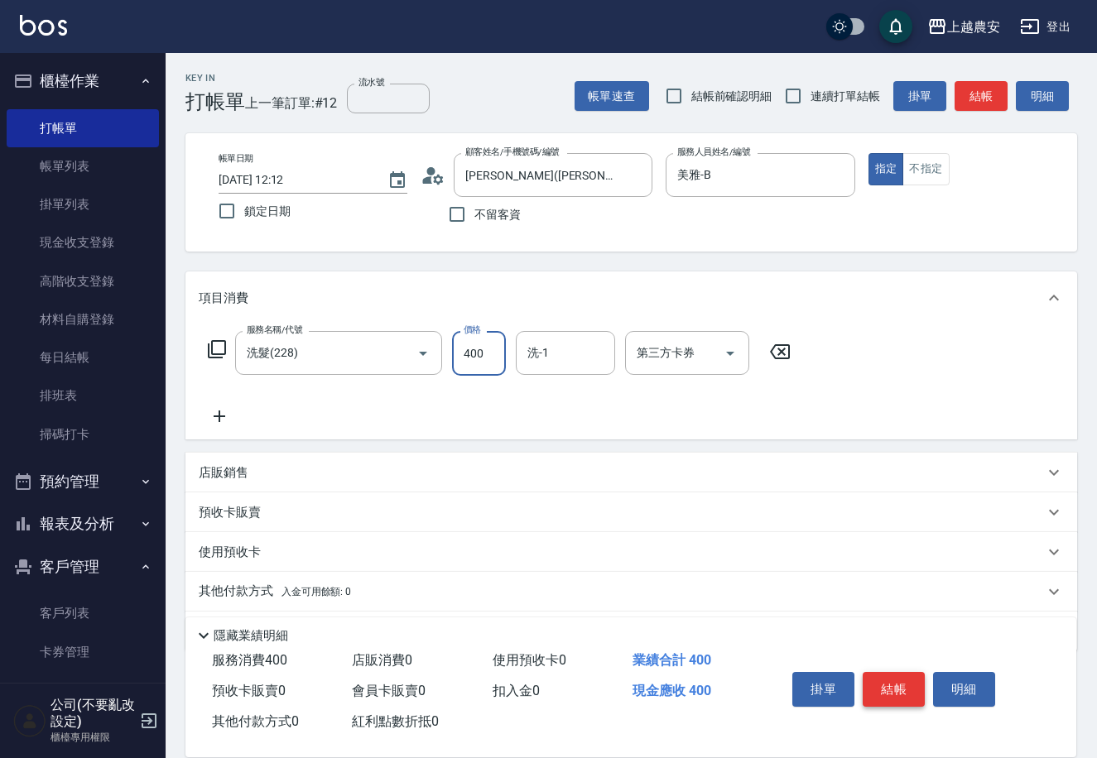
click at [891, 679] on button "結帳" at bounding box center [894, 689] width 62 height 35
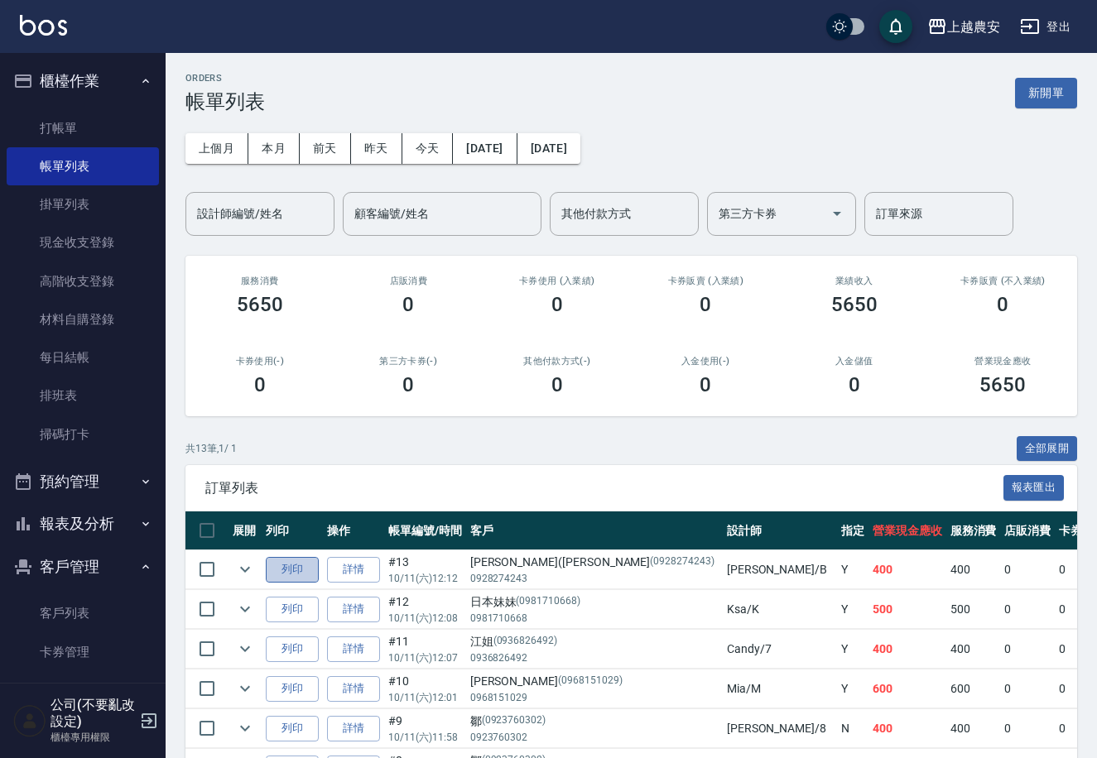
click at [286, 576] on button "列印" at bounding box center [292, 570] width 53 height 26
click at [104, 625] on link "客戶列表" at bounding box center [83, 613] width 152 height 38
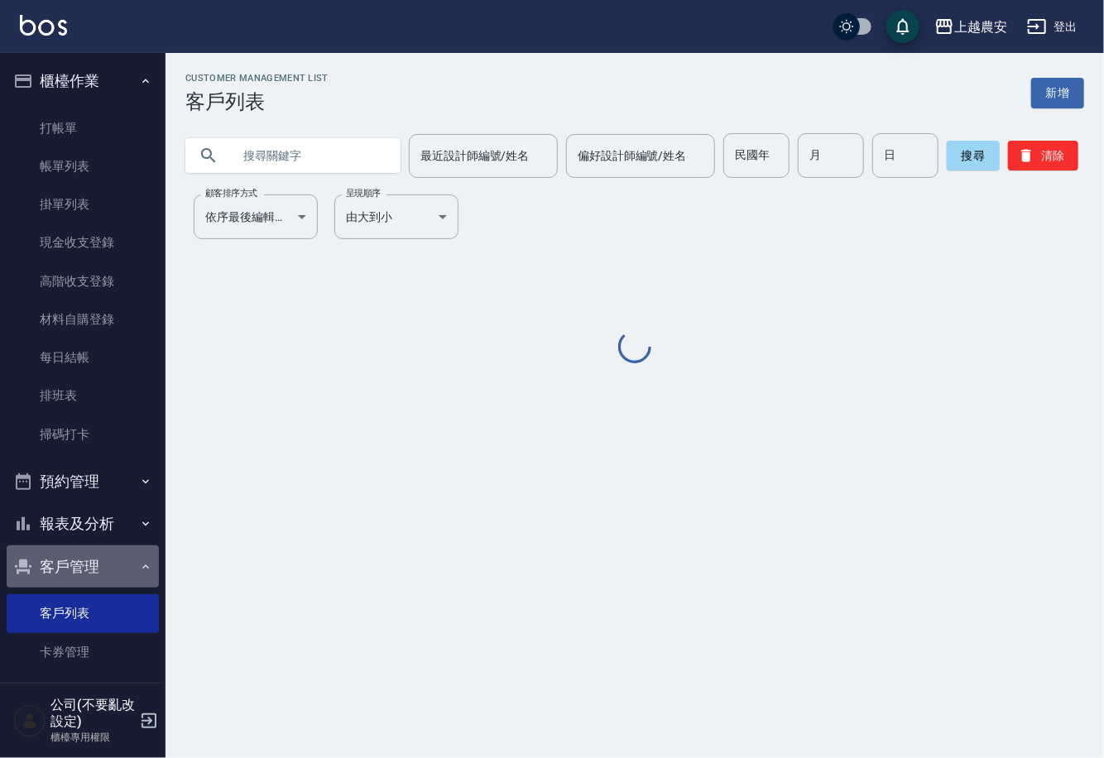
click at [113, 570] on button "客戶管理" at bounding box center [83, 567] width 152 height 43
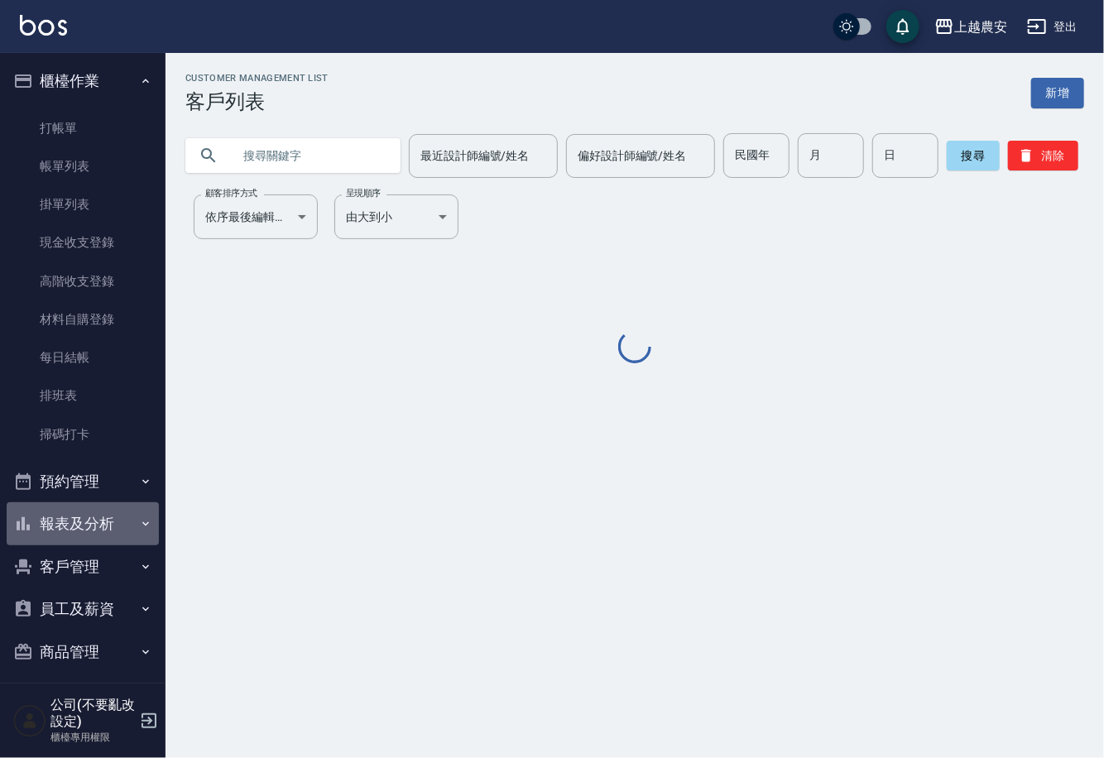
click at [125, 513] on button "報表及分析" at bounding box center [83, 523] width 152 height 43
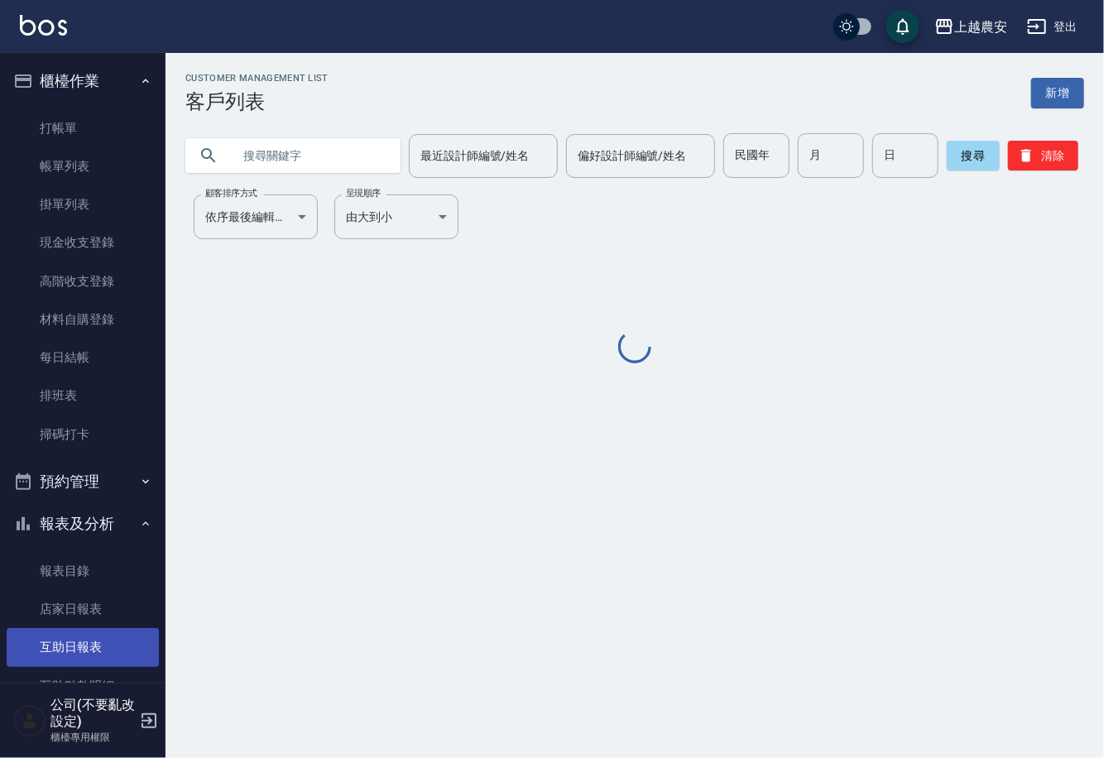
click at [121, 646] on link "互助日報表" at bounding box center [83, 647] width 152 height 38
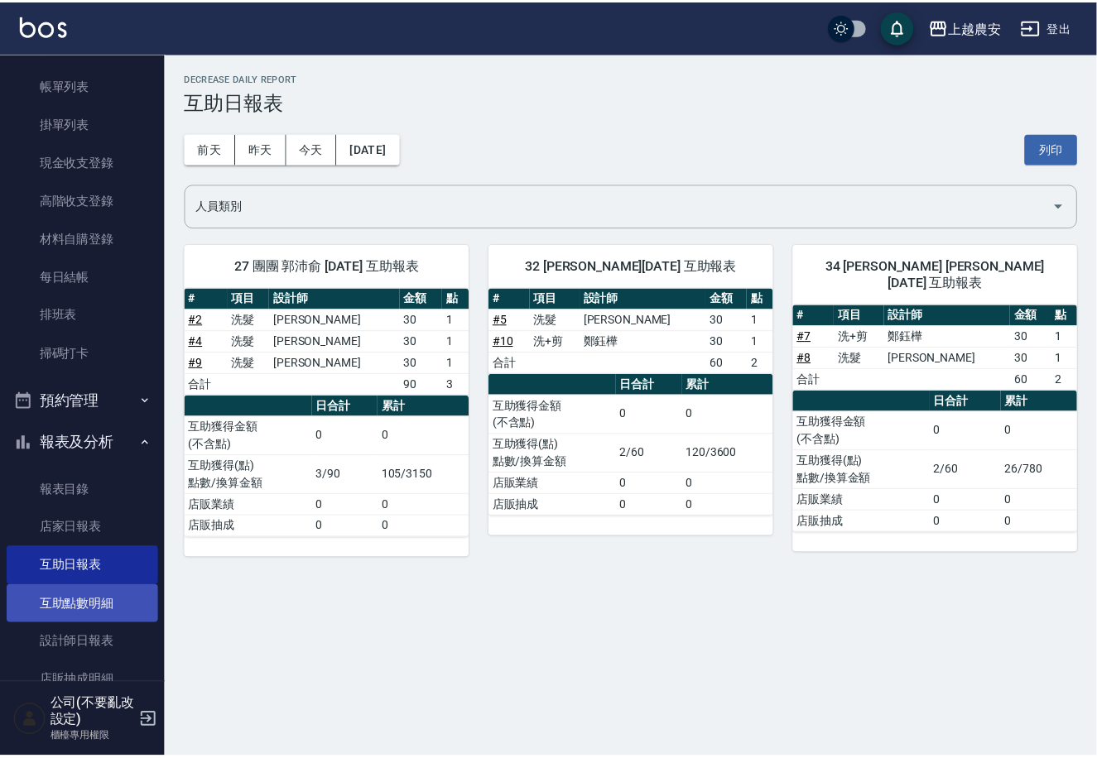
scroll to position [87, 0]
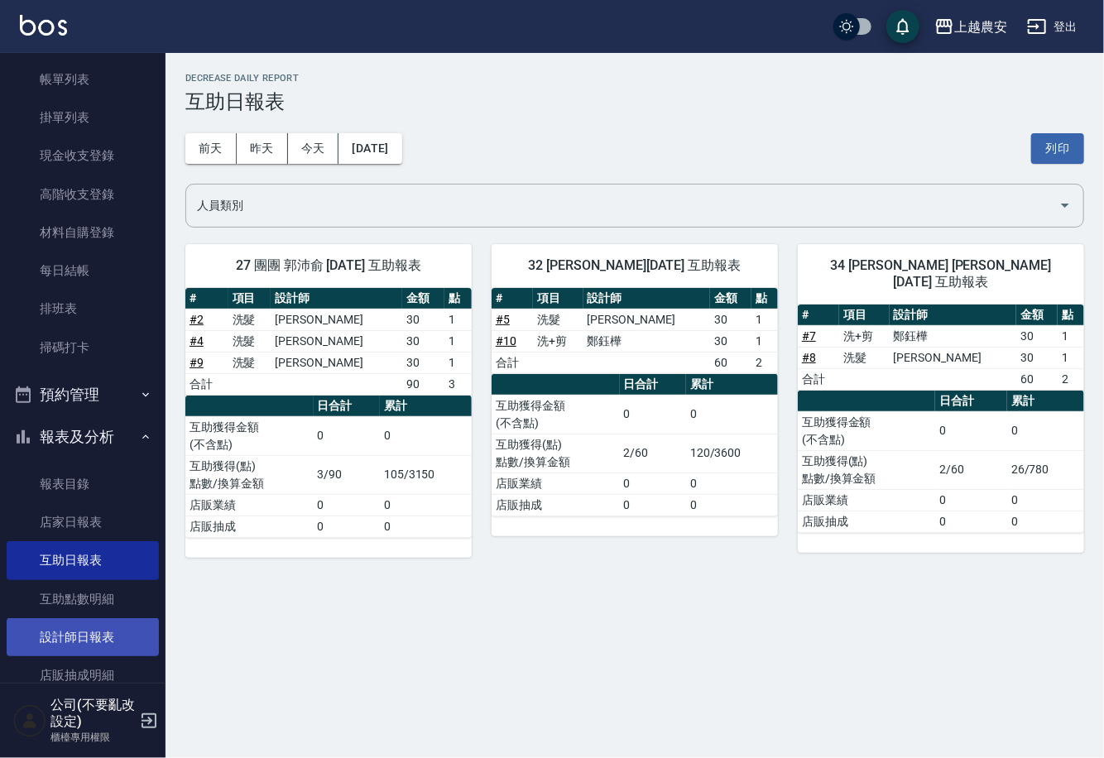
click at [121, 632] on link "設計師日報表" at bounding box center [83, 637] width 152 height 38
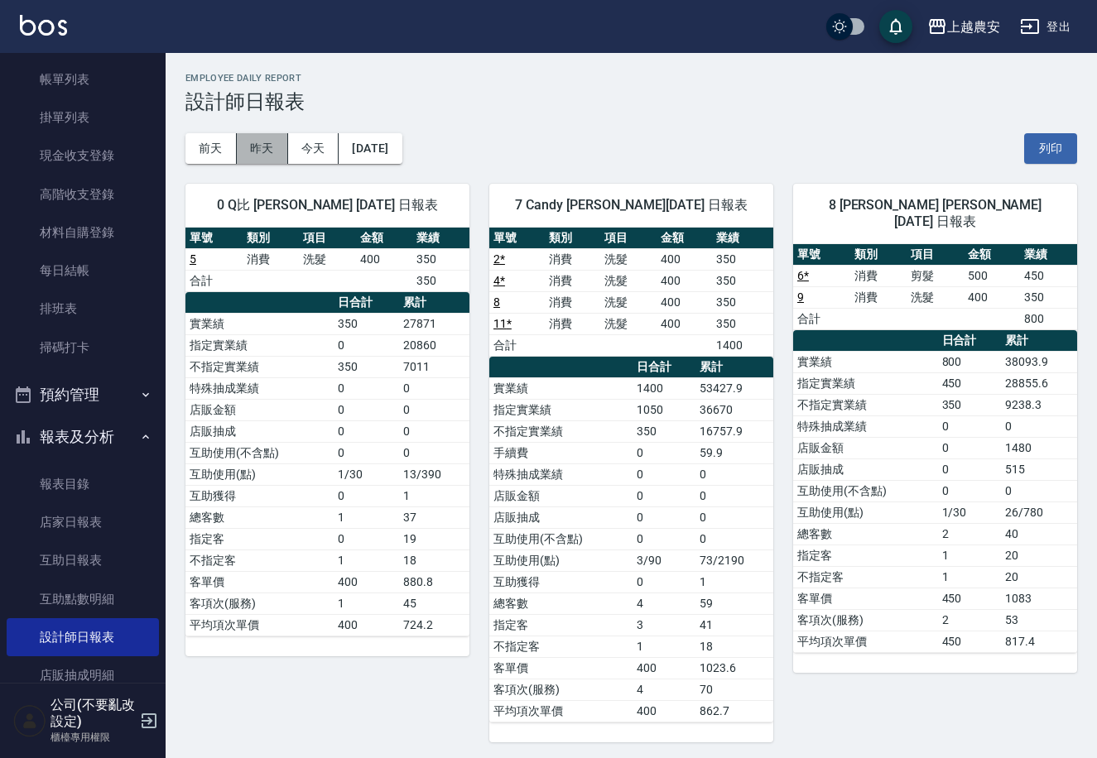
click at [256, 146] on button "昨天" at bounding box center [262, 148] width 51 height 31
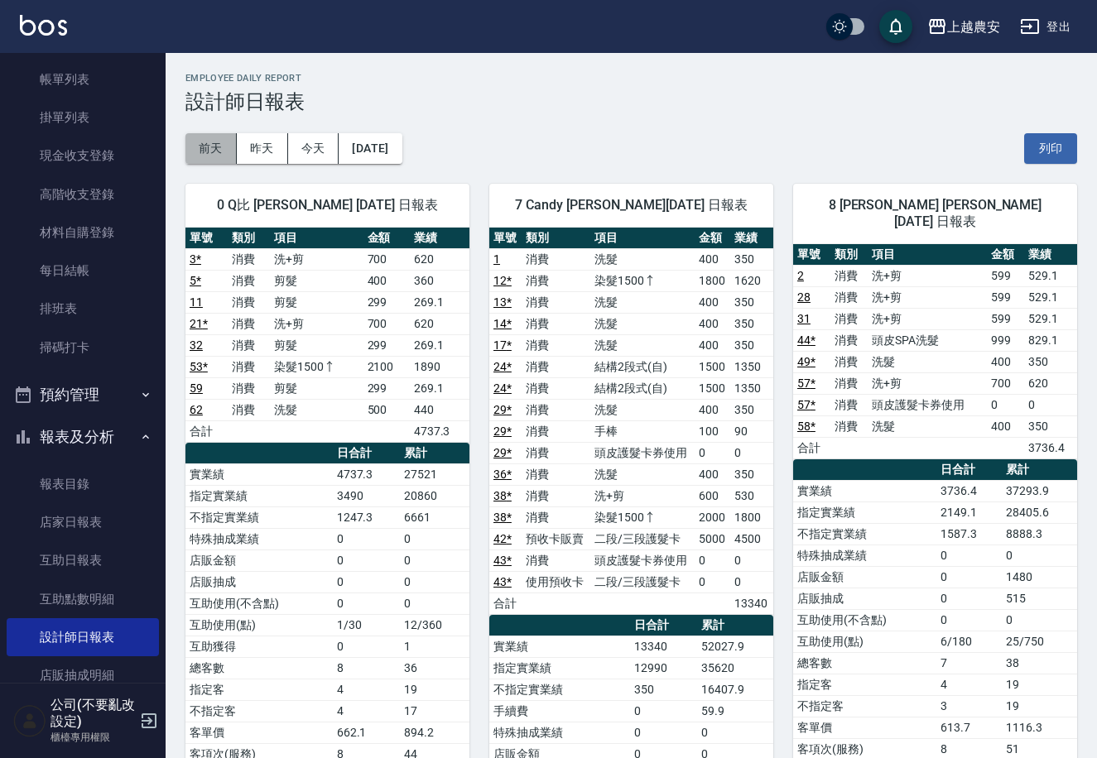
click at [226, 146] on button "前天" at bounding box center [210, 148] width 51 height 31
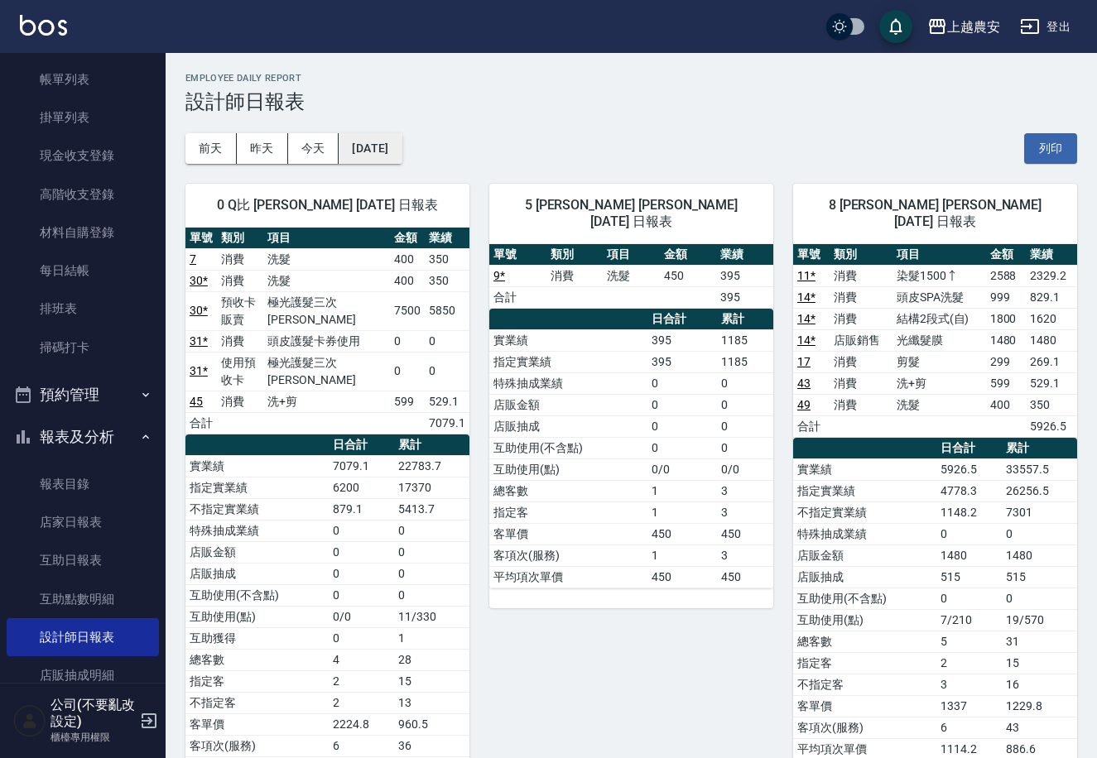
click at [367, 157] on button "2025/10/09" at bounding box center [370, 148] width 63 height 31
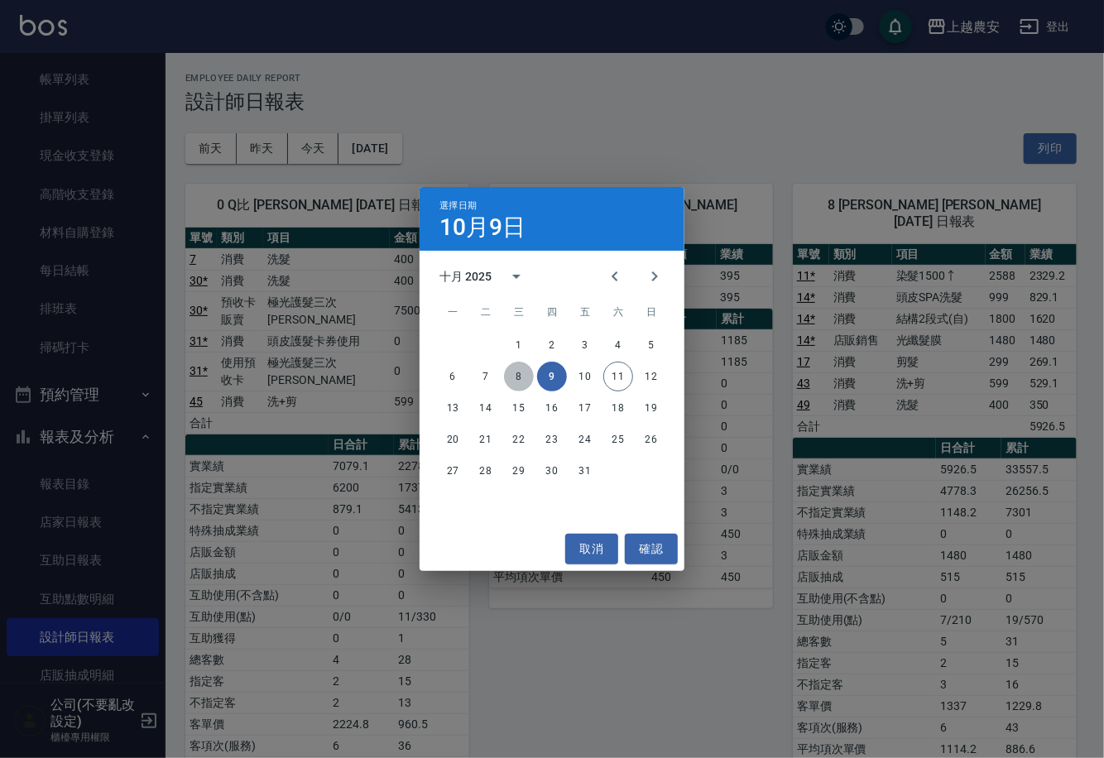
click at [523, 379] on button "8" at bounding box center [519, 377] width 30 height 30
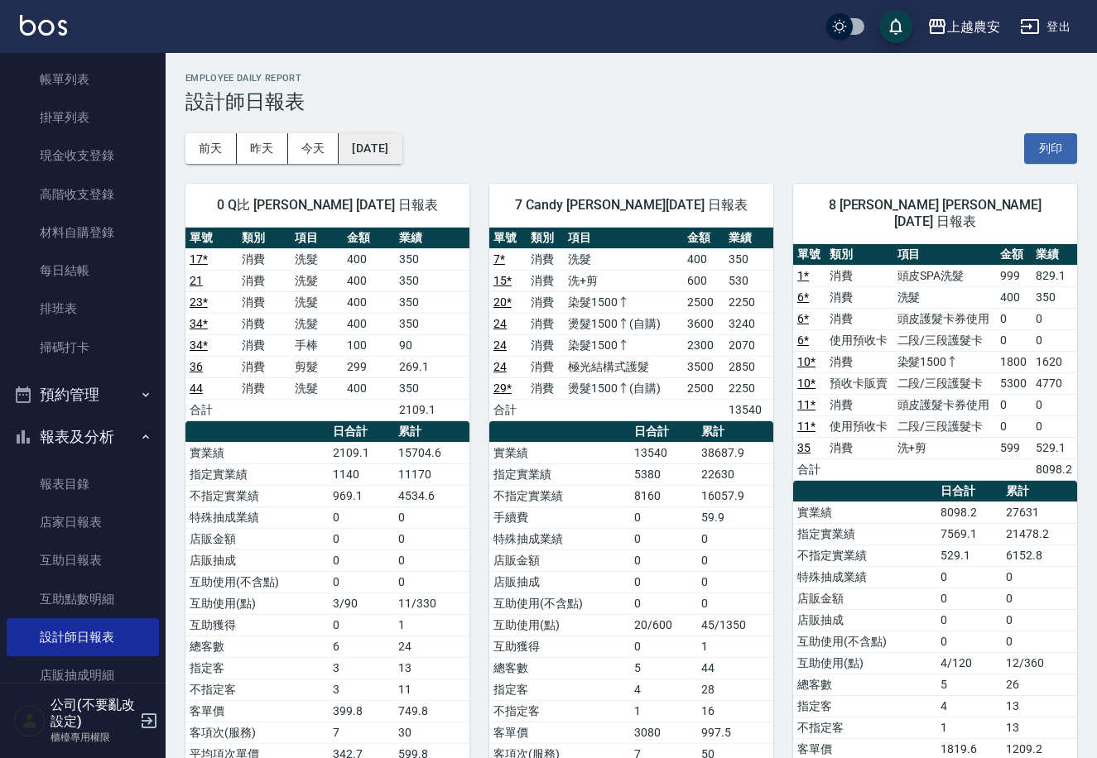
click at [401, 139] on button "2025/10/08" at bounding box center [370, 148] width 63 height 31
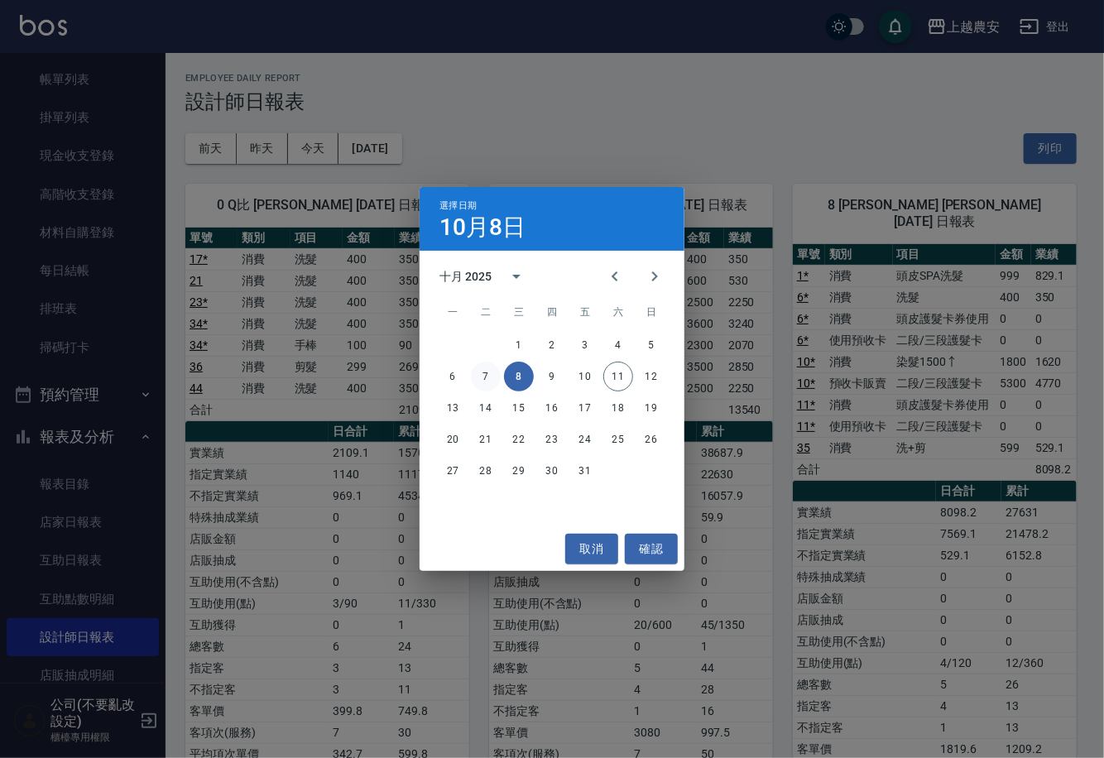
click at [490, 368] on button "7" at bounding box center [486, 377] width 30 height 30
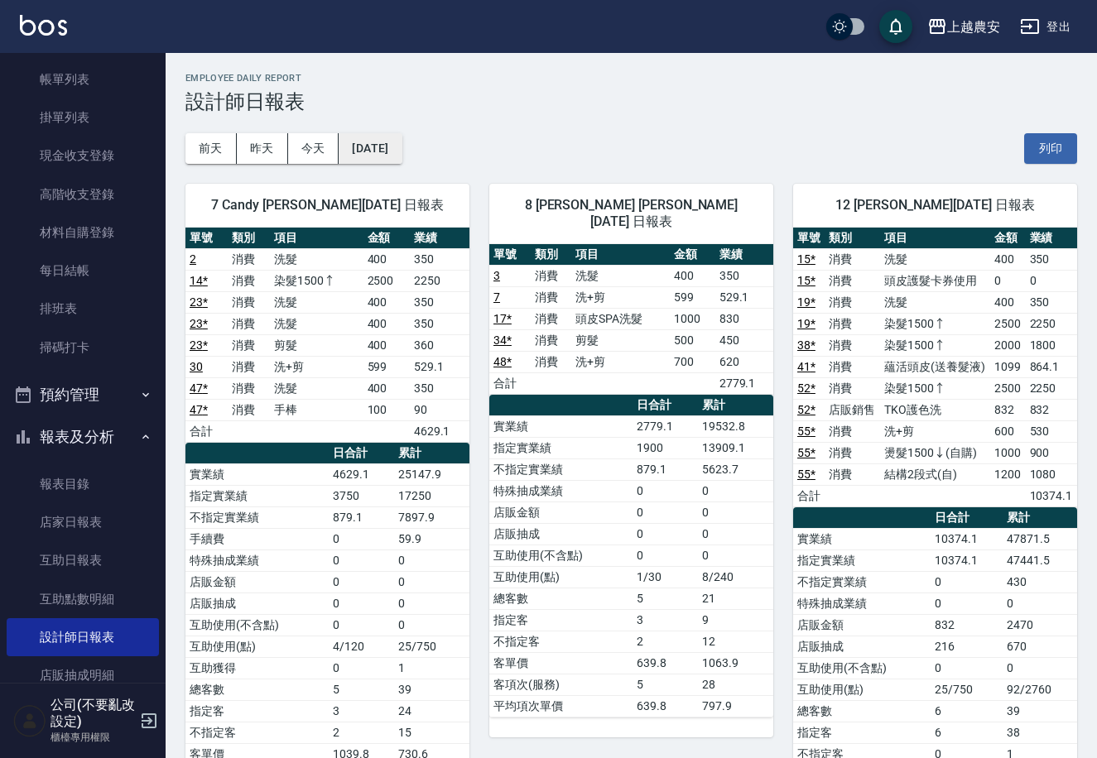
click at [390, 145] on button "2025/10/07" at bounding box center [370, 148] width 63 height 31
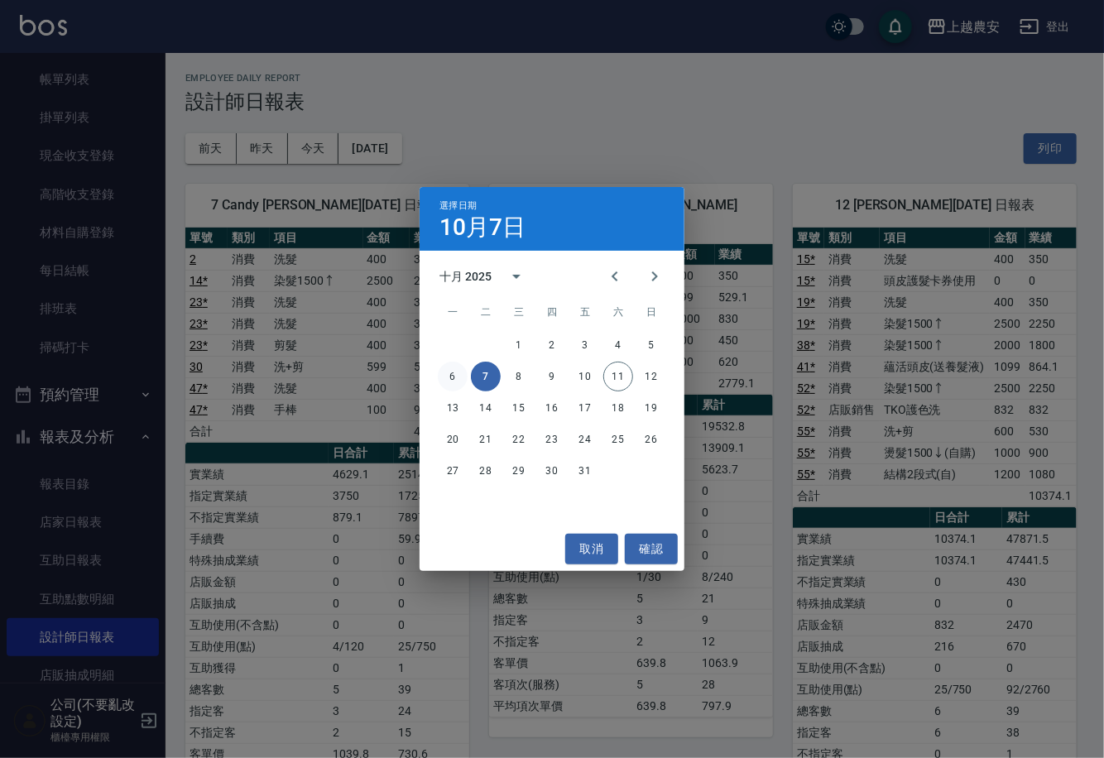
click at [464, 375] on button "6" at bounding box center [453, 377] width 30 height 30
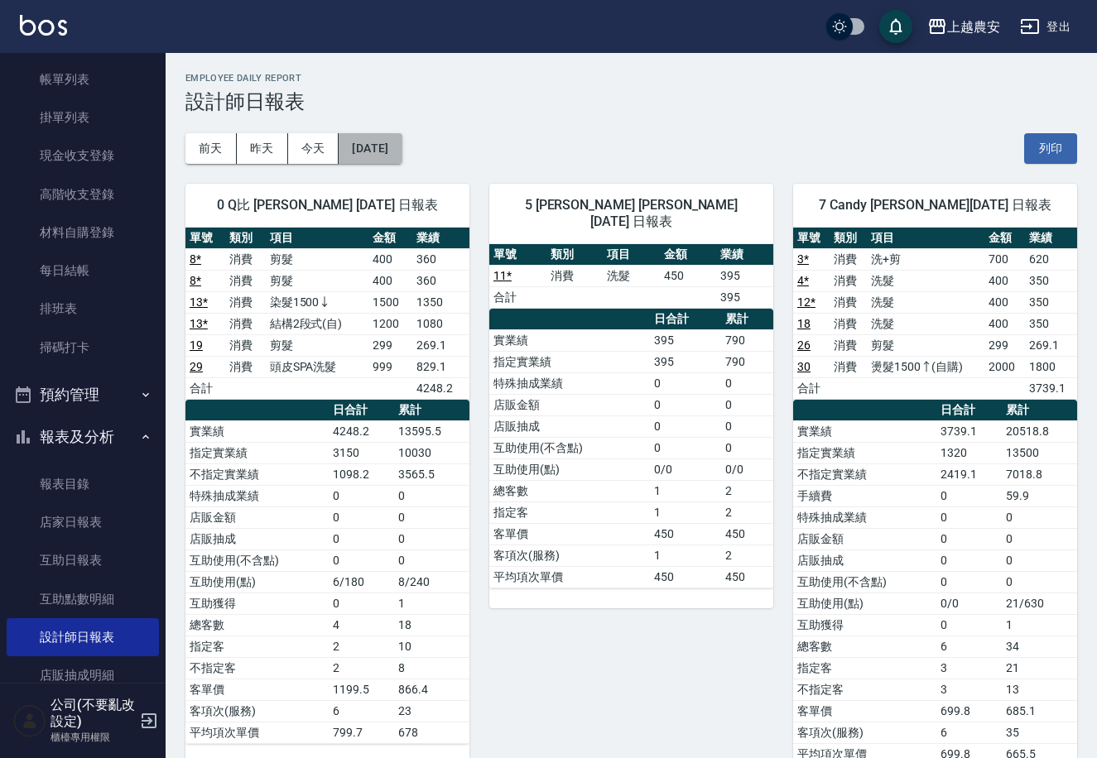
click at [365, 150] on button "2025/10/06" at bounding box center [370, 148] width 63 height 31
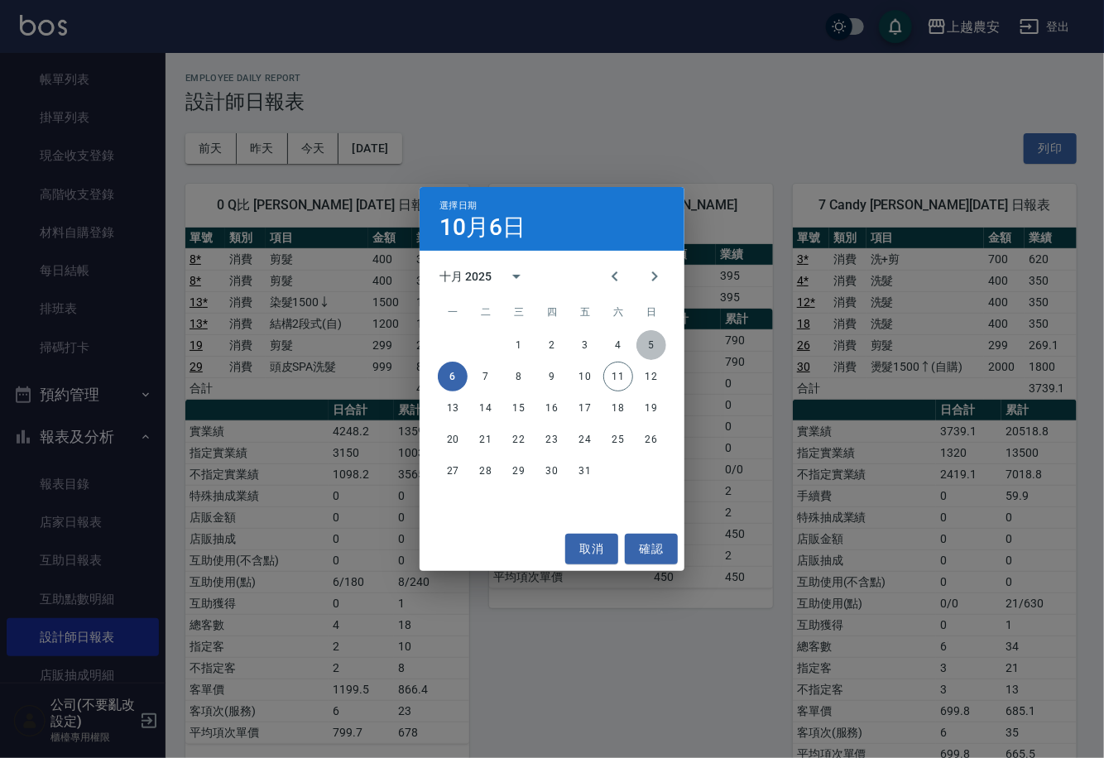
click at [660, 349] on button "5" at bounding box center [652, 345] width 30 height 30
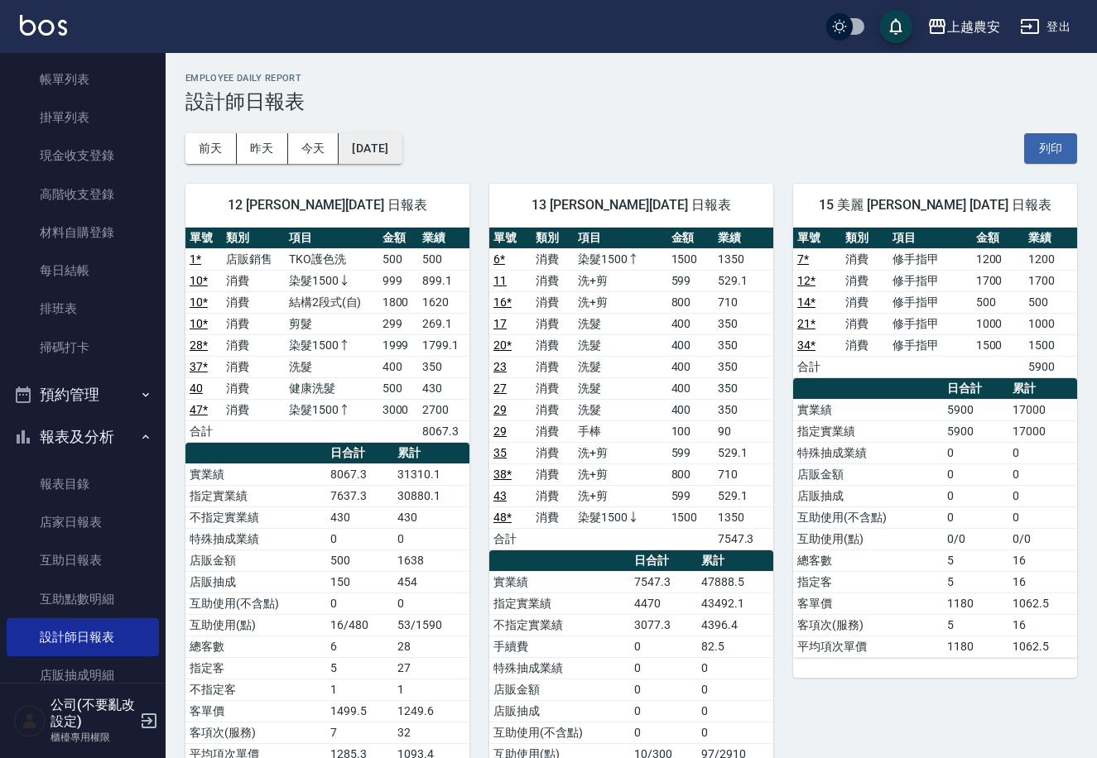
click at [401, 153] on button "2025/10/05" at bounding box center [370, 148] width 63 height 31
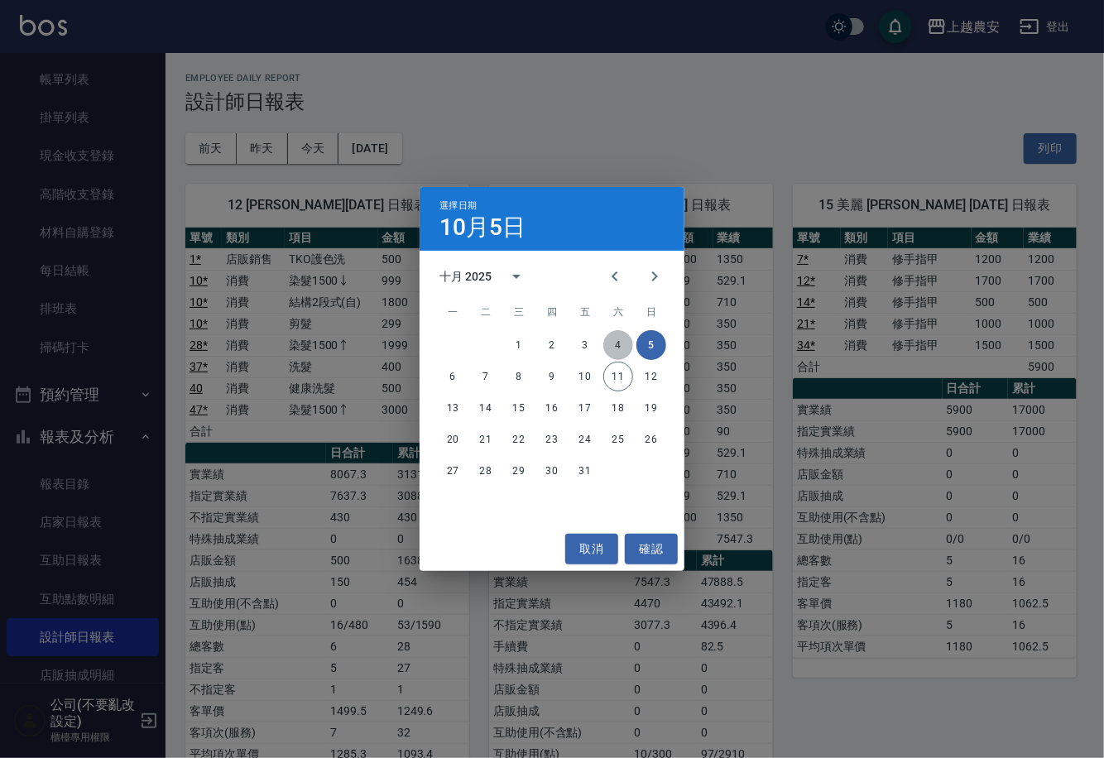
click at [614, 343] on button "4" at bounding box center [618, 345] width 30 height 30
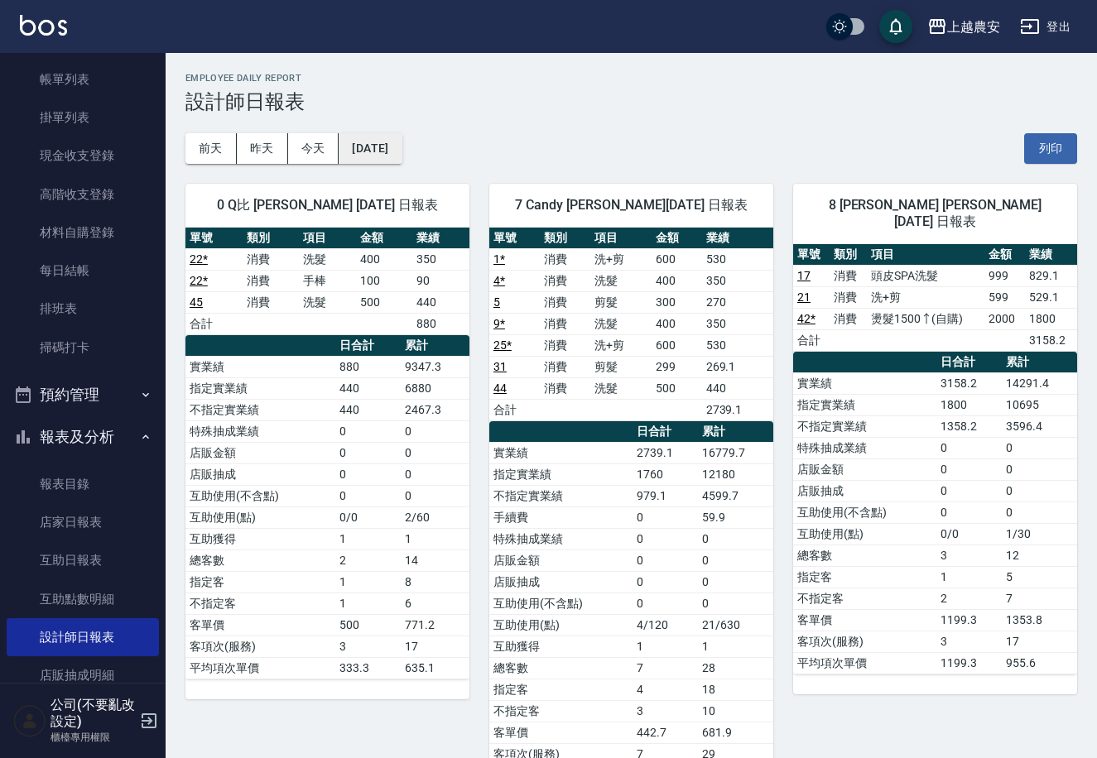
click at [401, 151] on button "2025/10/04" at bounding box center [370, 148] width 63 height 31
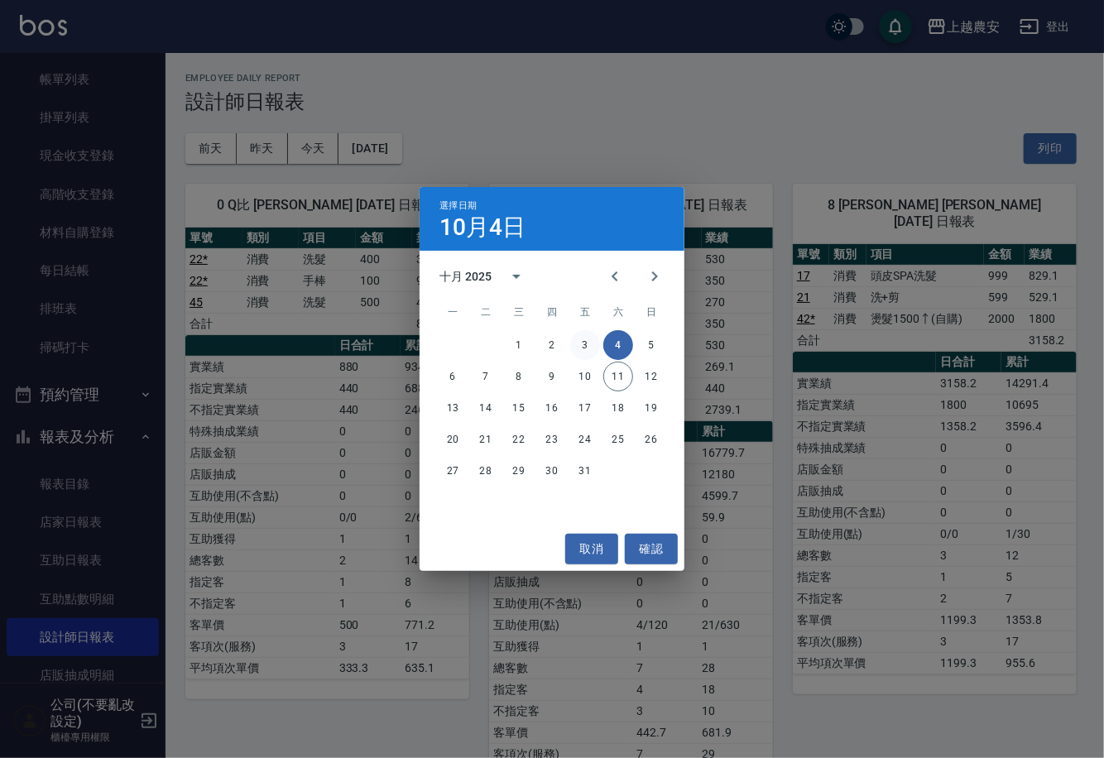
click at [588, 348] on button "3" at bounding box center [585, 345] width 30 height 30
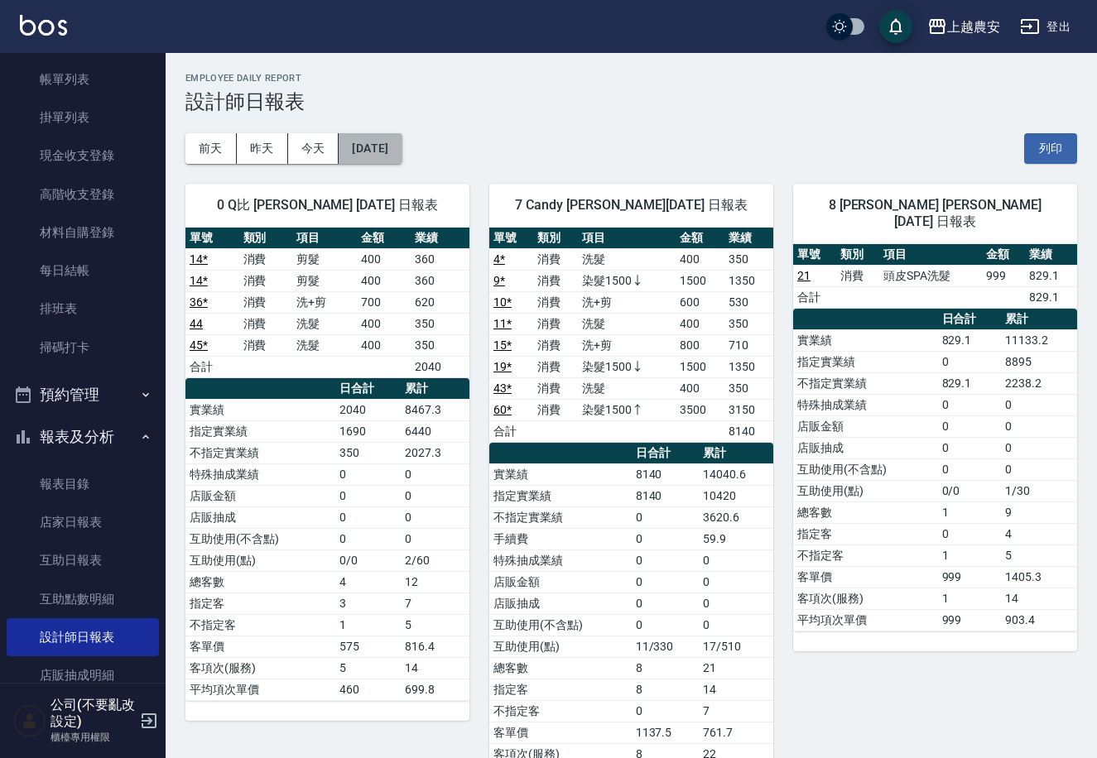
click at [386, 153] on button "2025/10/03" at bounding box center [370, 148] width 63 height 31
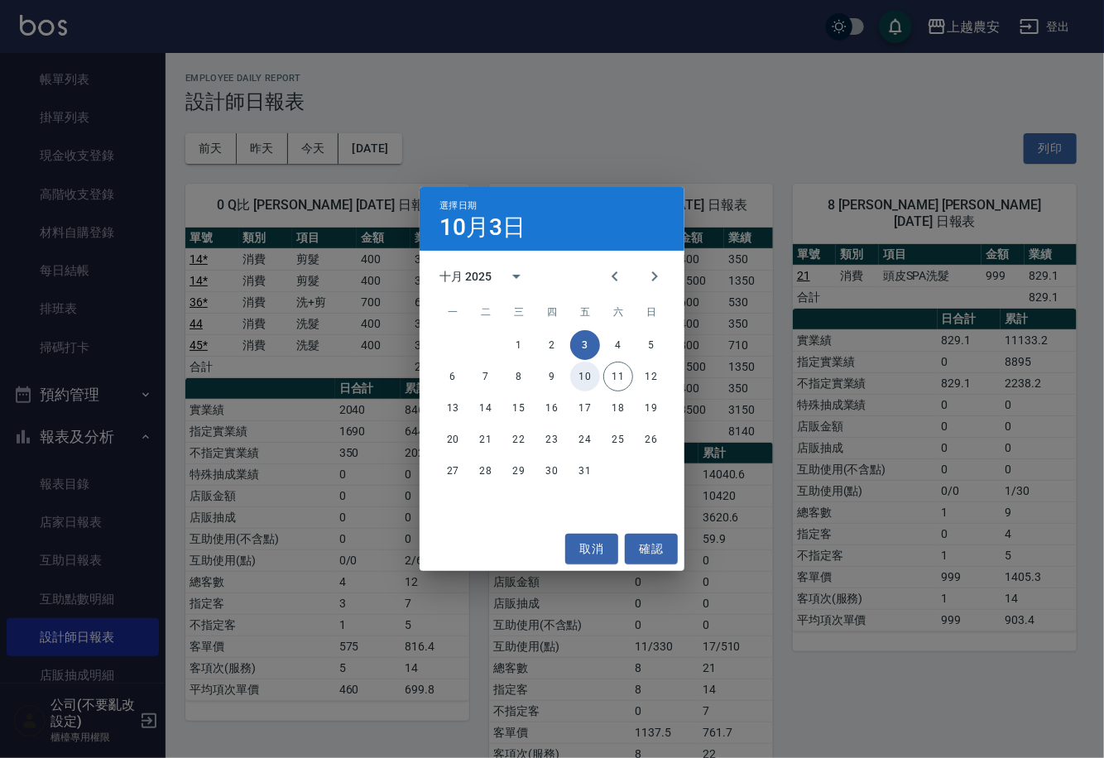
click at [584, 368] on button "10" at bounding box center [585, 377] width 30 height 30
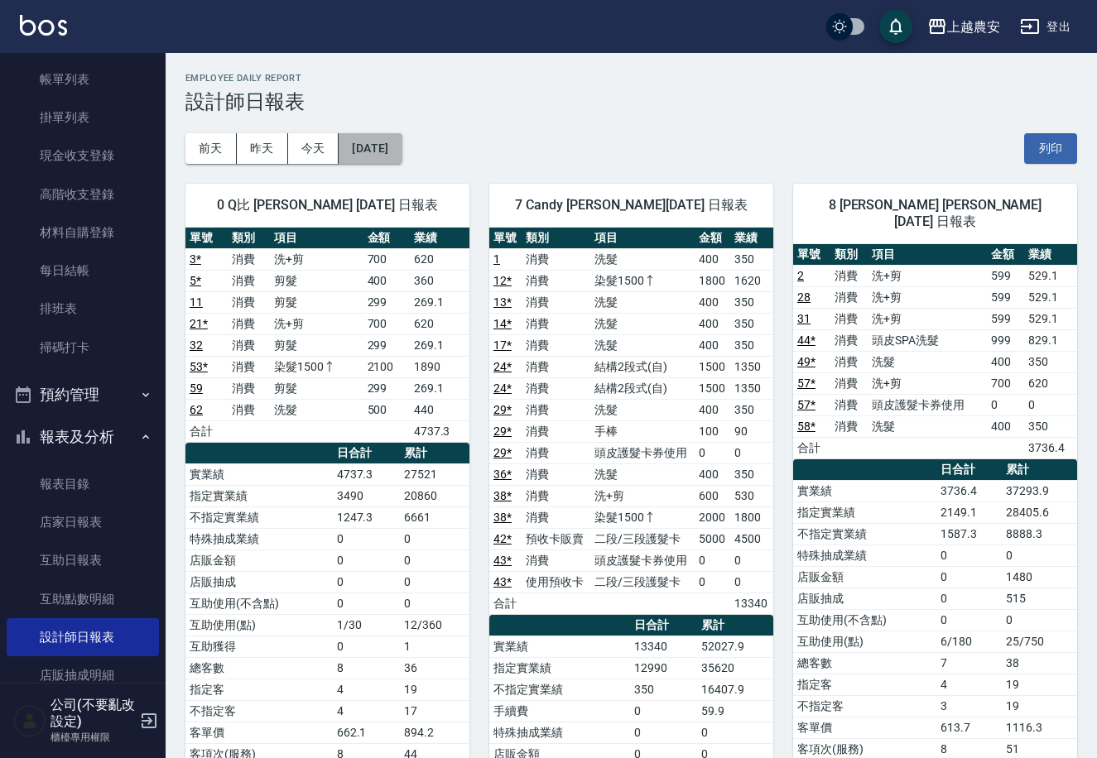
click at [393, 142] on button "[DATE]" at bounding box center [370, 148] width 63 height 31
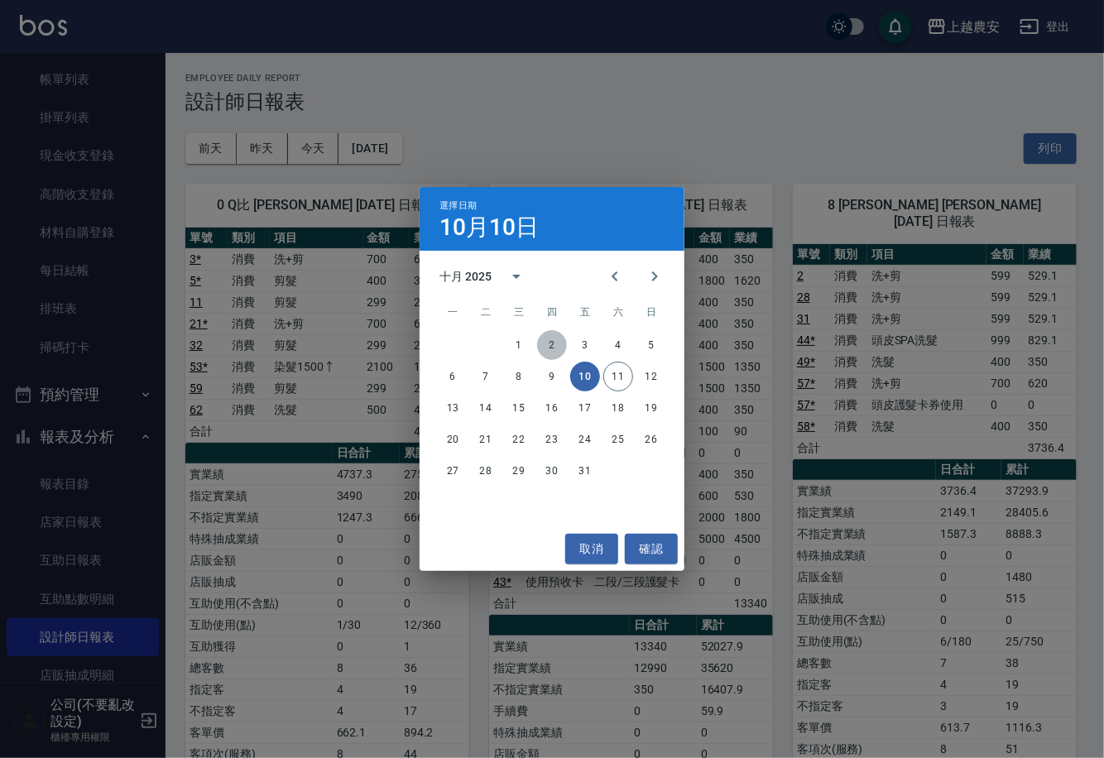
click at [553, 344] on button "2" at bounding box center [552, 345] width 30 height 30
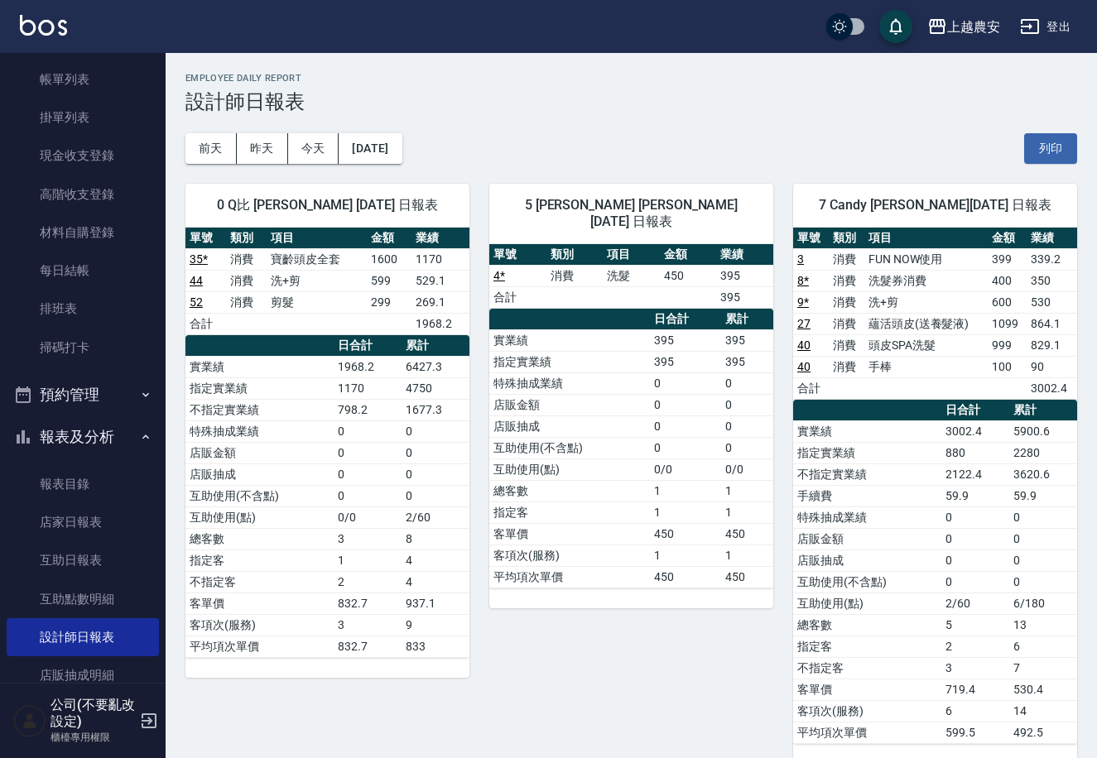
click at [108, 431] on button "報表及分析" at bounding box center [83, 437] width 152 height 43
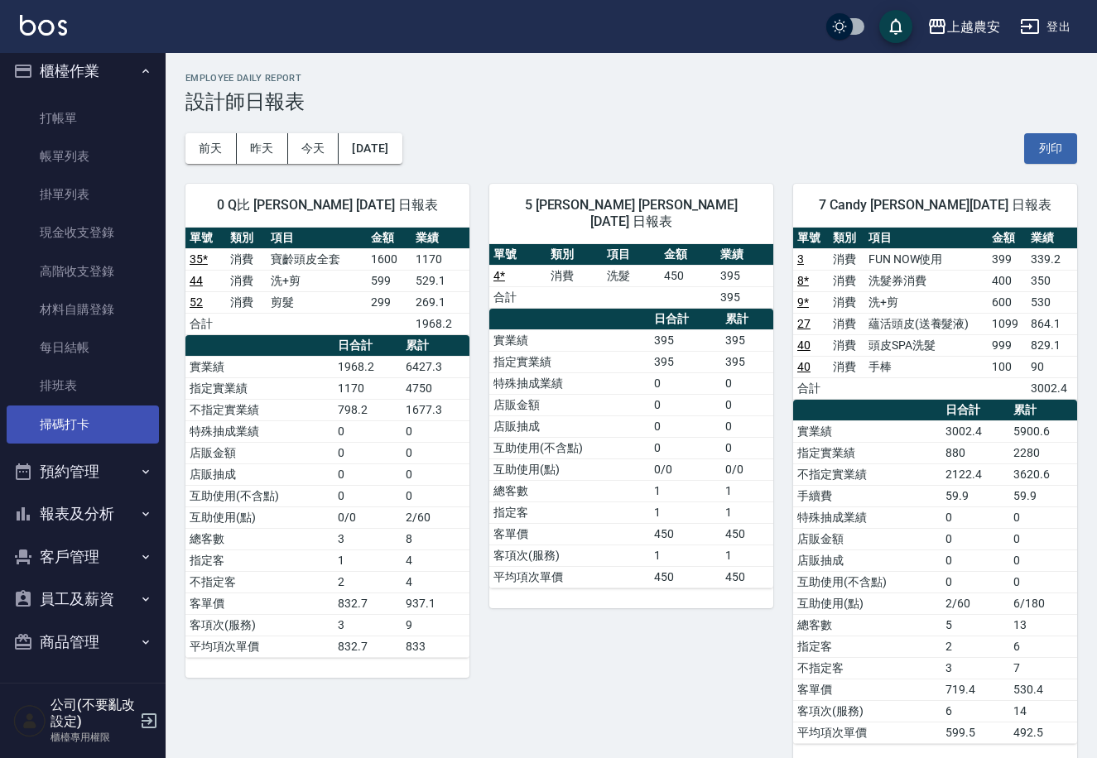
scroll to position [9, 0]
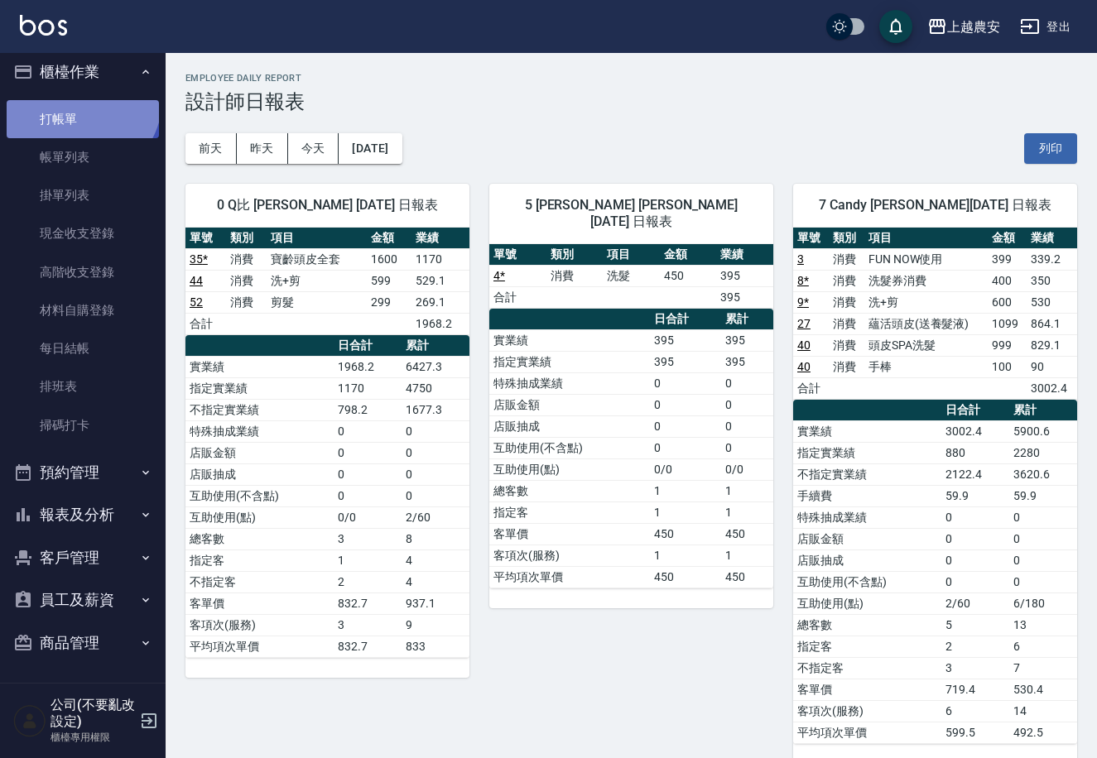
click at [77, 100] on link "打帳單" at bounding box center [83, 119] width 152 height 38
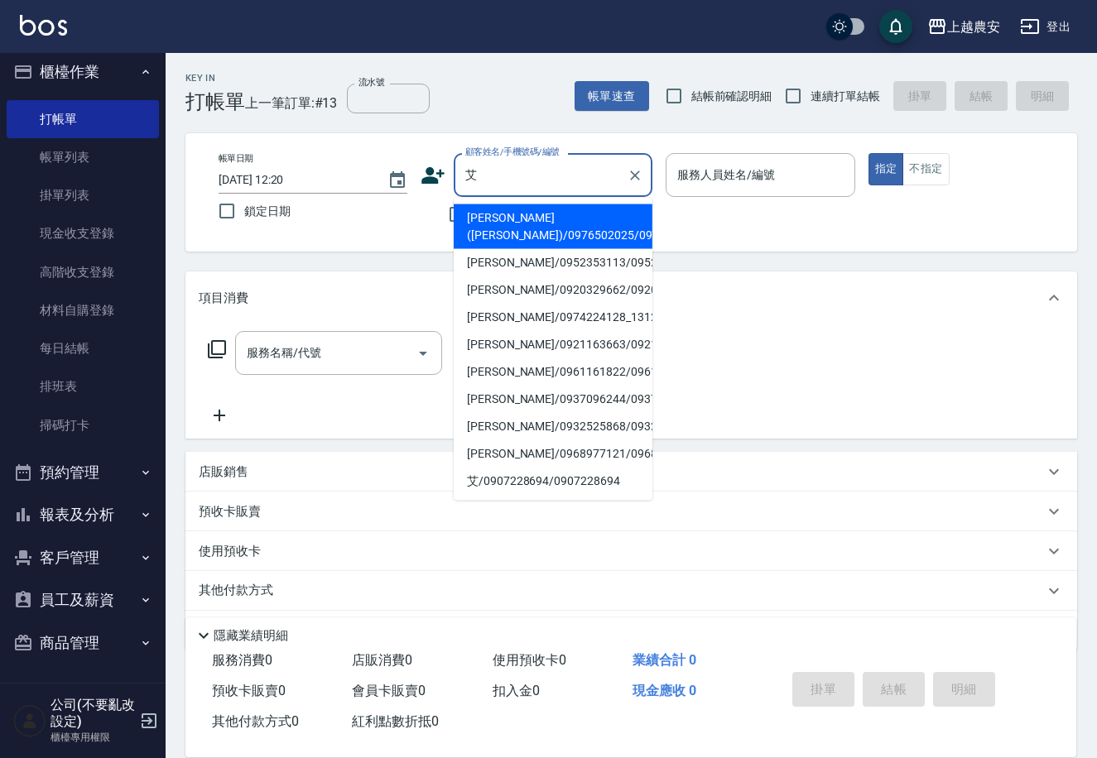
click at [519, 231] on li "李昀錡(艾瑪)/0976502025/0976502025" at bounding box center [553, 226] width 199 height 45
type input "李昀錡(艾瑪)/0976502025/0976502025"
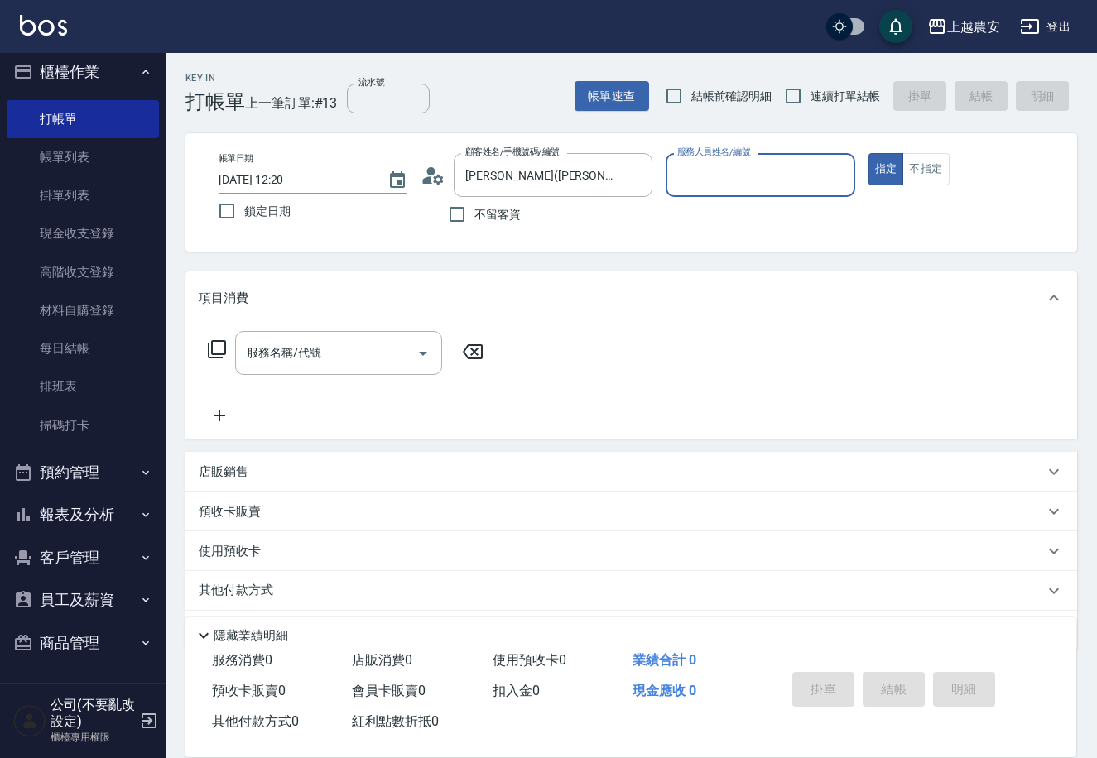
type input "Candy-7"
click at [306, 363] on input "服務名稱/代號" at bounding box center [326, 353] width 167 height 29
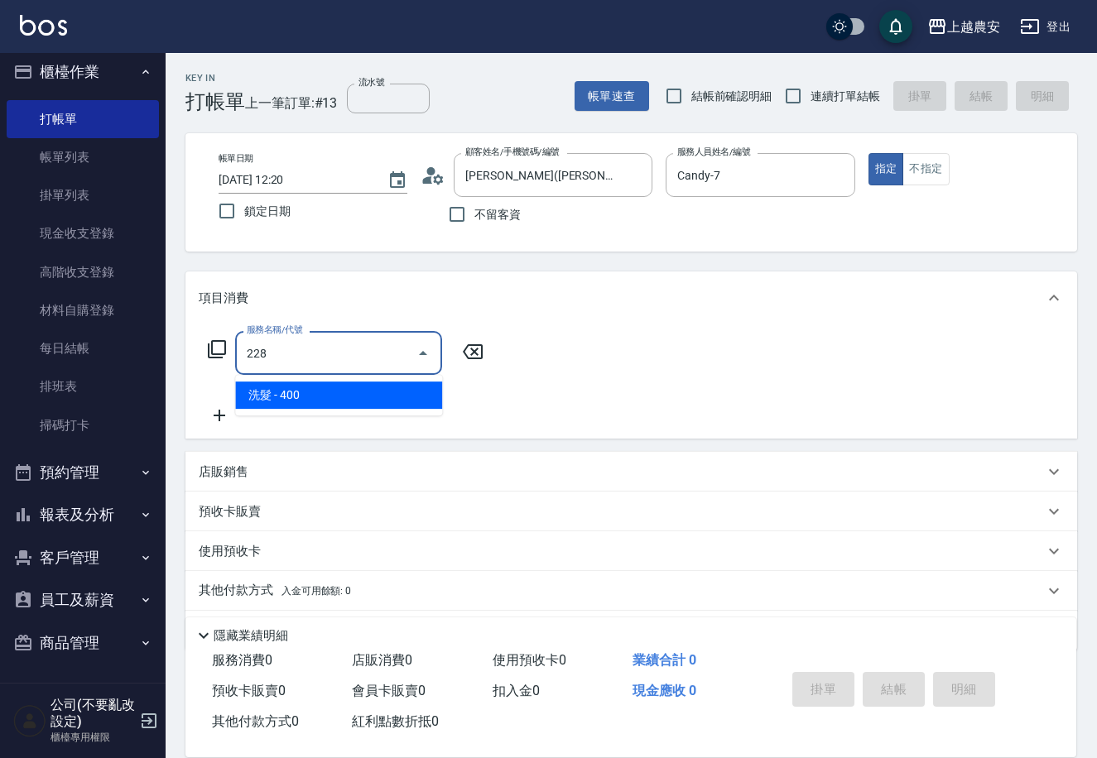
type input "洗髮(228)"
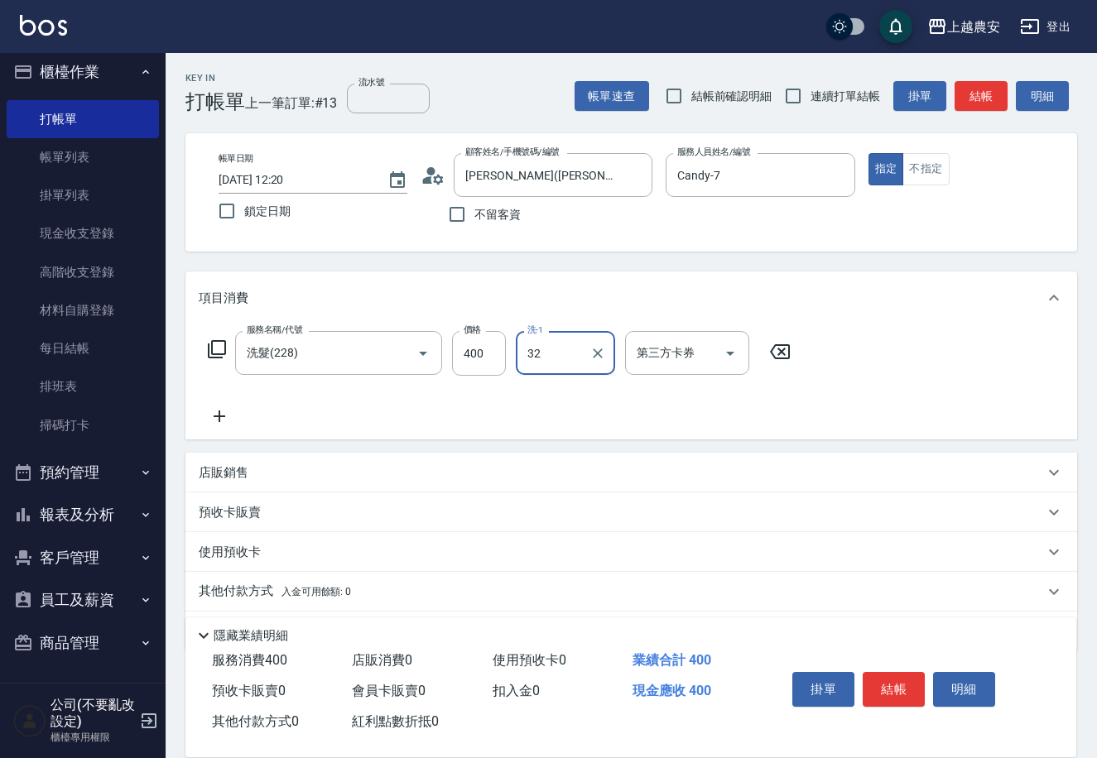
type input "[PERSON_NAME]-32"
click at [896, 683] on button "結帳" at bounding box center [894, 689] width 62 height 35
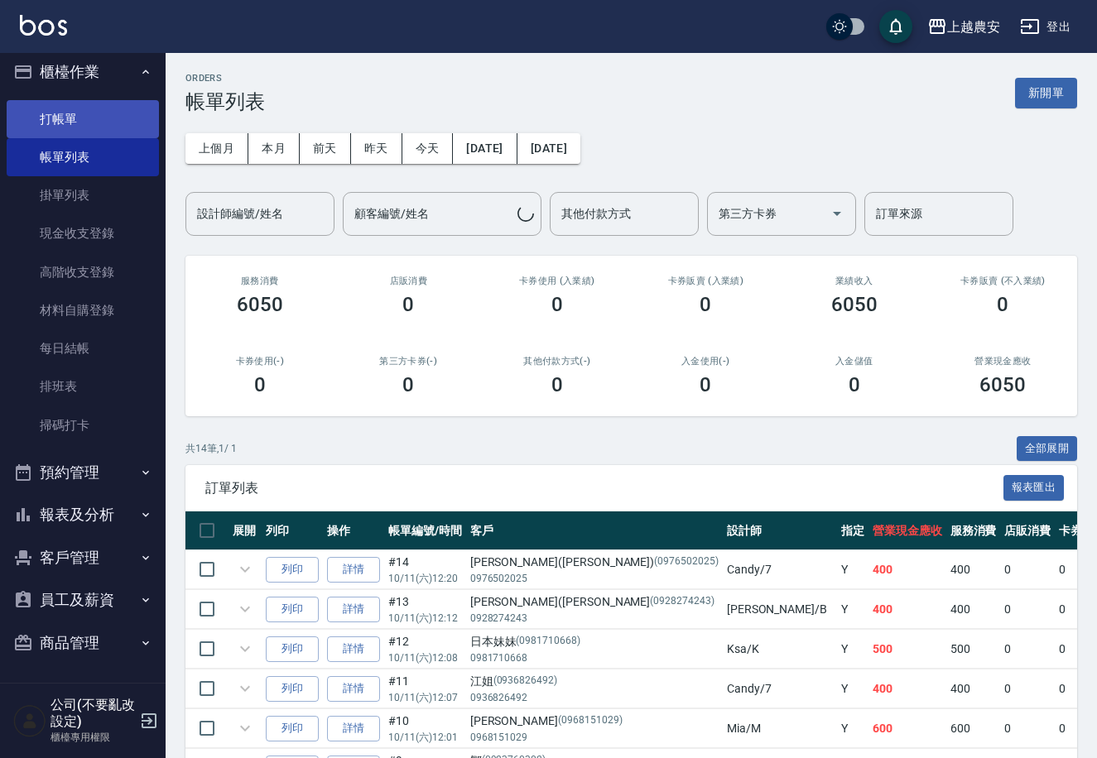
click at [50, 123] on link "打帳單" at bounding box center [83, 119] width 152 height 38
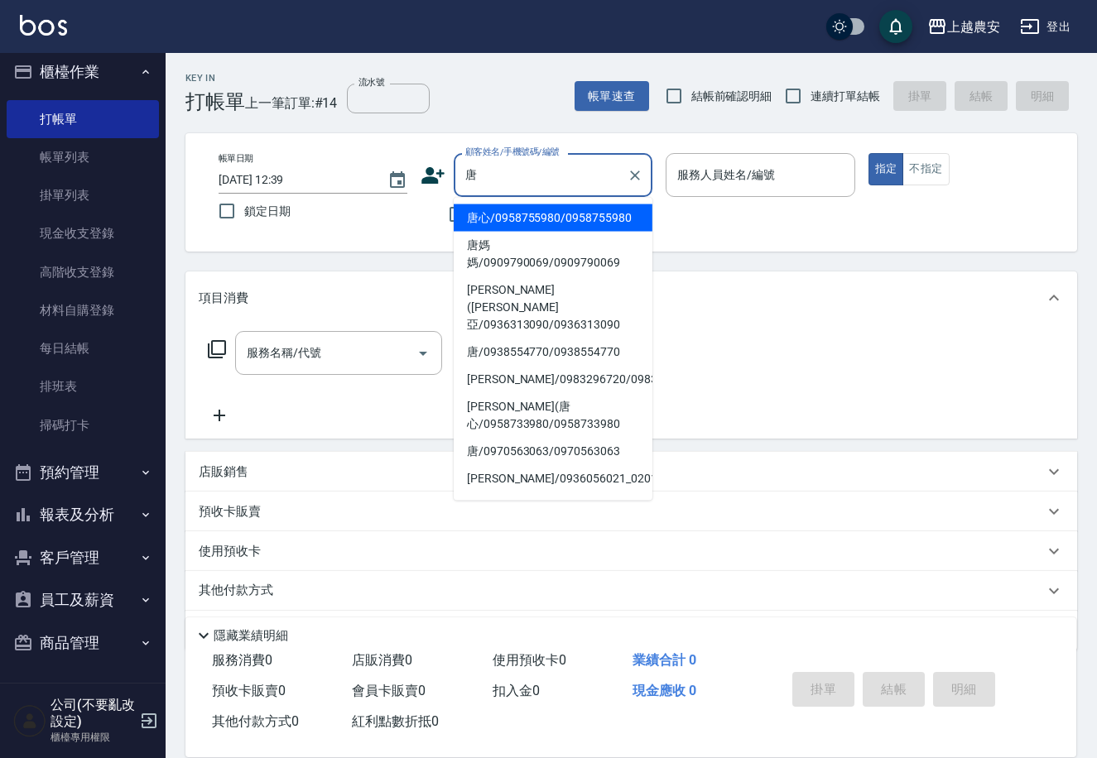
click at [511, 221] on li "唐心/0958755980/0958755980" at bounding box center [553, 217] width 199 height 27
type input "唐心/0958755980/0958755980"
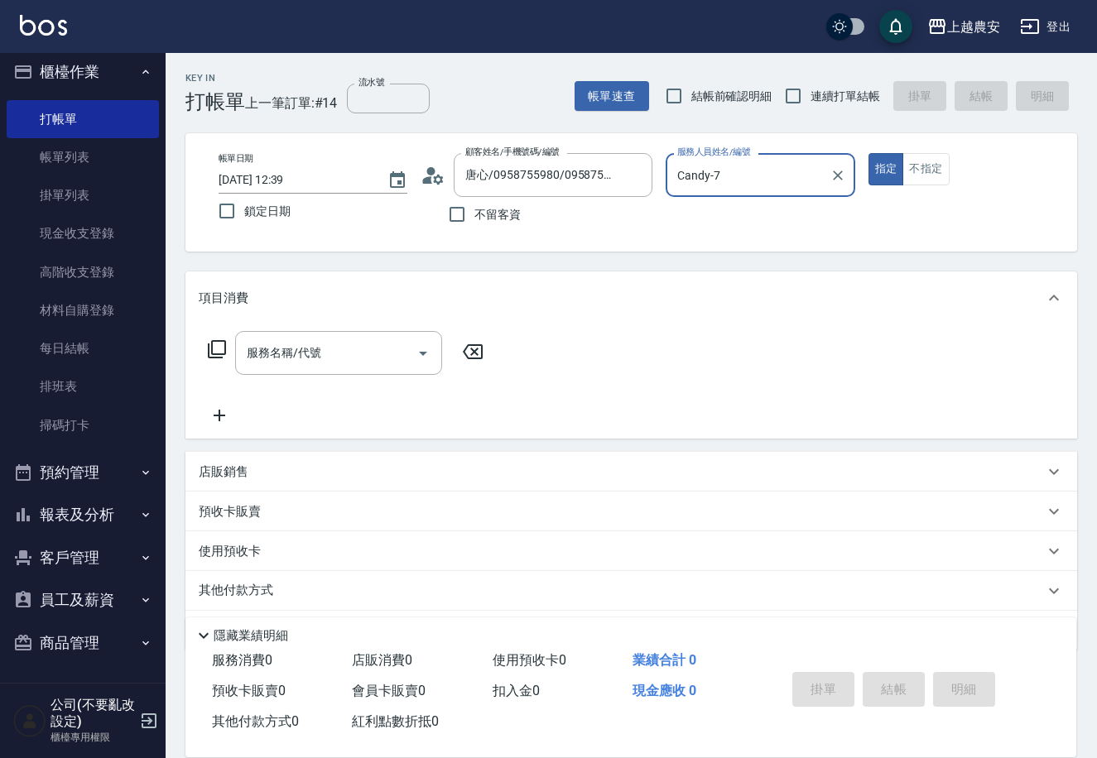
type input "Candy-7"
click at [300, 362] on input "服務名稱/代號" at bounding box center [326, 353] width 167 height 29
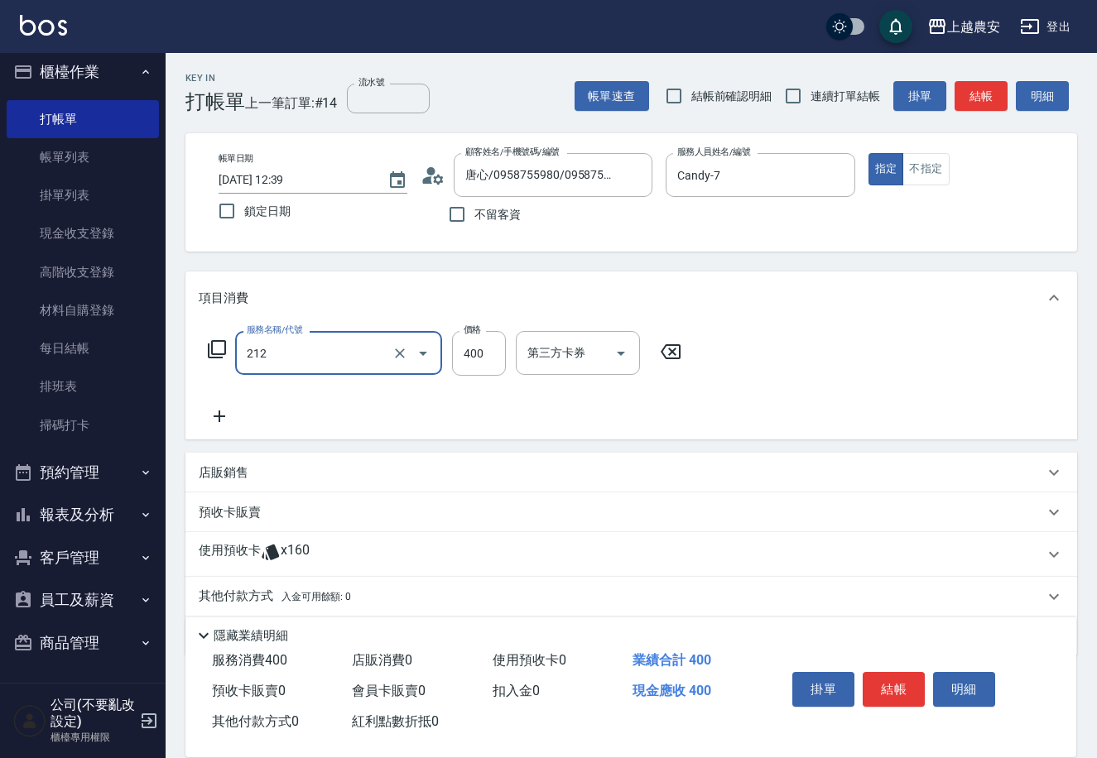
type input "洗髮券消費(212)"
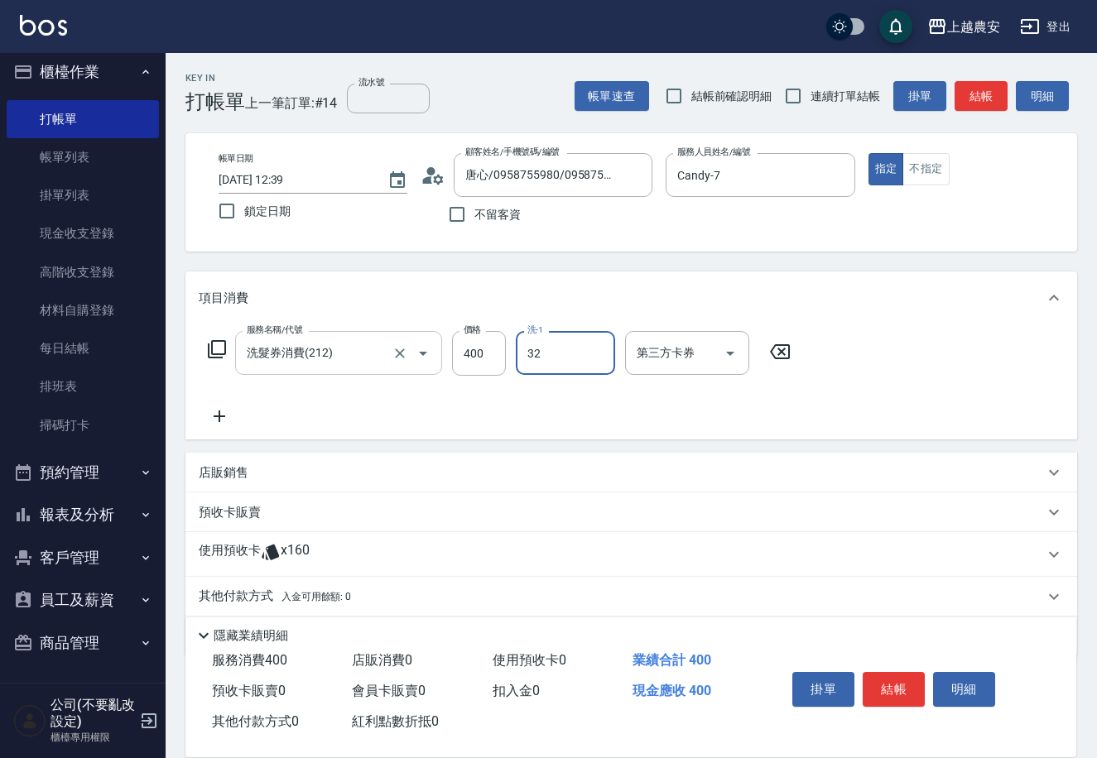
type input "[PERSON_NAME]-32"
drag, startPoint x: 680, startPoint y: 344, endPoint x: 669, endPoint y: 365, distance: 23.7
click at [677, 344] on input "第三方卡券" at bounding box center [674, 353] width 84 height 29
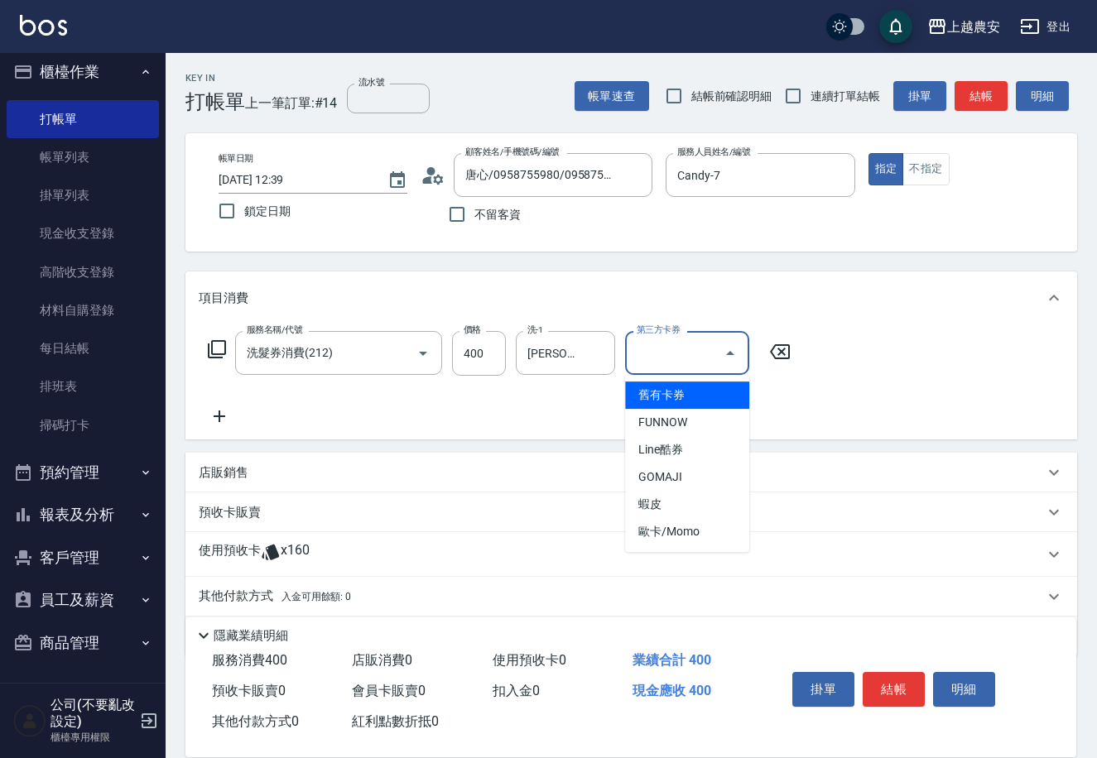
click at [669, 392] on span "舊有卡券" at bounding box center [687, 395] width 124 height 27
type input "舊有卡券"
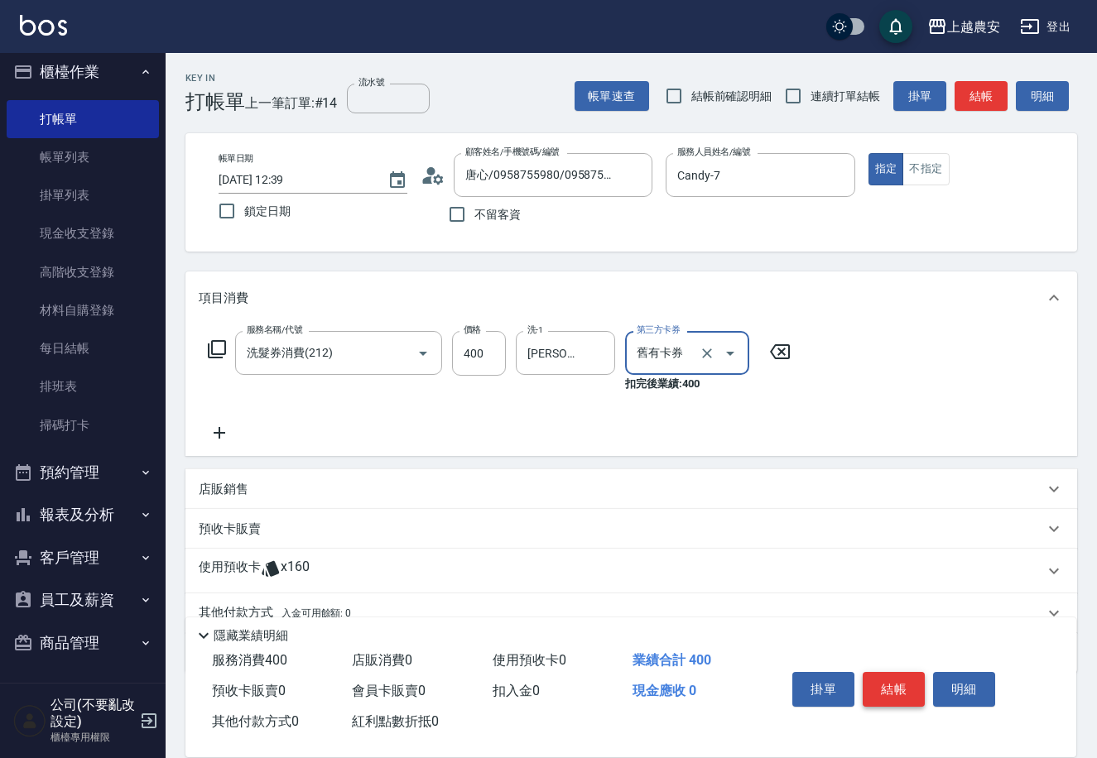
click at [902, 686] on button "結帳" at bounding box center [894, 689] width 62 height 35
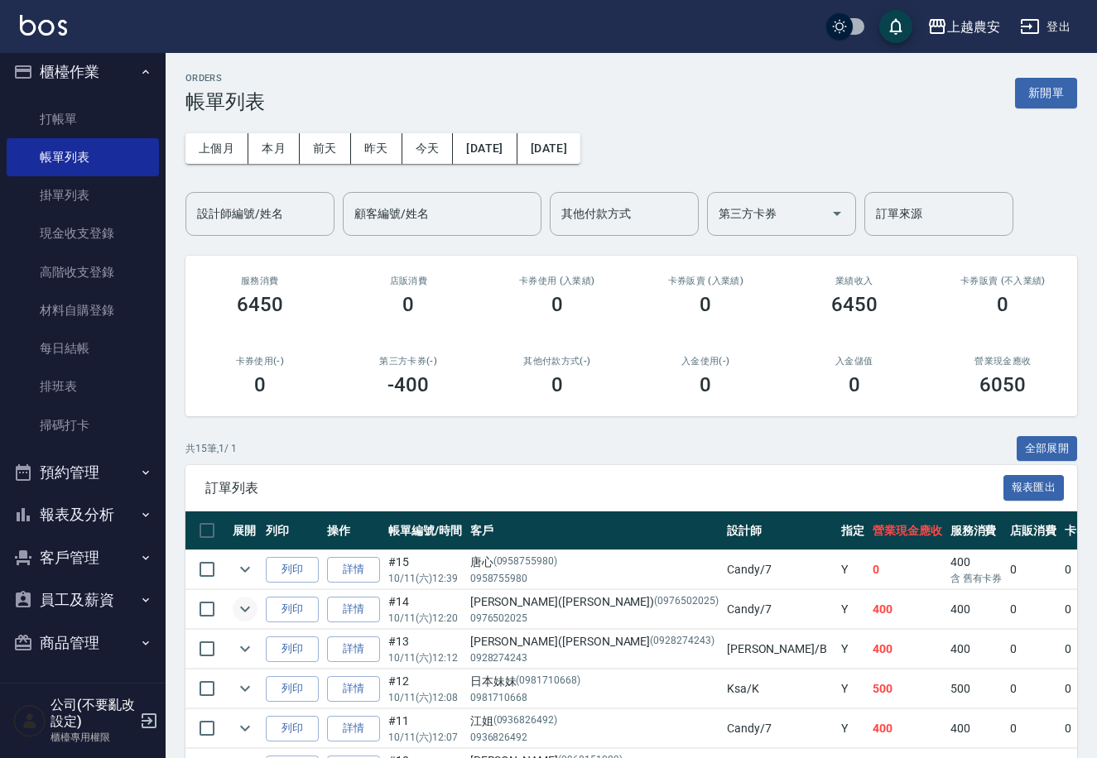
click at [240, 605] on icon "expand row" at bounding box center [245, 609] width 20 height 20
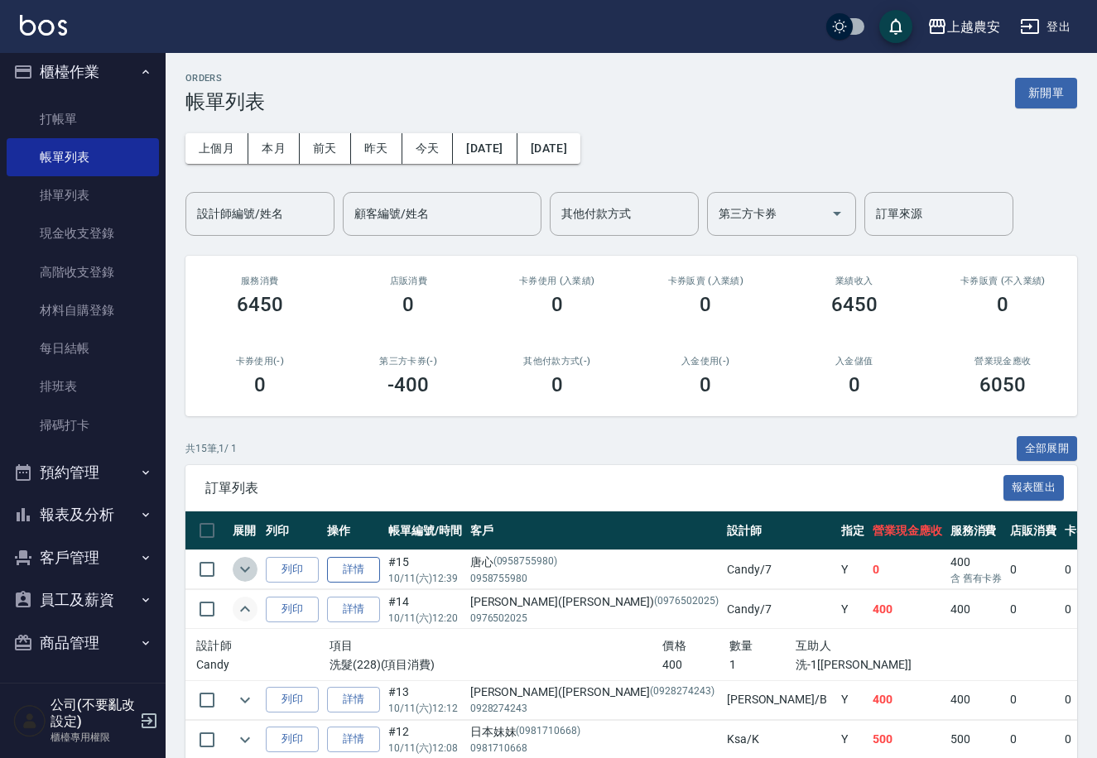
drag, startPoint x: 248, startPoint y: 560, endPoint x: 358, endPoint y: 569, distance: 110.4
click at [247, 560] on icon "expand row" at bounding box center [245, 570] width 20 height 20
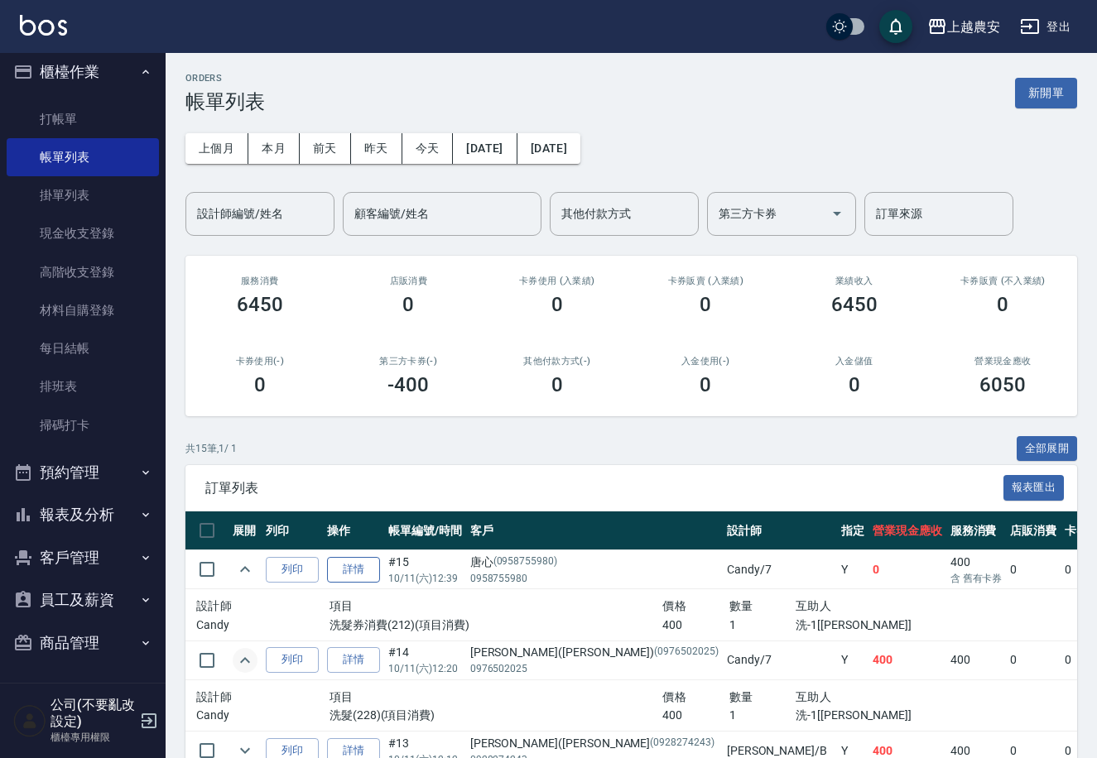
click at [364, 571] on link "詳情" at bounding box center [353, 570] width 53 height 26
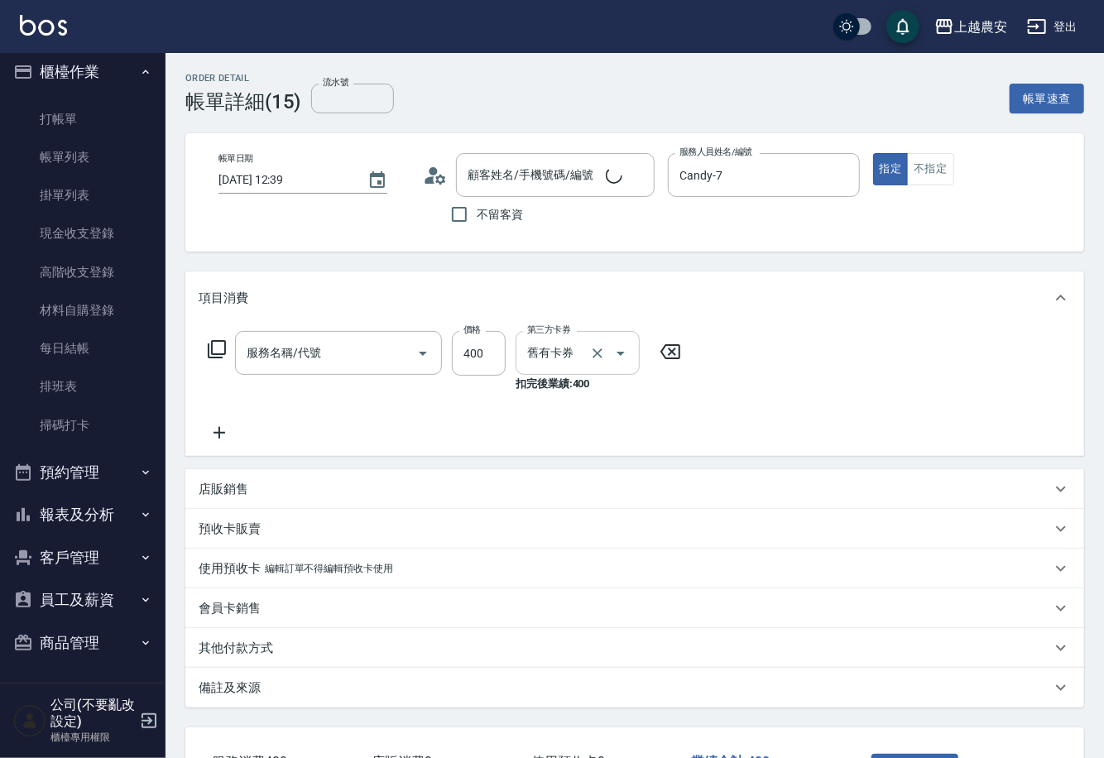
type input "2025/10/11 12:39"
type input "Candy-7"
type input "唐心/0958755980/0958755980"
type input "洗髮券消費(212)"
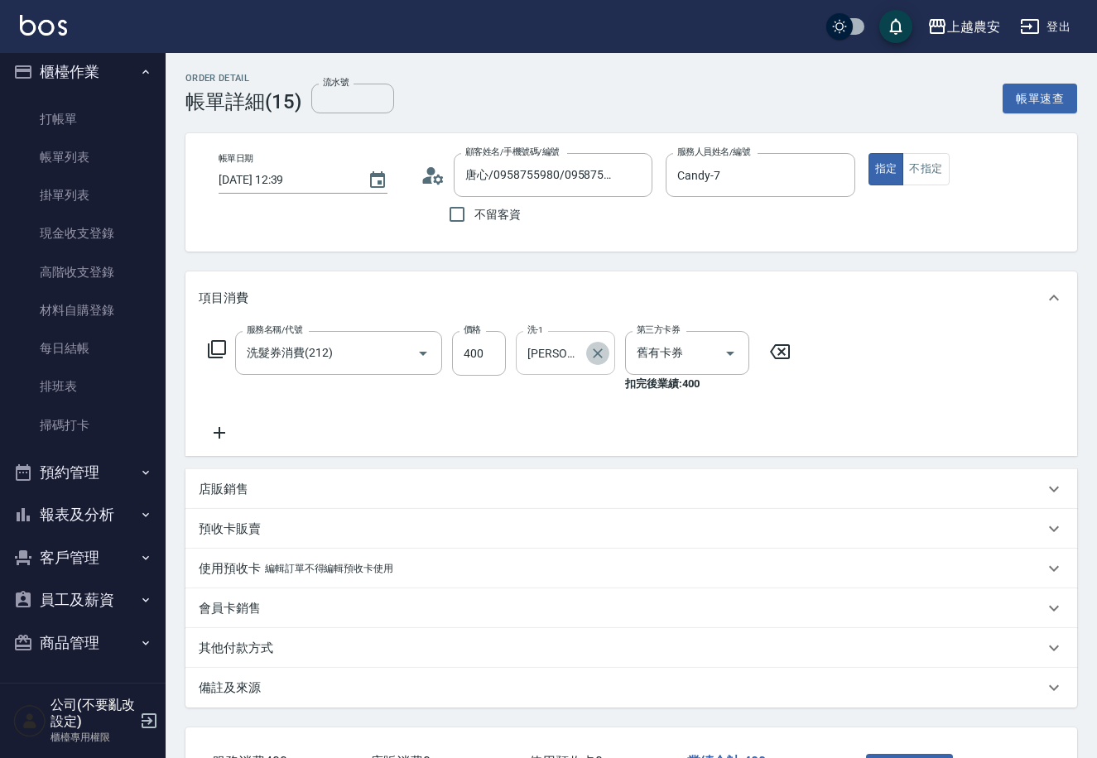
click at [592, 353] on icon "Clear" at bounding box center [597, 353] width 17 height 17
type input "團團-27"
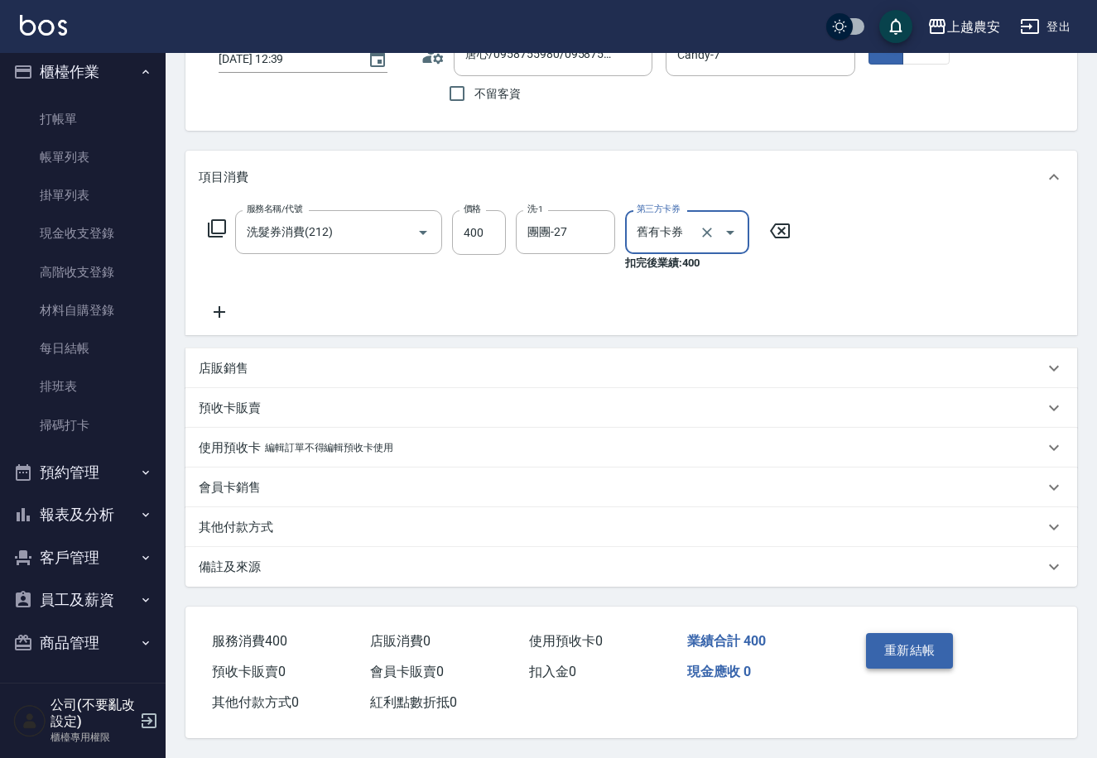
click at [912, 642] on button "重新結帳" at bounding box center [910, 650] width 88 height 35
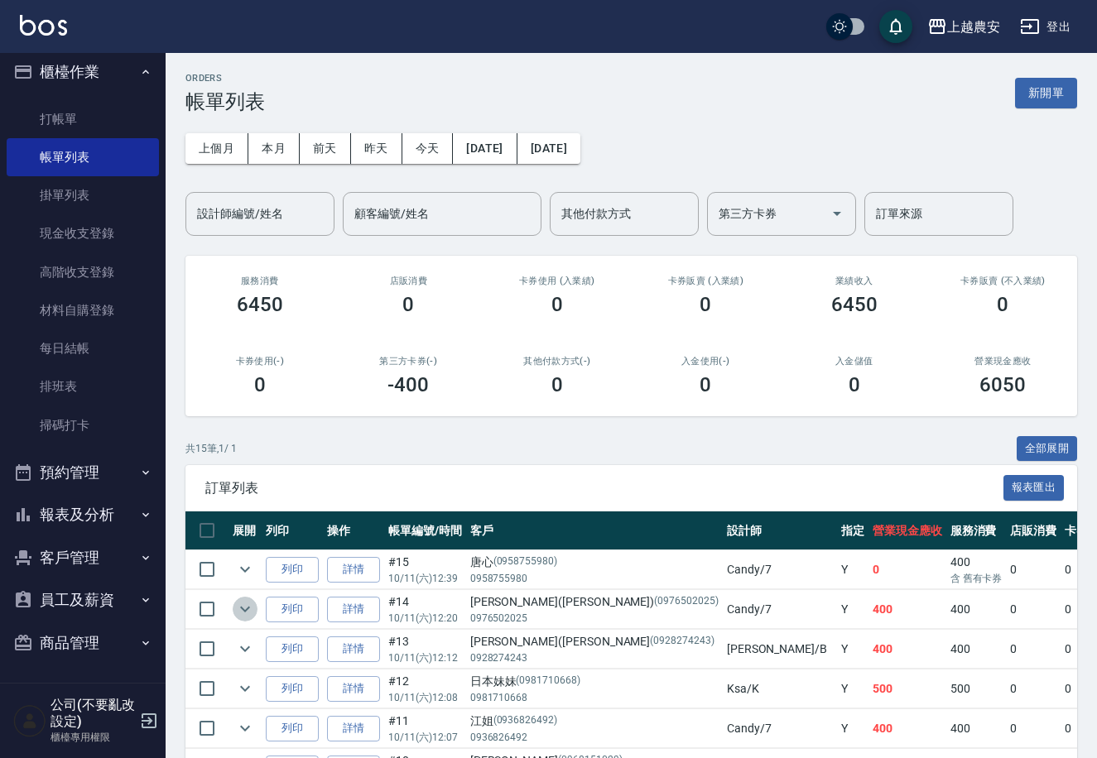
click at [243, 614] on icon "expand row" at bounding box center [245, 609] width 20 height 20
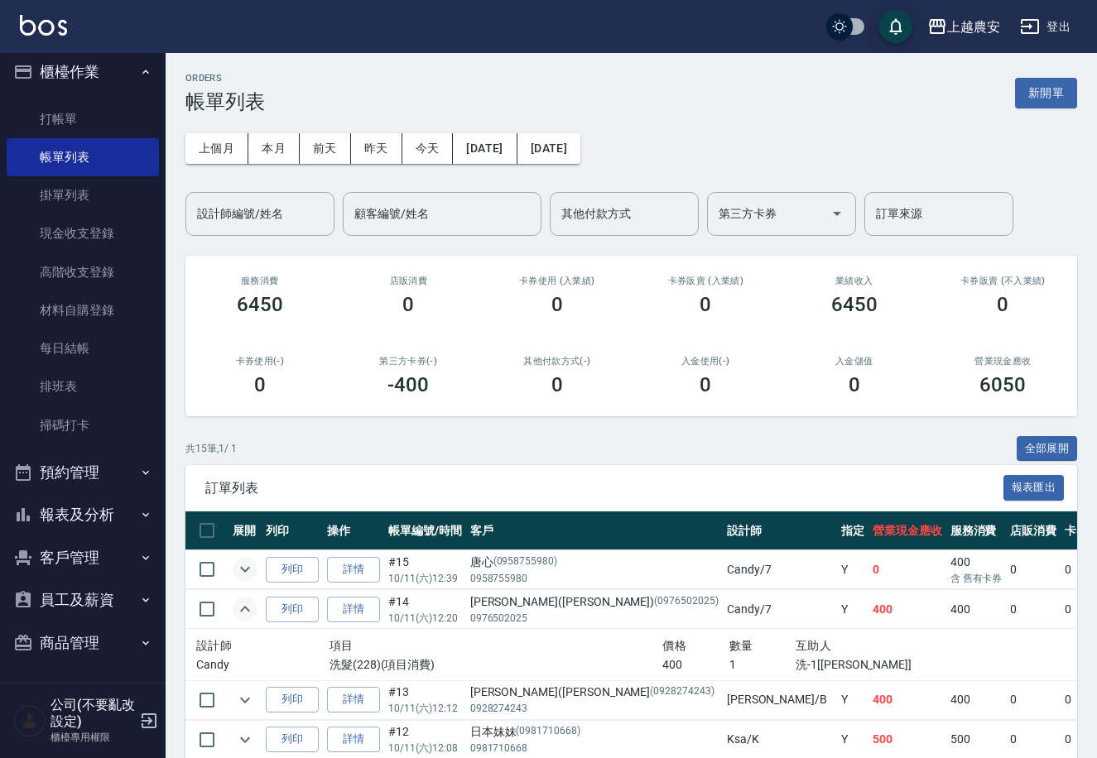
click at [241, 567] on icon "expand row" at bounding box center [245, 570] width 10 height 6
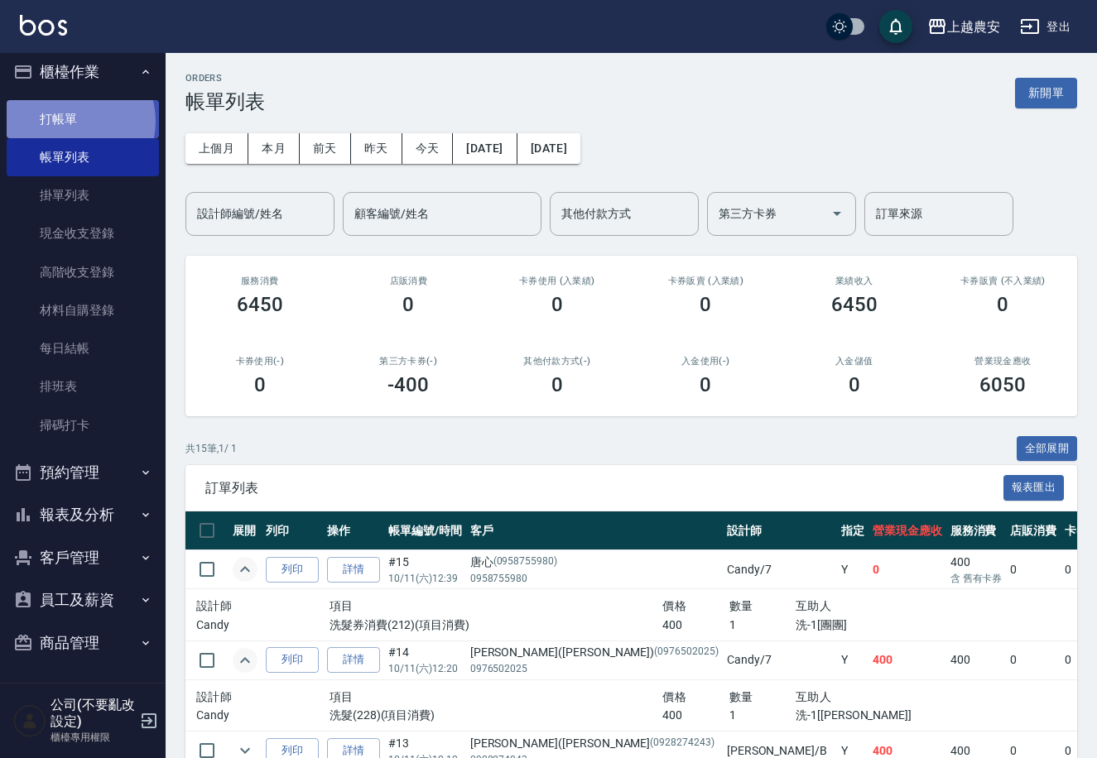
click at [70, 121] on link "打帳單" at bounding box center [83, 119] width 152 height 38
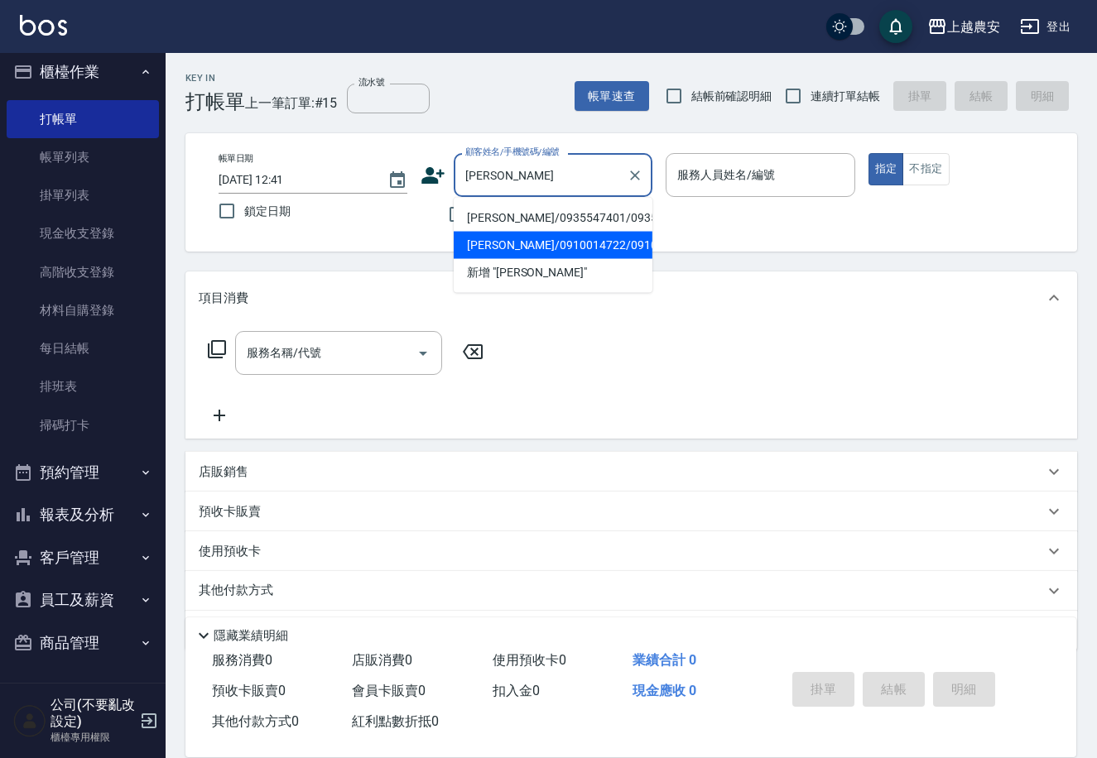
drag, startPoint x: 493, startPoint y: 231, endPoint x: 497, endPoint y: 223, distance: 8.9
click at [494, 232] on li "彭瑞榮女兒/0910014722/0910014722" at bounding box center [553, 245] width 199 height 27
type input "彭瑞榮女兒/0910014722/0910014722"
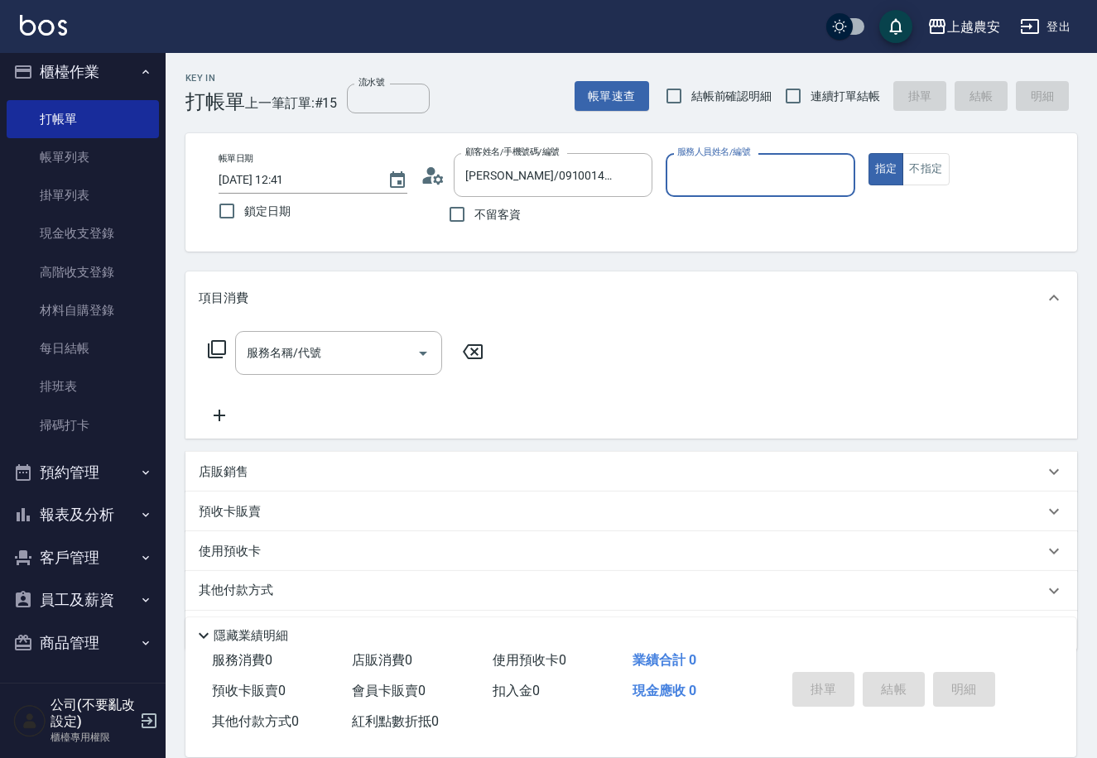
type input "Candy-7"
click at [637, 171] on icon "Clear" at bounding box center [635, 175] width 17 height 17
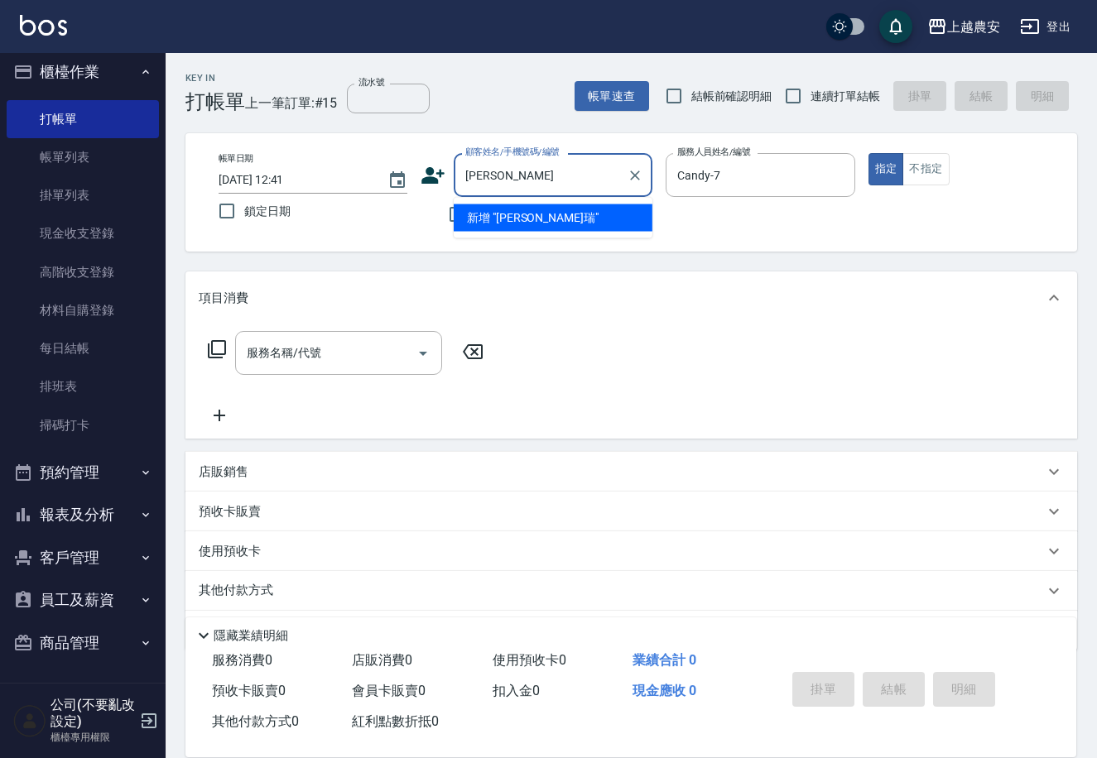
type input "鵬"
click at [522, 216] on li "[PERSON_NAME]/0935547401/0935547401" at bounding box center [553, 217] width 199 height 27
type input "[PERSON_NAME]/0935547401/0935547401"
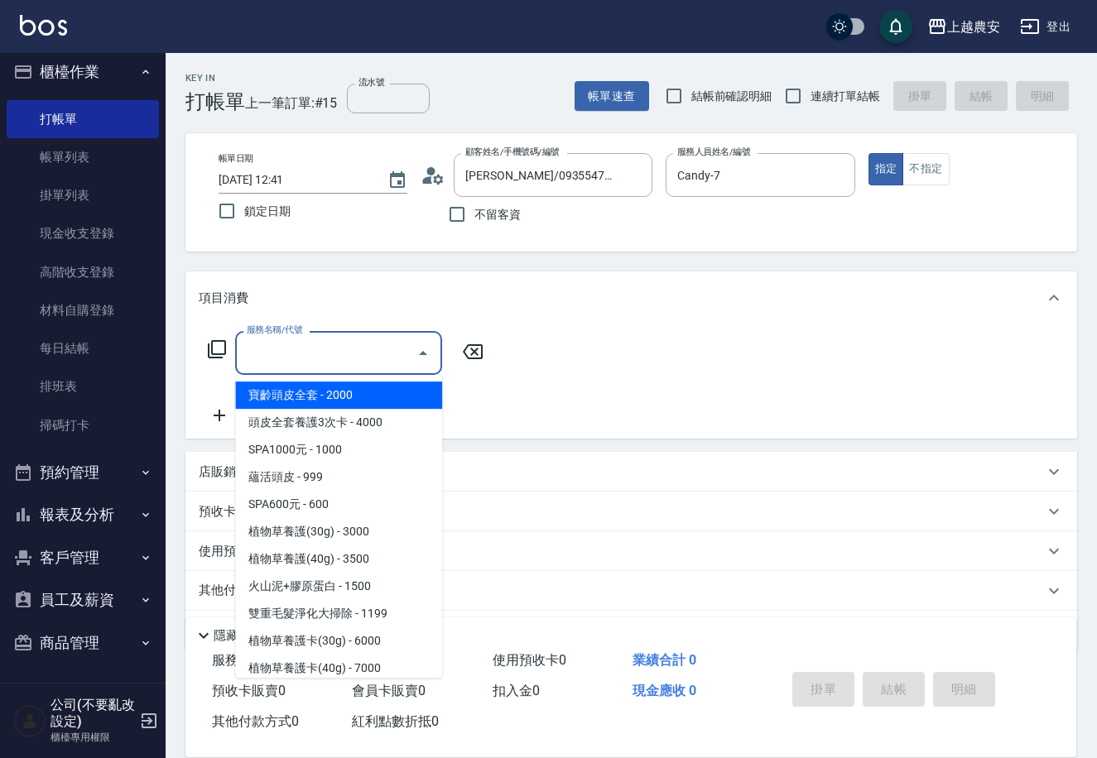
click at [340, 341] on input "服務名稱/代號" at bounding box center [326, 353] width 167 height 29
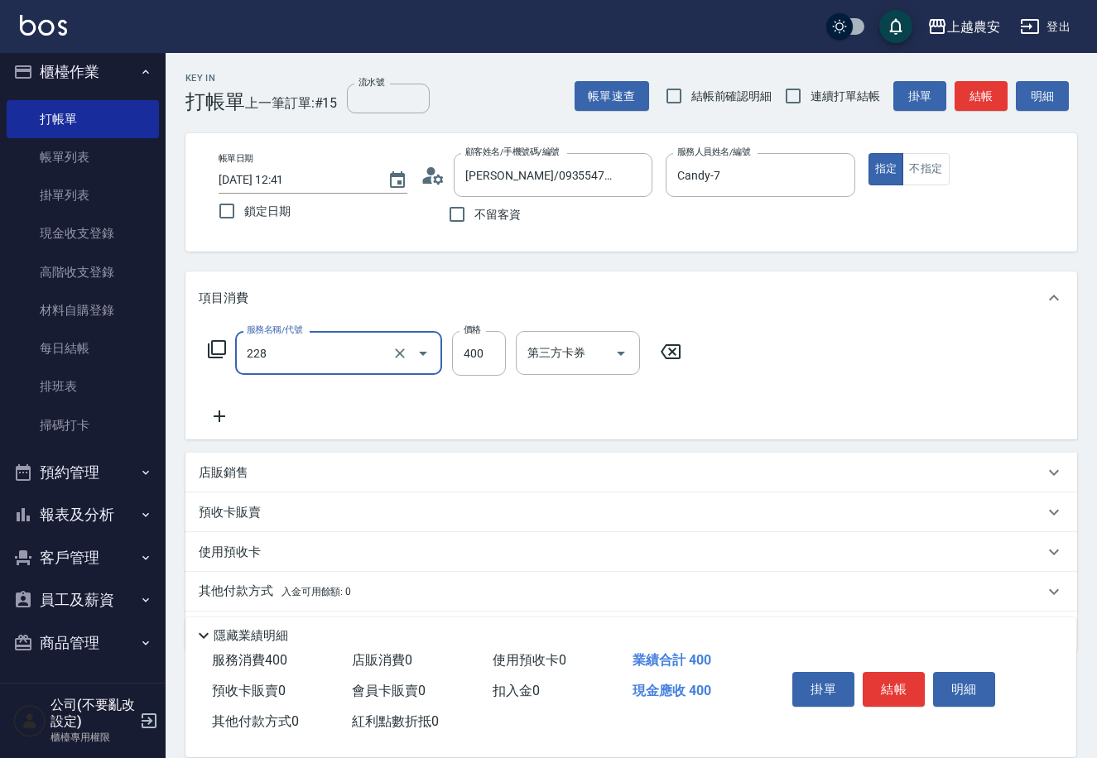
type input "洗髮(228)"
type input "酪梨-34"
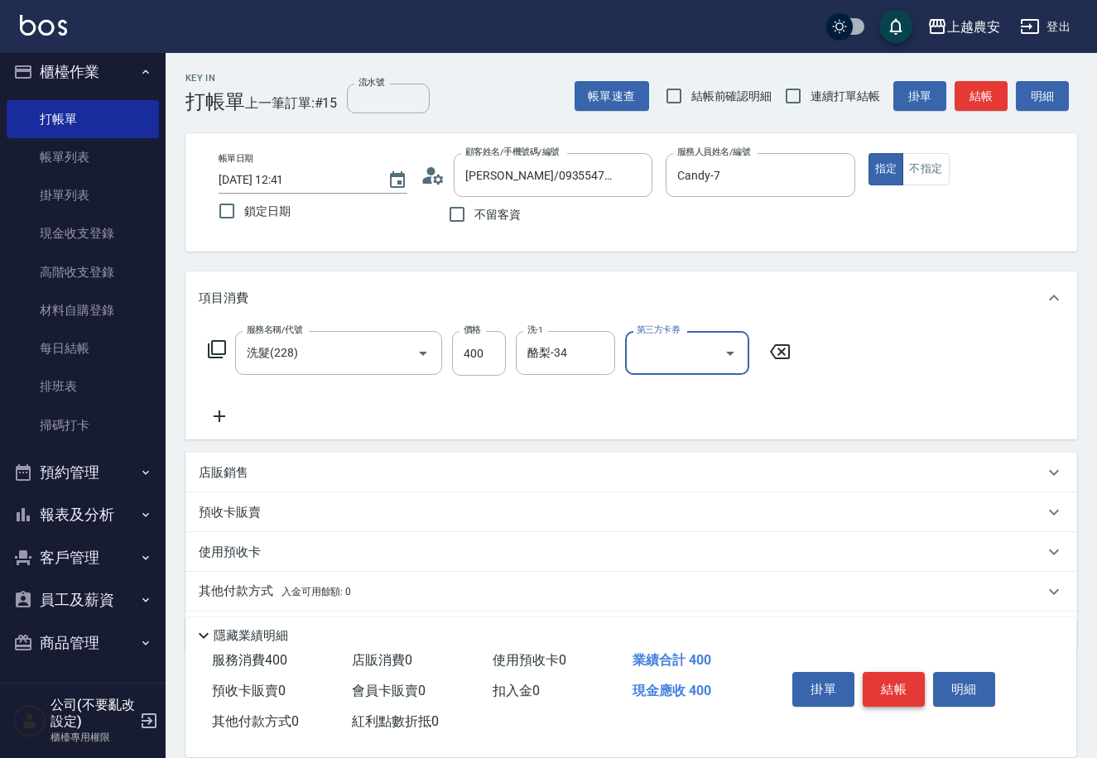
click at [893, 680] on button "結帳" at bounding box center [894, 689] width 62 height 35
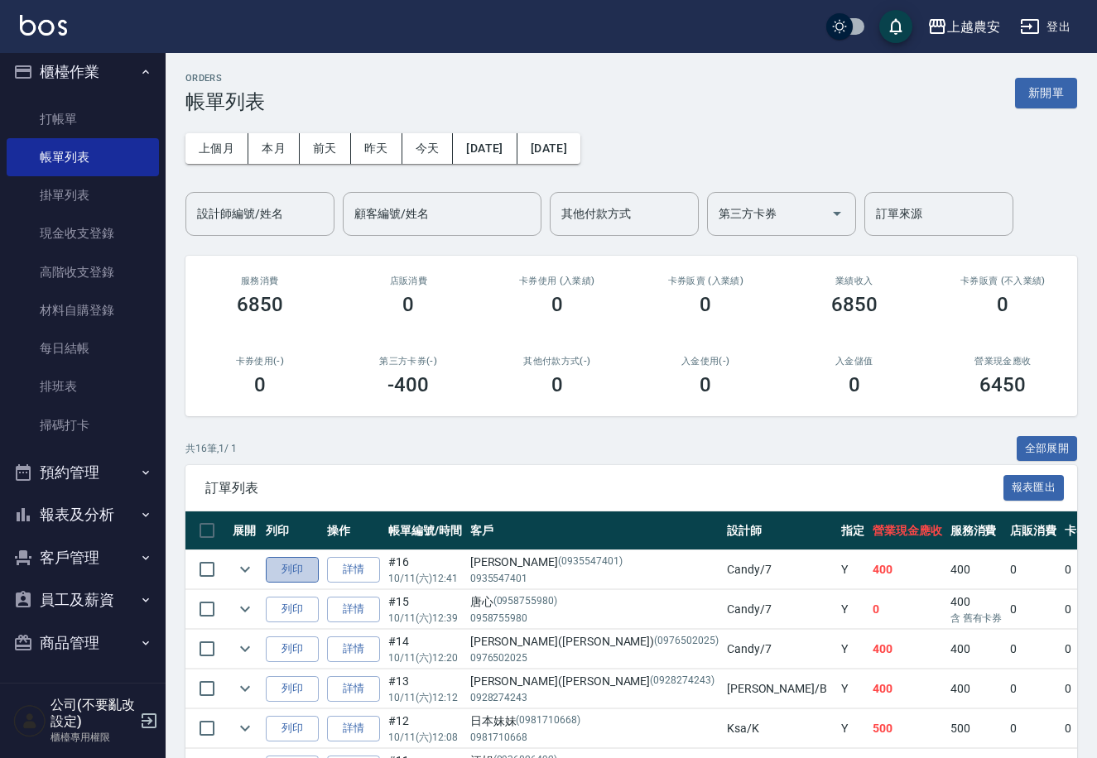
click at [306, 560] on button "列印" at bounding box center [292, 570] width 53 height 26
click at [246, 650] on icon "expand row" at bounding box center [245, 650] width 10 height 6
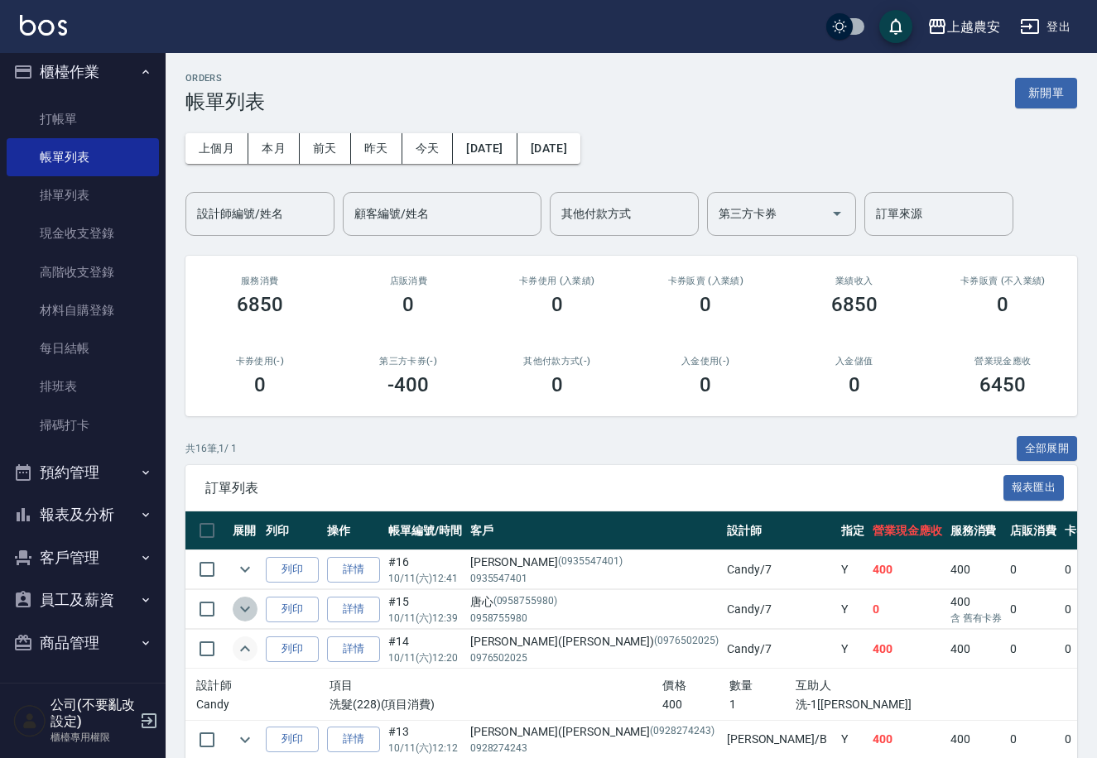
click at [245, 614] on icon "expand row" at bounding box center [245, 609] width 20 height 20
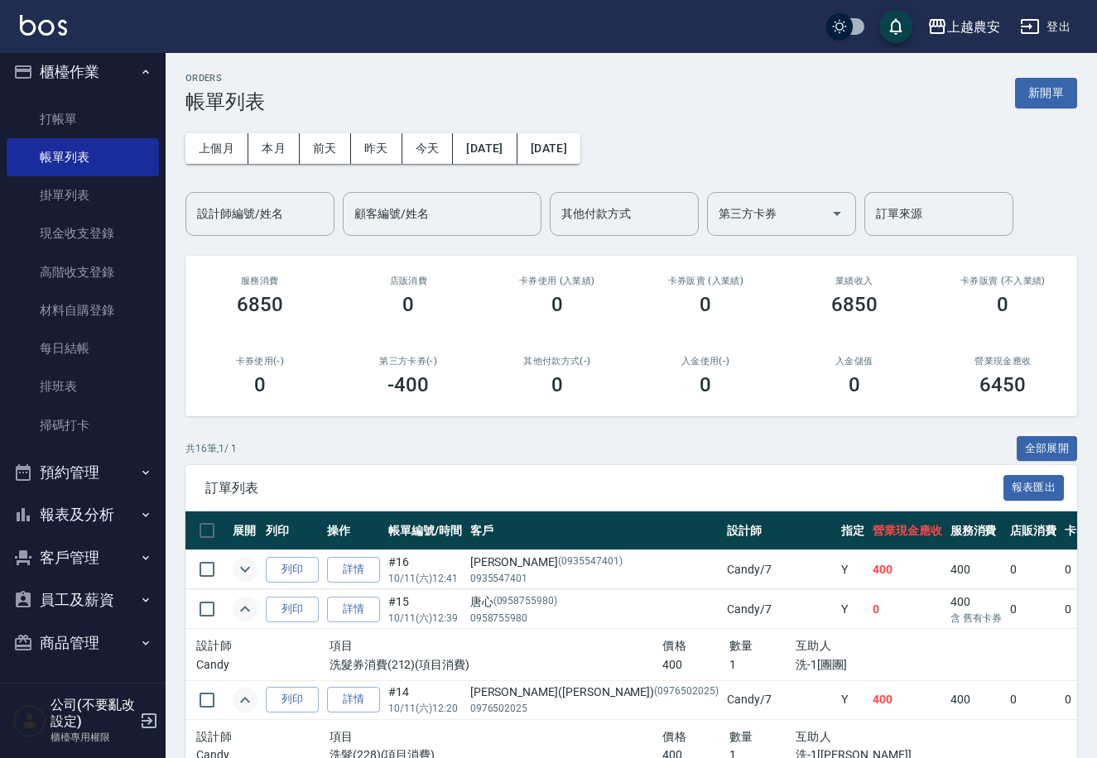
click at [236, 567] on icon "expand row" at bounding box center [245, 570] width 20 height 20
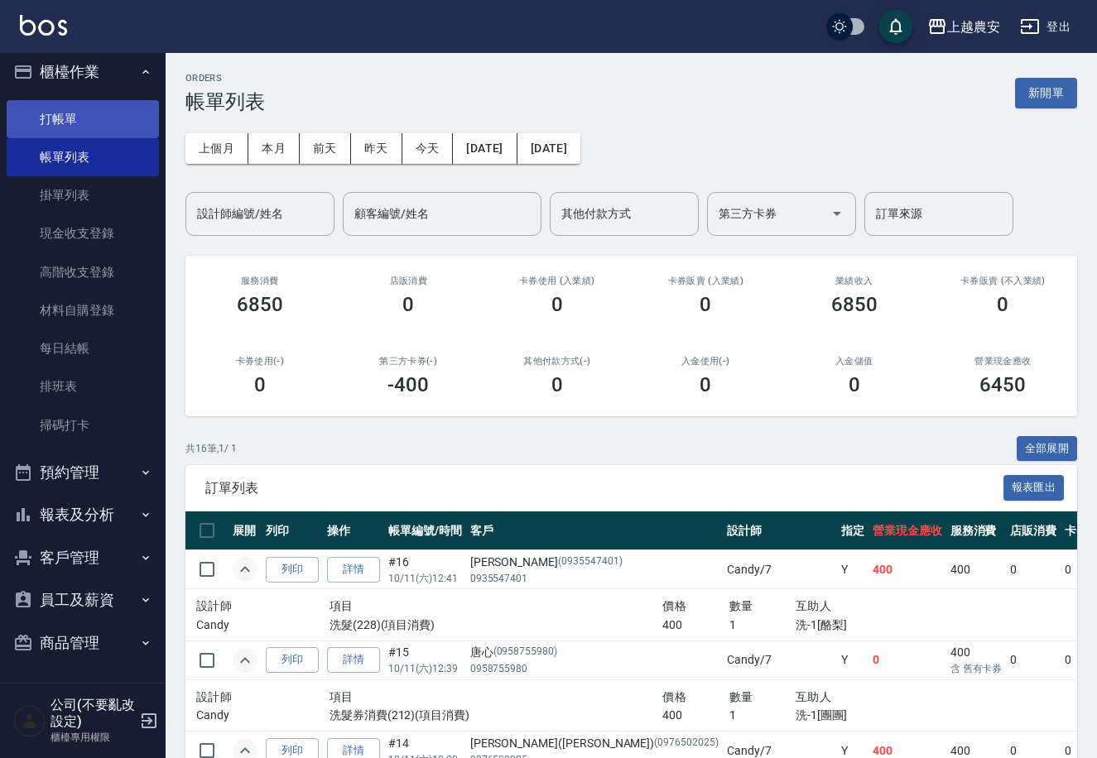
click at [89, 119] on link "打帳單" at bounding box center [83, 119] width 152 height 38
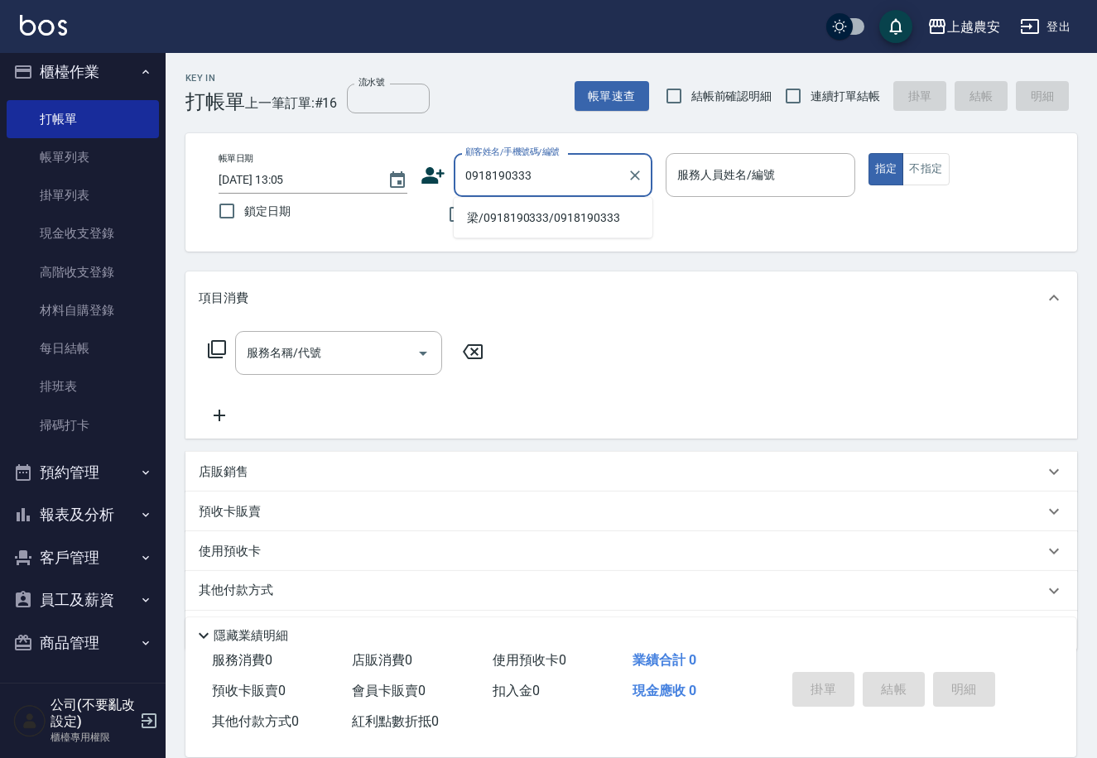
click at [549, 204] on li "梁/0918190333/0918190333" at bounding box center [553, 217] width 199 height 27
type input "梁/0918190333/0918190333"
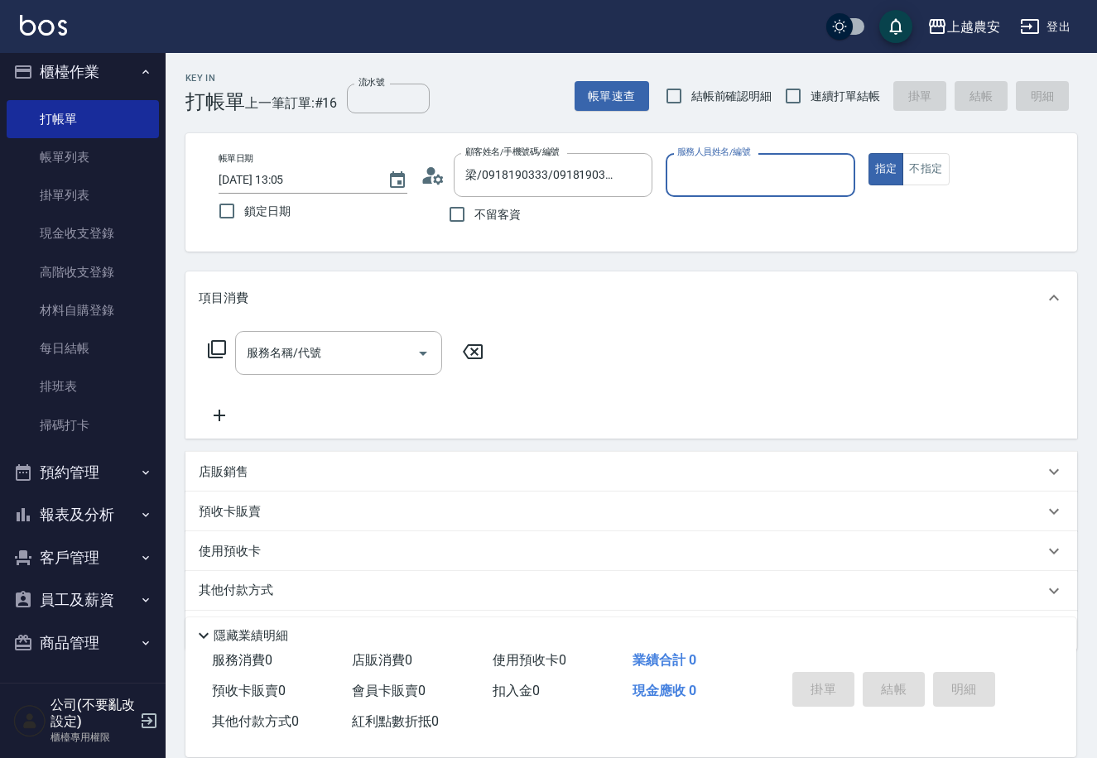
type input "Q比-0"
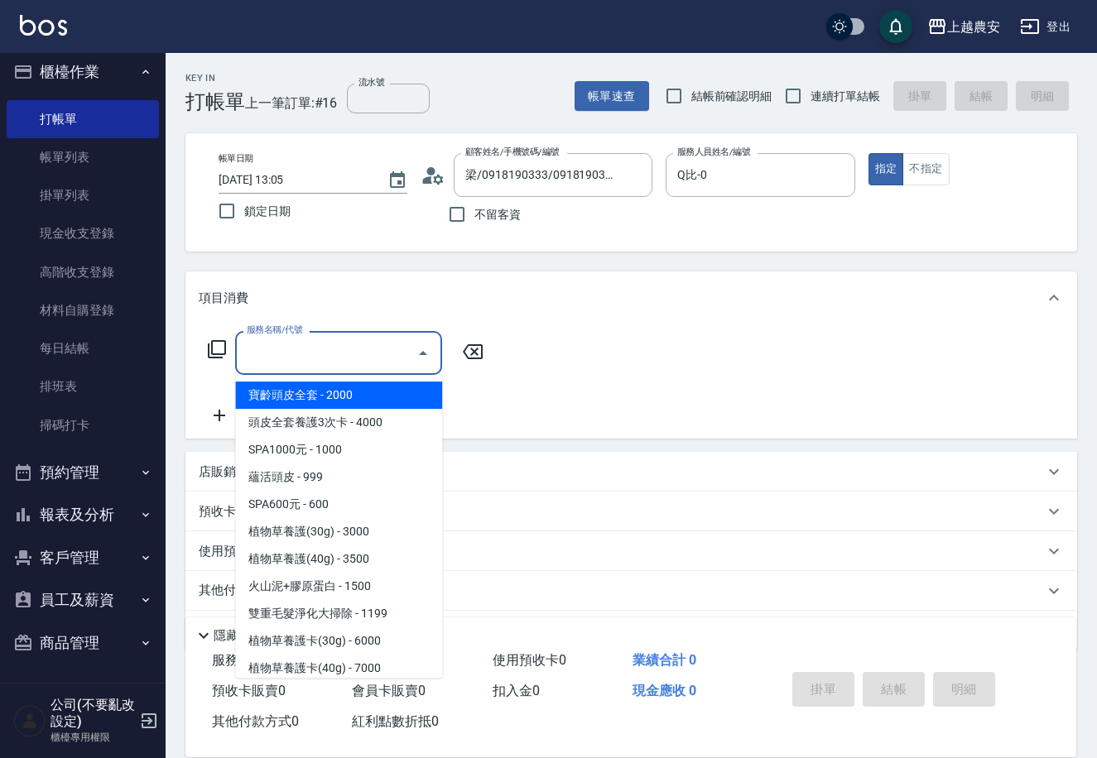
click at [350, 366] on input "服務名稱/代號" at bounding box center [326, 353] width 167 height 29
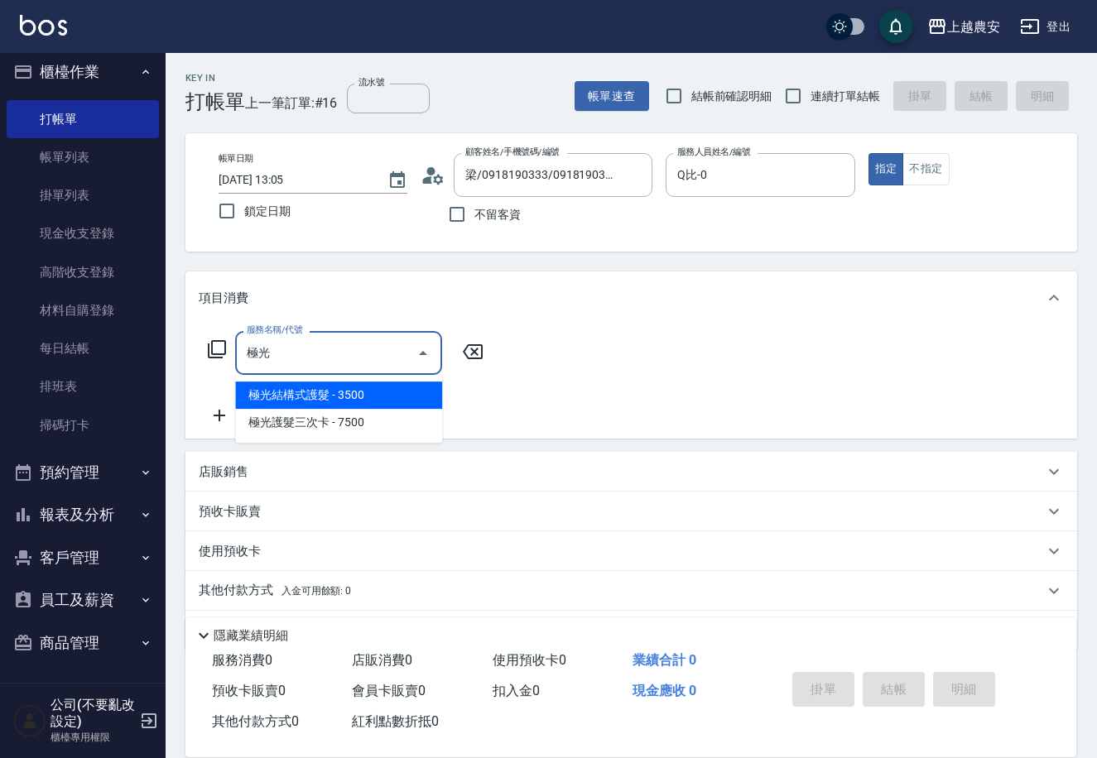
drag, startPoint x: 305, startPoint y: 401, endPoint x: 385, endPoint y: 385, distance: 82.0
click at [305, 400] on span "極光結構式護髮 - 3500" at bounding box center [338, 395] width 207 height 27
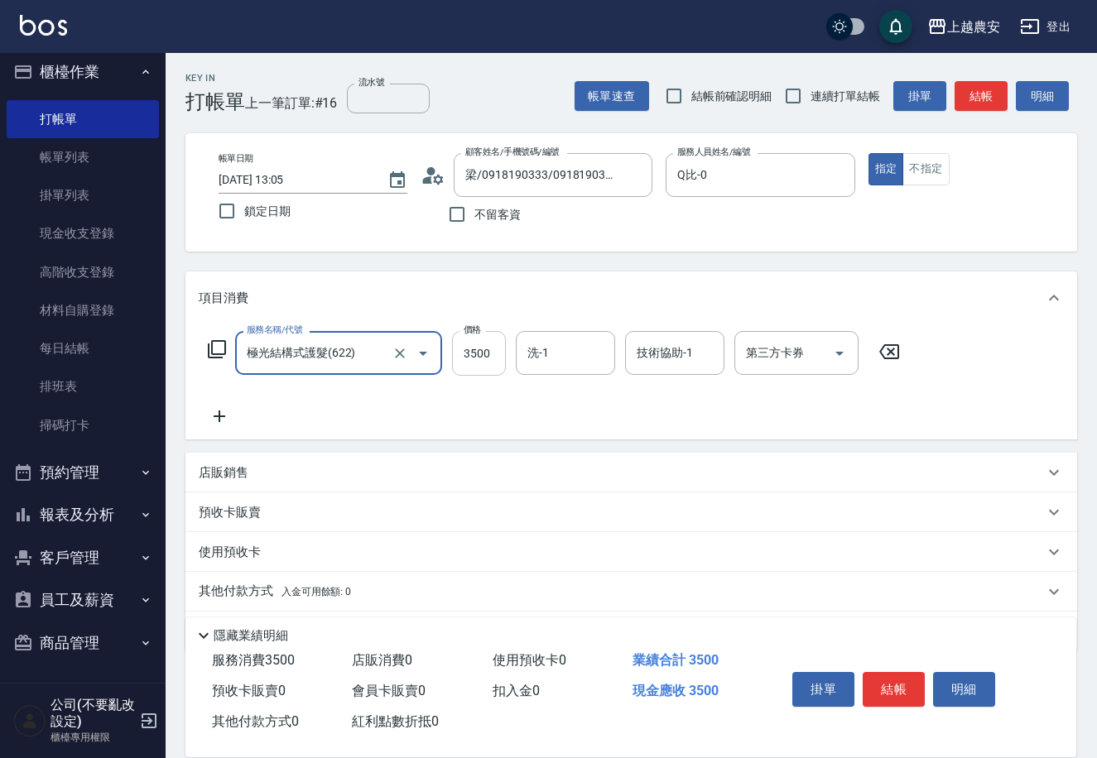
type input "極光結構式護髮(622)"
click at [465, 358] on input "3500" at bounding box center [479, 353] width 54 height 45
type input "2500"
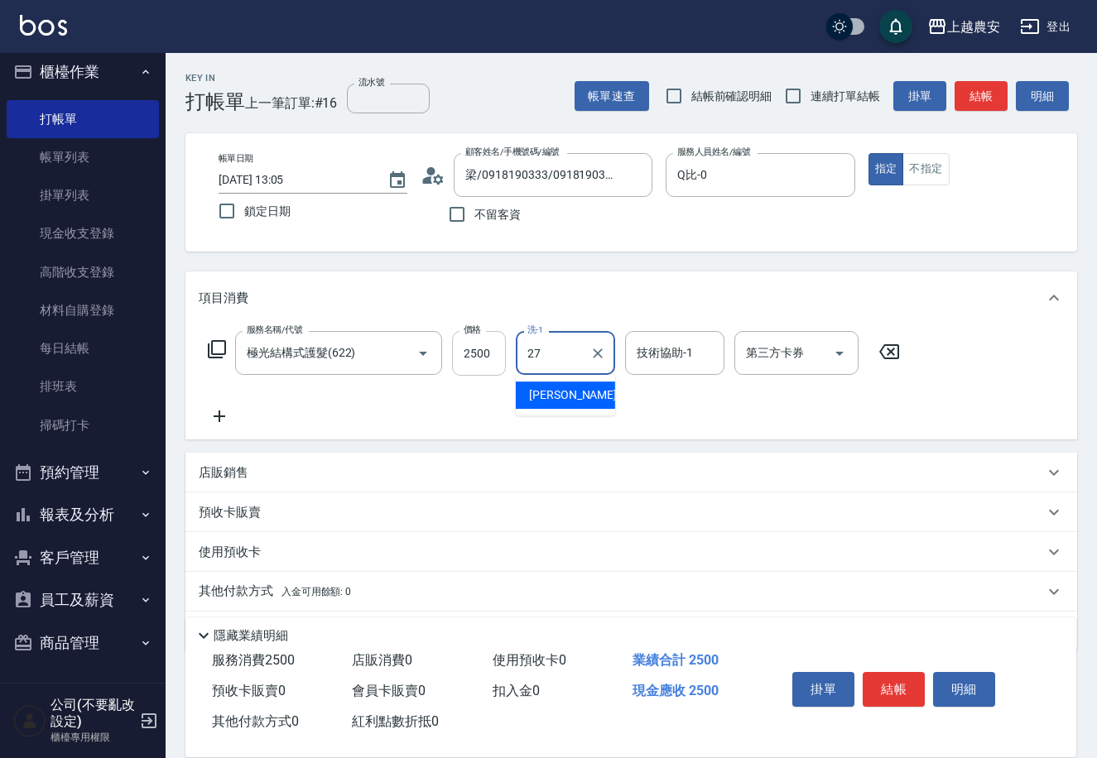
type input "團團-27"
click at [906, 683] on button "結帳" at bounding box center [894, 689] width 62 height 35
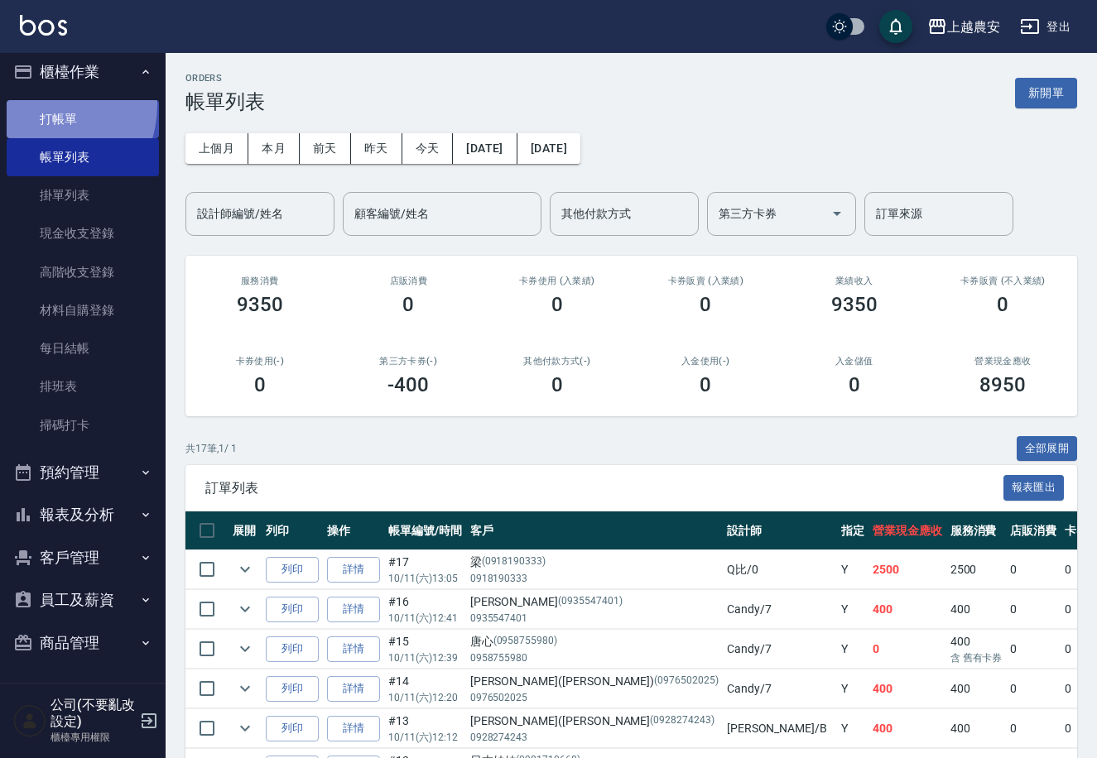
click at [37, 104] on link "打帳單" at bounding box center [83, 119] width 152 height 38
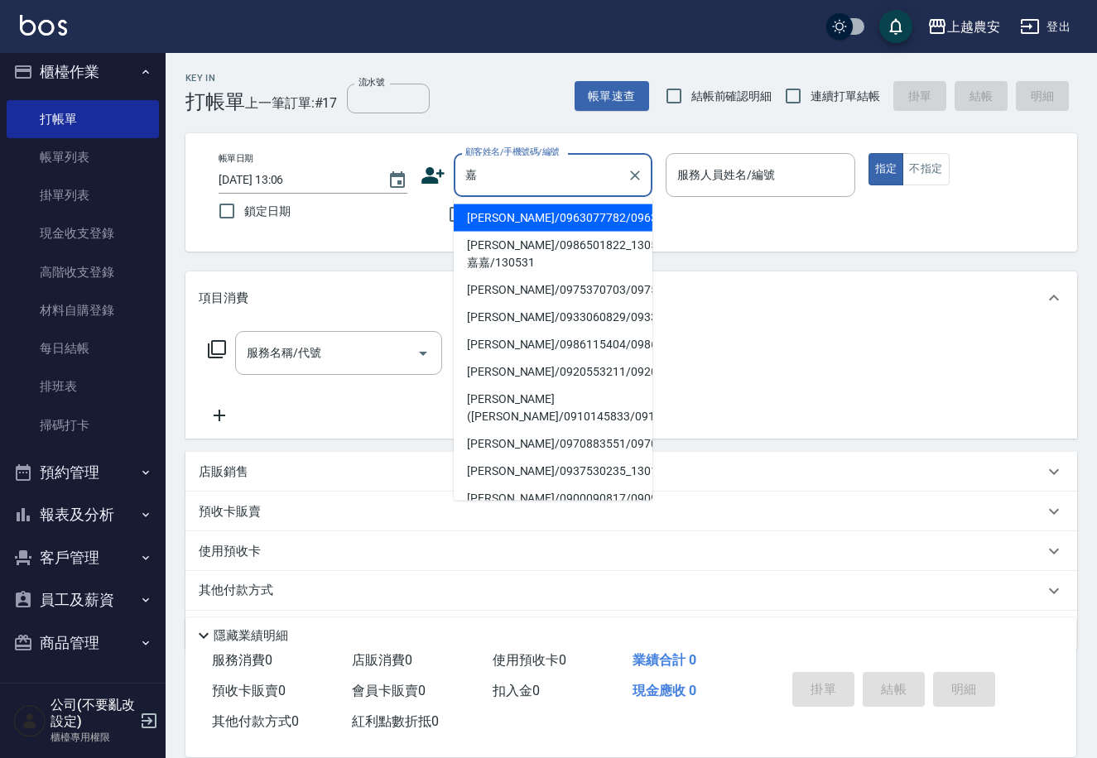
click at [507, 219] on li "陳柔嘉/0963077782/0963077782" at bounding box center [553, 217] width 199 height 27
type input "陳柔嘉/0963077782/0963077782"
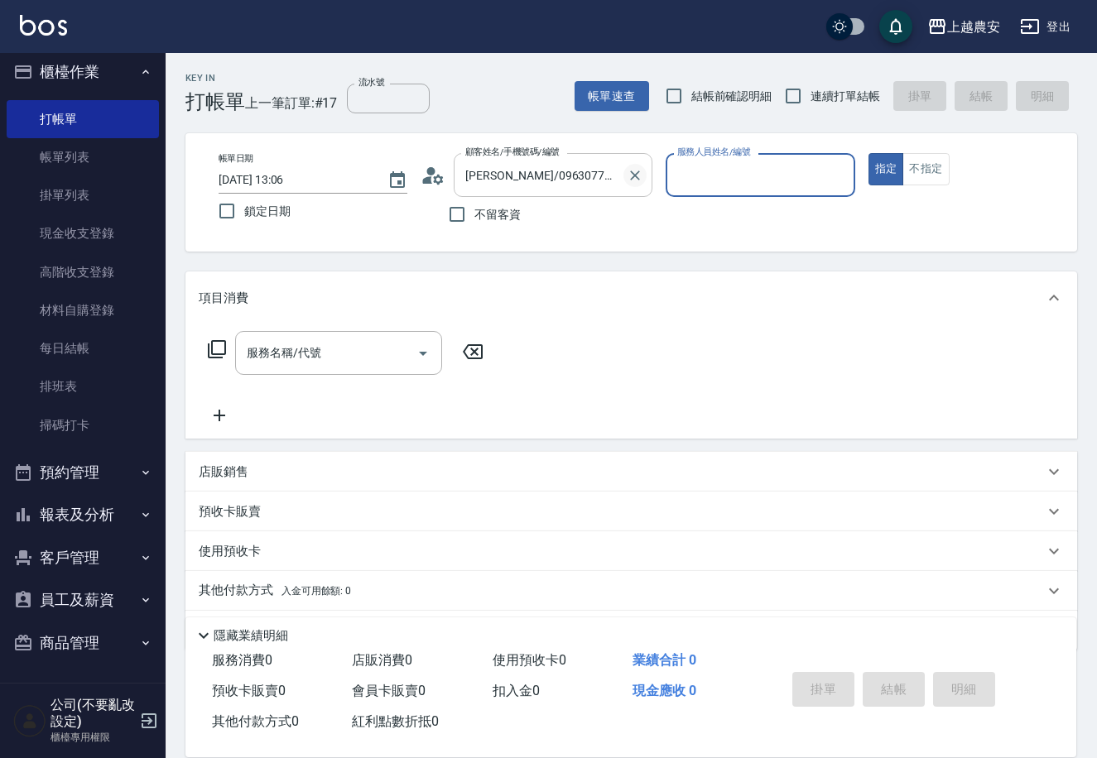
click at [639, 171] on icon "Clear" at bounding box center [635, 176] width 10 height 10
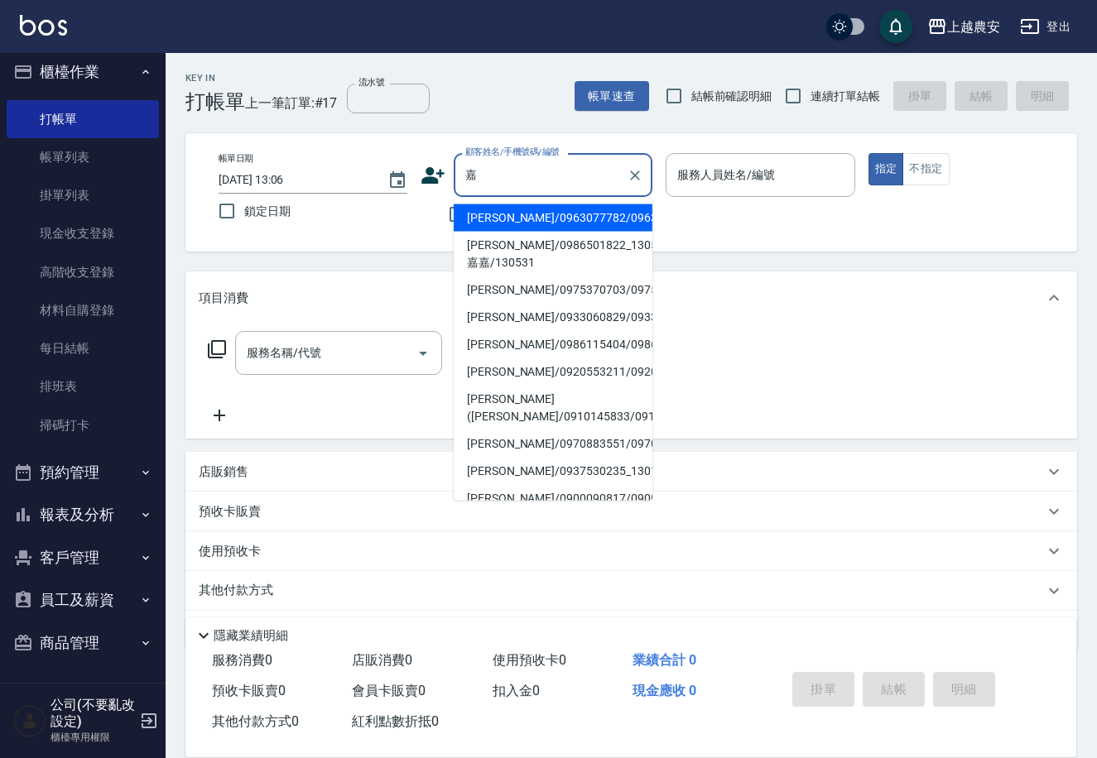
click at [504, 262] on li "嘉嘉/0986501822_130531_嘉嘉/130531" at bounding box center [553, 254] width 199 height 45
type input "嘉嘉/0986501822_130531_嘉嘉/130531"
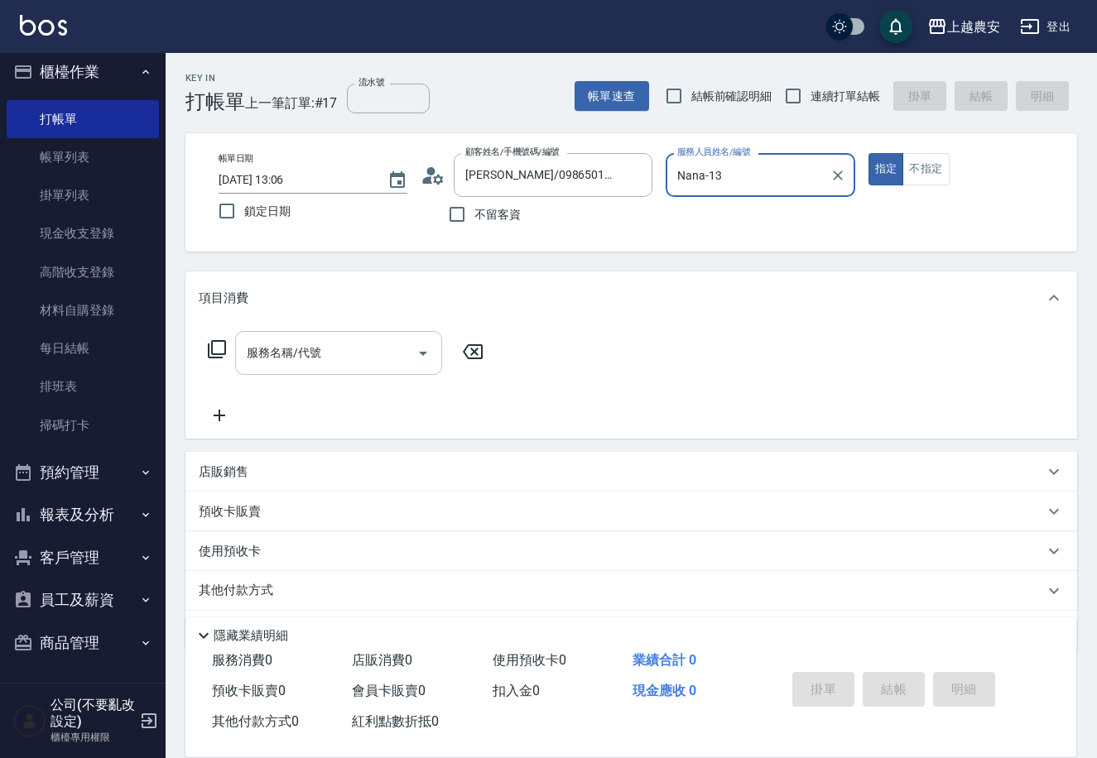
type input "Nana-13"
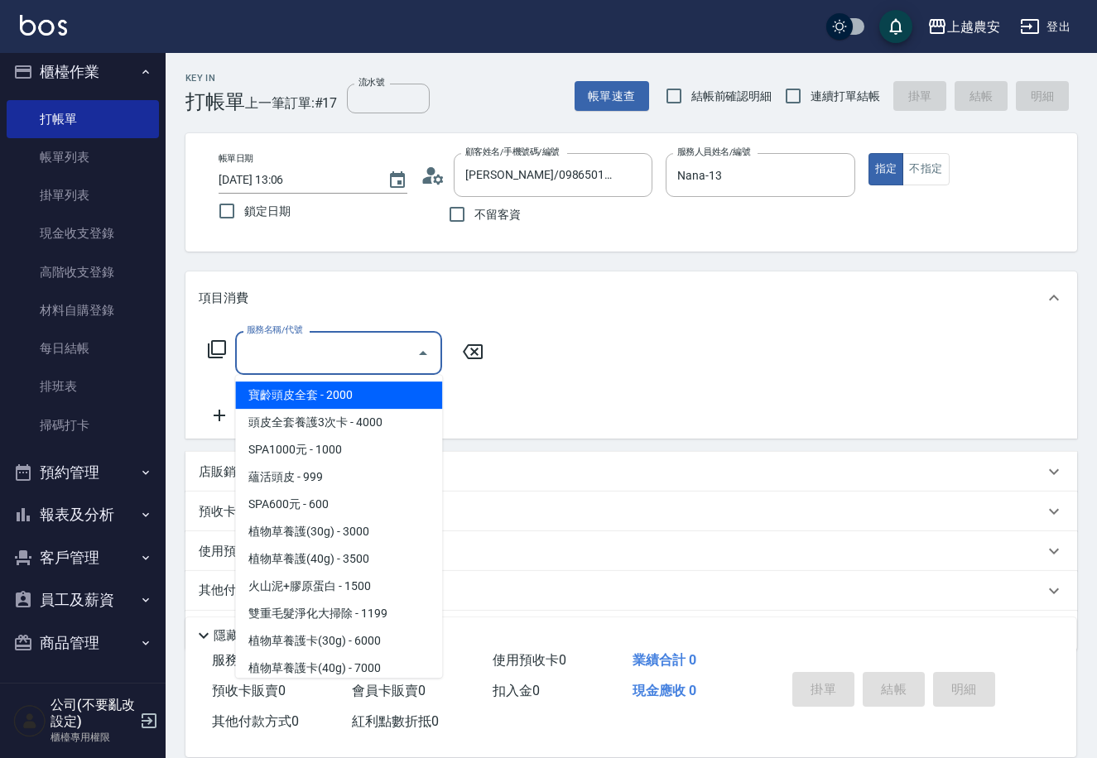
click at [374, 345] on input "服務名稱/代號" at bounding box center [326, 353] width 167 height 29
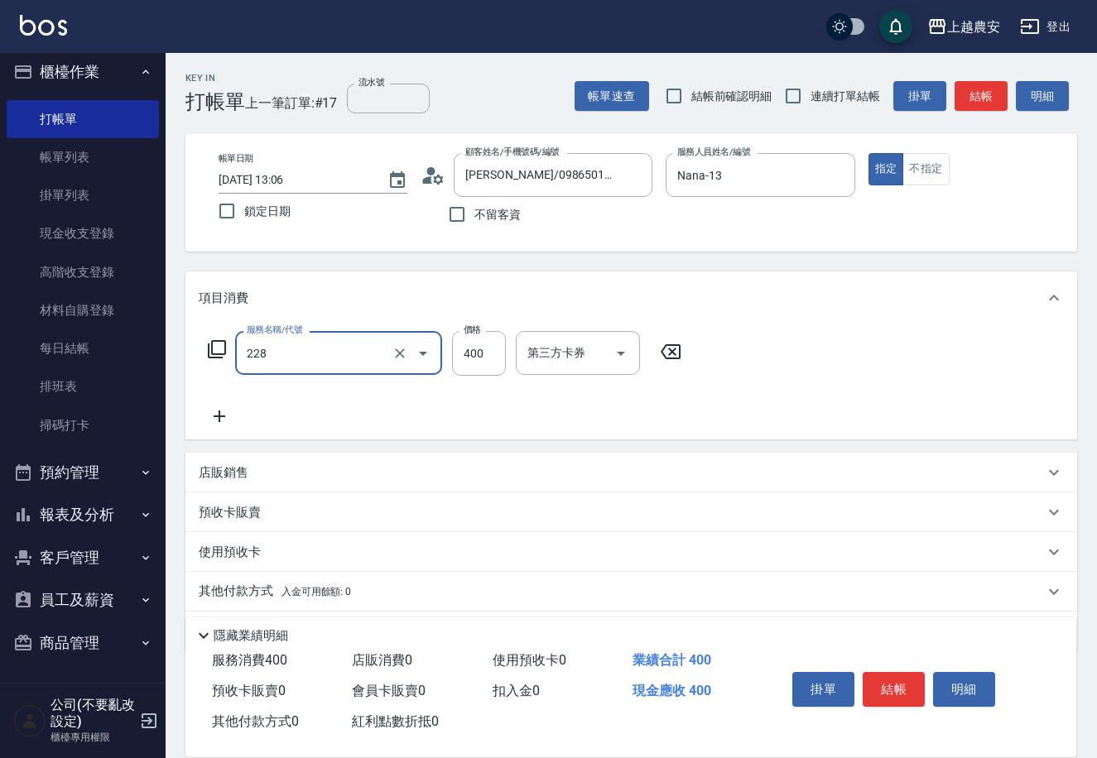
type input "洗髮(228)"
type input "[PERSON_NAME]-32"
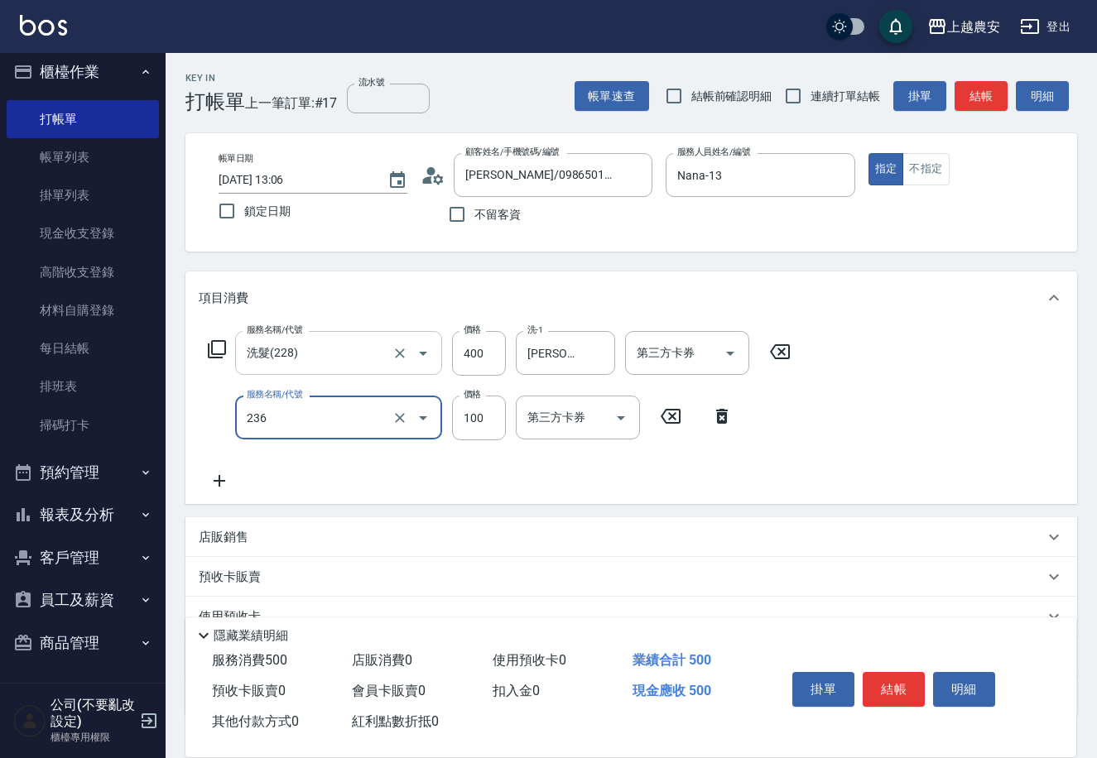
type input "手棒(236)"
click at [918, 683] on button "結帳" at bounding box center [894, 689] width 62 height 35
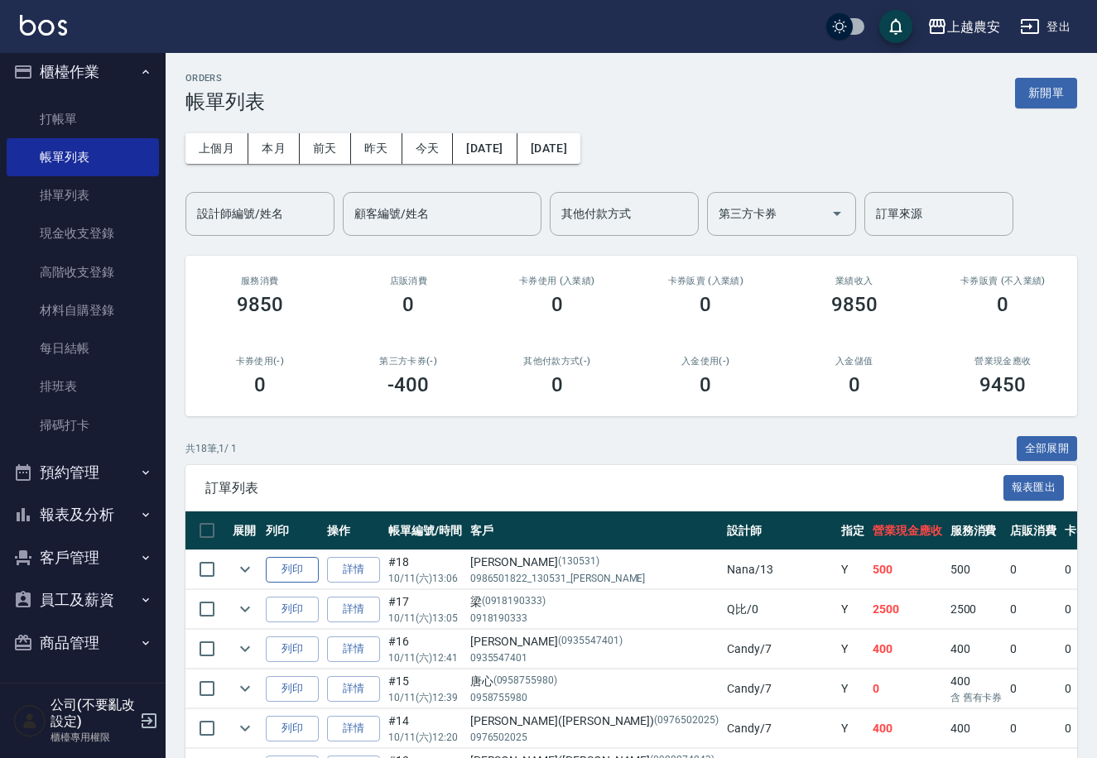
click at [291, 568] on button "列印" at bounding box center [292, 570] width 53 height 26
click at [73, 112] on link "打帳單" at bounding box center [83, 119] width 152 height 38
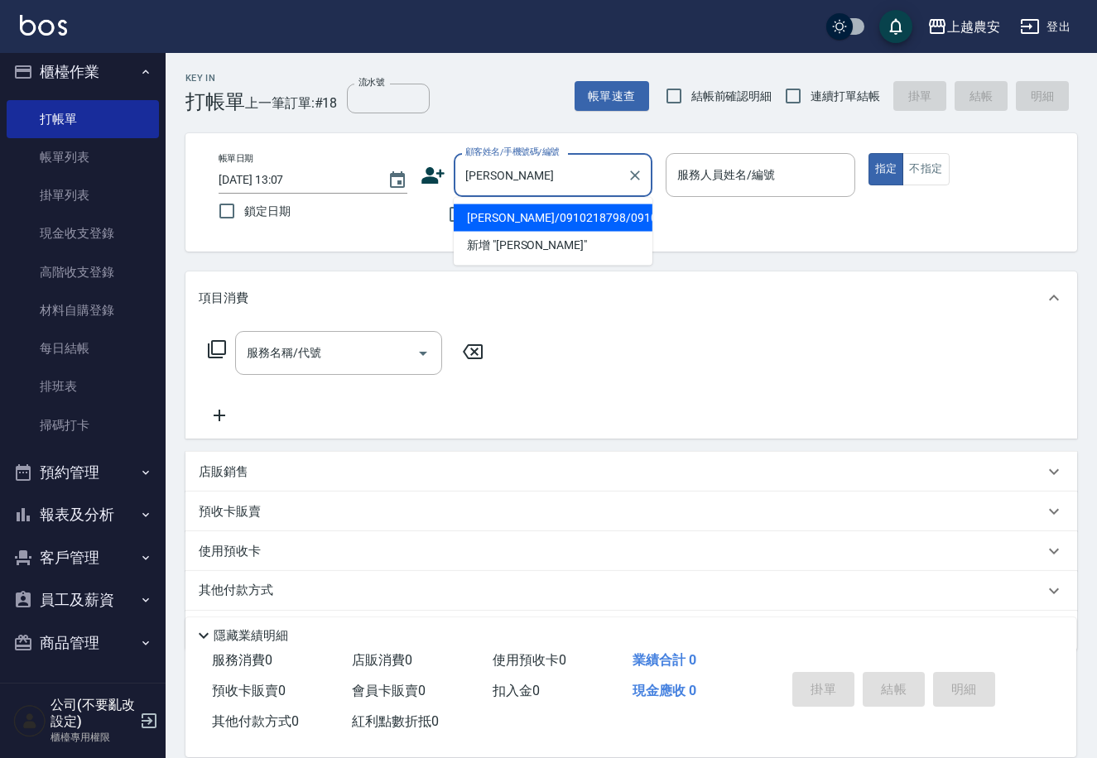
click at [505, 222] on li "林淨枝/0910218798/0910218798" at bounding box center [553, 217] width 199 height 27
type input "林淨枝/0910218798/0910218798"
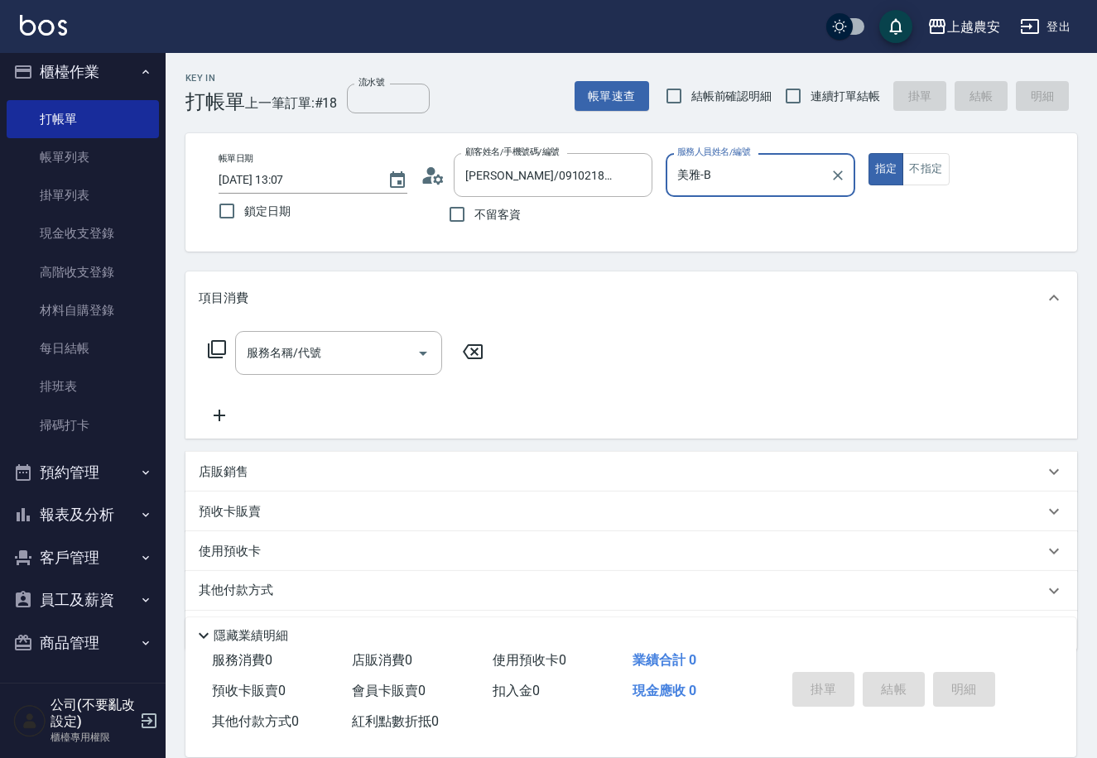
type input "美雅-B"
click at [219, 347] on icon at bounding box center [217, 349] width 20 height 20
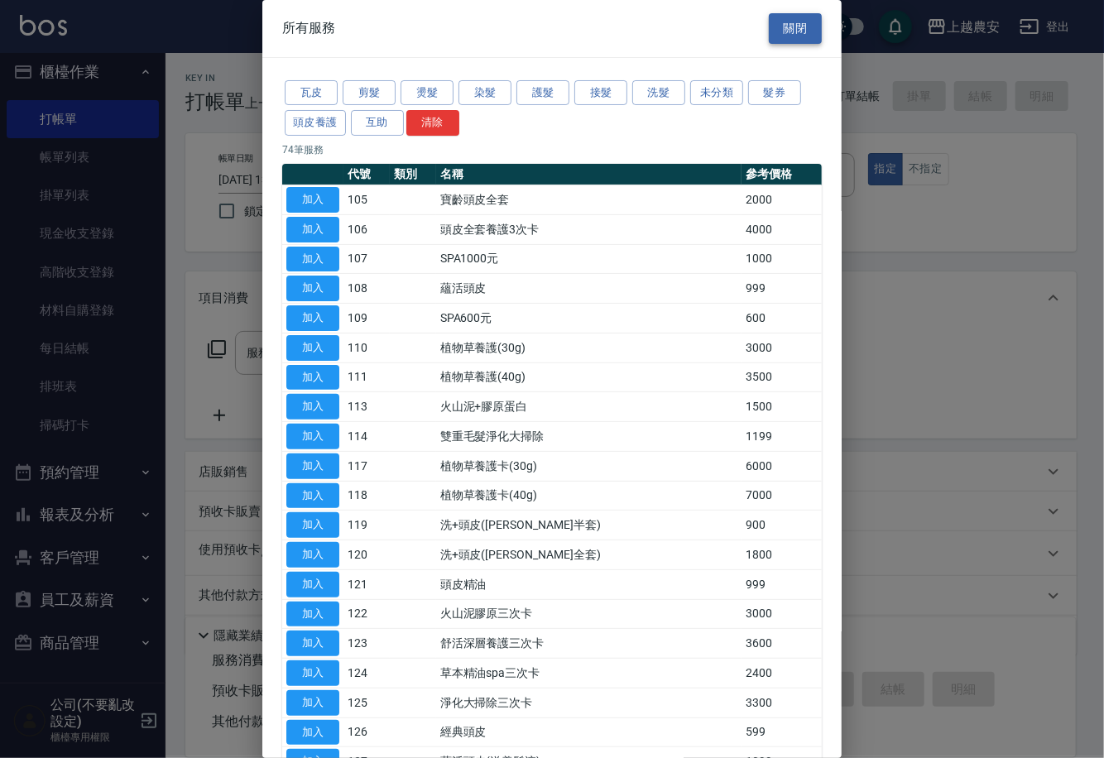
click at [769, 26] on button "關閉" at bounding box center [795, 28] width 53 height 31
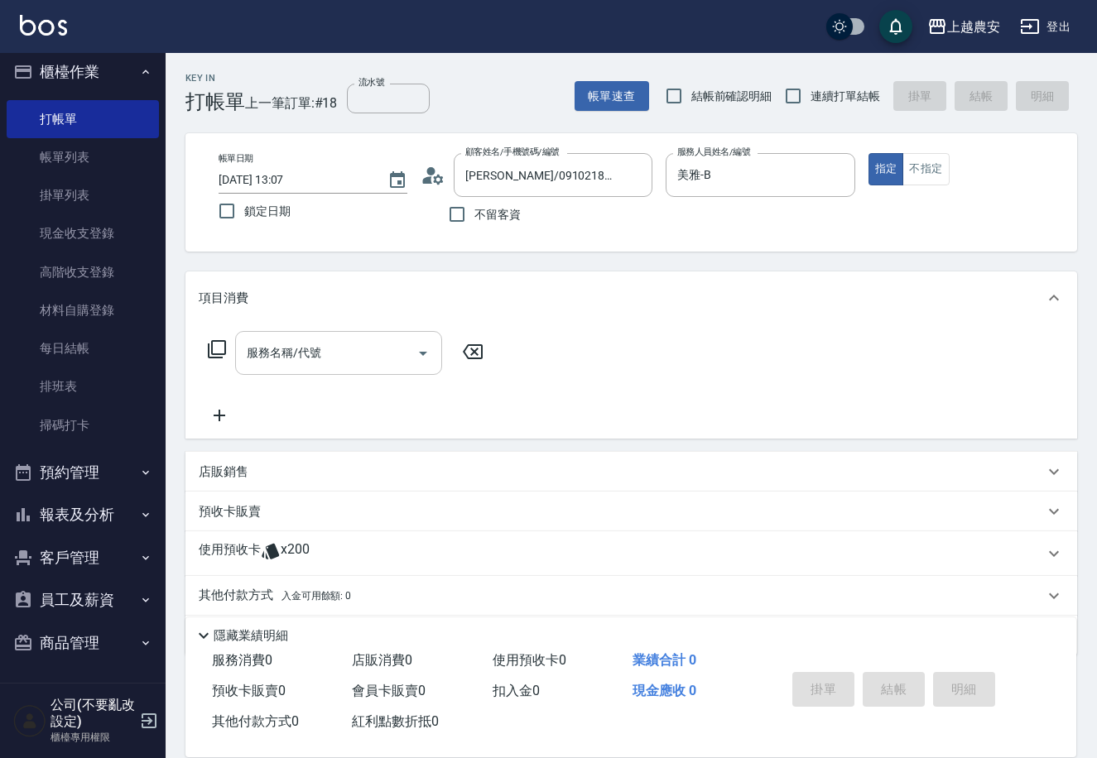
click at [343, 341] on input "服務名稱/代號" at bounding box center [326, 353] width 167 height 29
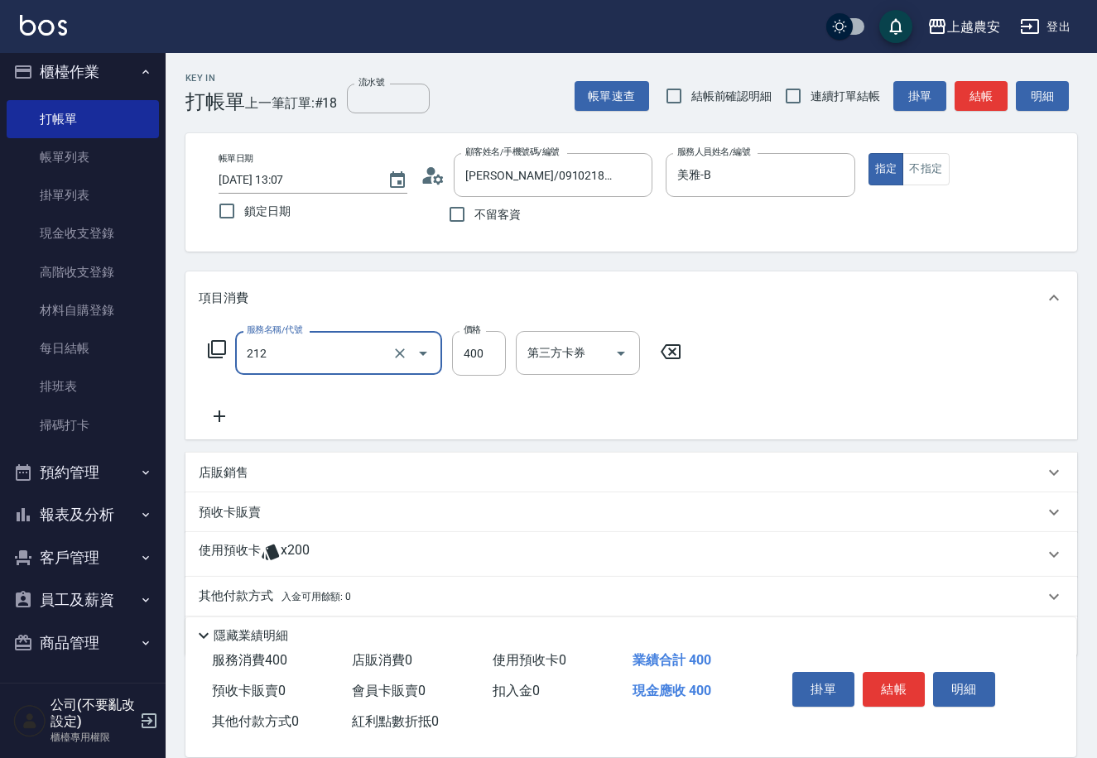
type input "洗髮券消費(212)"
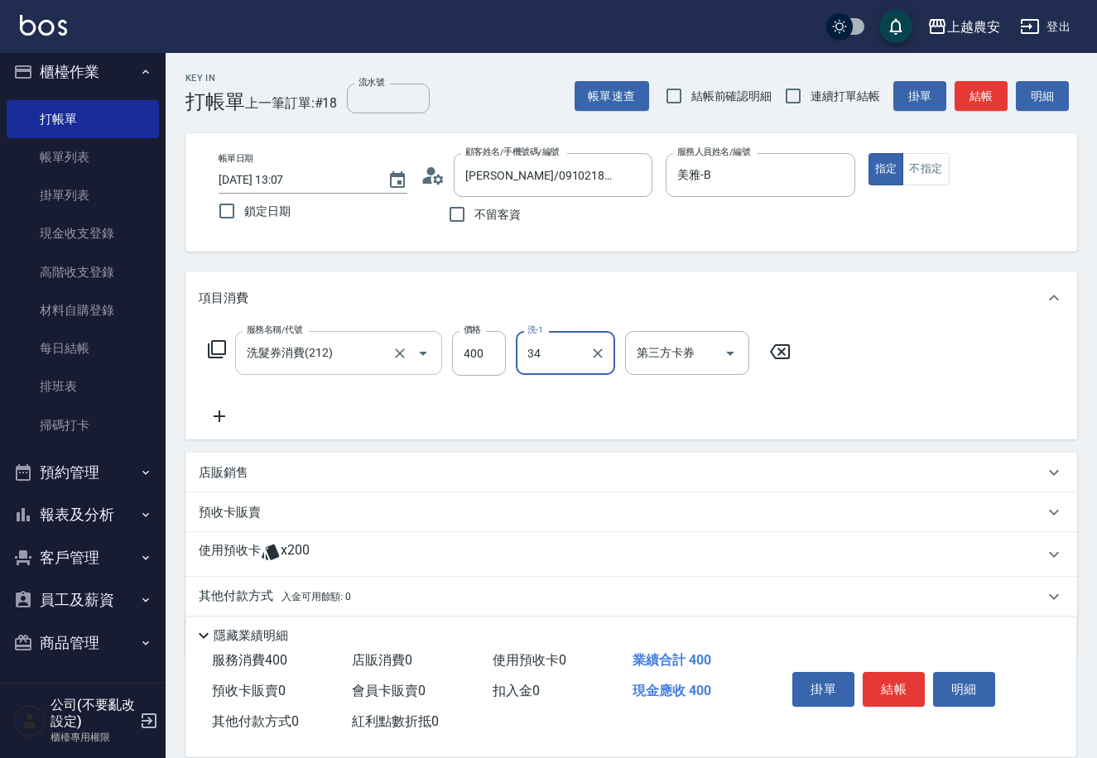
type input "酪梨-34"
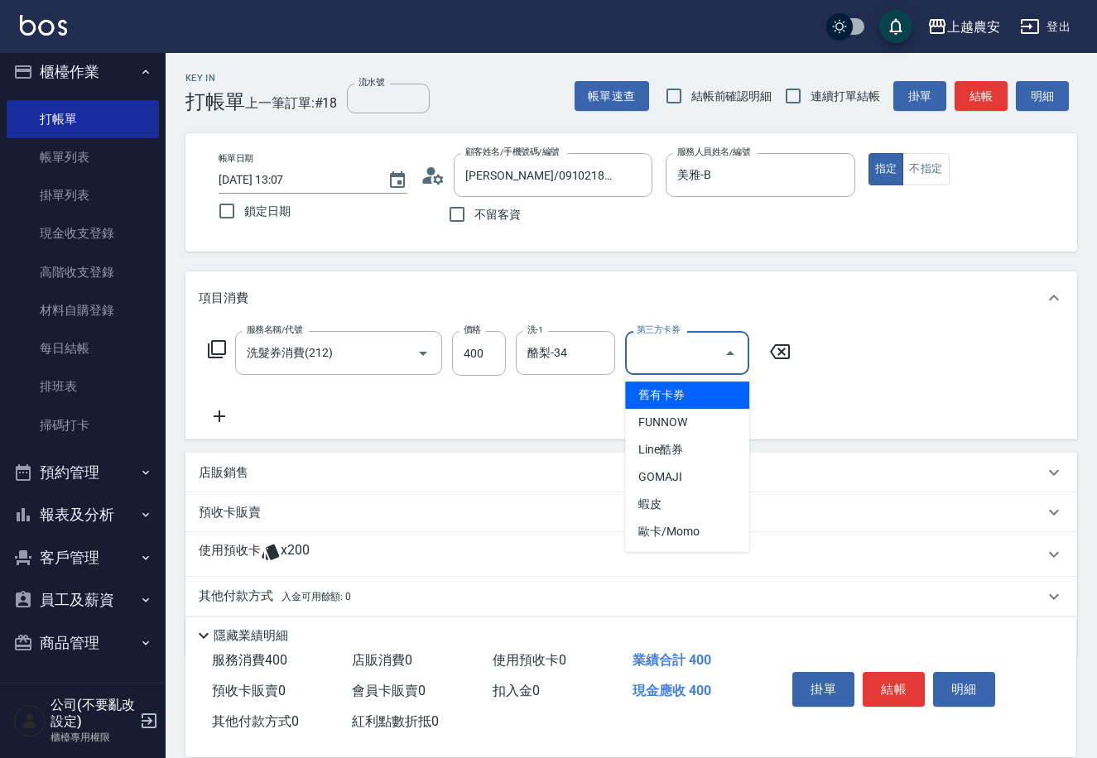
click at [671, 353] on input "第三方卡券" at bounding box center [674, 353] width 84 height 29
click at [675, 400] on span "舊有卡券" at bounding box center [687, 395] width 124 height 27
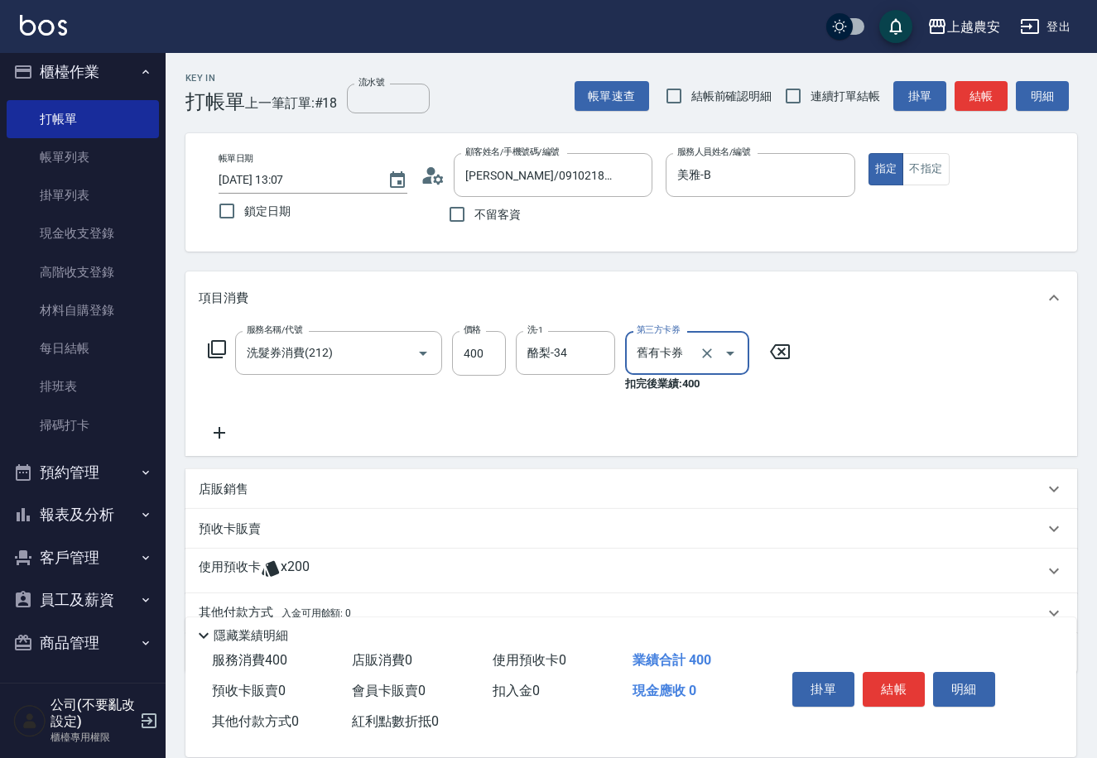
type input "舊有卡券"
click at [234, 532] on p "預收卡販賣" at bounding box center [230, 529] width 62 height 17
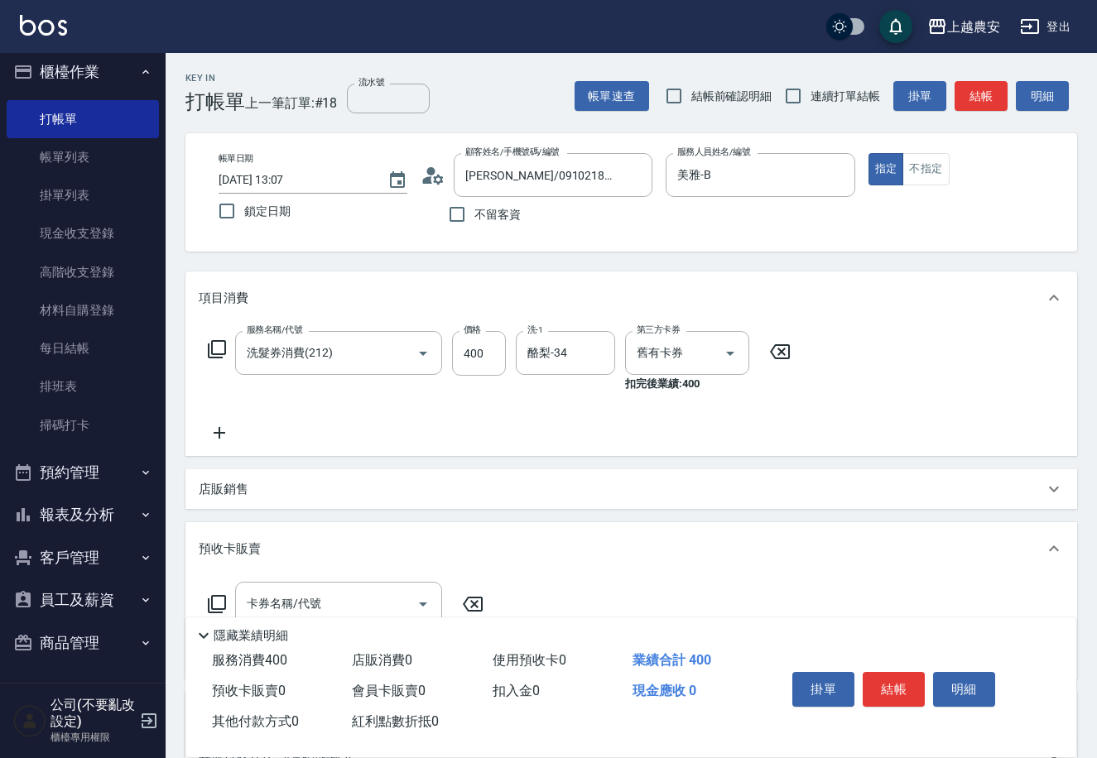
click at [217, 598] on icon at bounding box center [217, 604] width 20 height 20
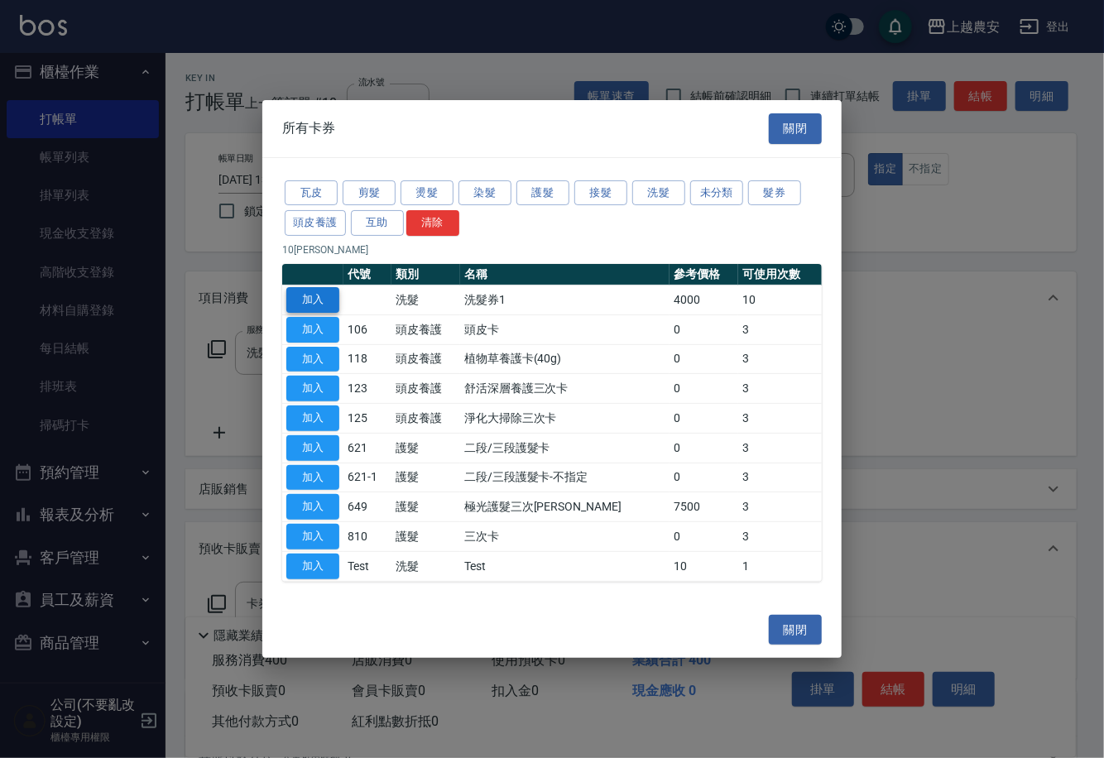
click at [318, 299] on button "加入" at bounding box center [312, 300] width 53 height 26
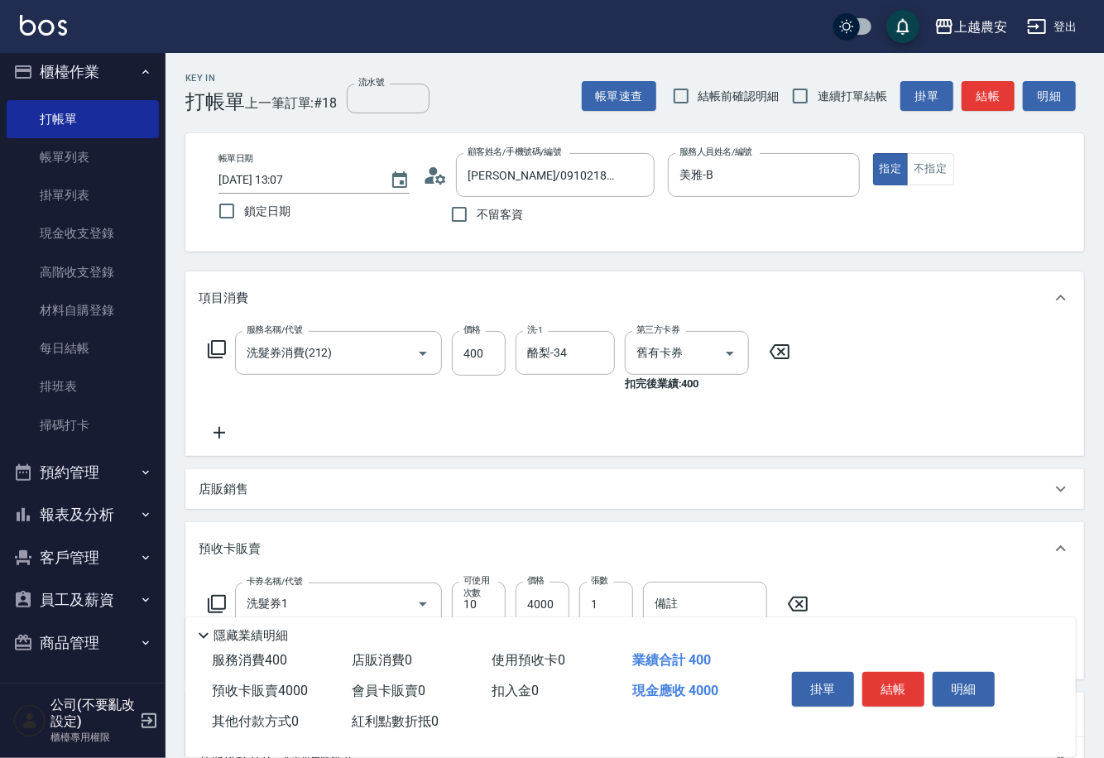
type input "洗髮券1"
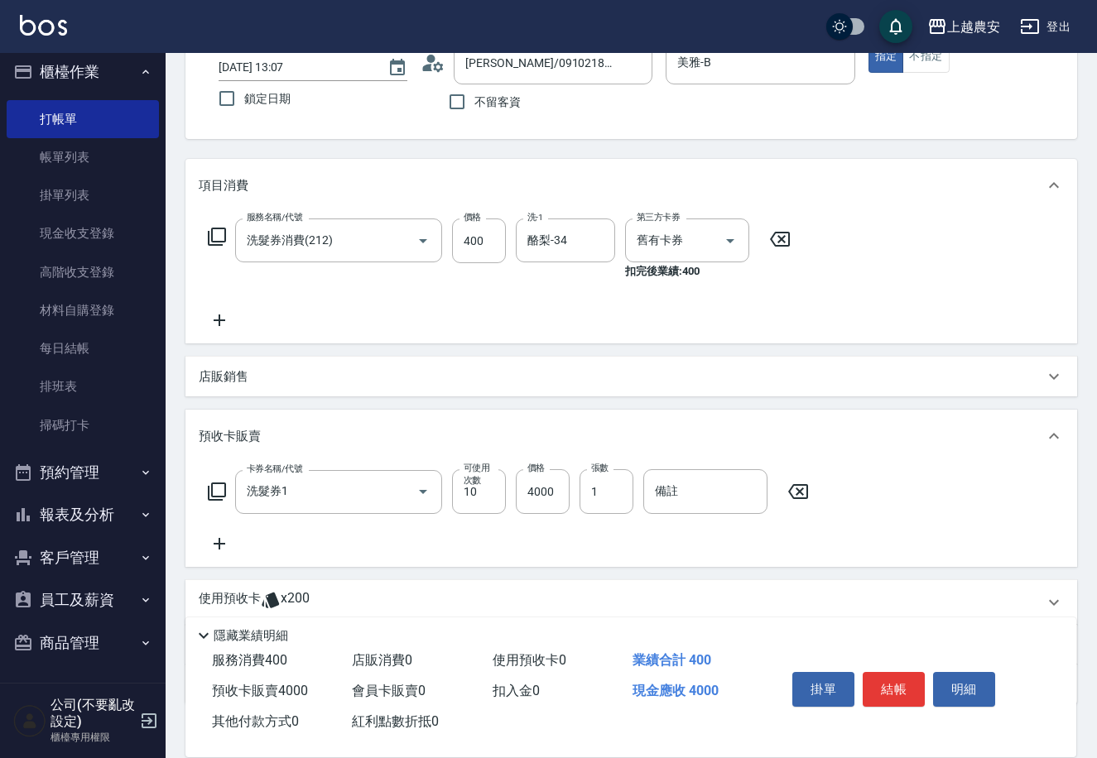
scroll to position [113, 0]
click at [888, 684] on button "結帳" at bounding box center [894, 689] width 62 height 35
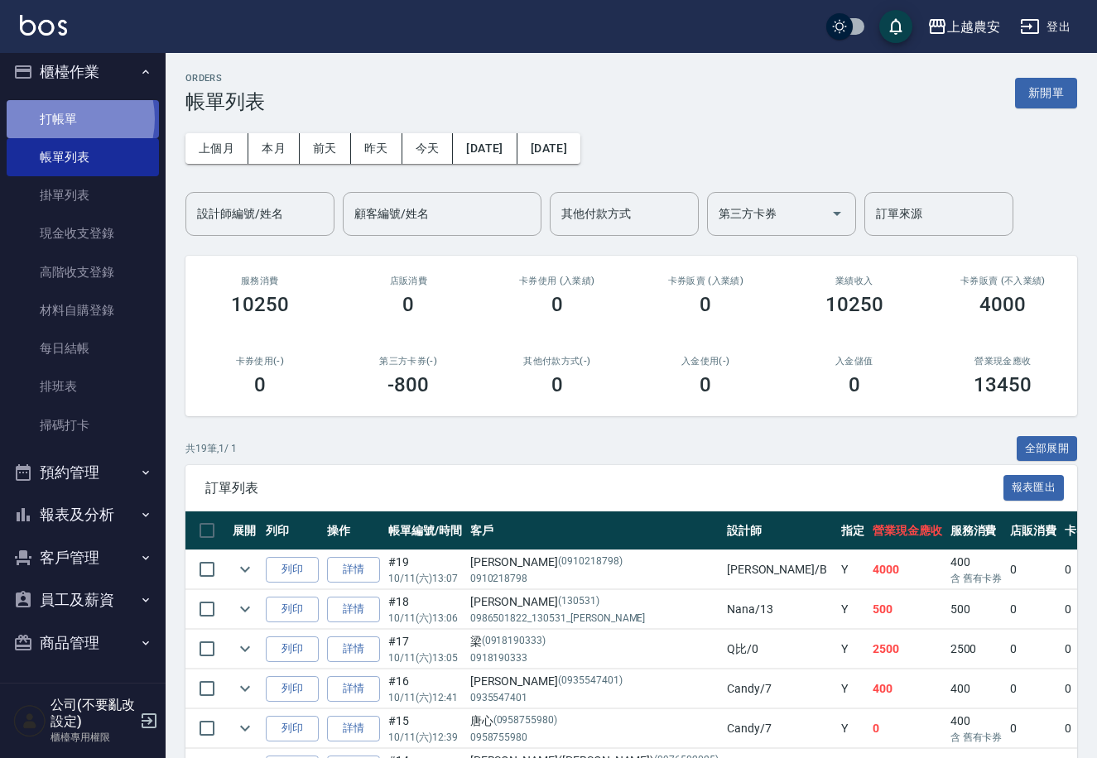
click at [60, 118] on link "打帳單" at bounding box center [83, 119] width 152 height 38
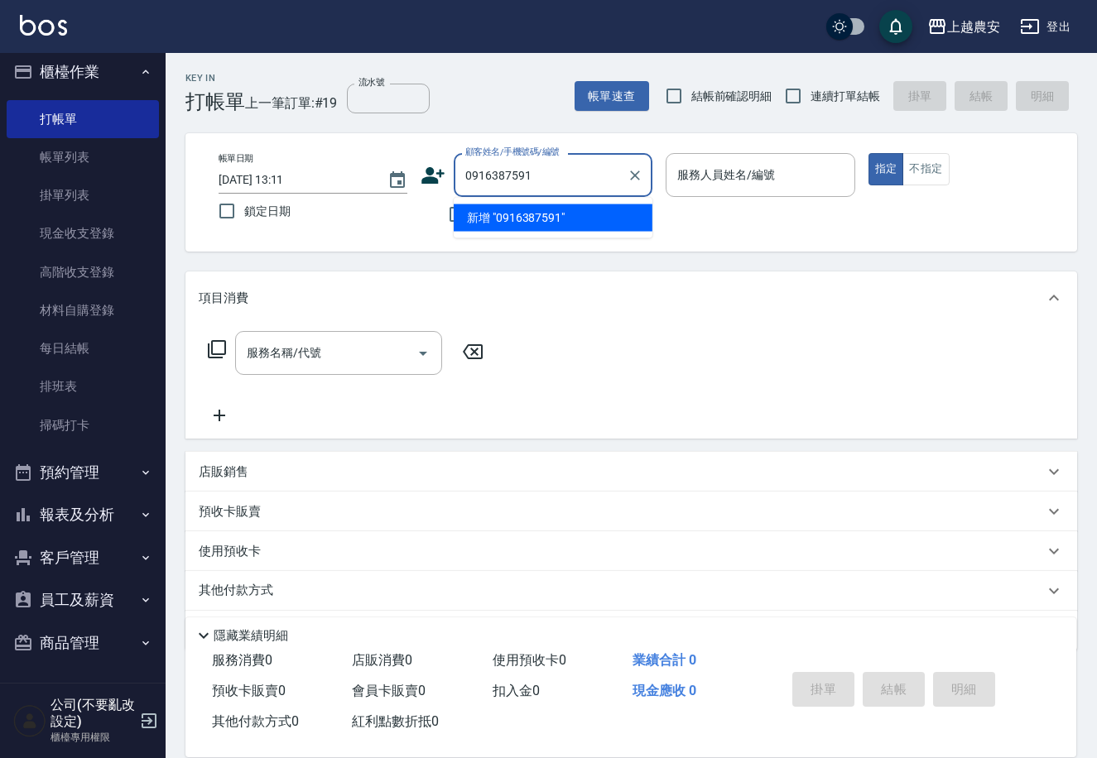
click at [551, 219] on li "新增 "0916387591"" at bounding box center [553, 217] width 199 height 27
type input "0916387591"
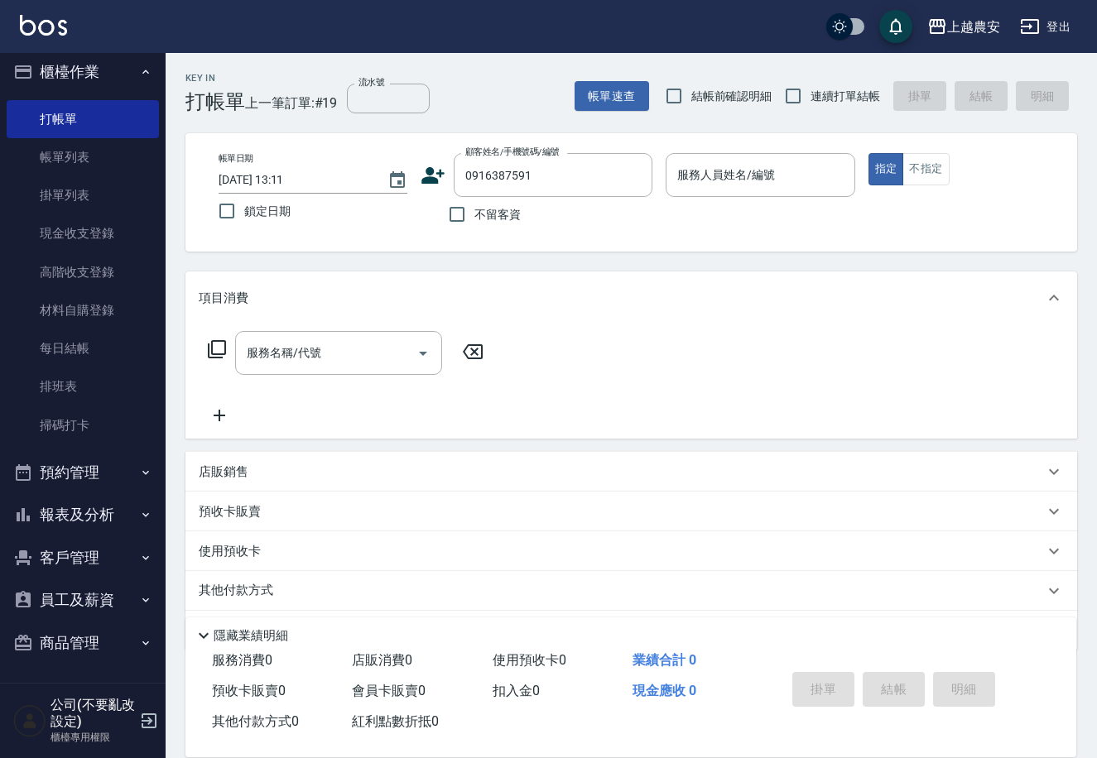
click at [429, 172] on icon at bounding box center [433, 175] width 23 height 17
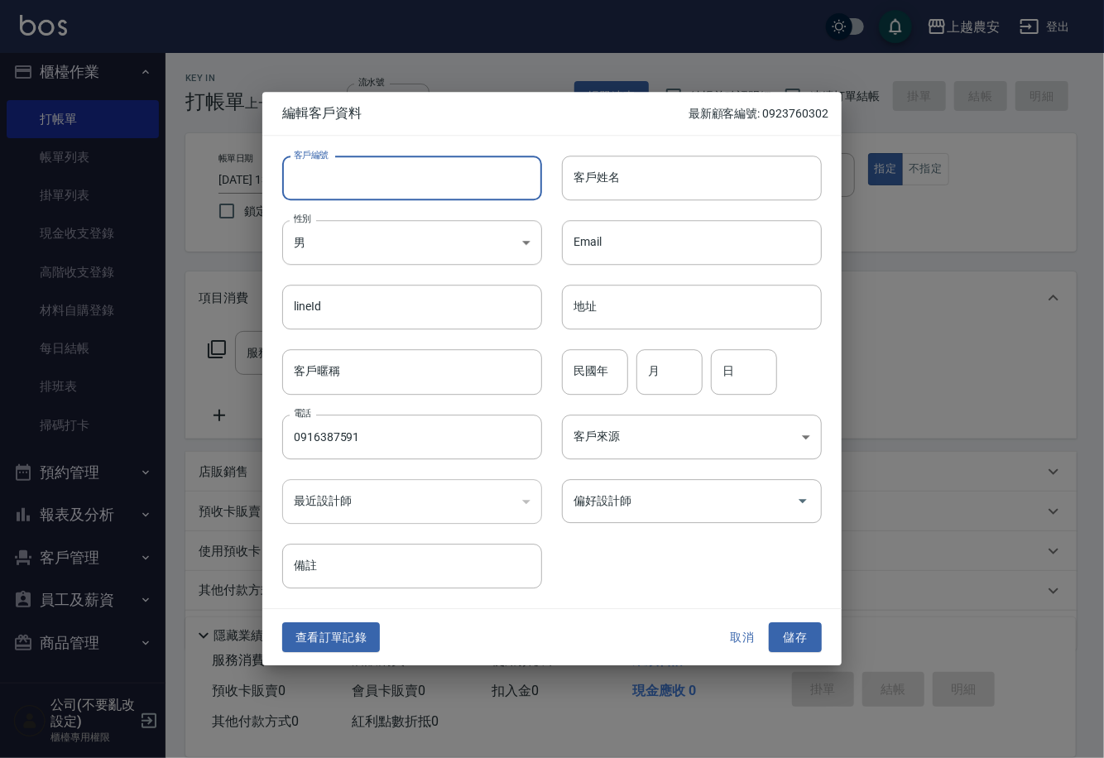
click at [429, 172] on input "客戶編號" at bounding box center [412, 178] width 260 height 45
type input "0916387591"
click at [360, 243] on body "上越農安 登出 櫃檯作業 打帳單 帳單列表 掛單列表 現金收支登錄 高階收支登錄 材料自購登錄 每日結帳 排班表 掃碼打卡 預約管理 預約管理 單日預約紀錄 …" at bounding box center [552, 403] width 1104 height 807
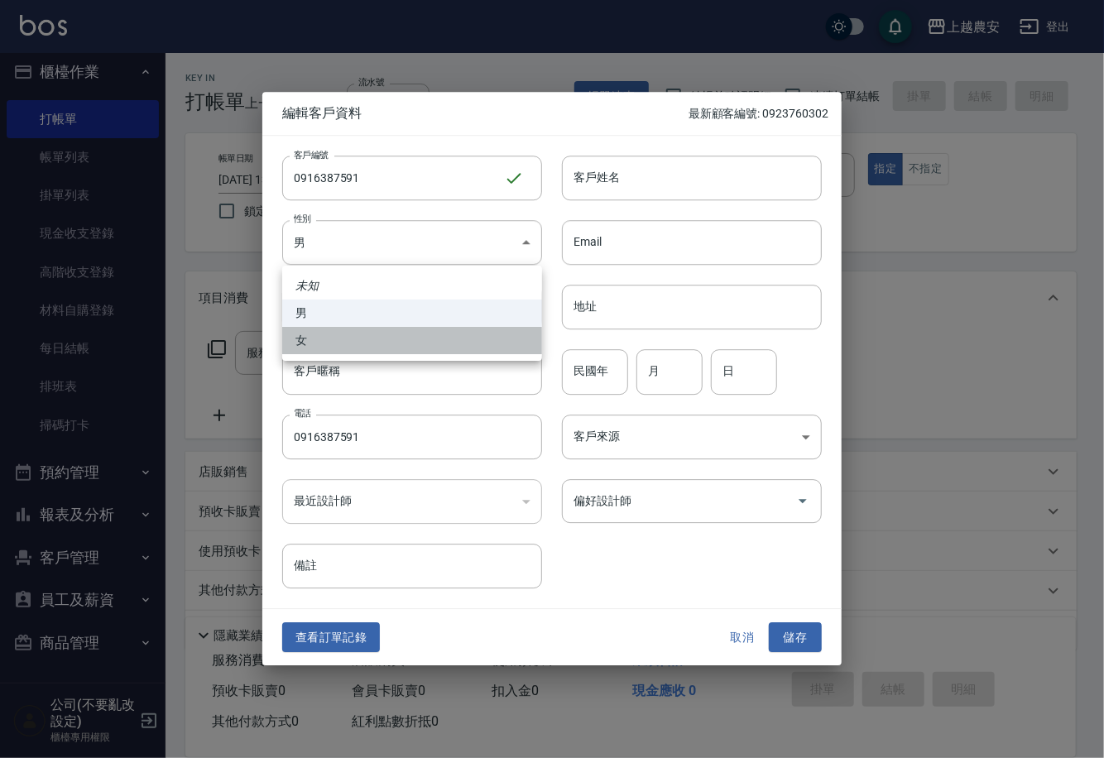
click at [346, 339] on li "女" at bounding box center [412, 340] width 260 height 27
type input "[DEMOGRAPHIC_DATA]"
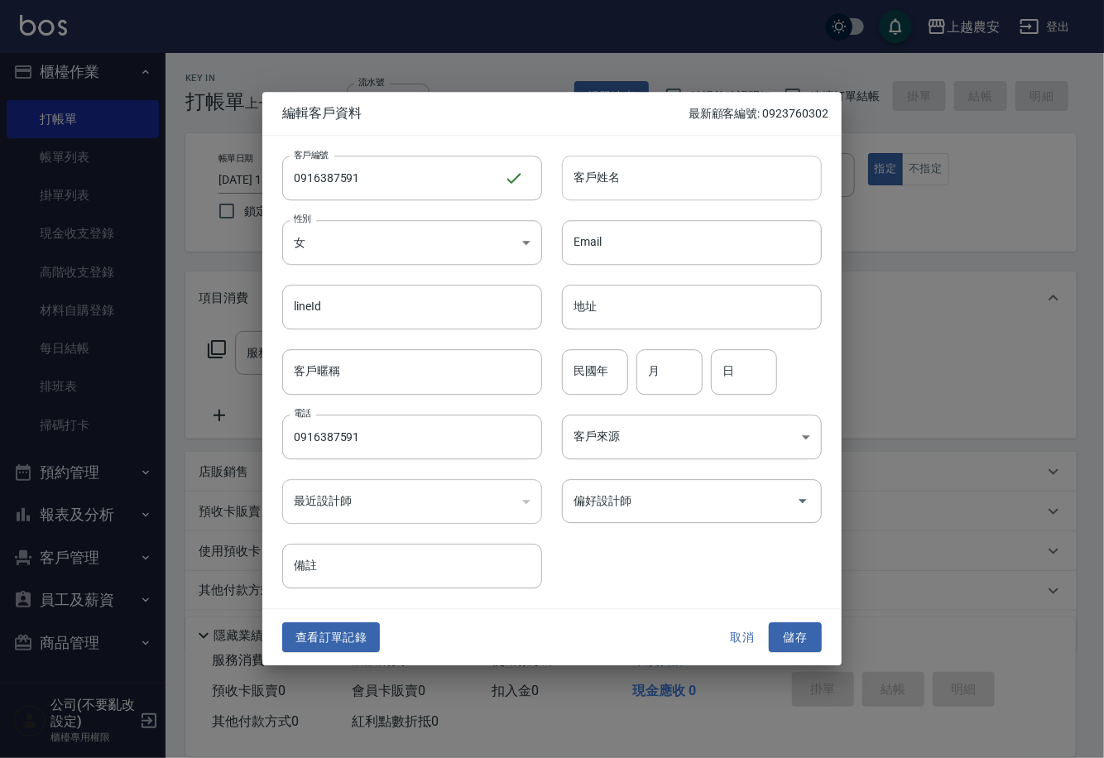
click at [623, 183] on input "客戶姓名" at bounding box center [692, 178] width 260 height 45
type input "朱"
drag, startPoint x: 796, startPoint y: 642, endPoint x: 795, endPoint y: 613, distance: 29.0
click at [796, 642] on button "儲存" at bounding box center [795, 638] width 53 height 31
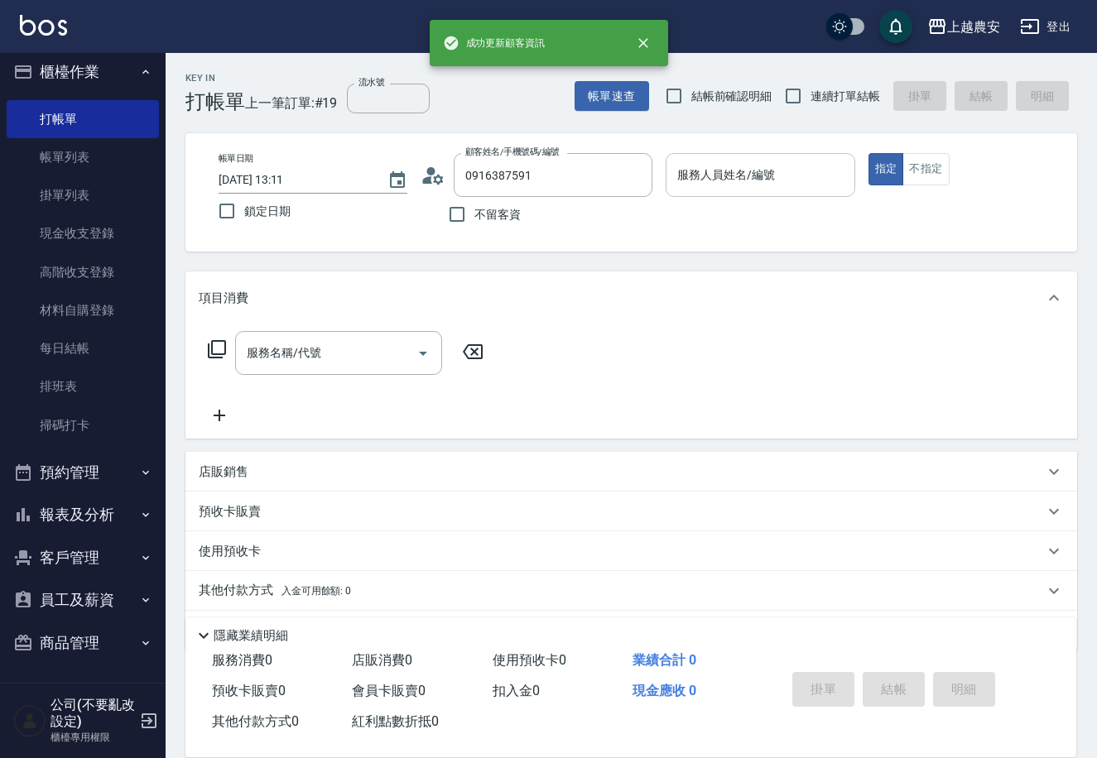
click at [714, 176] on input "服務人員姓名/編號" at bounding box center [760, 175] width 174 height 29
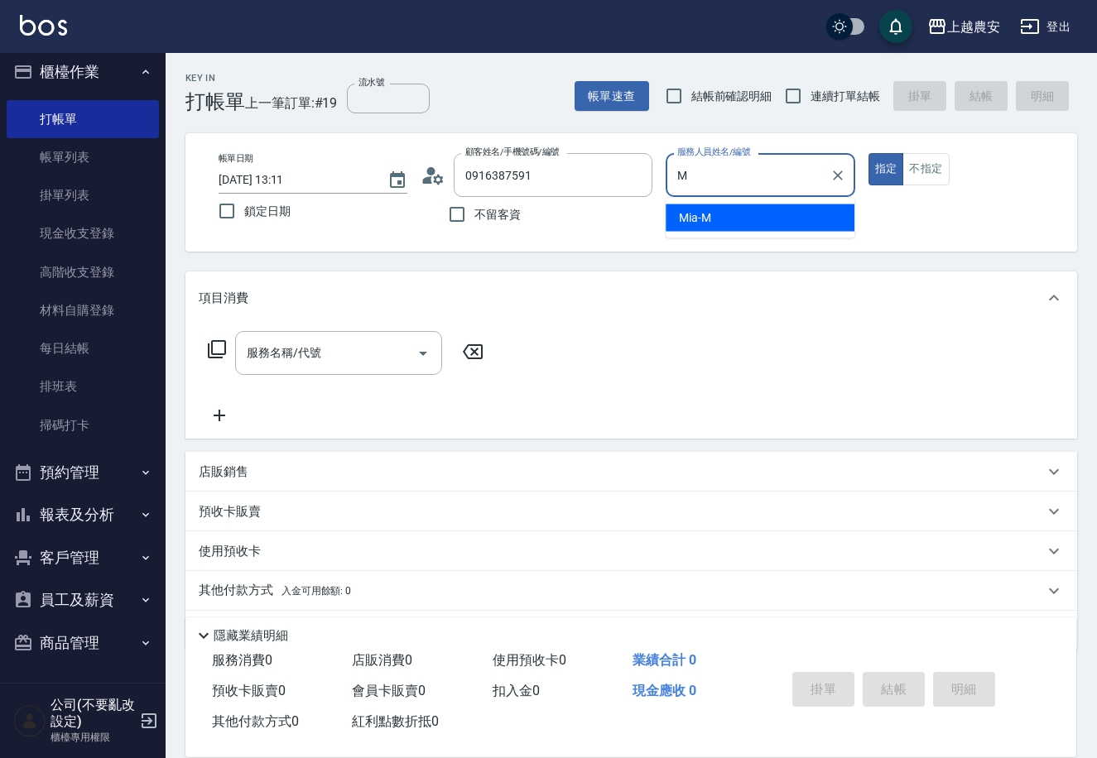
type input "Mia-M"
type button "true"
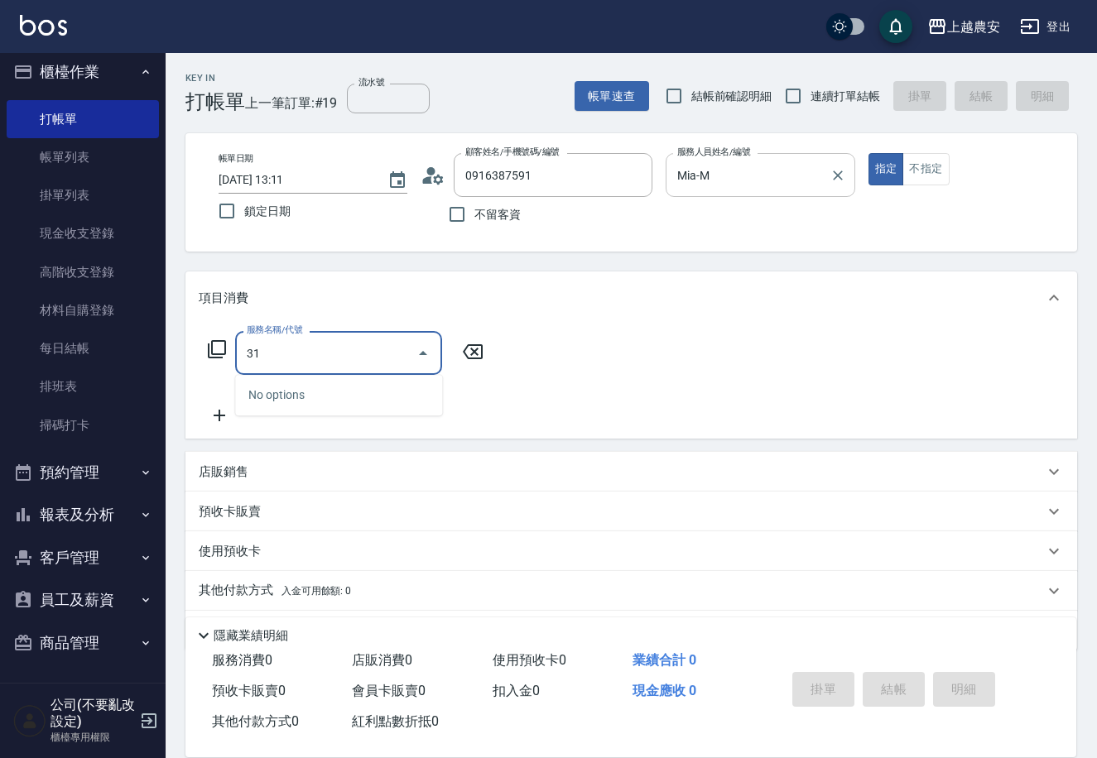
type input "3"
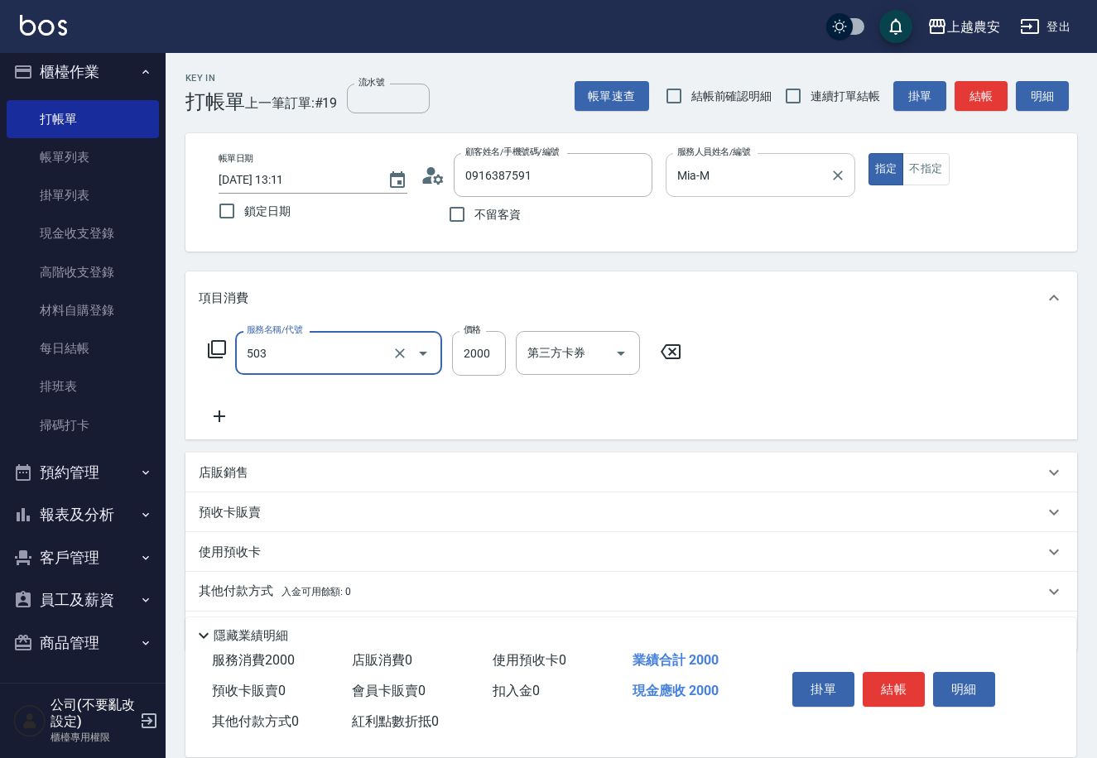
type input "染髮1500↑(503)"
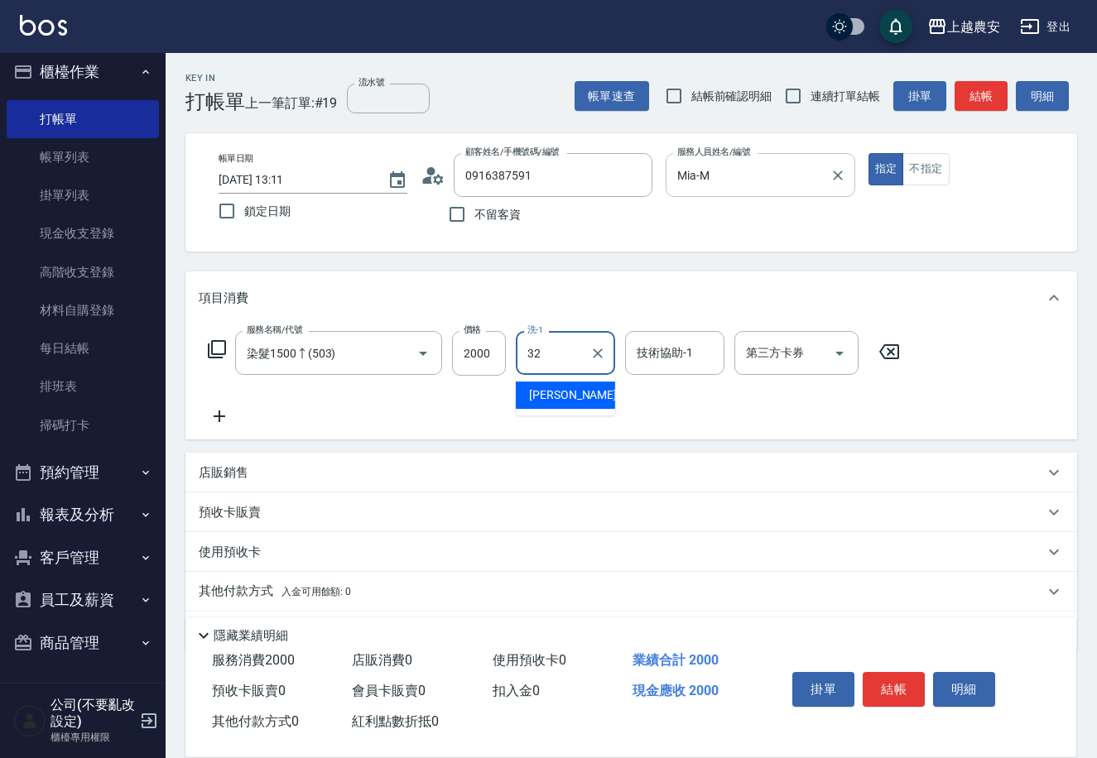
type input "[PERSON_NAME]-32"
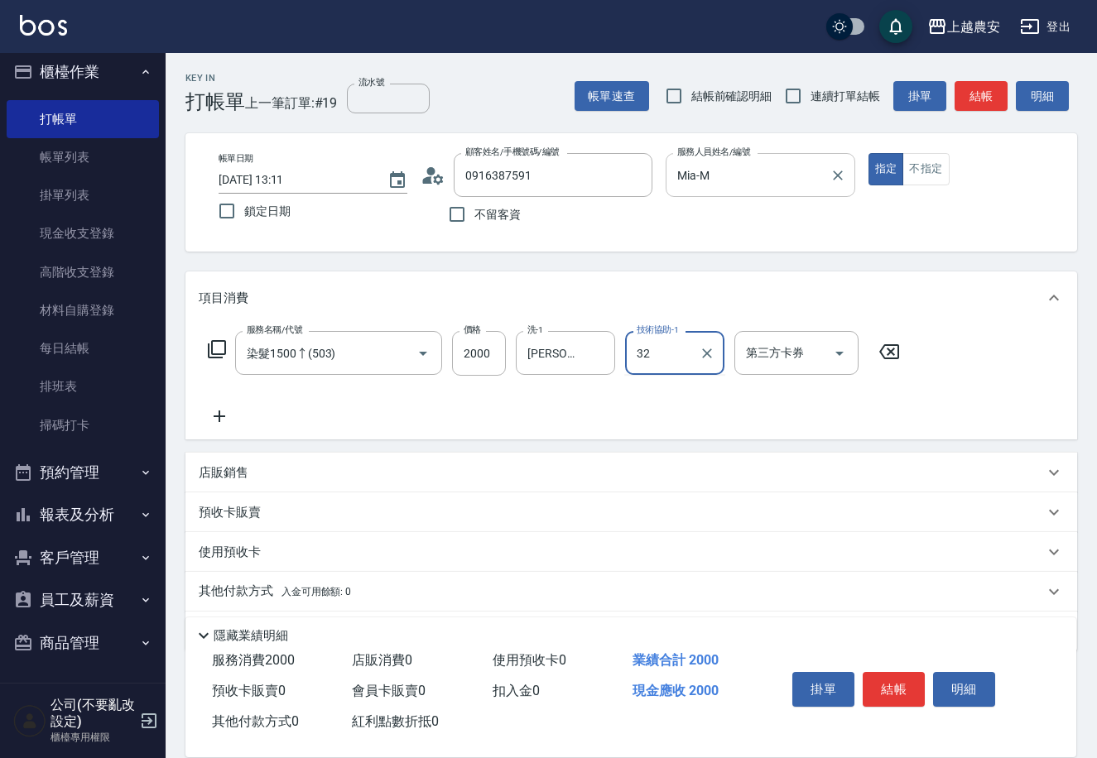
type input "[PERSON_NAME]-32"
click at [897, 684] on button "結帳" at bounding box center [894, 689] width 62 height 35
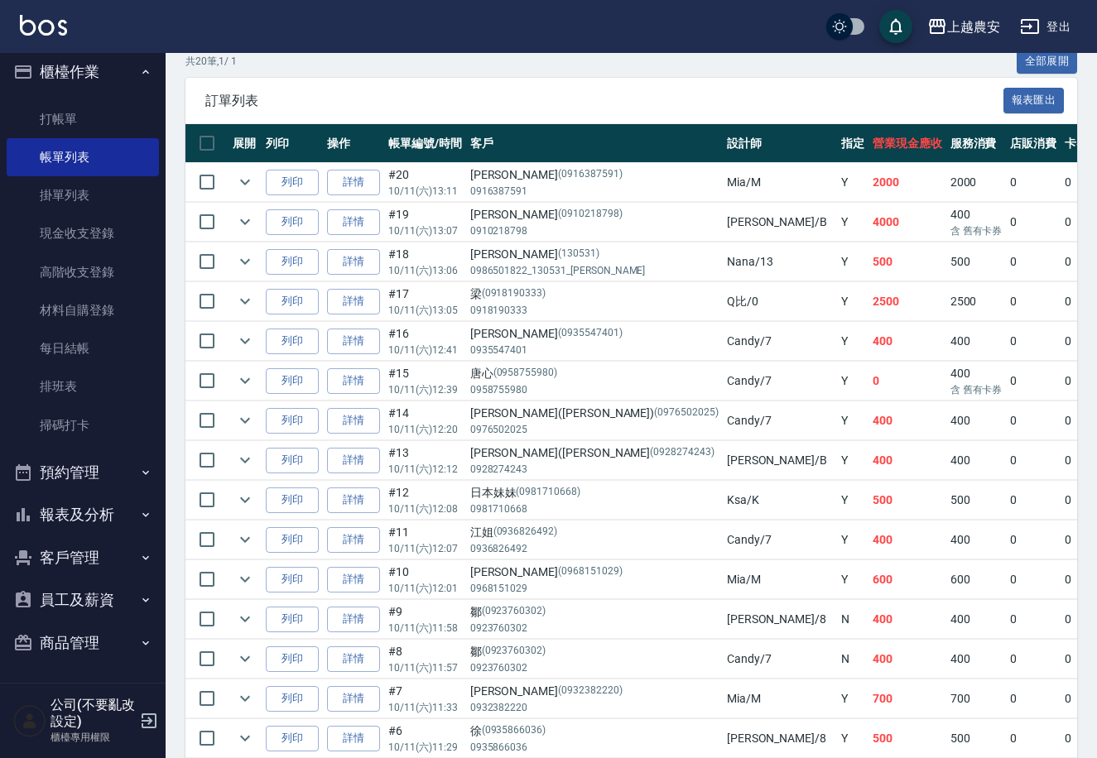
scroll to position [339, 0]
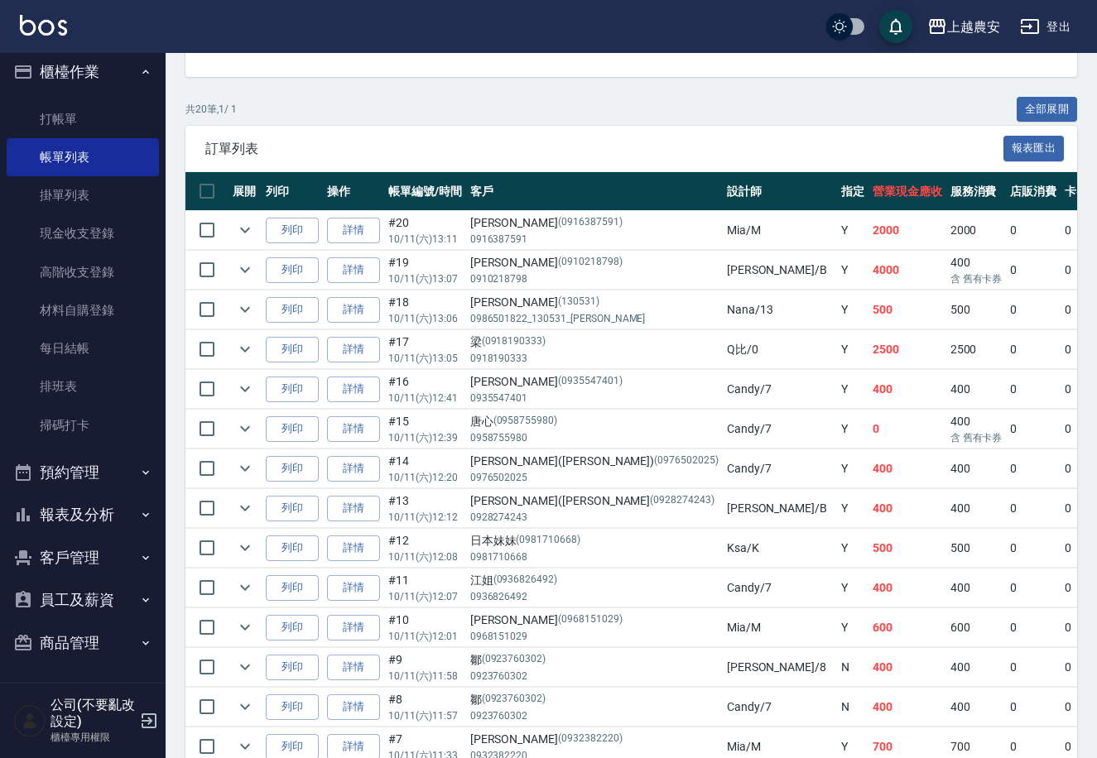
click at [516, 105] on div "共 20 筆, 1 / 1 全部展開" at bounding box center [631, 110] width 892 height 26
click at [693, 92] on div "ORDERS 帳單列表 新開單 上個月 本月 前天 昨天 今天 2025/10/11 2025/10/11 設計師編號/姓名 設計師編號/姓名 顧客編號/姓名…" at bounding box center [631, 392] width 931 height 1357
click at [66, 103] on link "打帳單" at bounding box center [83, 119] width 152 height 38
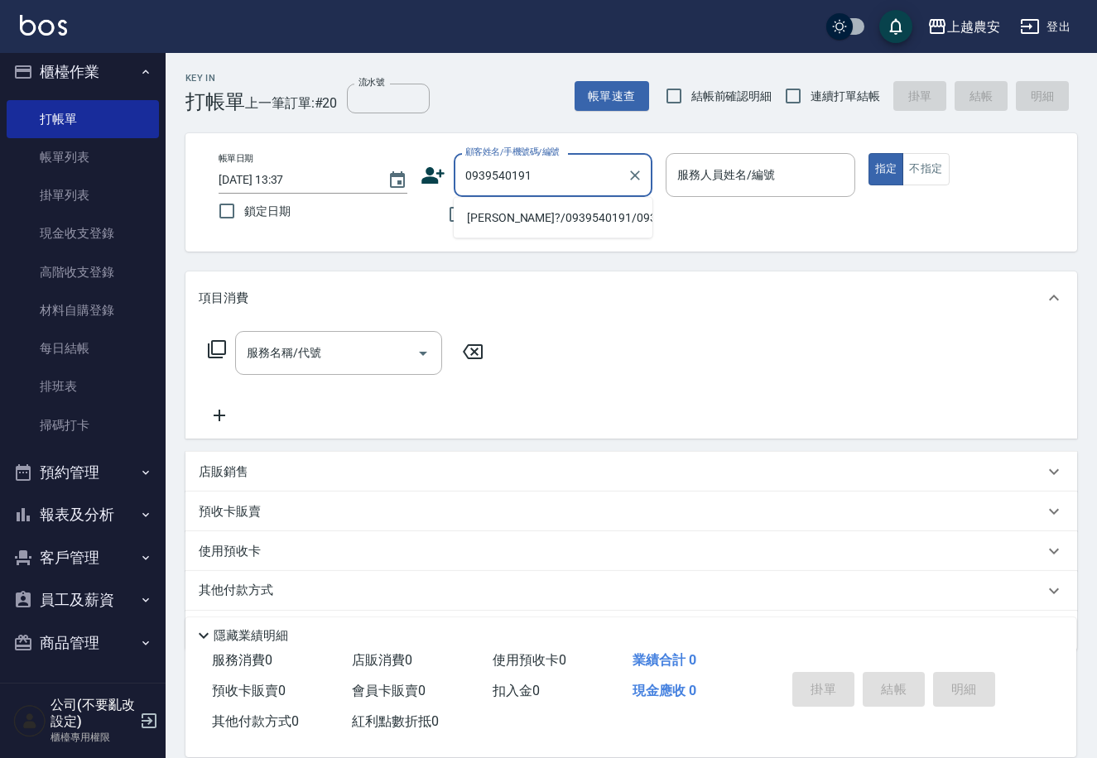
click at [498, 217] on li "薛家?/0939540191/0939540191" at bounding box center [553, 217] width 199 height 27
type input "薛家?/0939540191/0939540191"
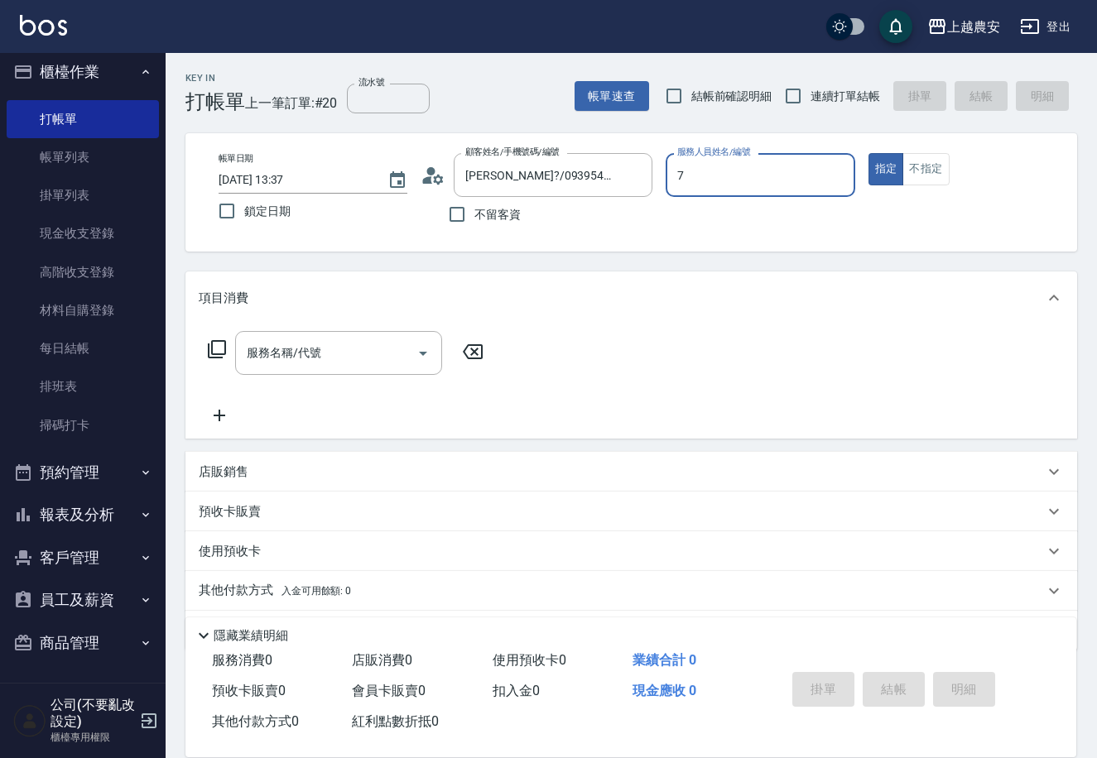
type input "Candy-7"
type button "true"
click at [937, 170] on button "不指定" at bounding box center [925, 169] width 46 height 32
click at [348, 345] on input "服務名稱/代號" at bounding box center [326, 353] width 167 height 29
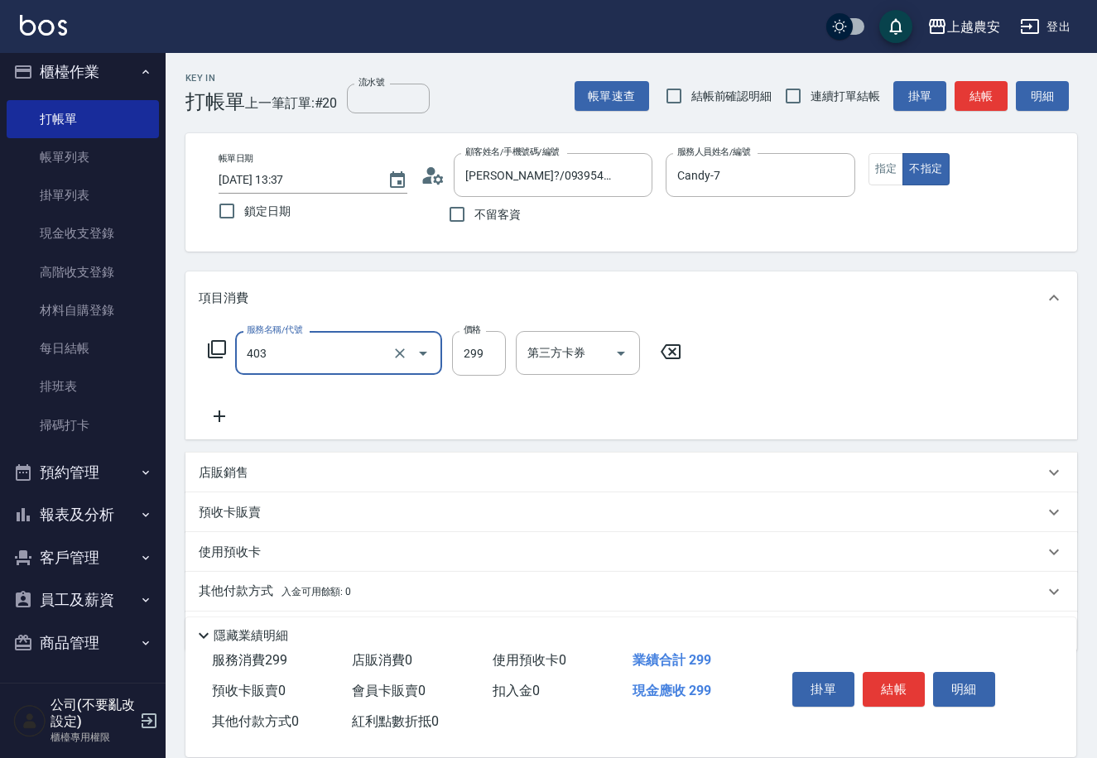
type input "剪髮(403)"
click at [895, 694] on button "結帳" at bounding box center [894, 689] width 62 height 35
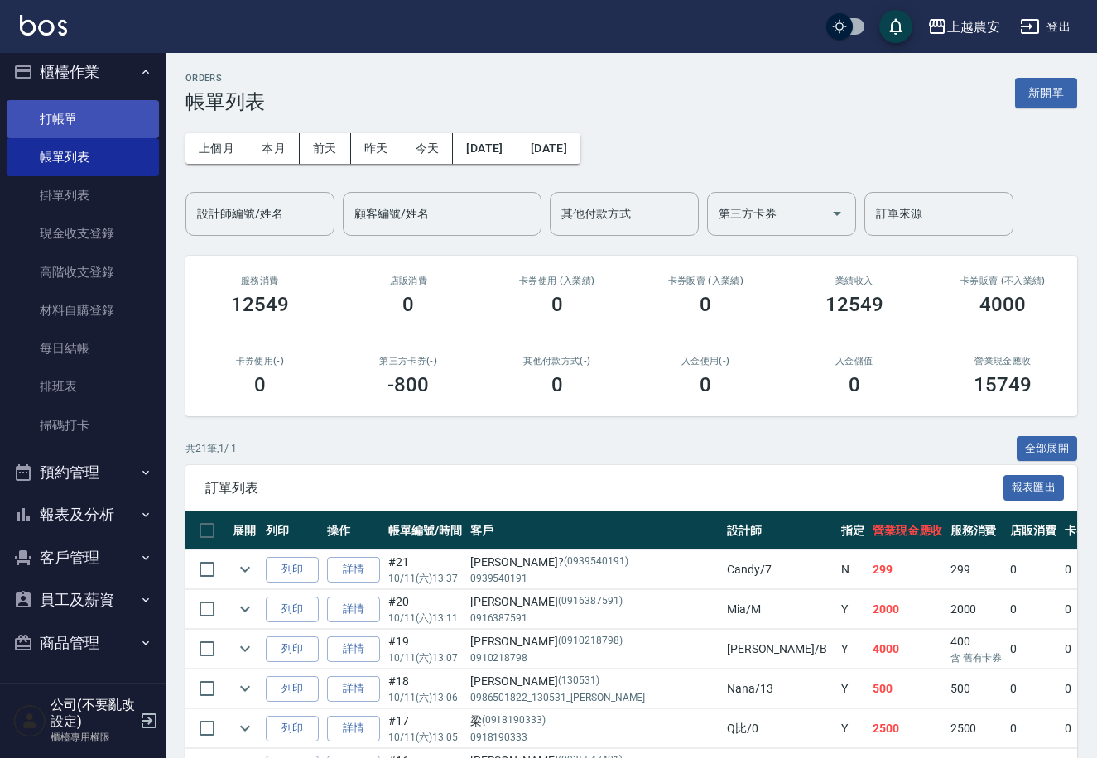
click at [84, 118] on link "打帳單" at bounding box center [83, 119] width 152 height 38
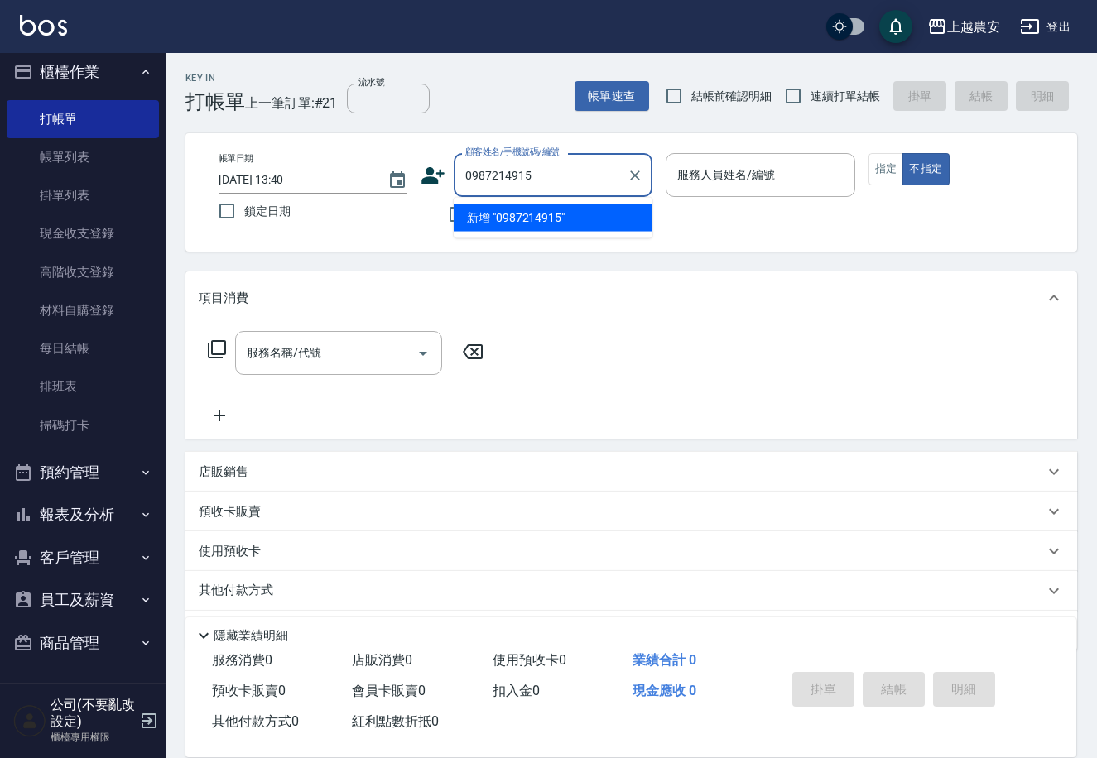
click at [508, 225] on li "新增 "0987214915"" at bounding box center [553, 217] width 199 height 27
type input "0987214915"
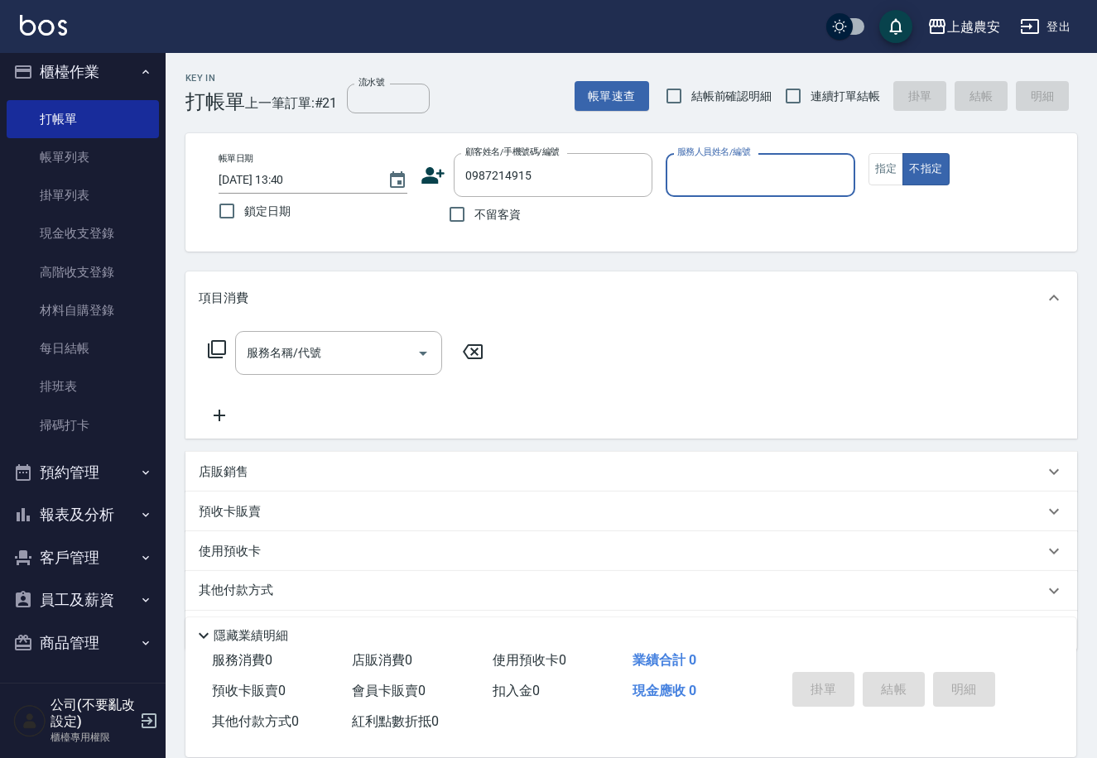
click at [428, 180] on icon at bounding box center [433, 175] width 23 height 17
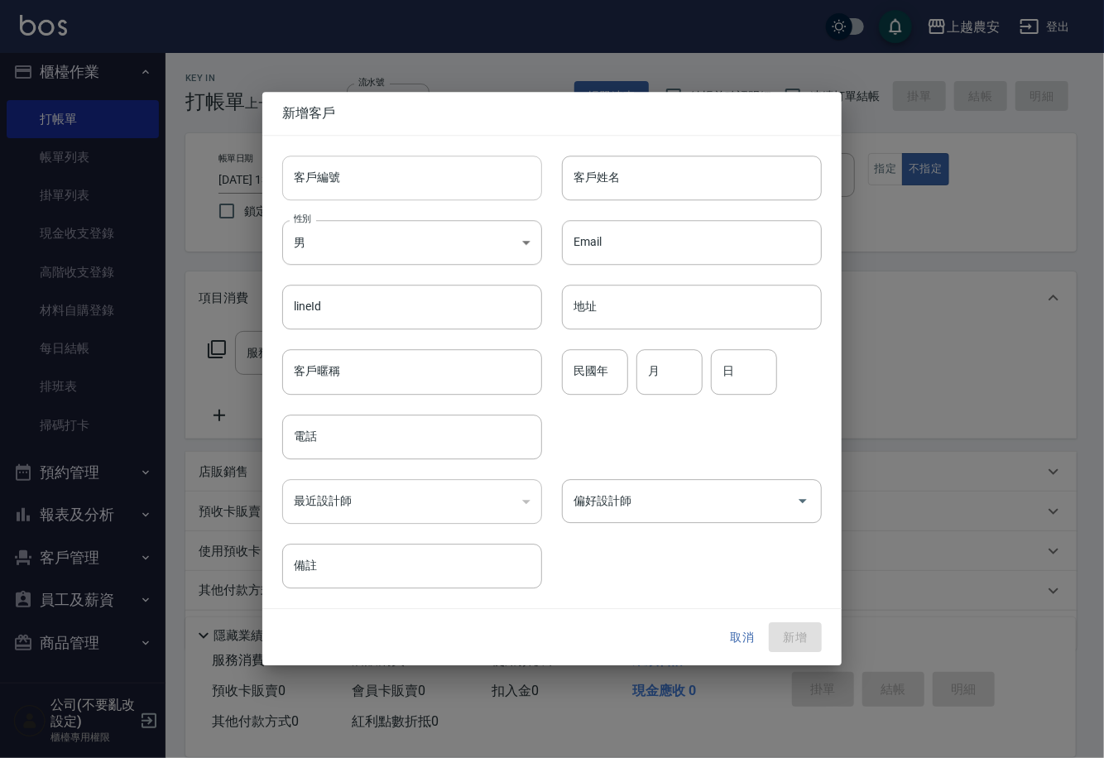
type input "0987214915"
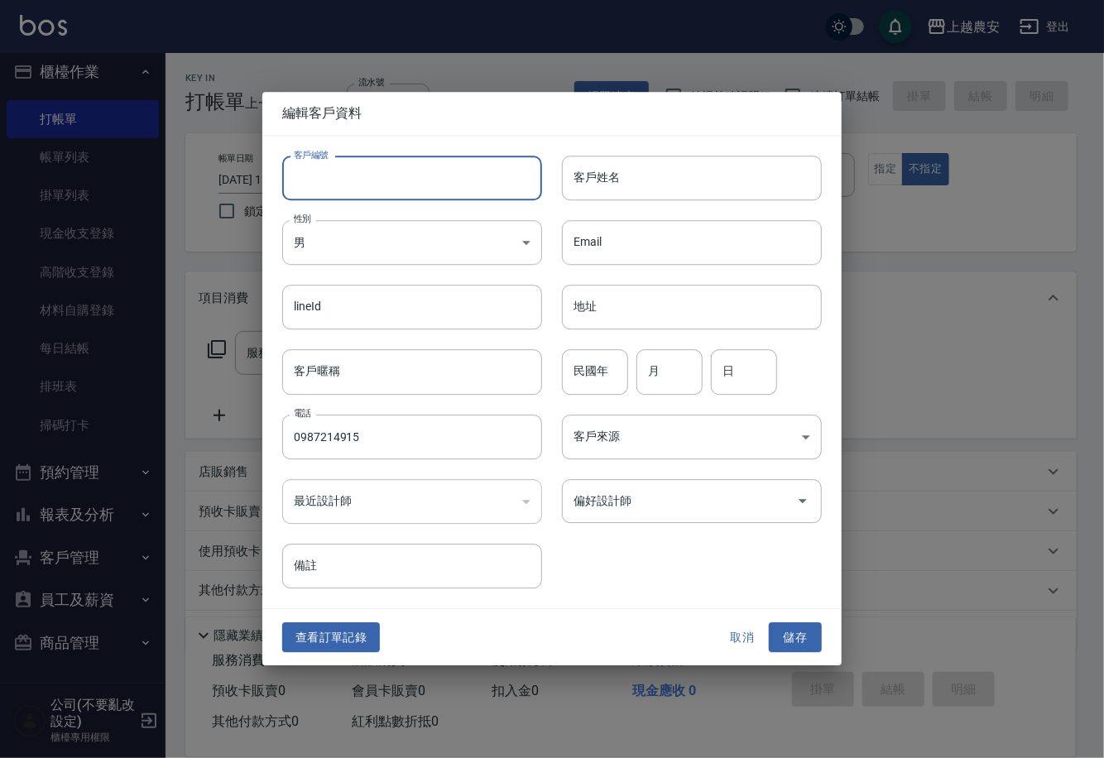
click at [428, 182] on input "客戶編號" at bounding box center [412, 178] width 260 height 45
type input "0987214915"
click at [353, 240] on body "上越農安 登出 櫃檯作業 打帳單 帳單列表 掛單列表 現金收支登錄 高階收支登錄 材料自購登錄 每日結帳 排班表 掃碼打卡 預約管理 預約管理 單日預約紀錄 …" at bounding box center [552, 403] width 1104 height 807
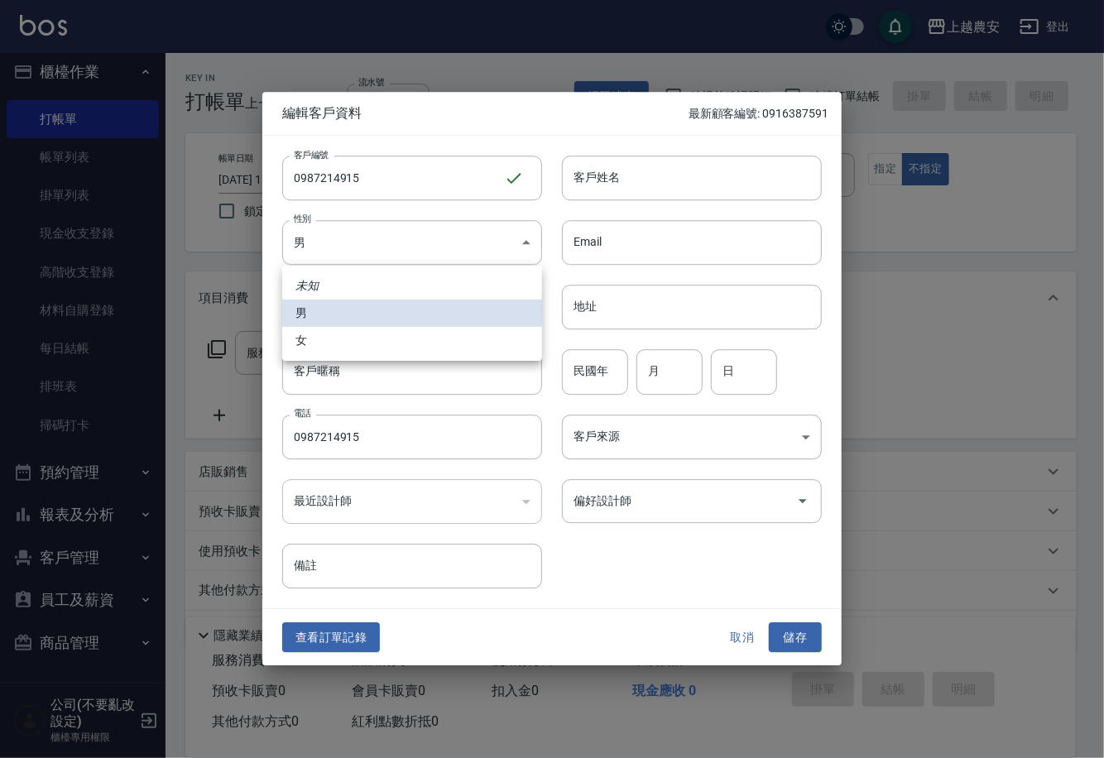
click at [335, 346] on li "女" at bounding box center [412, 340] width 260 height 27
type input "[DEMOGRAPHIC_DATA]"
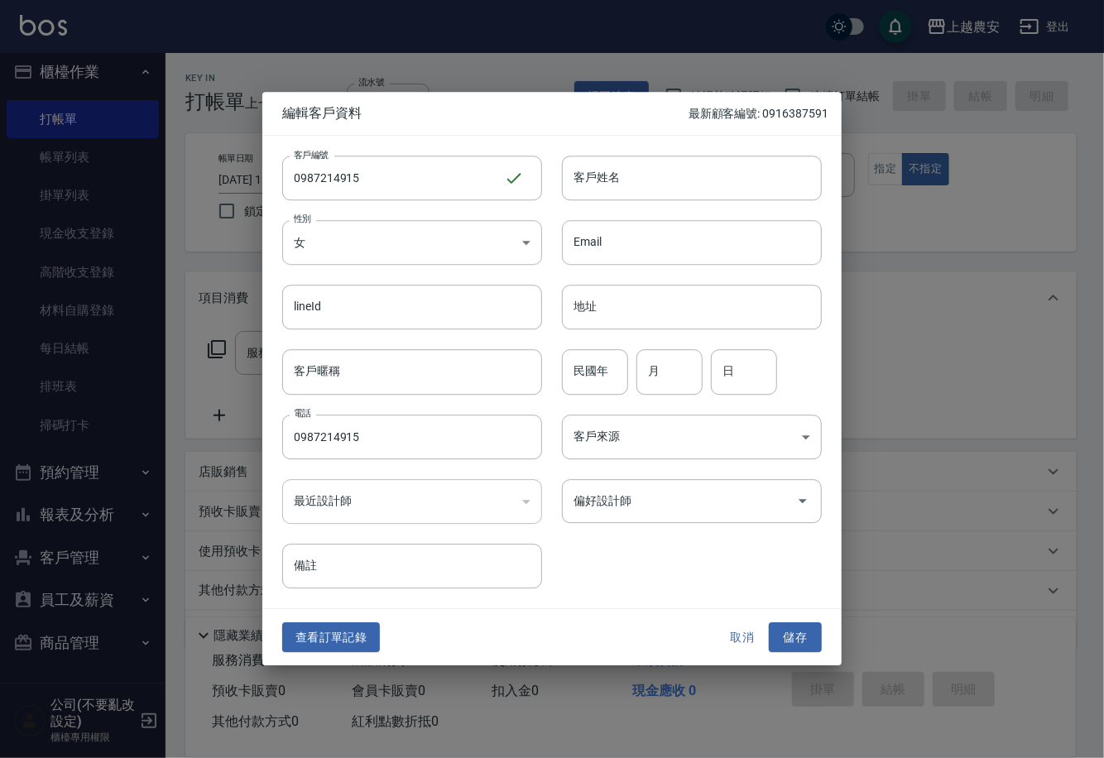
click at [686, 149] on div "客戶姓名 客戶姓名" at bounding box center [682, 168] width 280 height 65
click at [675, 175] on input "客戶姓名" at bounding box center [692, 178] width 260 height 45
type input "王"
click at [798, 627] on button "儲存" at bounding box center [795, 638] width 53 height 31
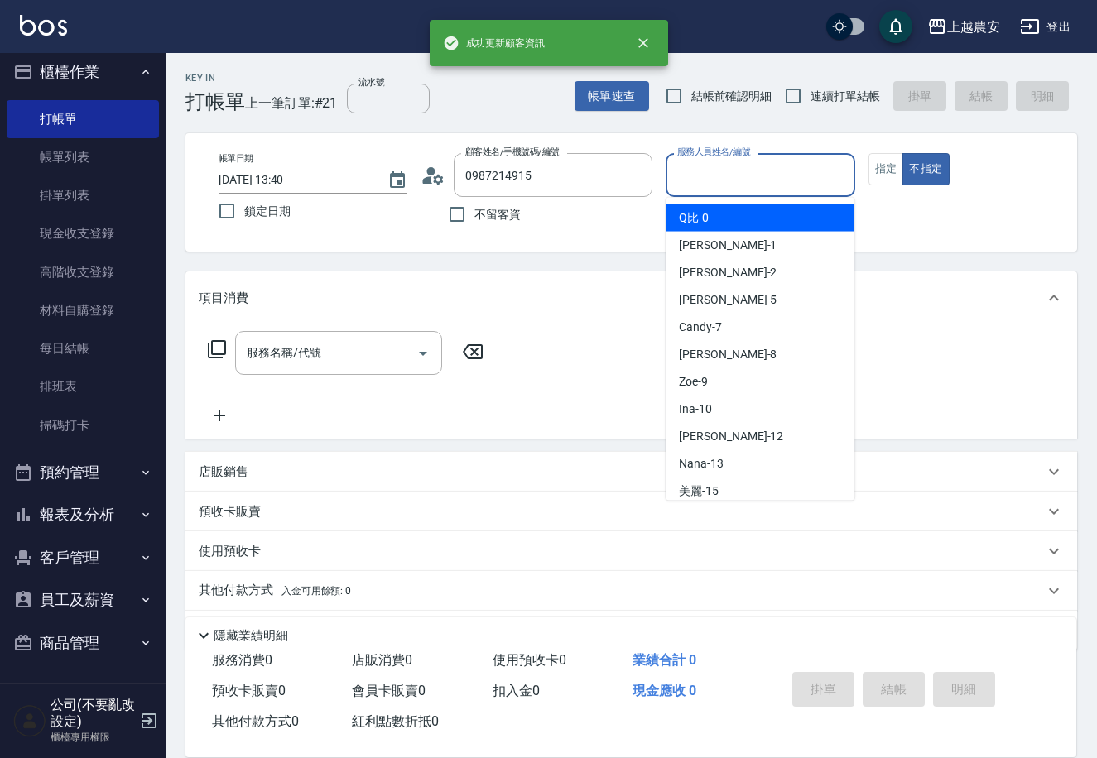
click at [730, 177] on input "服務人員姓名/編號" at bounding box center [760, 175] width 174 height 29
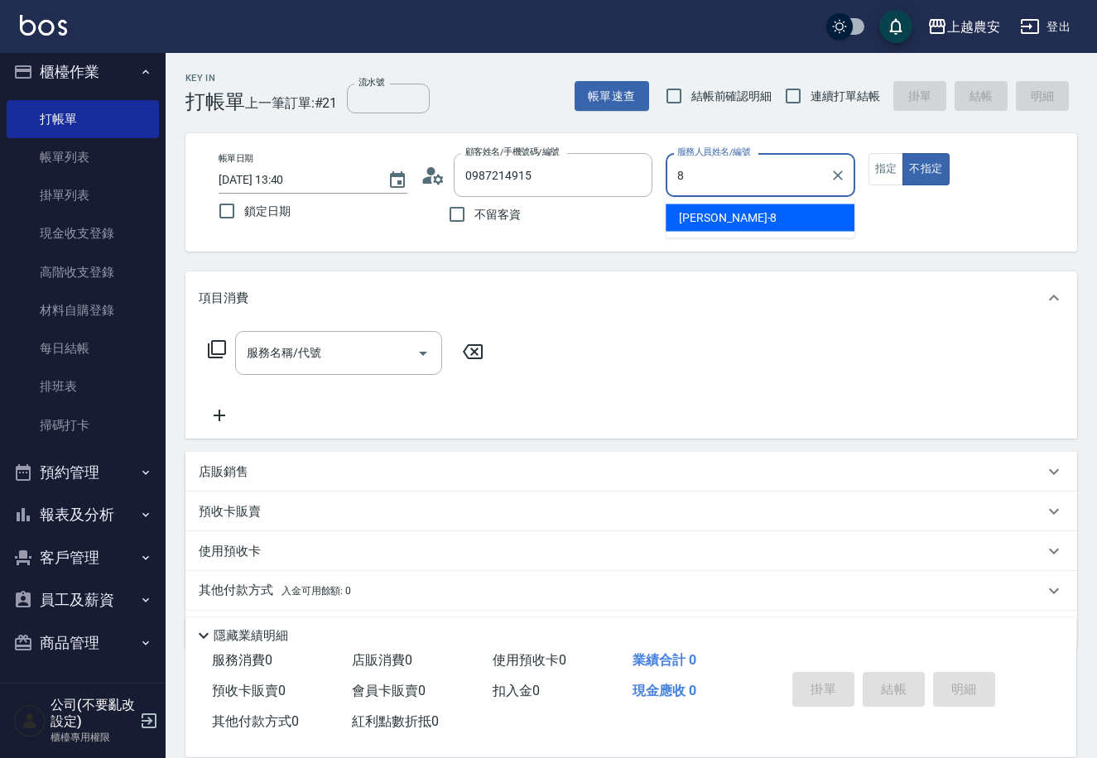
type input "[PERSON_NAME]-8"
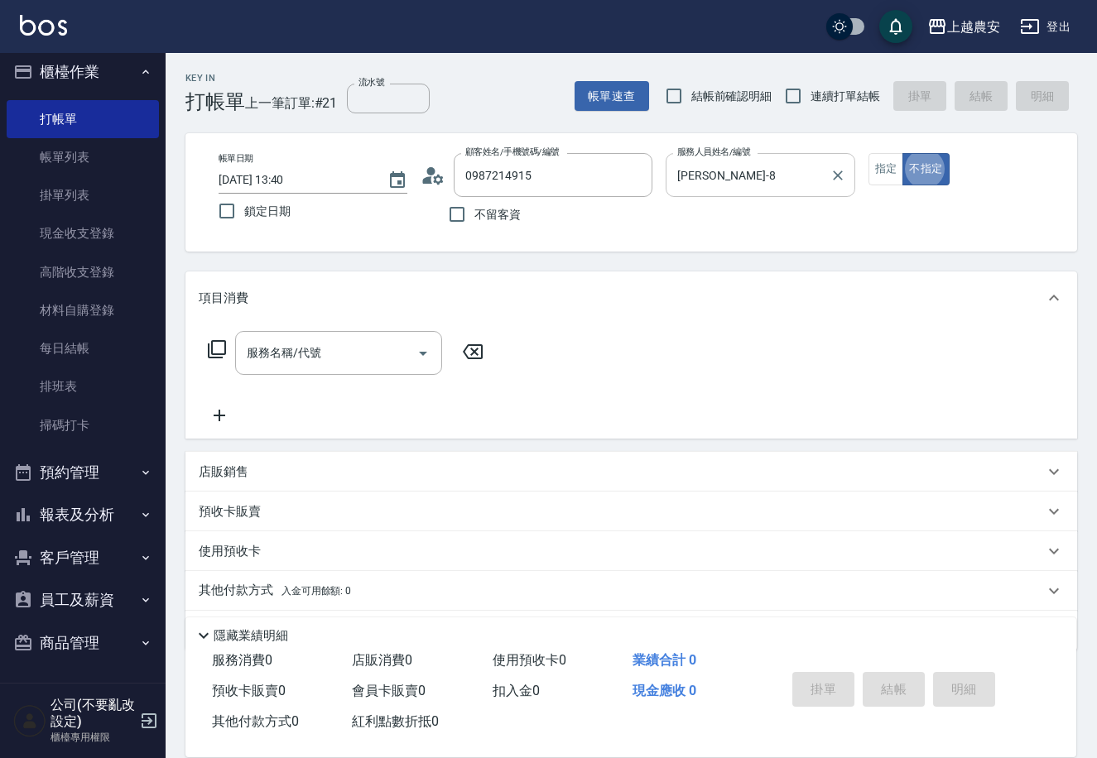
type button "false"
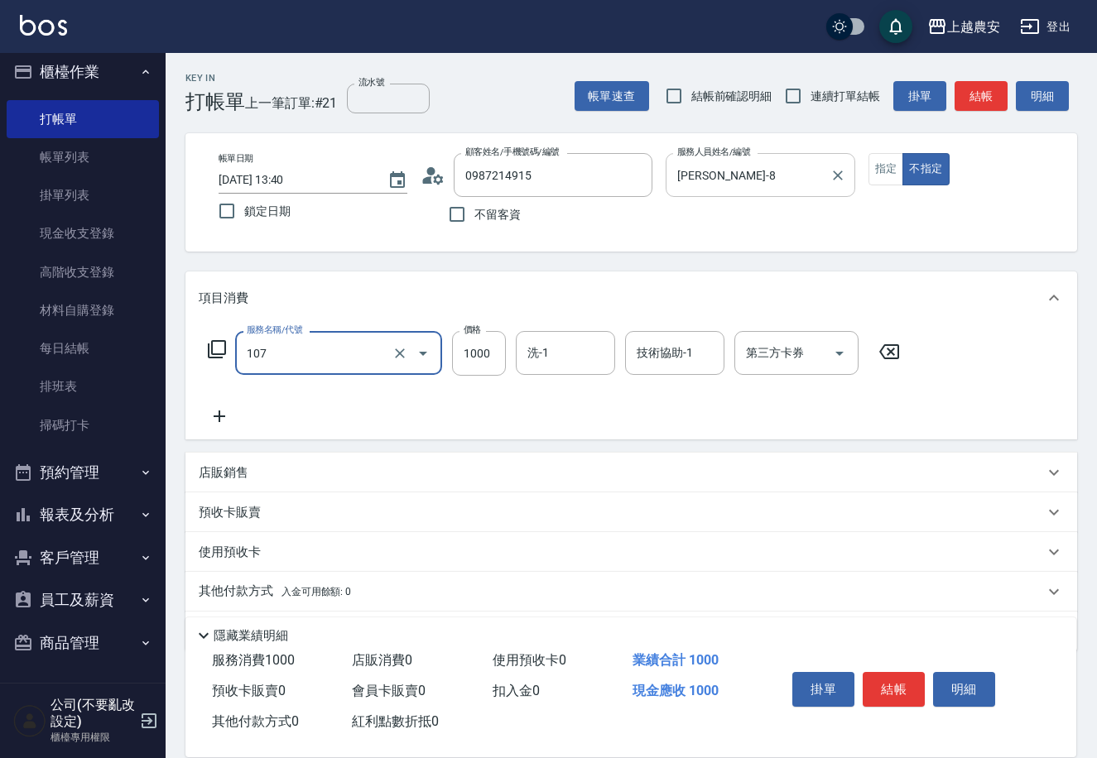
type input "SPA1000元(107)"
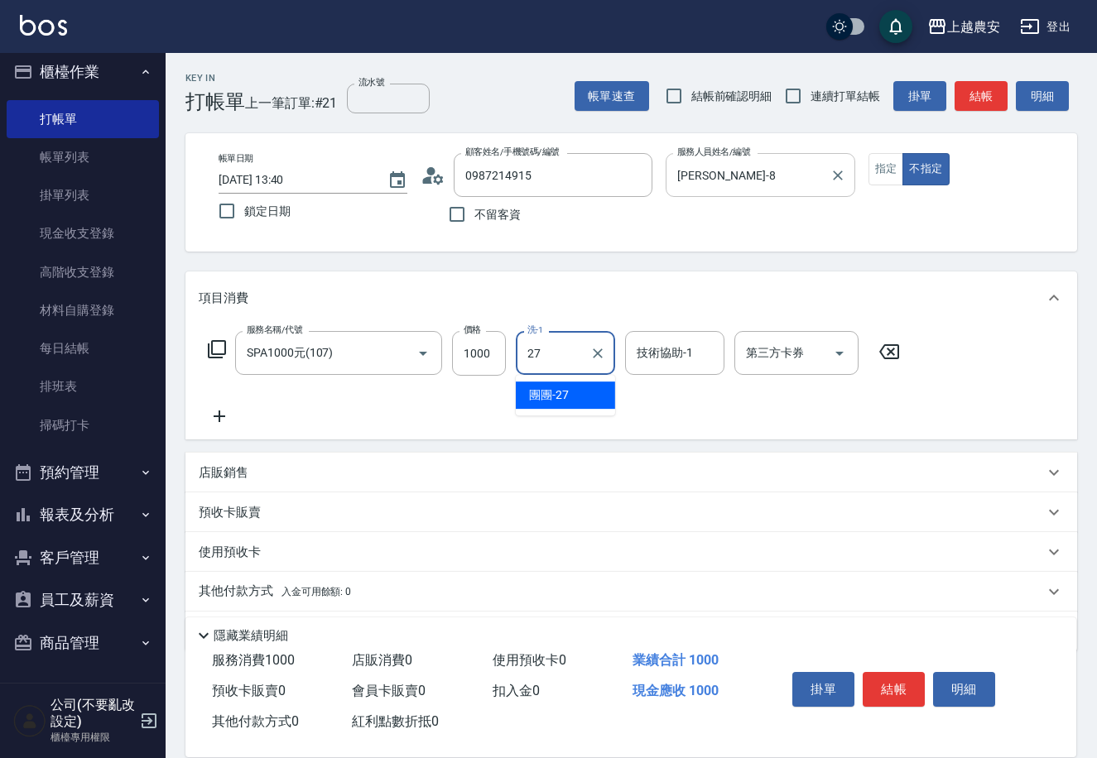
type input "團團-27"
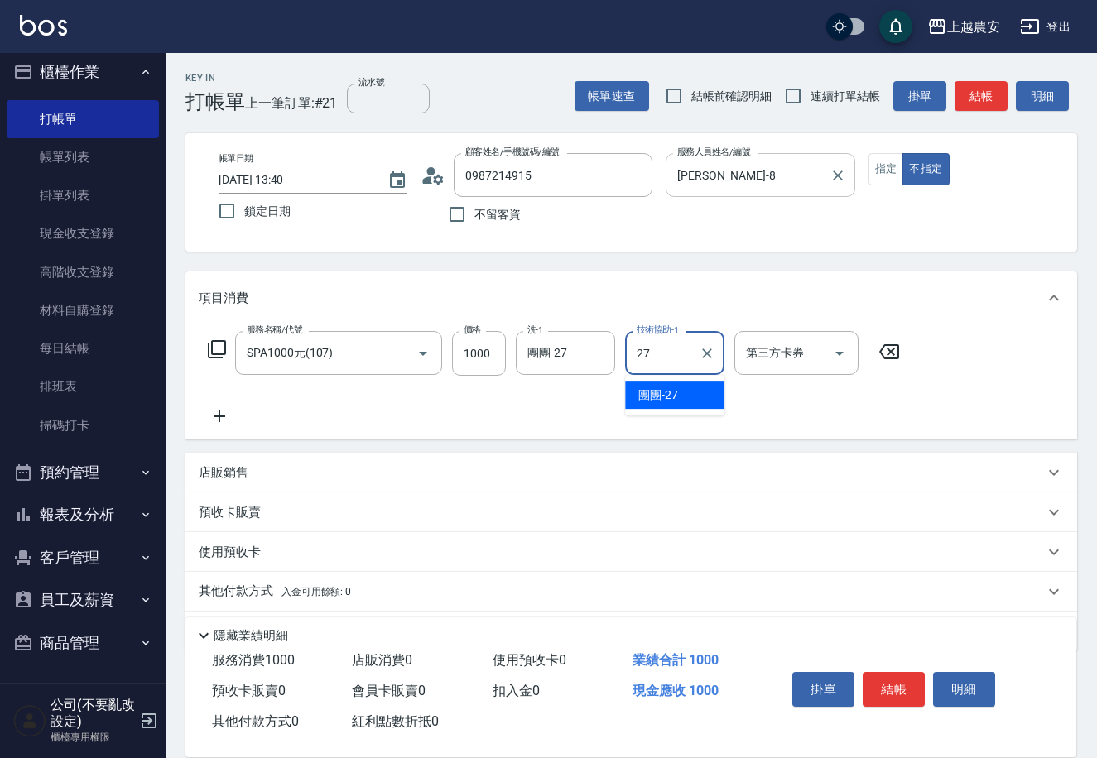
type input "團團-27"
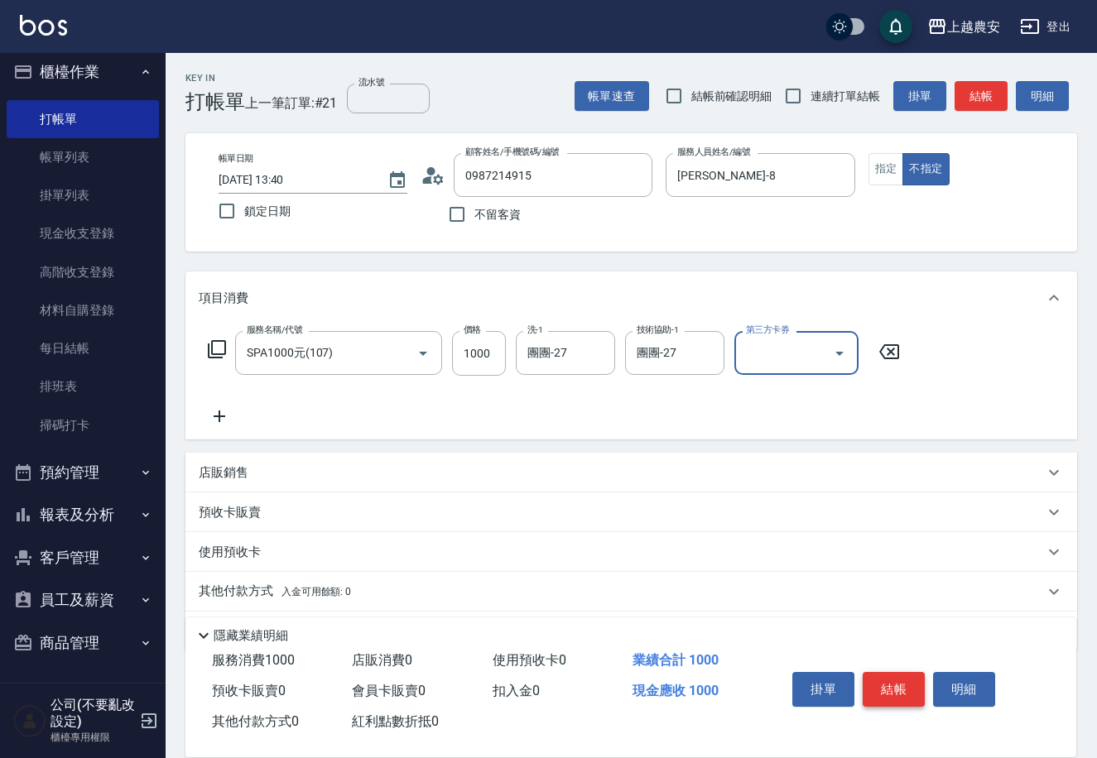
click at [897, 689] on button "結帳" at bounding box center [894, 689] width 62 height 35
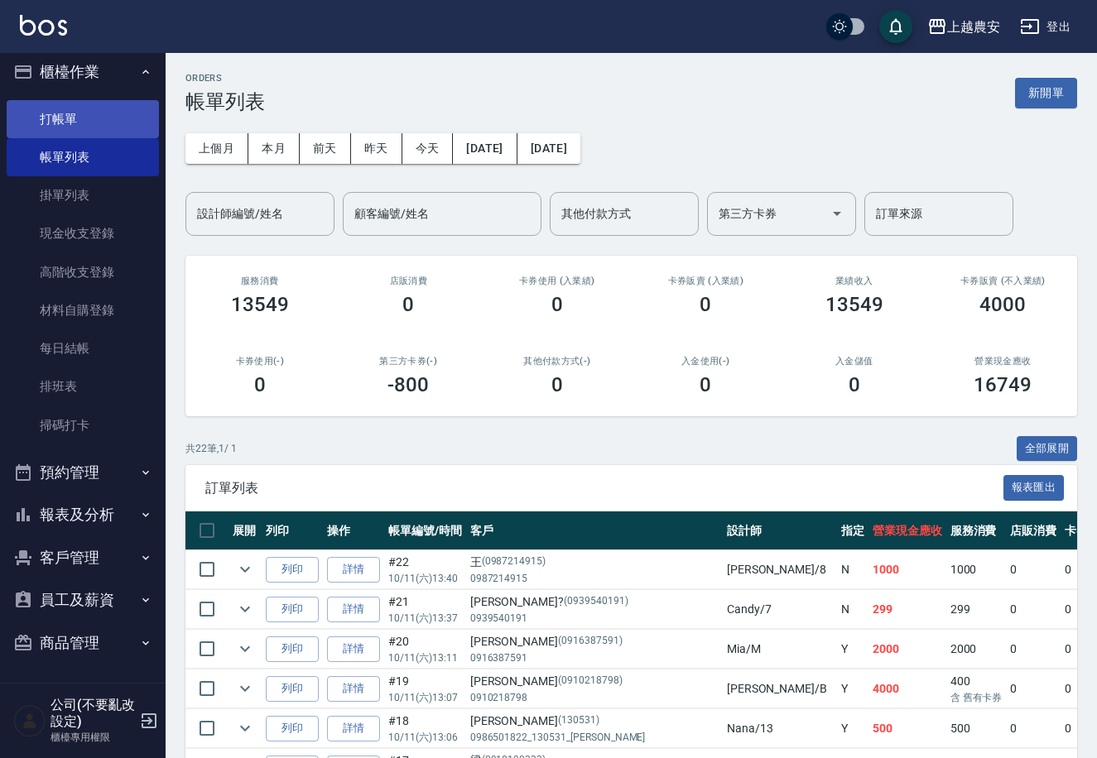
click at [55, 122] on link "打帳單" at bounding box center [83, 119] width 152 height 38
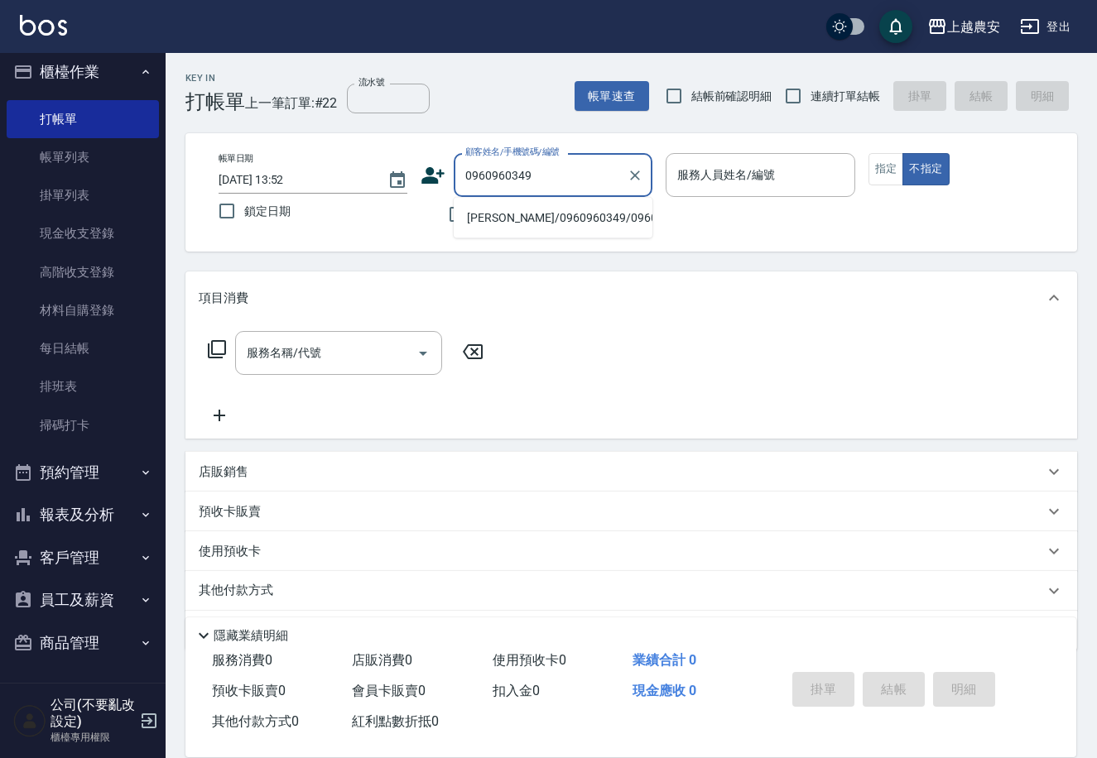
click at [502, 230] on ul "林佳/0960960349/0960960349" at bounding box center [553, 218] width 199 height 41
click at [551, 205] on li "林佳/0960960349/0960960349" at bounding box center [553, 217] width 199 height 27
type input "林佳/0960960349/0960960349"
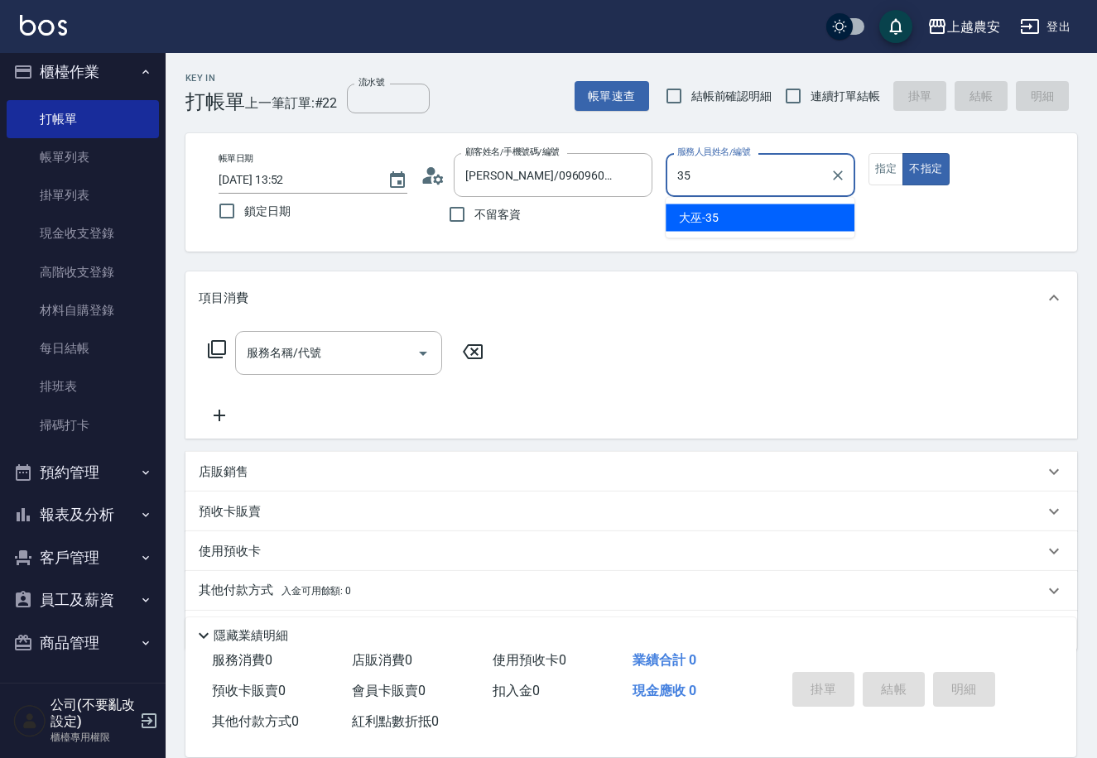
type input "大巫-35"
type button "false"
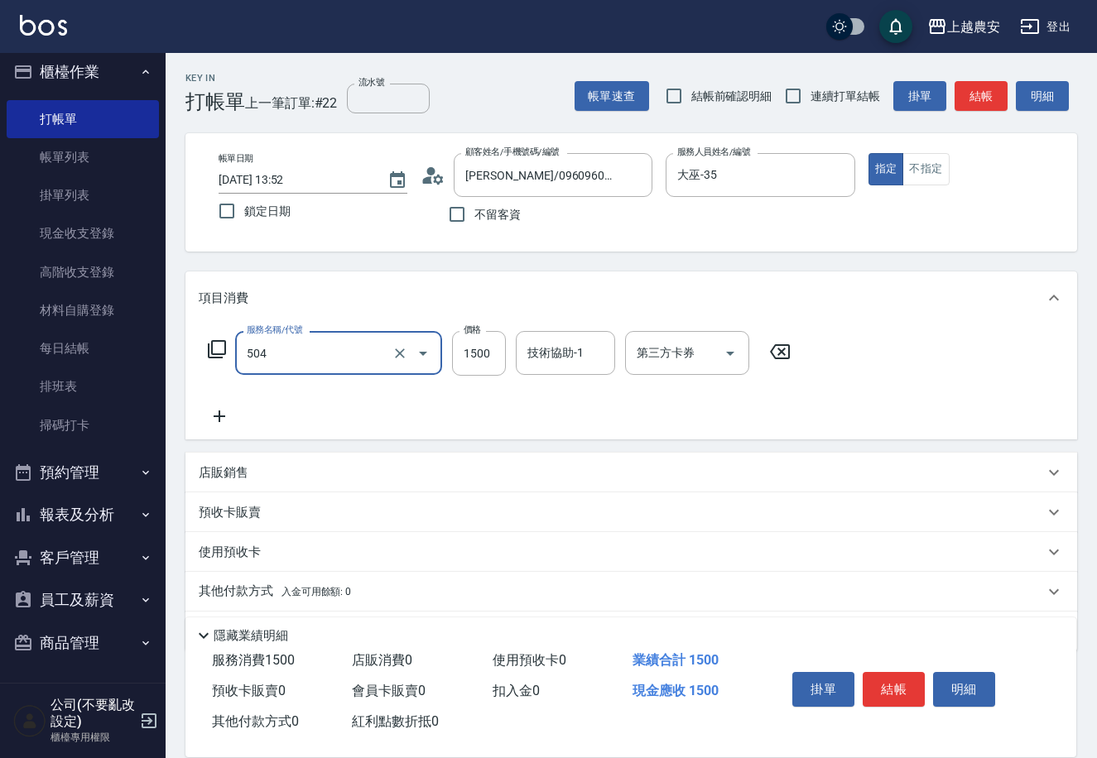
type input "染髮1500↓(504)"
type input "800"
click at [907, 692] on button "結帳" at bounding box center [894, 689] width 62 height 35
